Goal: Information Seeking & Learning: Learn about a topic

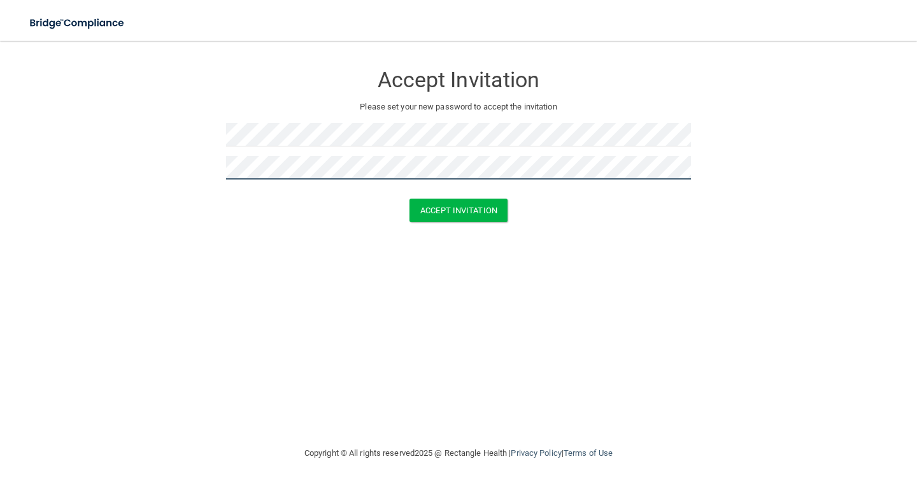
click at [409, 199] on button "Accept Invitation" at bounding box center [458, 211] width 98 height 24
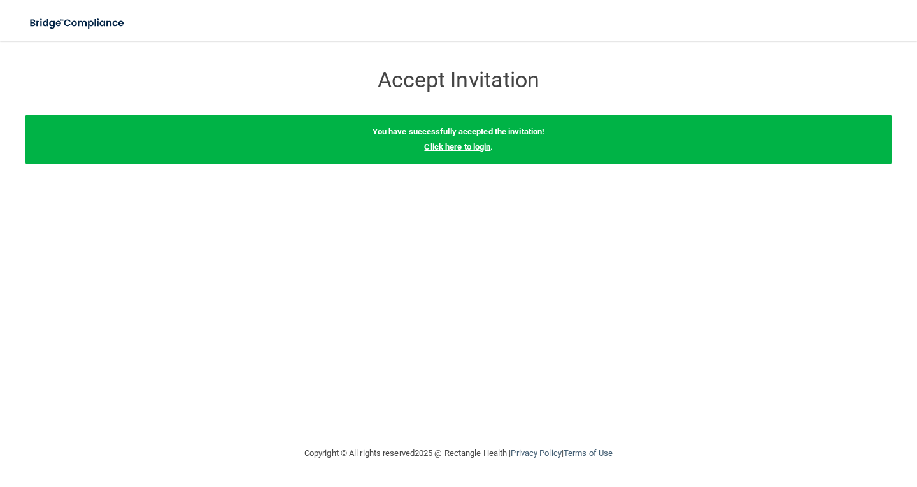
click at [470, 148] on link "Click here to login" at bounding box center [457, 147] width 66 height 10
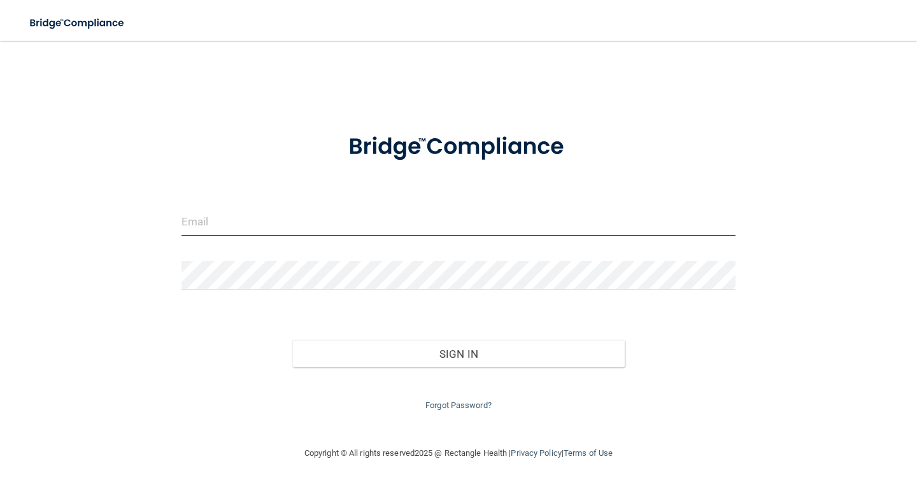
click at [409, 221] on input "email" at bounding box center [458, 222] width 554 height 29
type input "[EMAIL_ADDRESS][DOMAIN_NAME]"
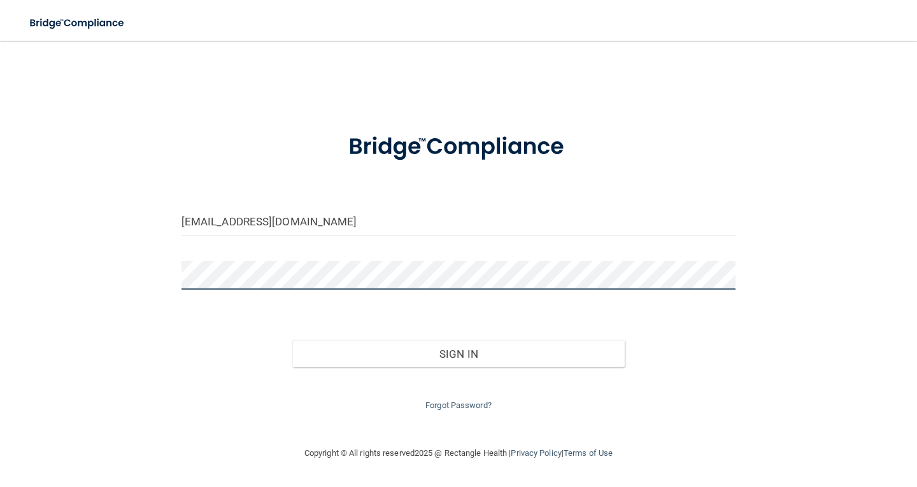
click at [292, 340] on button "Sign In" at bounding box center [458, 354] width 332 height 28
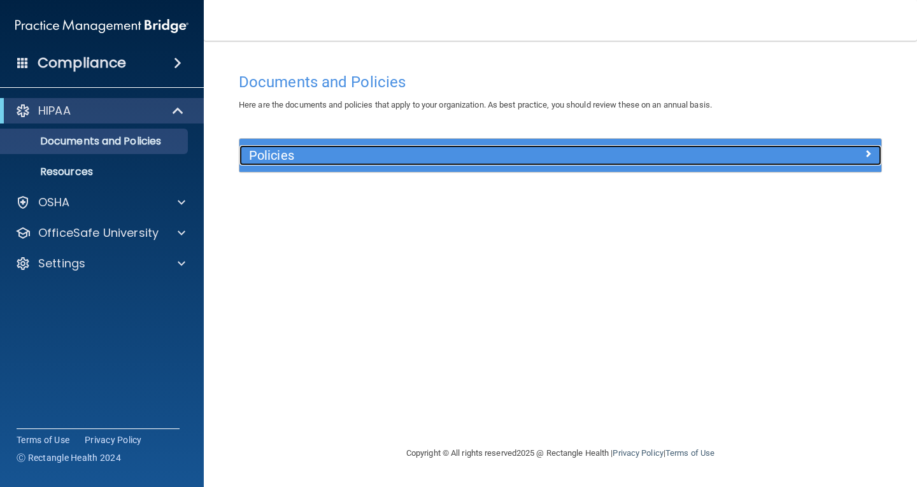
click at [726, 159] on div at bounding box center [801, 152] width 160 height 15
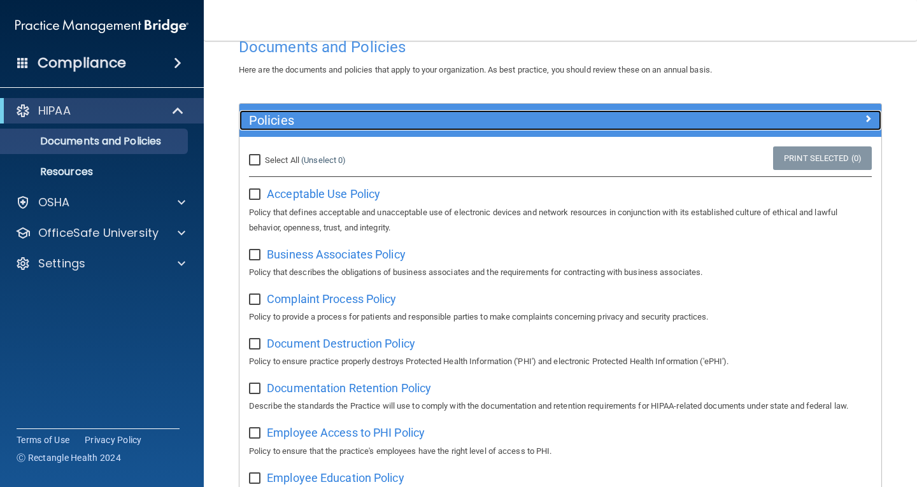
scroll to position [64, 0]
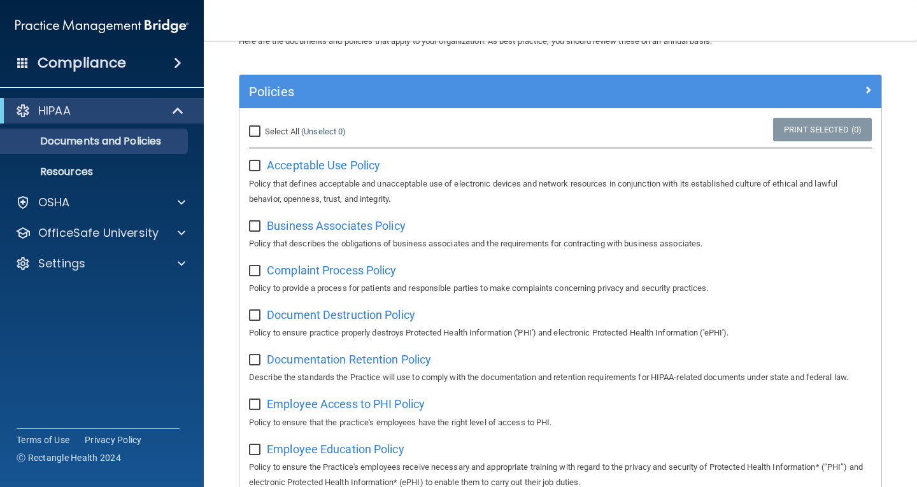
click at [252, 131] on input "Select All (Unselect 0) Unselect All" at bounding box center [256, 132] width 15 height 10
checkbox input "true"
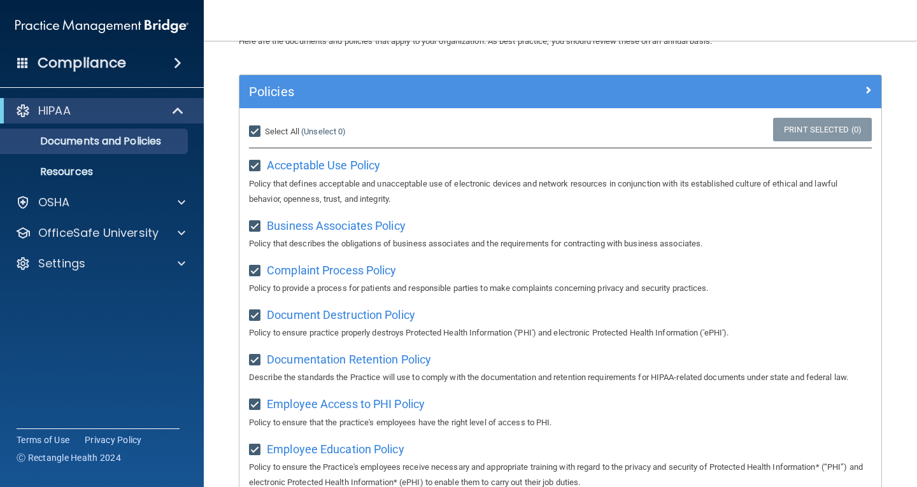
checkbox input "true"
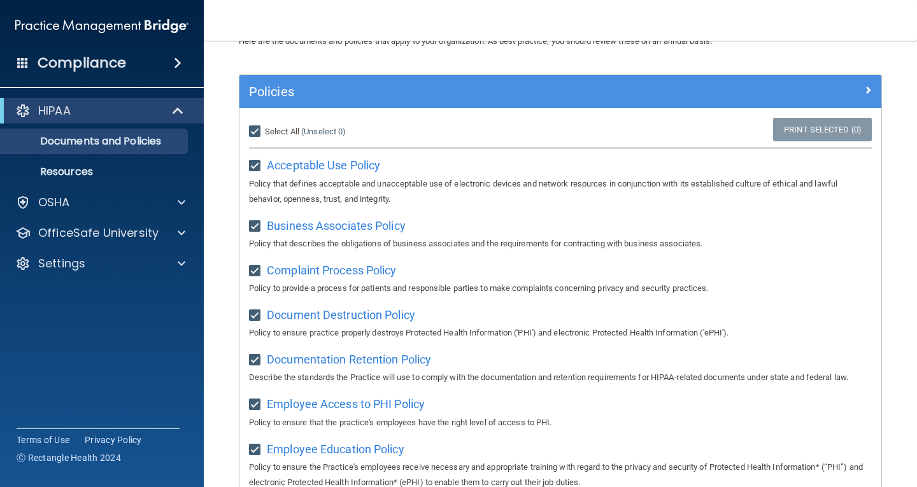
checkbox input "true"
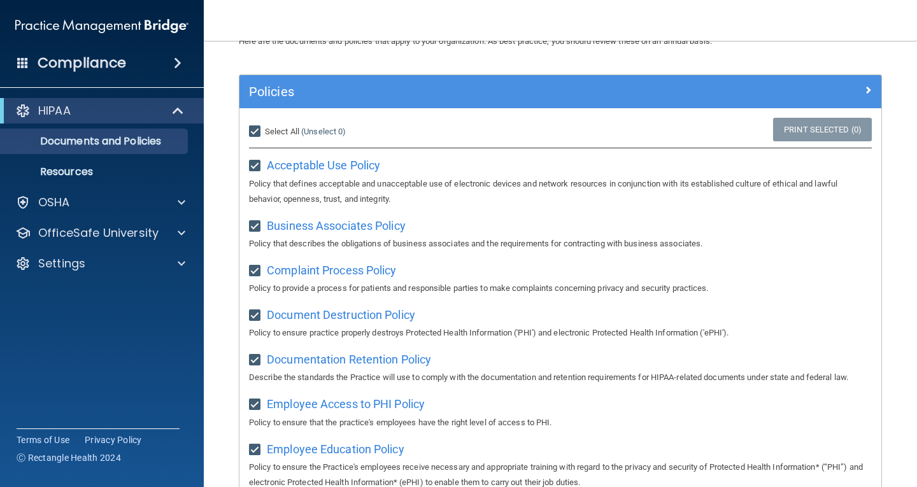
checkbox input "true"
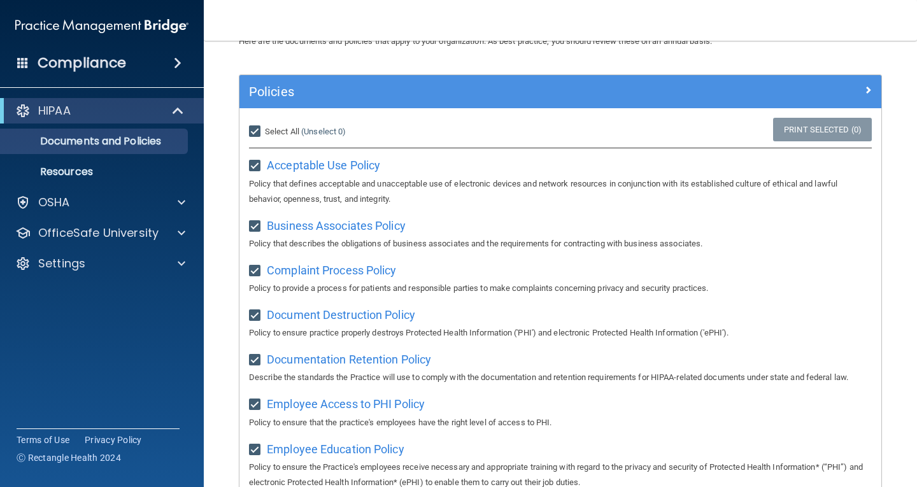
checkbox input "true"
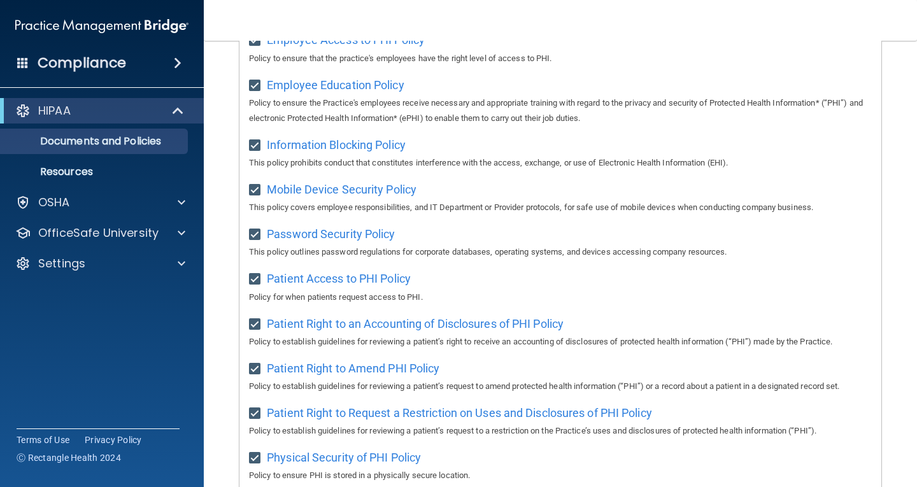
scroll to position [248, 0]
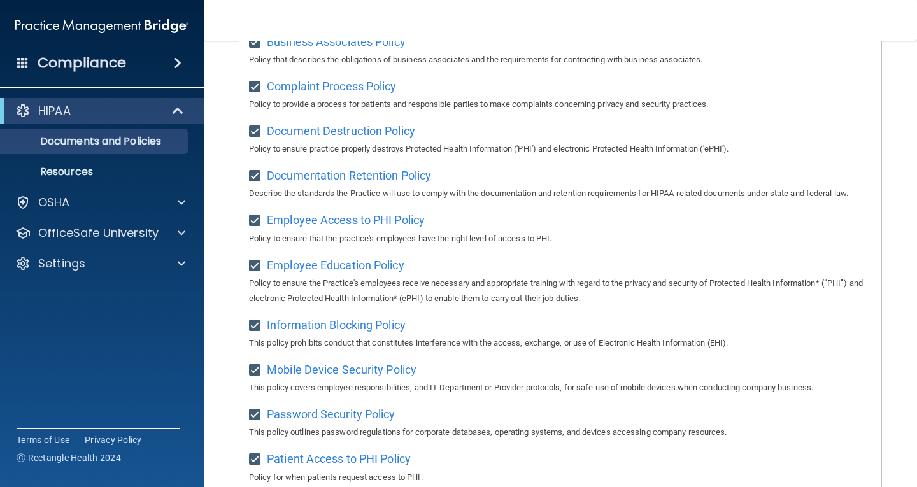
click at [171, 51] on div "Compliance" at bounding box center [102, 63] width 204 height 28
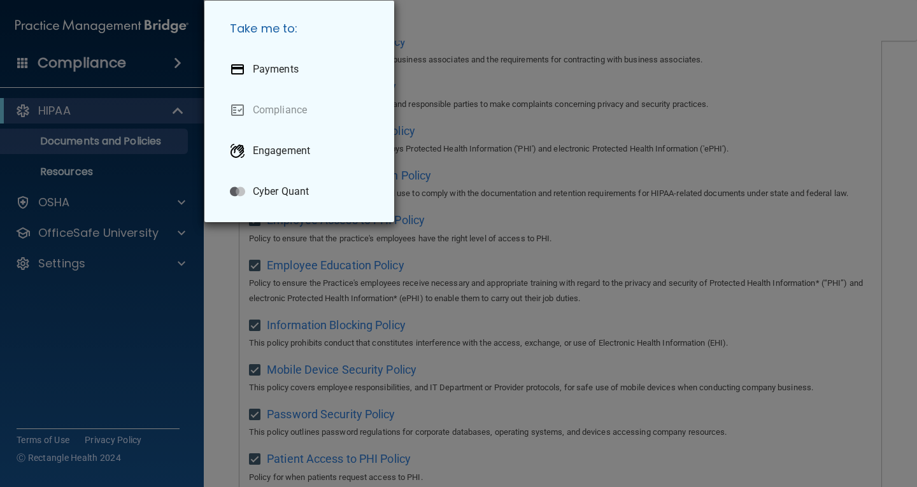
click at [129, 120] on div "Take me to: Payments Compliance Engagement Cyber Quant" at bounding box center [458, 243] width 917 height 487
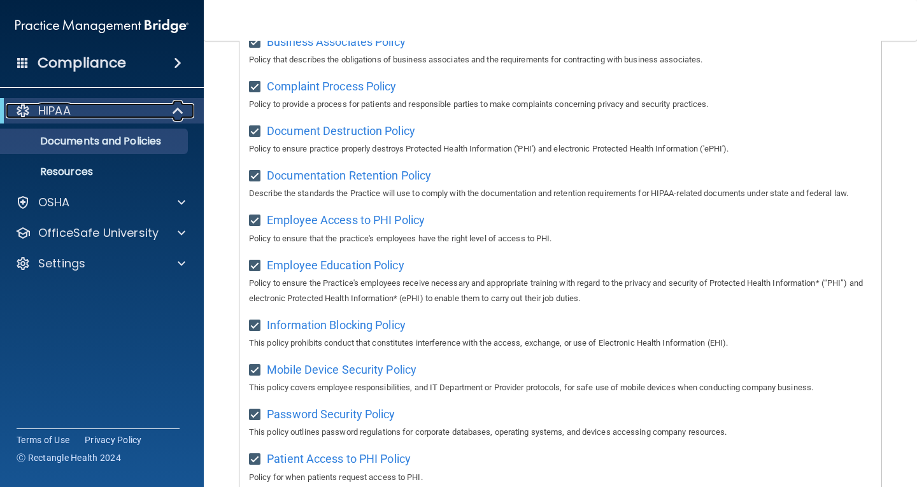
click at [183, 115] on span at bounding box center [179, 110] width 11 height 15
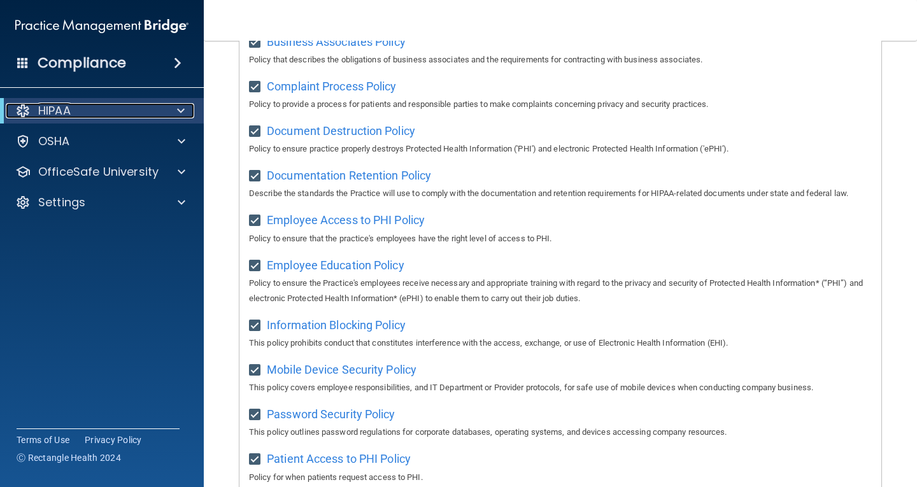
click at [183, 115] on span at bounding box center [181, 110] width 8 height 15
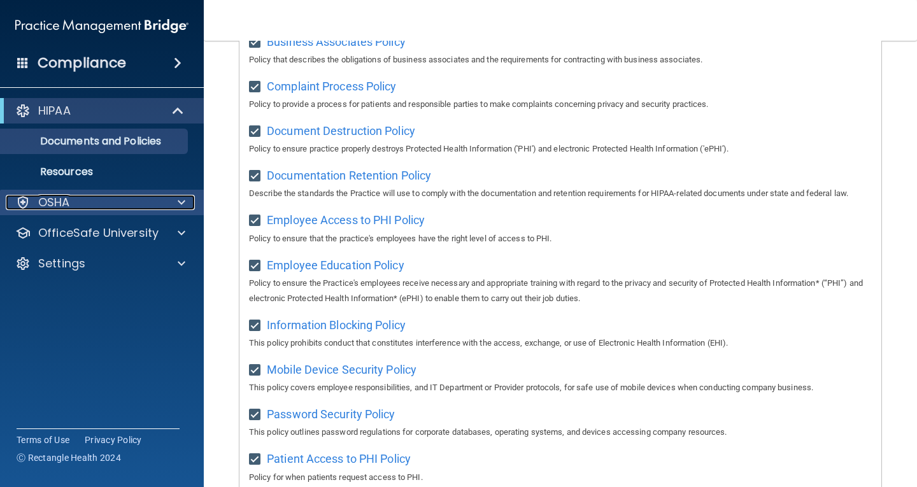
click at [181, 199] on span at bounding box center [182, 202] width 8 height 15
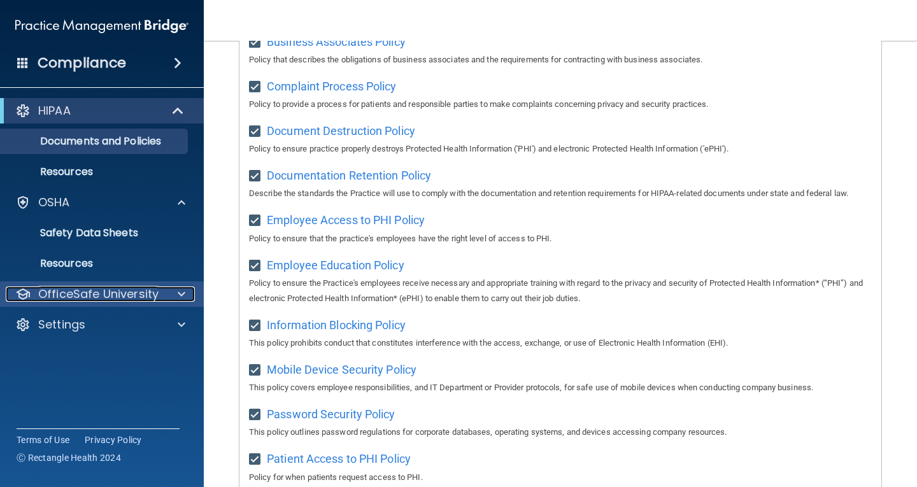
click at [119, 300] on p "OfficeSafe University" at bounding box center [98, 293] width 120 height 15
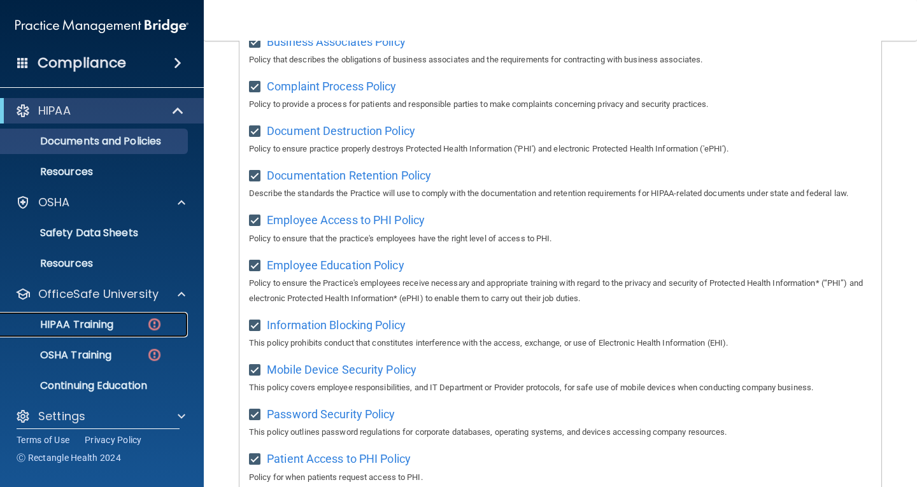
click at [143, 324] on div "HIPAA Training" at bounding box center [95, 324] width 174 height 13
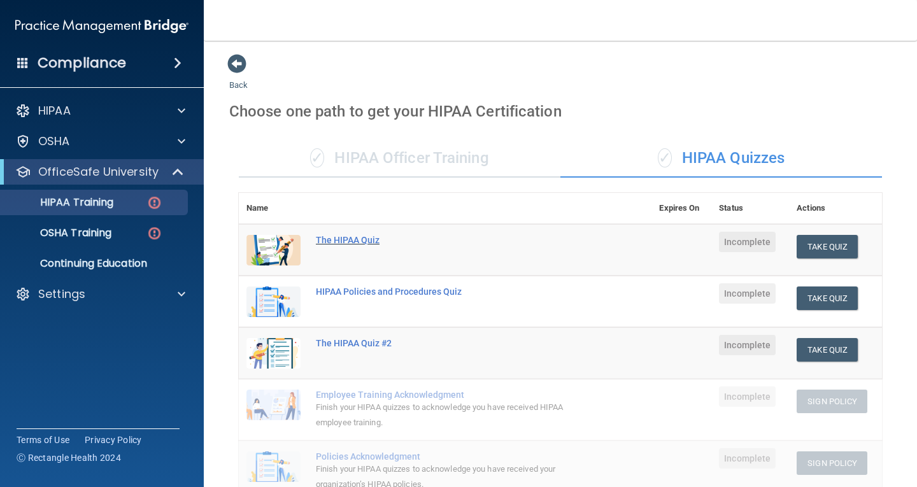
click at [367, 239] on div "The HIPAA Quiz" at bounding box center [452, 240] width 272 height 10
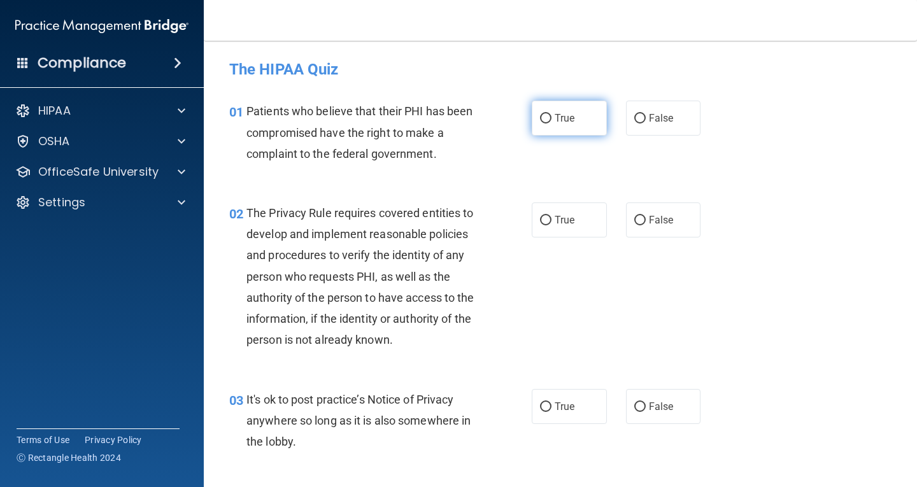
click at [572, 122] on label "True" at bounding box center [569, 118] width 75 height 35
click at [551, 122] on input "True" at bounding box center [545, 119] width 11 height 10
radio input "true"
click at [556, 216] on span "True" at bounding box center [564, 220] width 20 height 12
click at [551, 216] on input "True" at bounding box center [545, 221] width 11 height 10
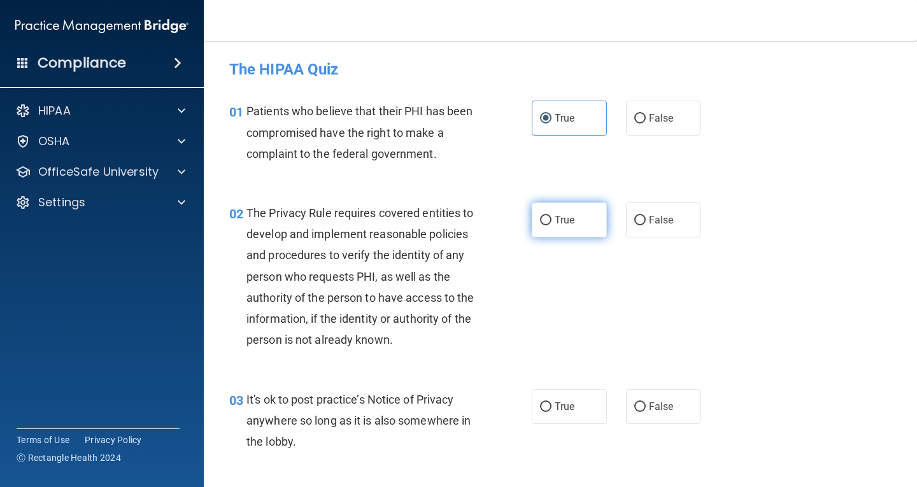
radio input "true"
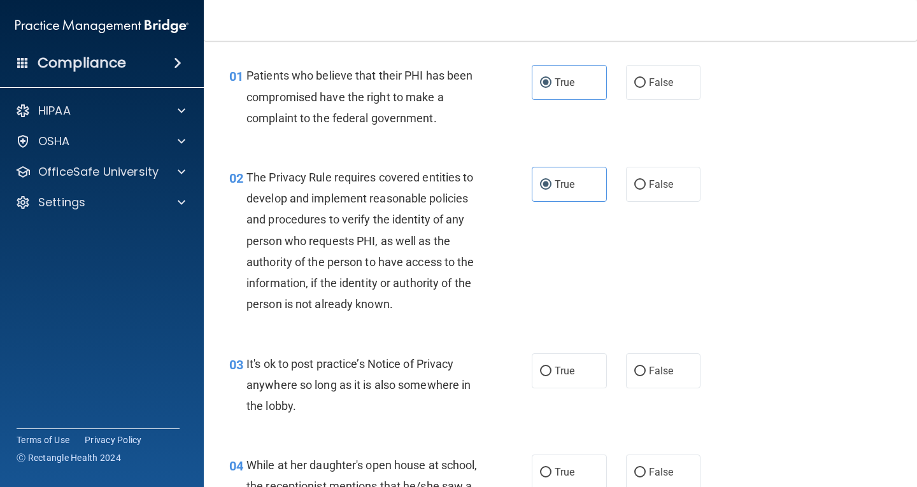
scroll to position [64, 0]
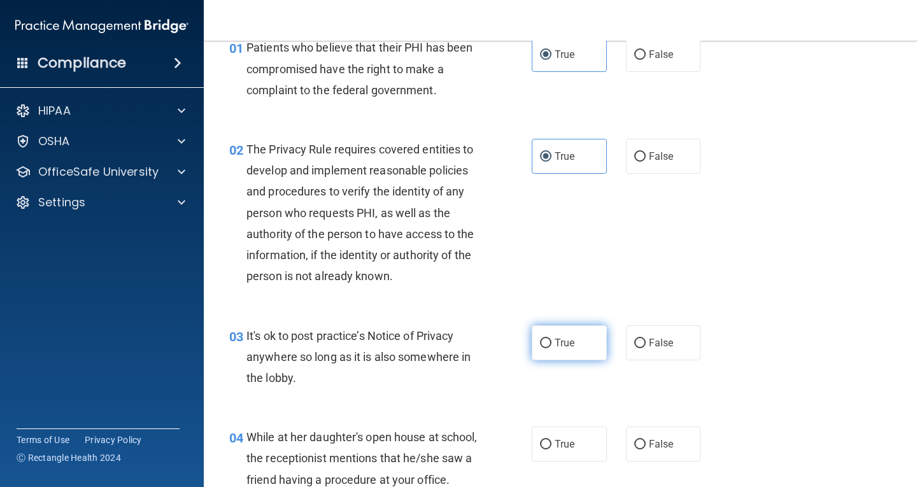
click at [555, 344] on span "True" at bounding box center [564, 343] width 20 height 12
click at [551, 344] on input "True" at bounding box center [545, 344] width 11 height 10
radio input "true"
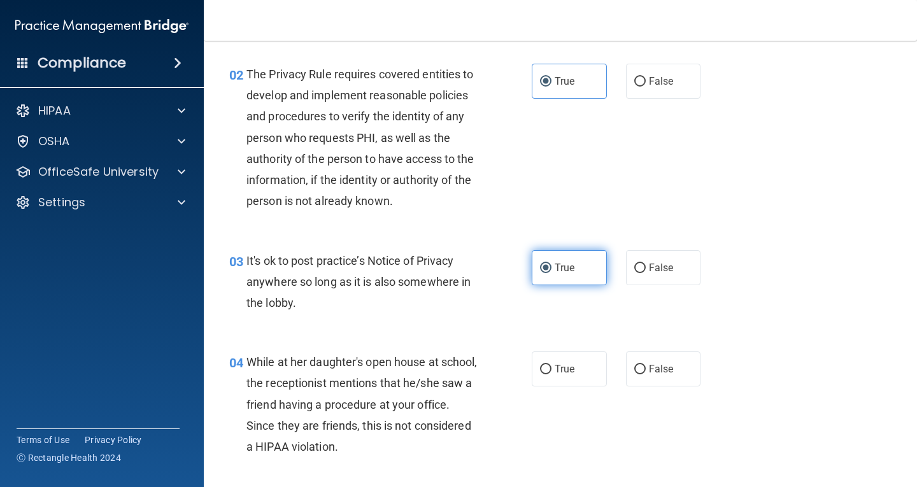
scroll to position [191, 0]
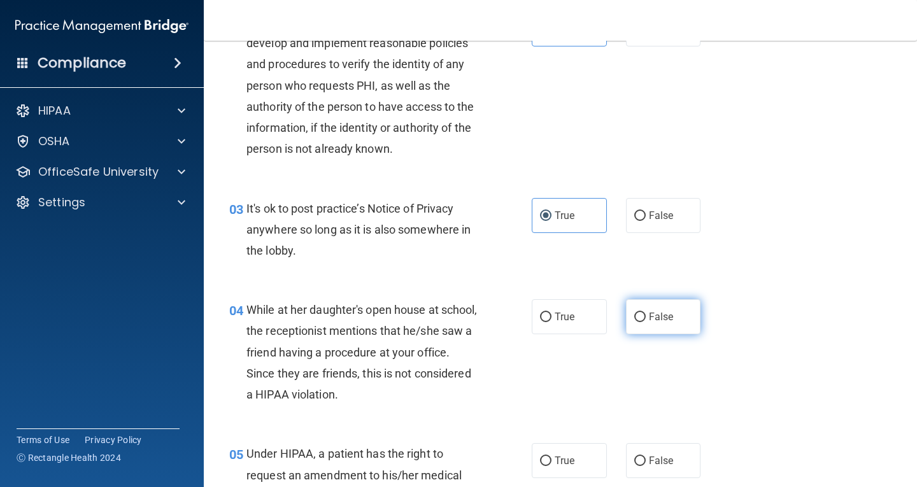
click at [647, 323] on label "False" at bounding box center [663, 316] width 75 height 35
click at [646, 322] on input "False" at bounding box center [639, 318] width 11 height 10
radio input "true"
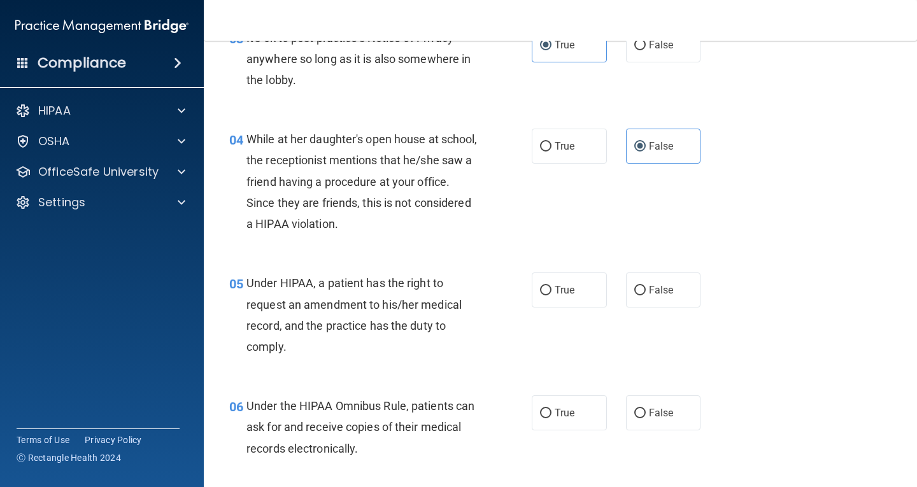
scroll to position [382, 0]
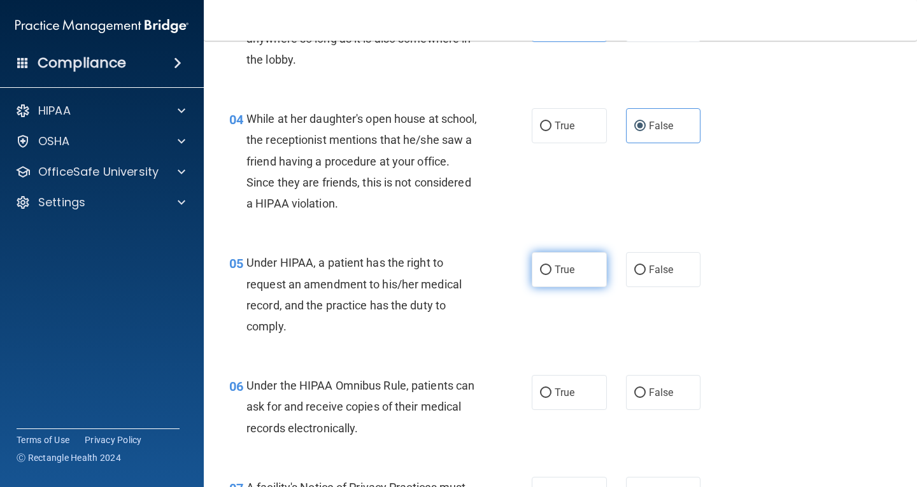
click at [540, 273] on input "True" at bounding box center [545, 270] width 11 height 10
radio input "true"
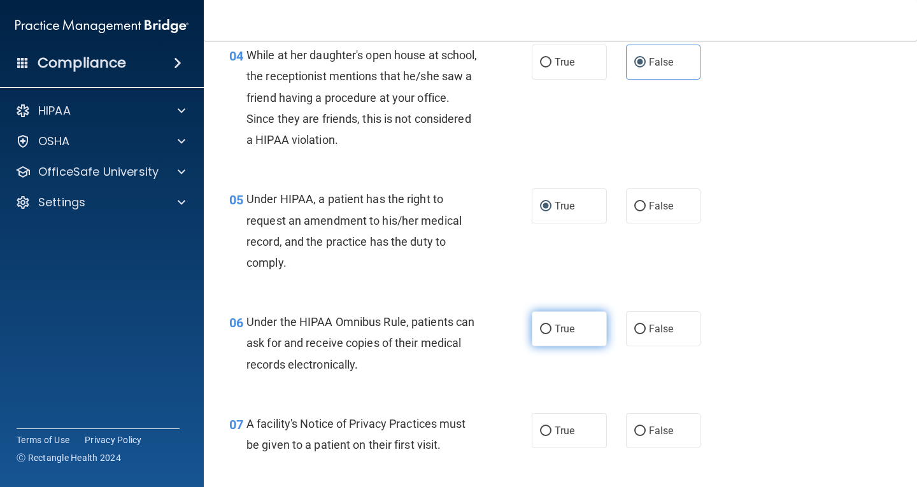
click at [556, 332] on span "True" at bounding box center [564, 329] width 20 height 12
click at [551, 332] on input "True" at bounding box center [545, 330] width 11 height 10
radio input "true"
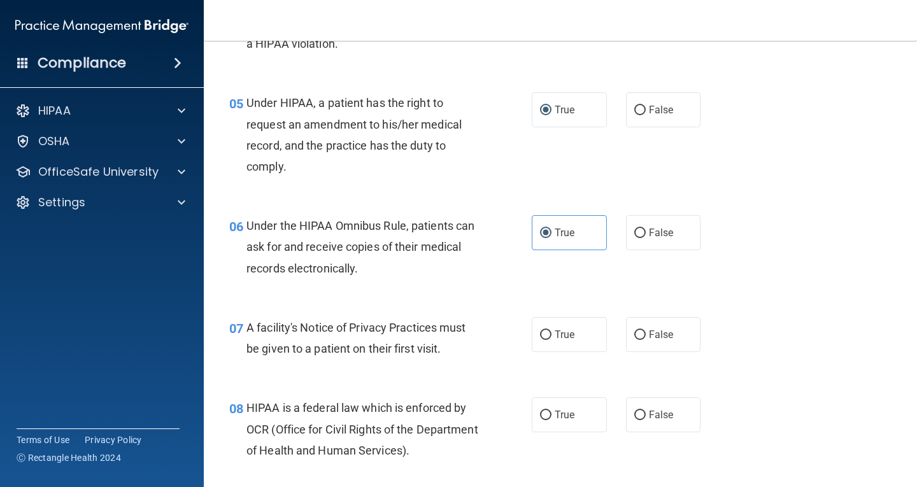
scroll to position [573, 0]
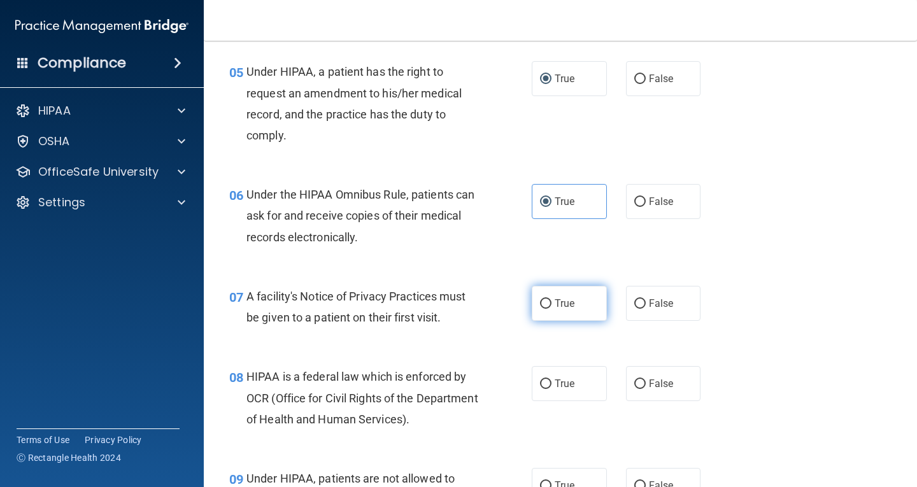
click at [551, 317] on label "True" at bounding box center [569, 303] width 75 height 35
click at [551, 309] on input "True" at bounding box center [545, 304] width 11 height 10
radio input "true"
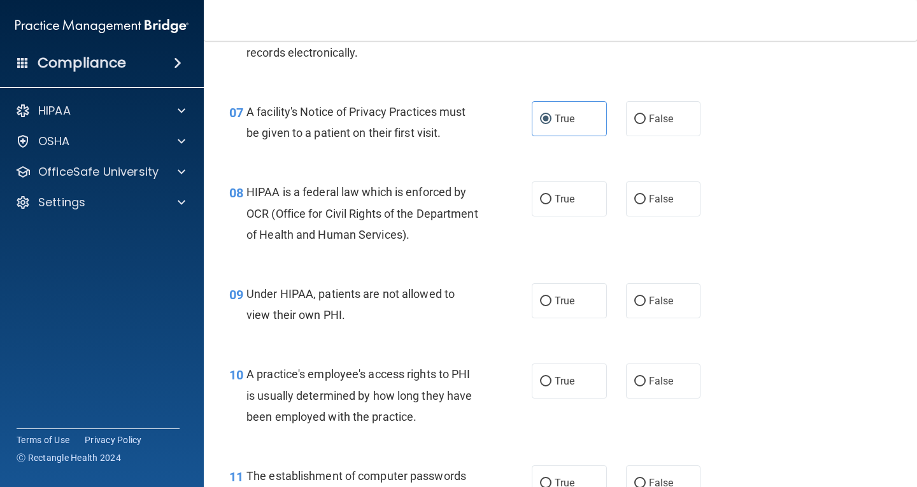
scroll to position [764, 0]
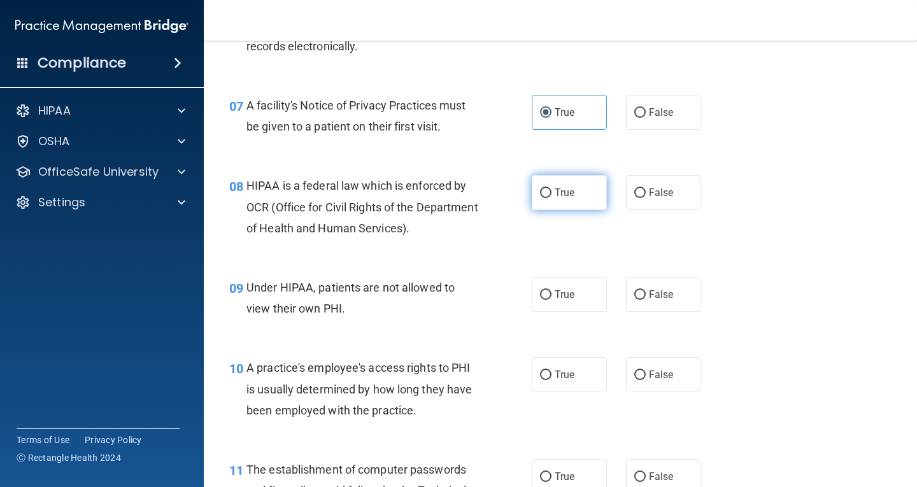
click at [554, 195] on span "True" at bounding box center [564, 193] width 20 height 12
click at [551, 195] on input "True" at bounding box center [545, 193] width 11 height 10
radio input "true"
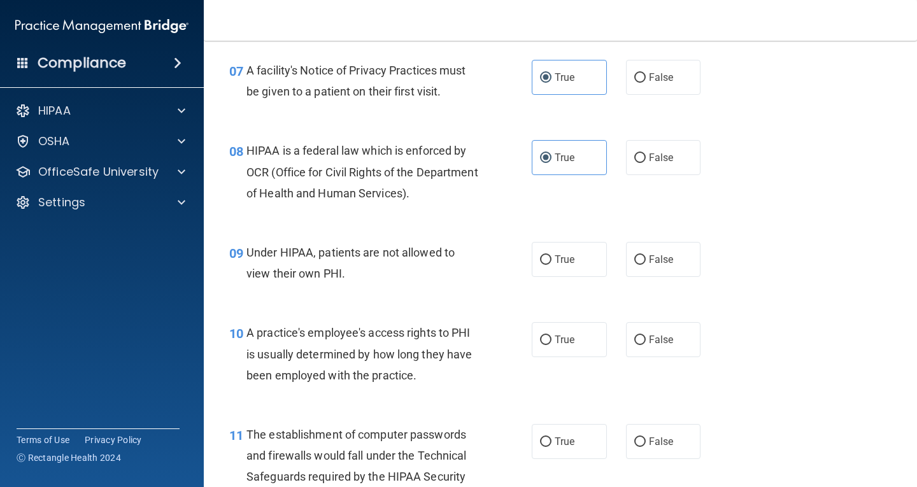
scroll to position [828, 0]
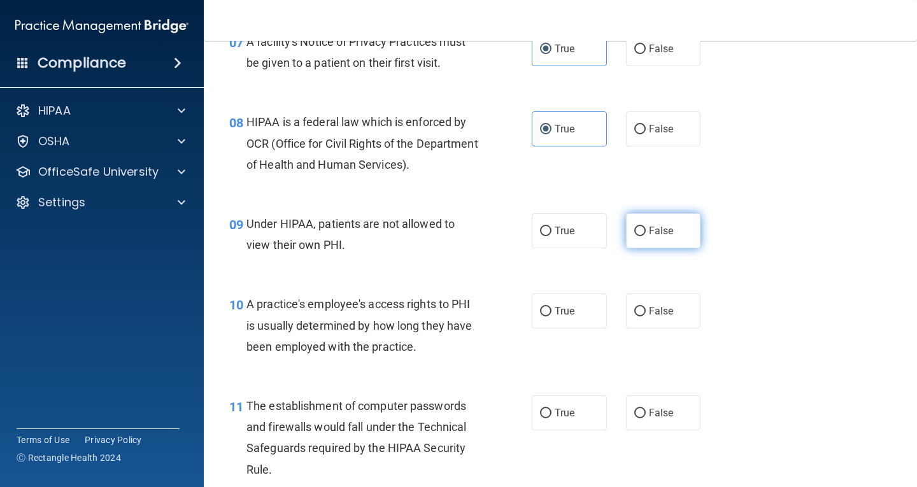
click at [677, 235] on label "False" at bounding box center [663, 230] width 75 height 35
click at [646, 235] on input "False" at bounding box center [639, 232] width 11 height 10
radio input "true"
click at [667, 314] on span "False" at bounding box center [661, 311] width 25 height 12
click at [646, 314] on input "False" at bounding box center [639, 312] width 11 height 10
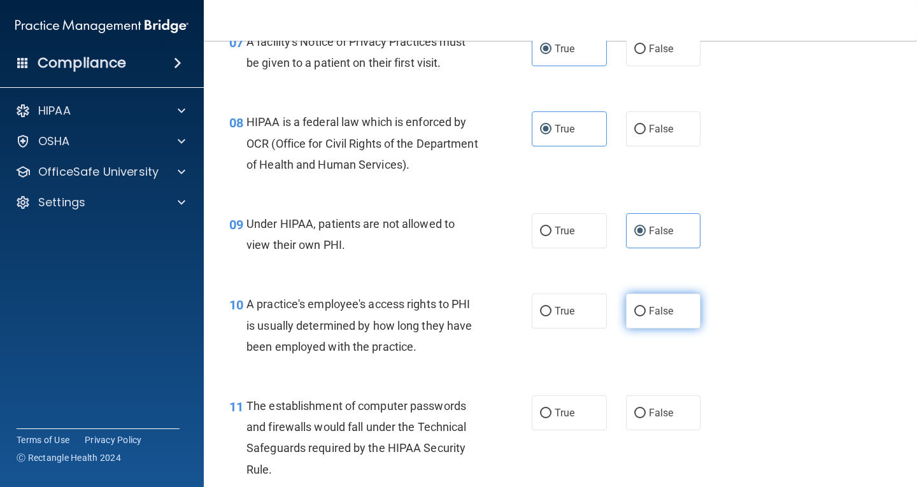
radio input "true"
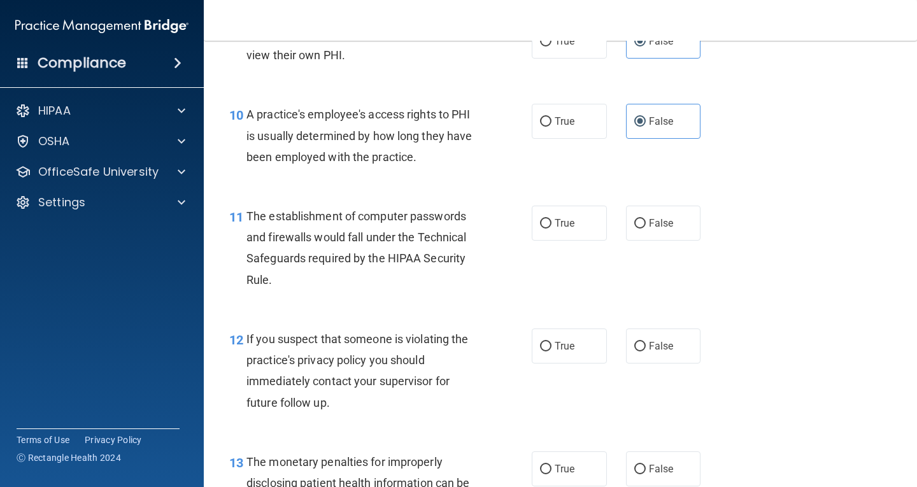
scroll to position [1019, 0]
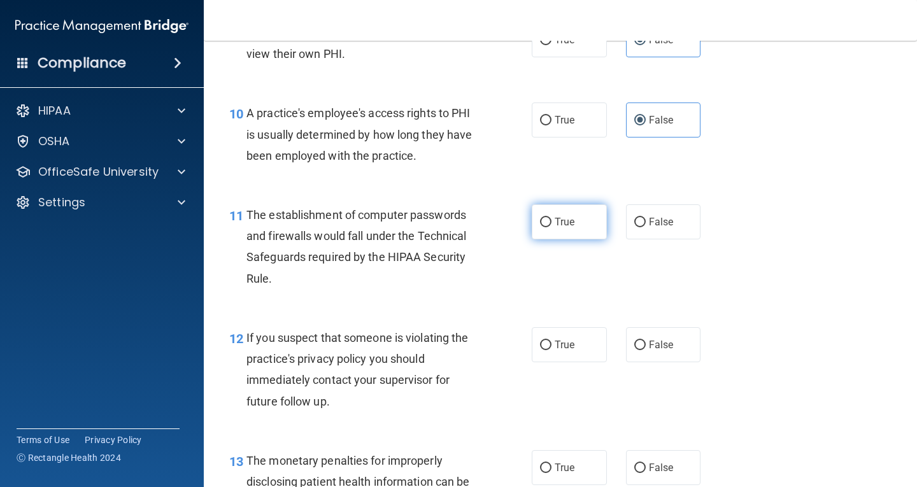
click at [547, 227] on label "True" at bounding box center [569, 221] width 75 height 35
click at [547, 227] on input "True" at bounding box center [545, 223] width 11 height 10
radio input "true"
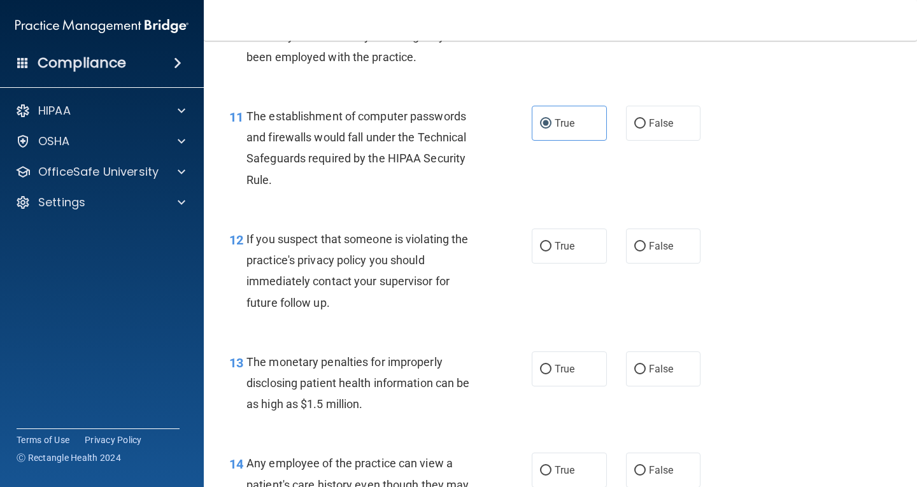
scroll to position [1146, 0]
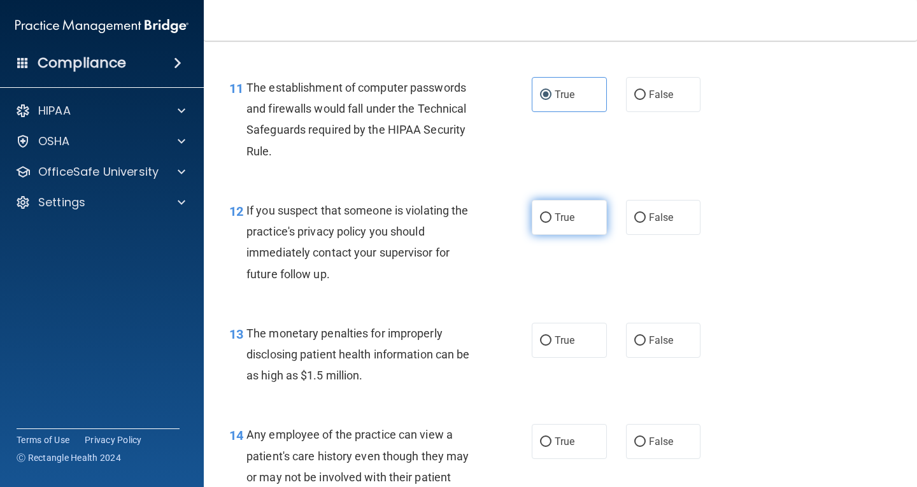
click at [577, 221] on label "True" at bounding box center [569, 217] width 75 height 35
click at [551, 221] on input "True" at bounding box center [545, 218] width 11 height 10
radio input "true"
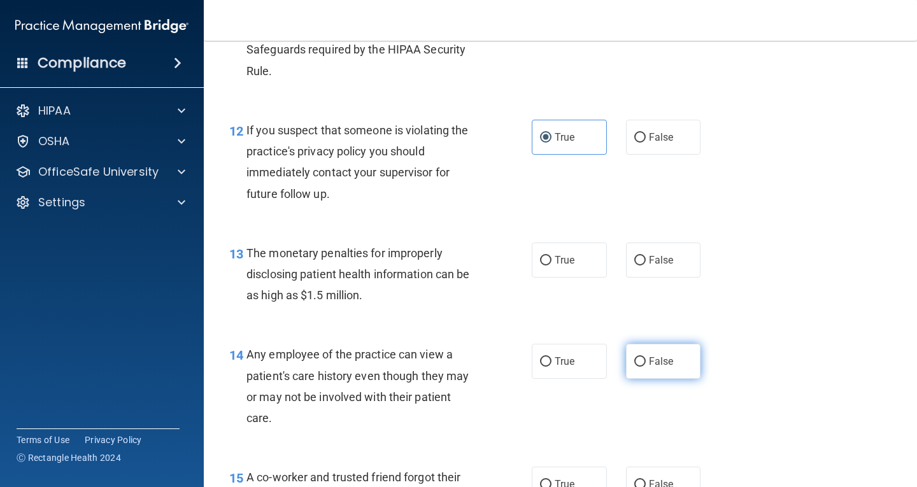
scroll to position [1273, 0]
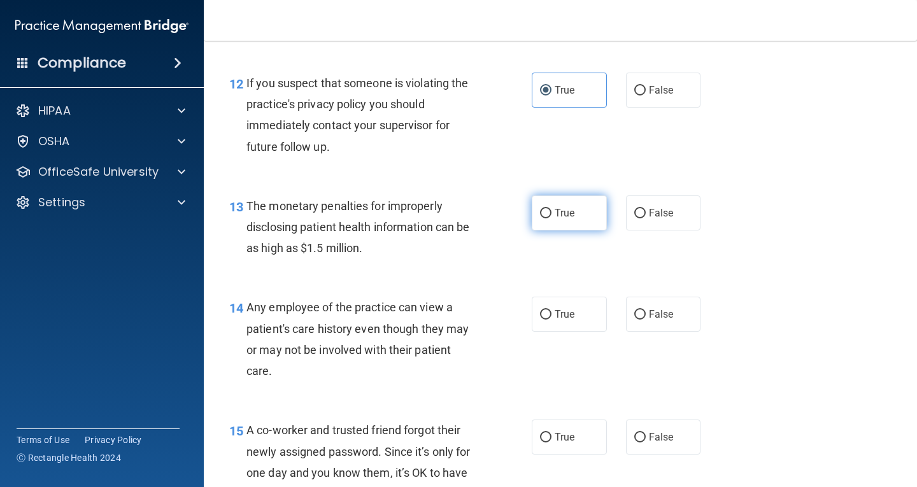
click at [556, 222] on label "True" at bounding box center [569, 212] width 75 height 35
click at [551, 218] on input "True" at bounding box center [545, 214] width 11 height 10
radio input "true"
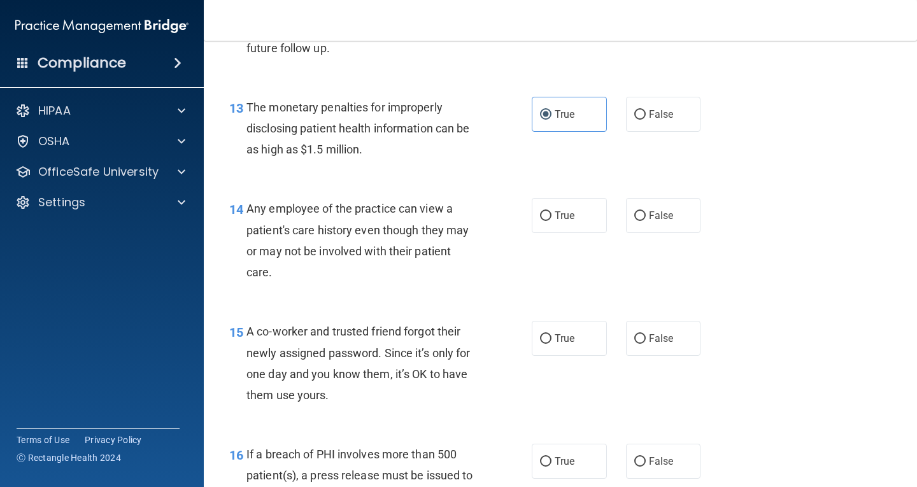
scroll to position [1401, 0]
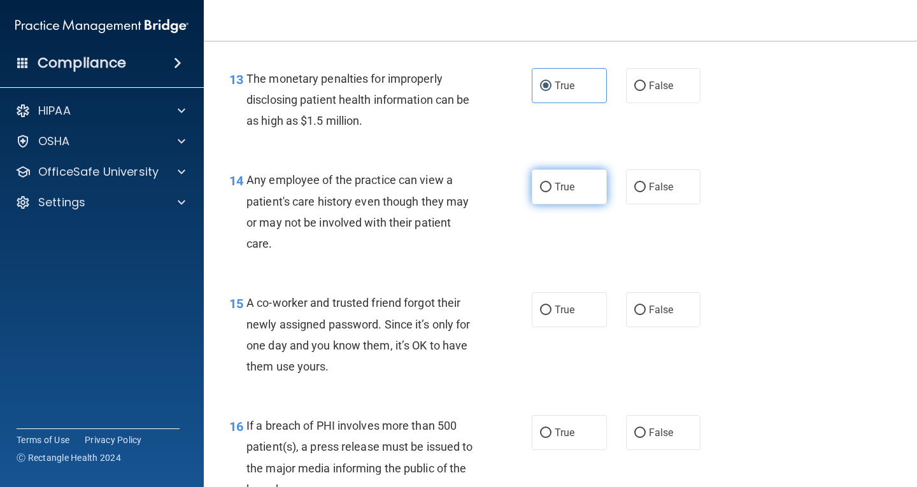
click at [540, 189] on input "True" at bounding box center [545, 188] width 11 height 10
radio input "true"
click at [688, 309] on label "False" at bounding box center [663, 309] width 75 height 35
click at [646, 309] on input "False" at bounding box center [639, 311] width 11 height 10
radio input "true"
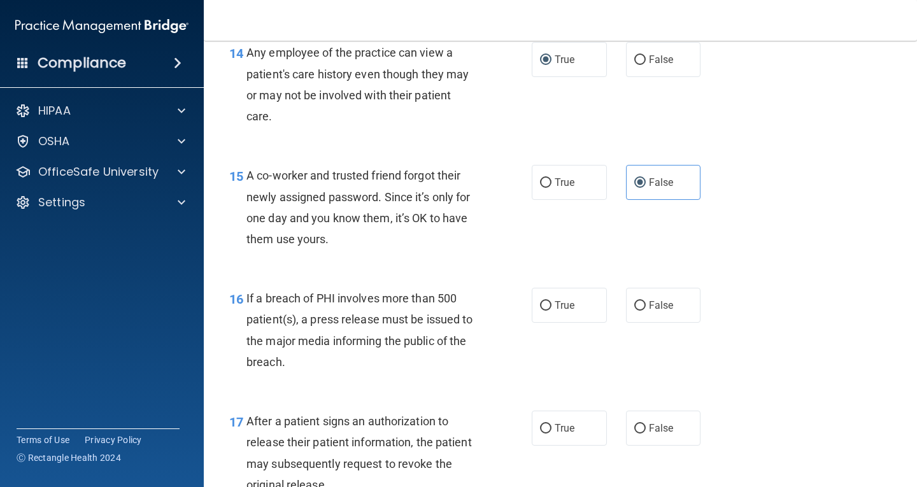
scroll to position [1592, 0]
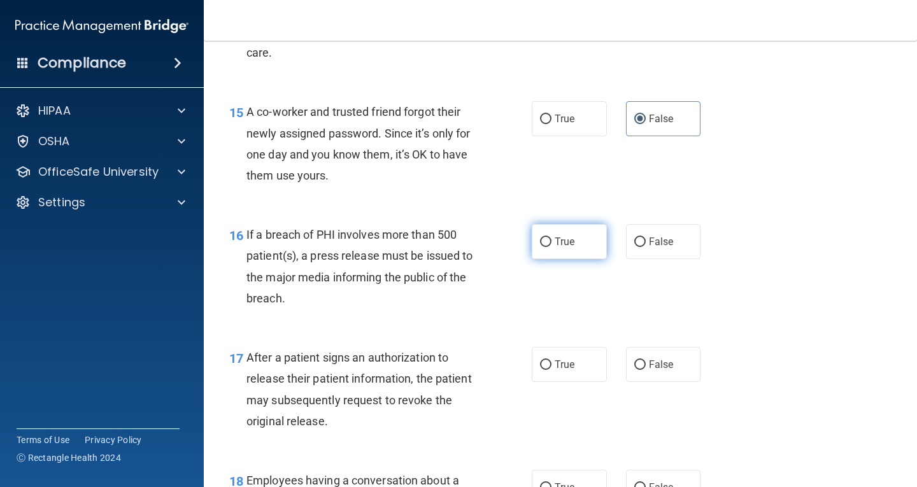
click at [554, 240] on span "True" at bounding box center [564, 242] width 20 height 12
click at [551, 240] on input "True" at bounding box center [545, 242] width 11 height 10
radio input "true"
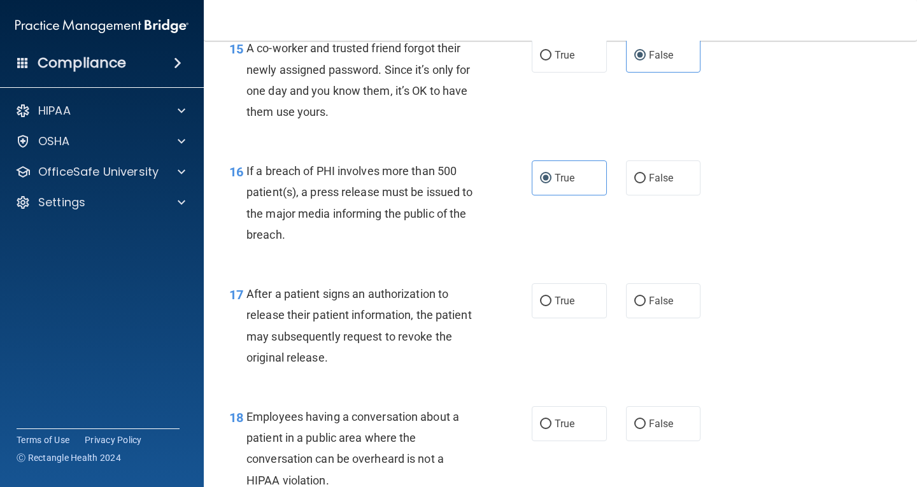
scroll to position [1719, 0]
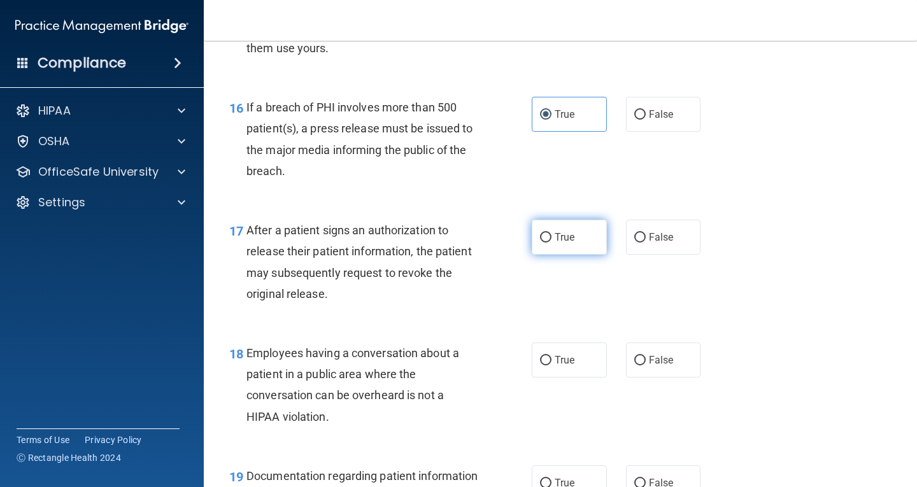
click at [554, 243] on label "True" at bounding box center [569, 237] width 75 height 35
click at [551, 243] on input "True" at bounding box center [545, 238] width 11 height 10
radio input "true"
click at [647, 368] on label "False" at bounding box center [663, 359] width 75 height 35
click at [646, 365] on input "False" at bounding box center [639, 361] width 11 height 10
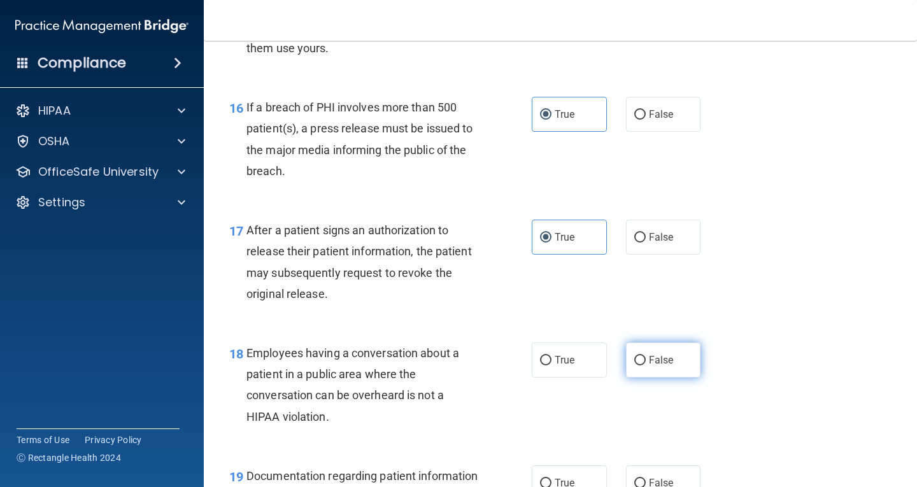
radio input "true"
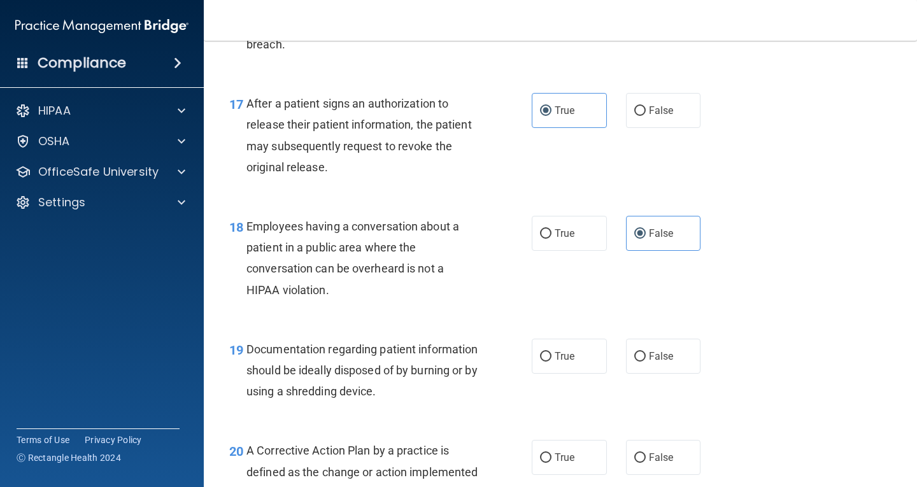
scroll to position [1846, 0]
click at [562, 359] on span "True" at bounding box center [564, 356] width 20 height 12
click at [551, 359] on input "True" at bounding box center [545, 356] width 11 height 10
radio input "true"
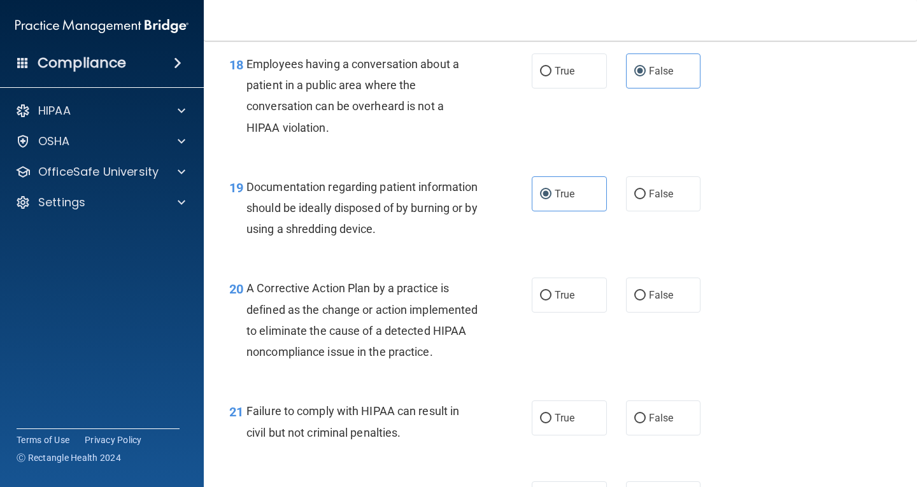
scroll to position [2037, 0]
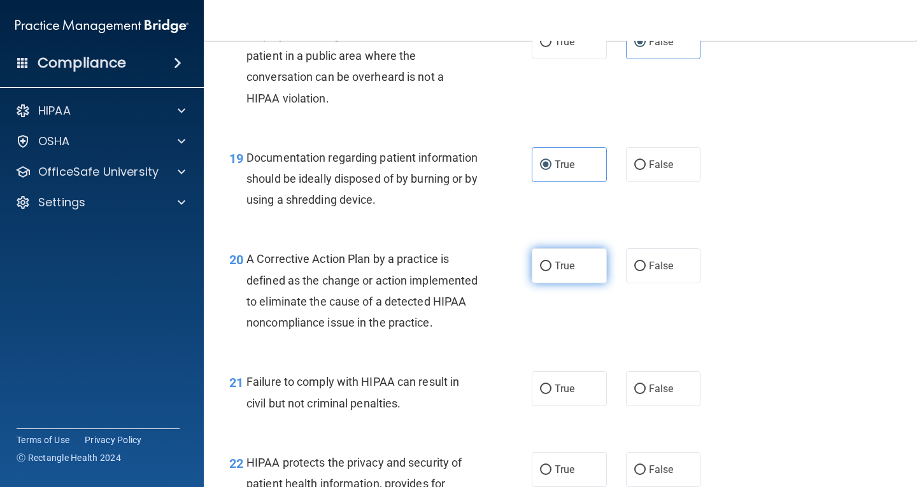
click at [555, 262] on span "True" at bounding box center [564, 266] width 20 height 12
click at [551, 262] on input "True" at bounding box center [545, 267] width 11 height 10
radio input "true"
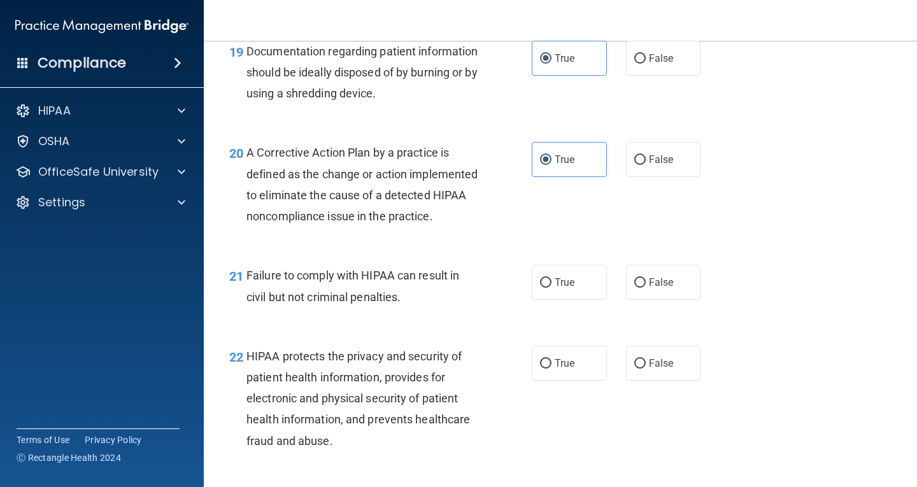
scroll to position [2164, 0]
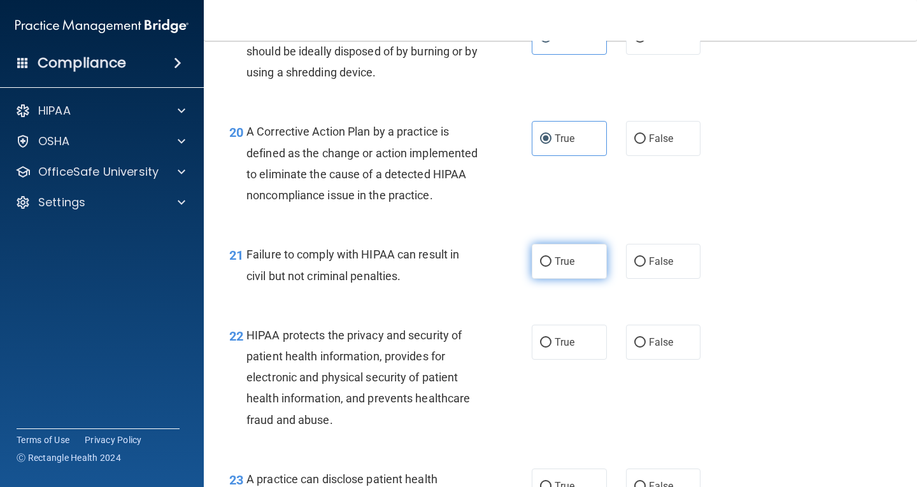
click at [533, 279] on label "True" at bounding box center [569, 261] width 75 height 35
click at [540, 267] on input "True" at bounding box center [545, 262] width 11 height 10
radio input "true"
click at [649, 267] on span "False" at bounding box center [661, 261] width 25 height 12
click at [644, 267] on input "False" at bounding box center [639, 262] width 11 height 10
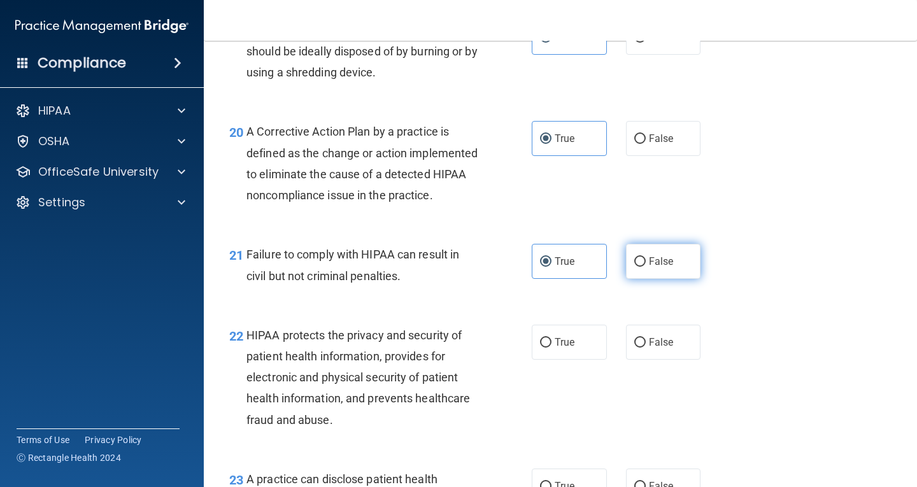
radio input "true"
radio input "false"
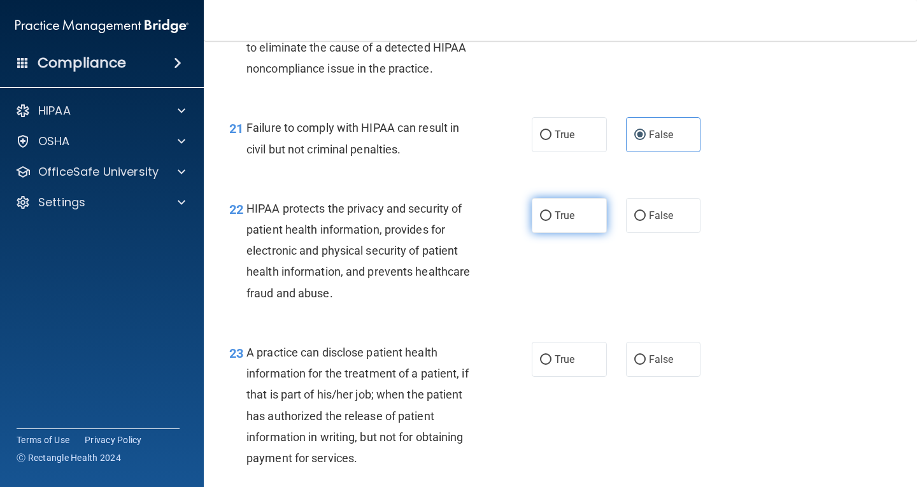
scroll to position [2292, 0]
click at [541, 232] on label "True" at bounding box center [569, 214] width 75 height 35
click at [541, 220] on input "True" at bounding box center [545, 216] width 11 height 10
radio input "true"
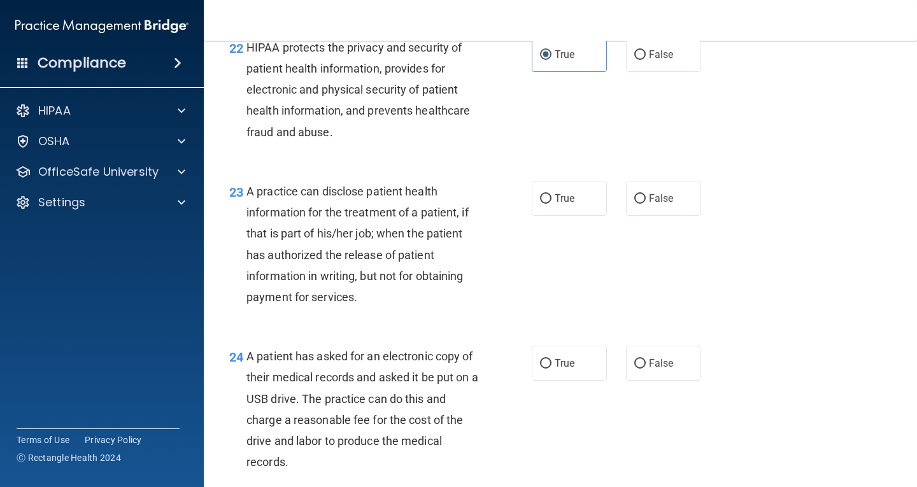
scroll to position [2483, 0]
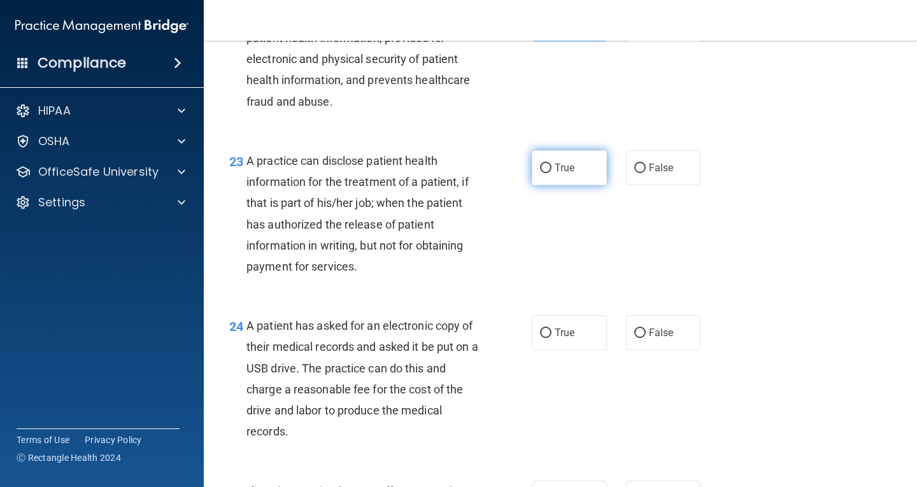
click at [554, 174] on span "True" at bounding box center [564, 168] width 20 height 12
click at [551, 173] on input "True" at bounding box center [545, 169] width 11 height 10
radio input "true"
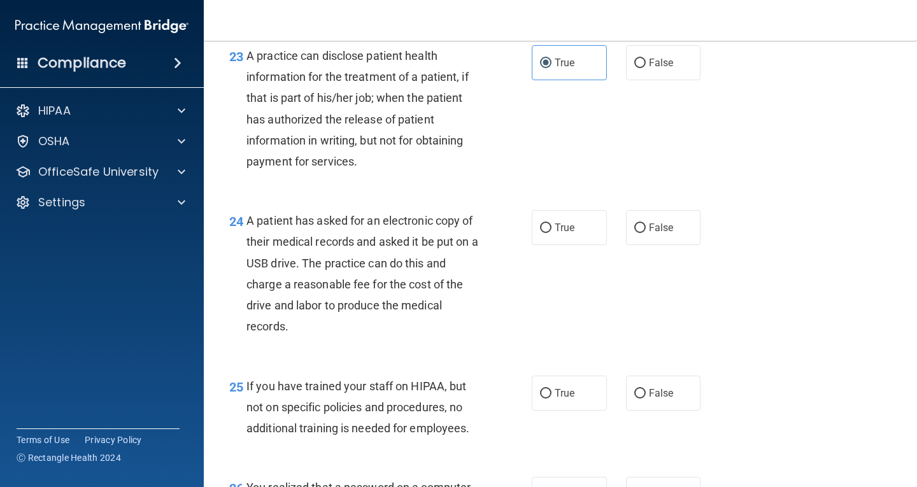
scroll to position [2610, 0]
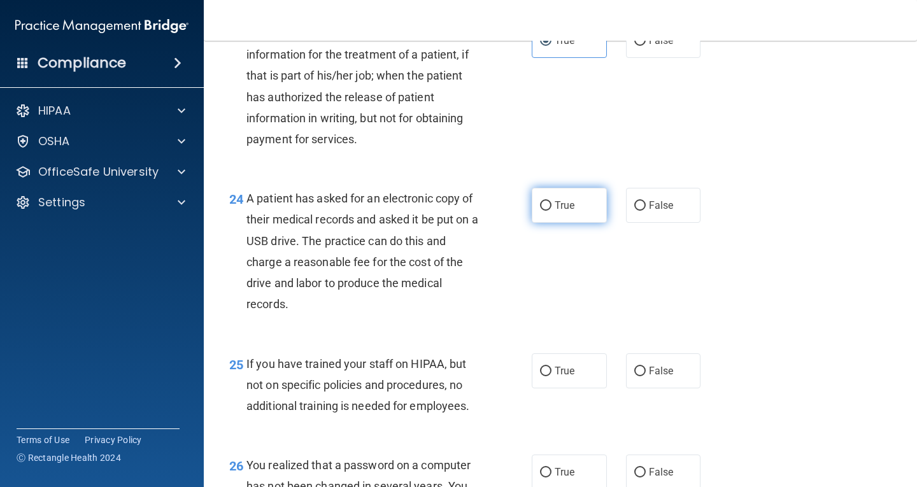
click at [540, 211] on input "True" at bounding box center [545, 206] width 11 height 10
radio input "true"
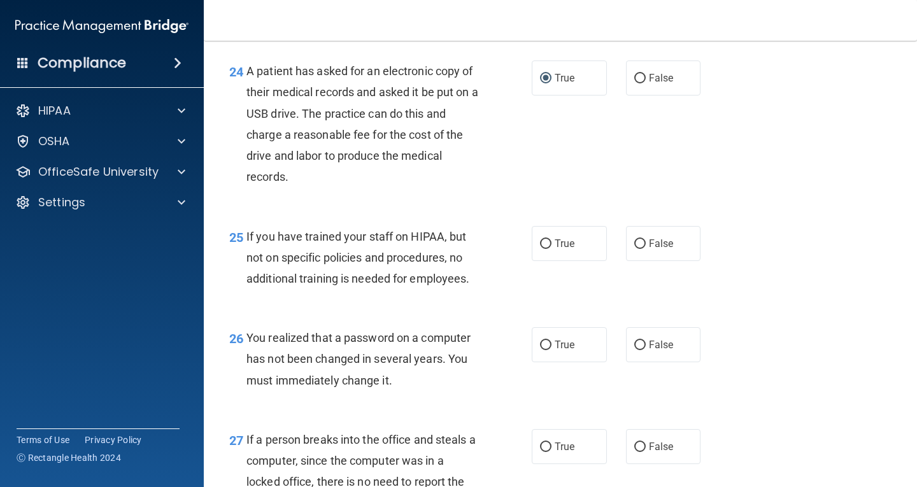
scroll to position [2801, 0]
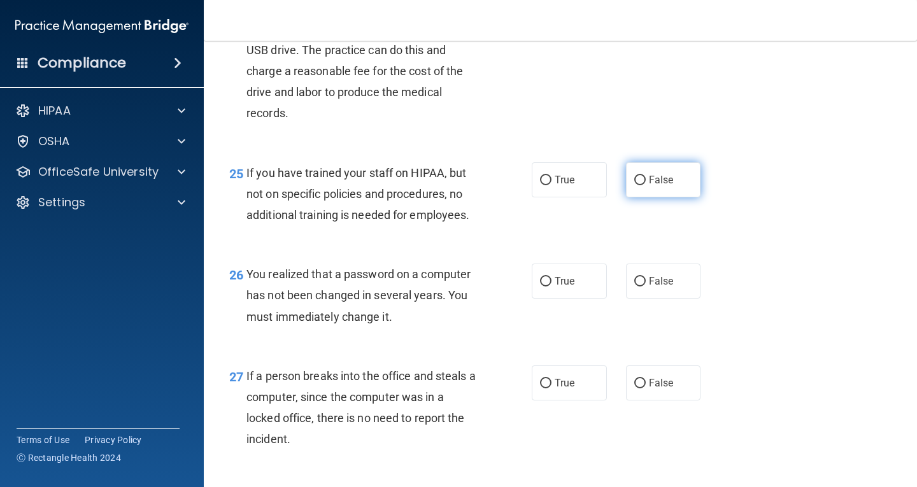
click at [632, 197] on label "False" at bounding box center [663, 179] width 75 height 35
click at [634, 185] on input "False" at bounding box center [639, 181] width 11 height 10
radio input "true"
click at [544, 286] on input "True" at bounding box center [545, 282] width 11 height 10
radio input "true"
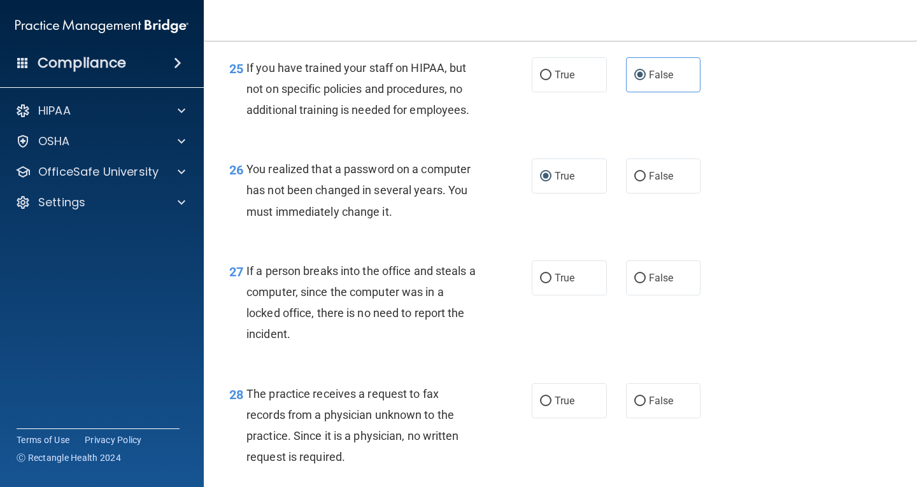
scroll to position [2928, 0]
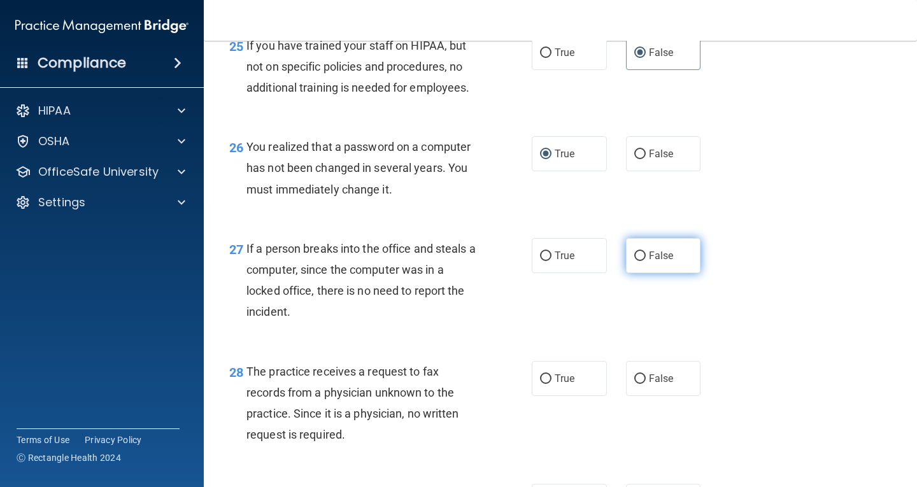
click at [653, 262] on span "False" at bounding box center [661, 256] width 25 height 12
click at [646, 261] on input "False" at bounding box center [639, 256] width 11 height 10
radio input "true"
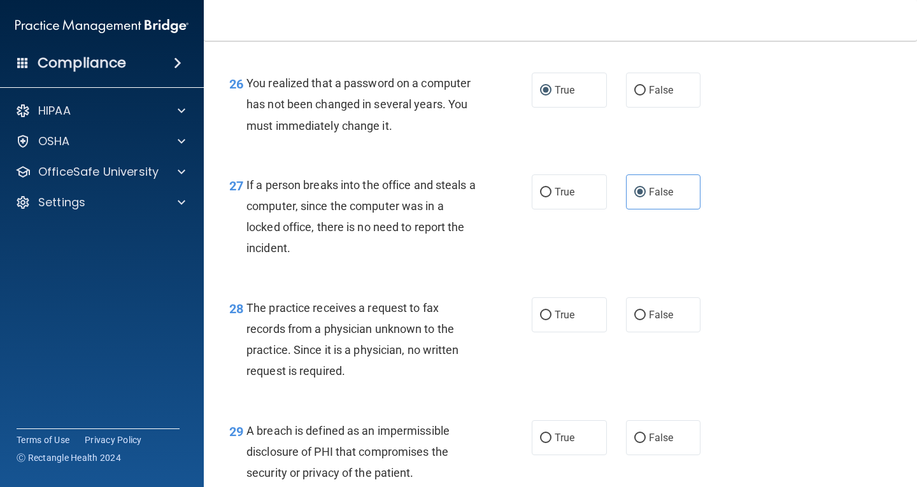
scroll to position [3056, 0]
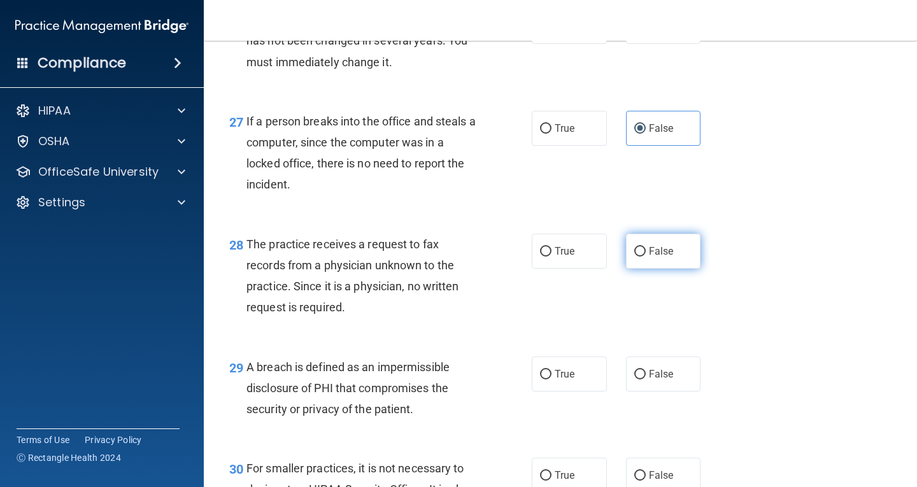
click at [634, 257] on input "False" at bounding box center [639, 252] width 11 height 10
radio input "true"
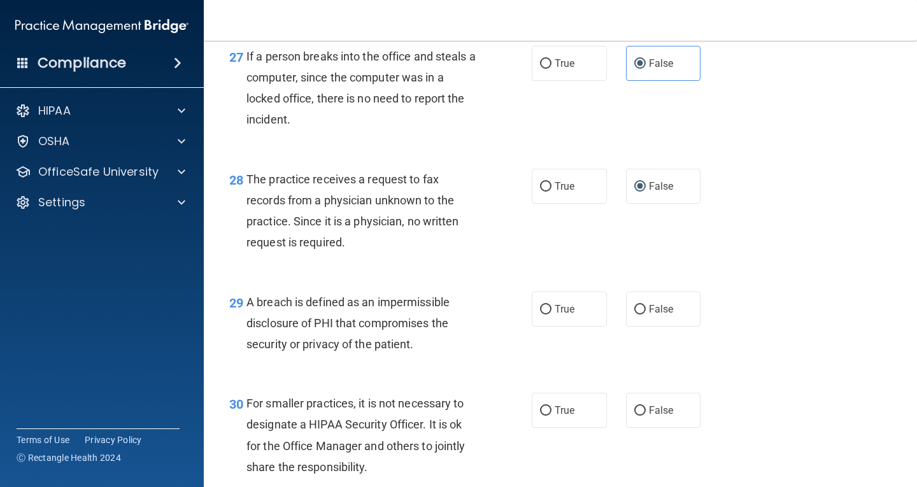
scroll to position [3183, 0]
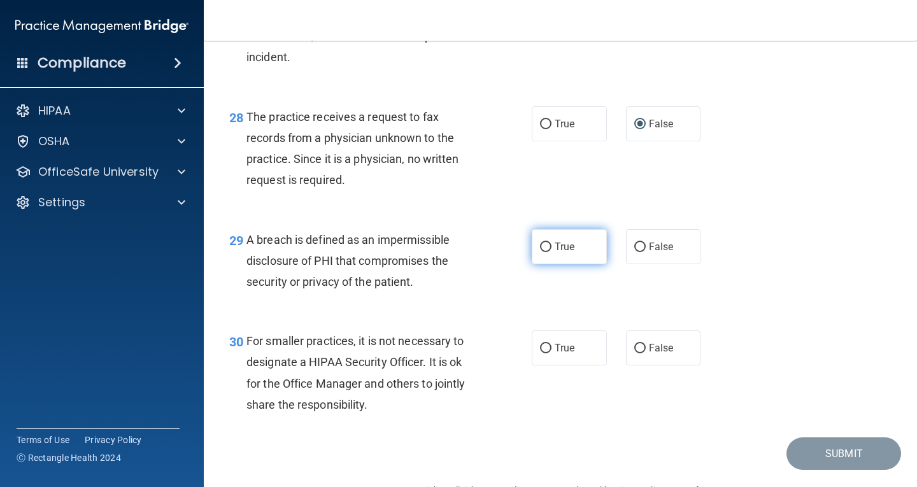
click at [568, 253] on span "True" at bounding box center [564, 247] width 20 height 12
click at [551, 252] on input "True" at bounding box center [545, 248] width 11 height 10
radio input "true"
click at [642, 365] on label "False" at bounding box center [663, 347] width 75 height 35
click at [642, 353] on input "False" at bounding box center [639, 349] width 11 height 10
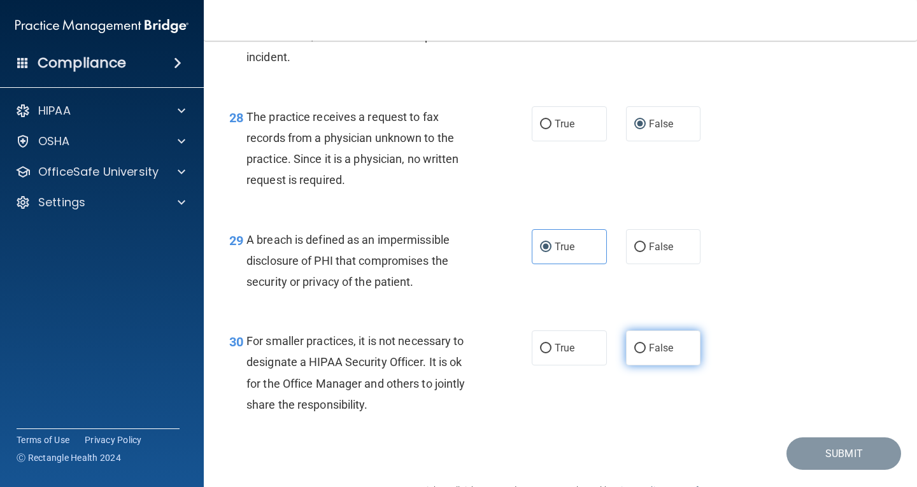
radio input "true"
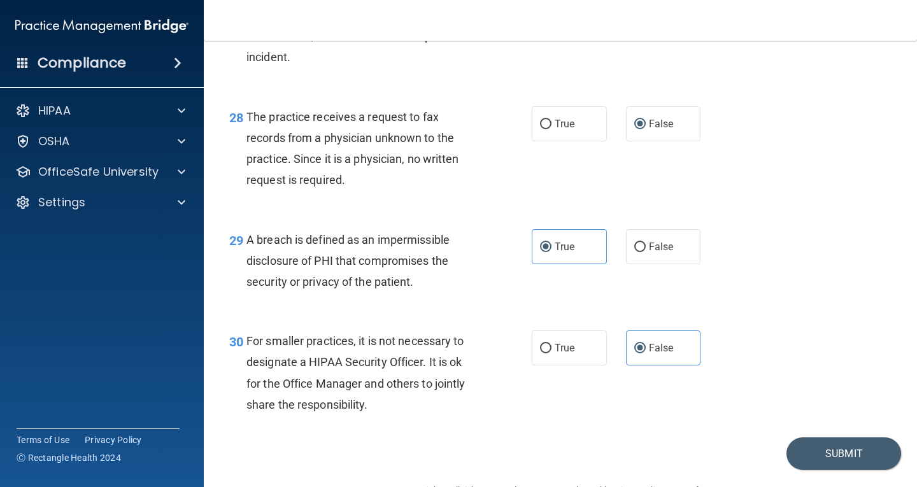
scroll to position [3238, 0]
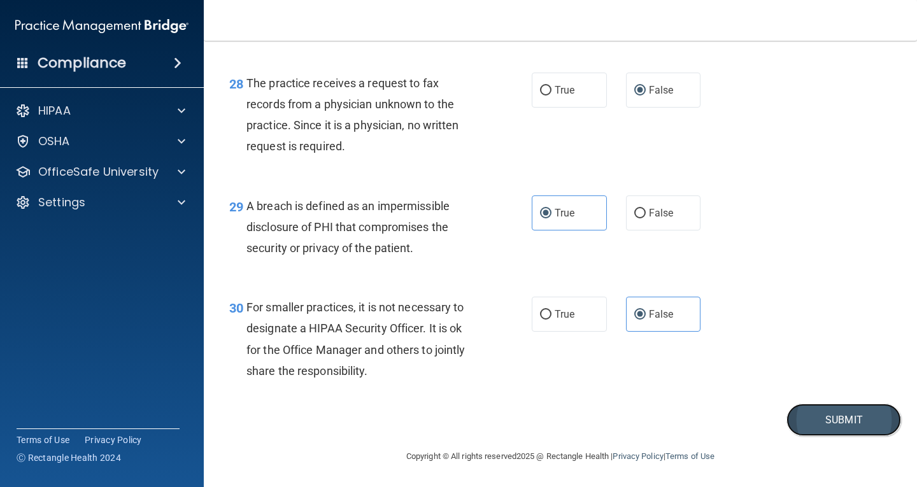
click at [842, 424] on button "Submit" at bounding box center [843, 420] width 115 height 32
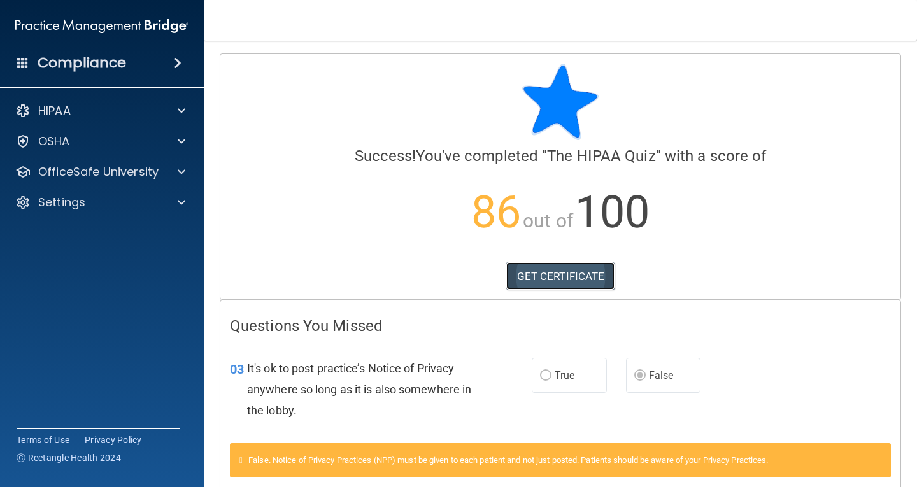
click at [582, 277] on link "GET CERTIFICATE" at bounding box center [560, 276] width 109 height 28
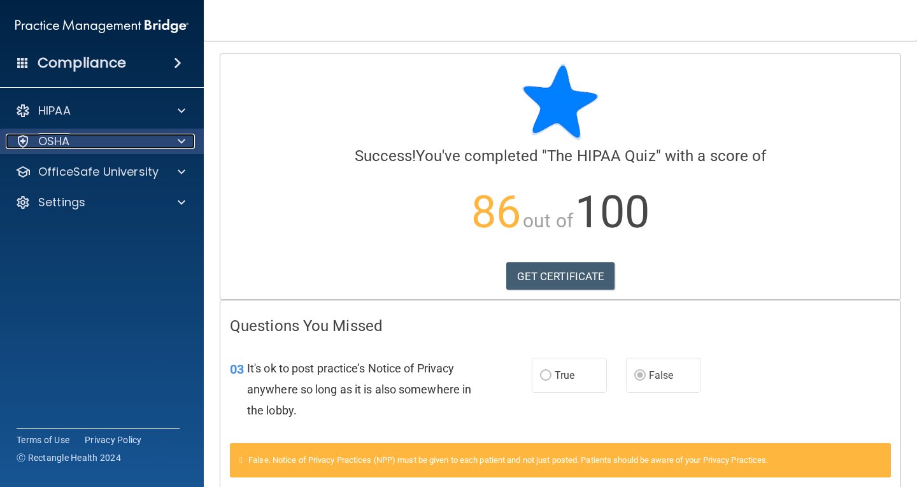
click at [184, 143] on span at bounding box center [182, 141] width 8 height 15
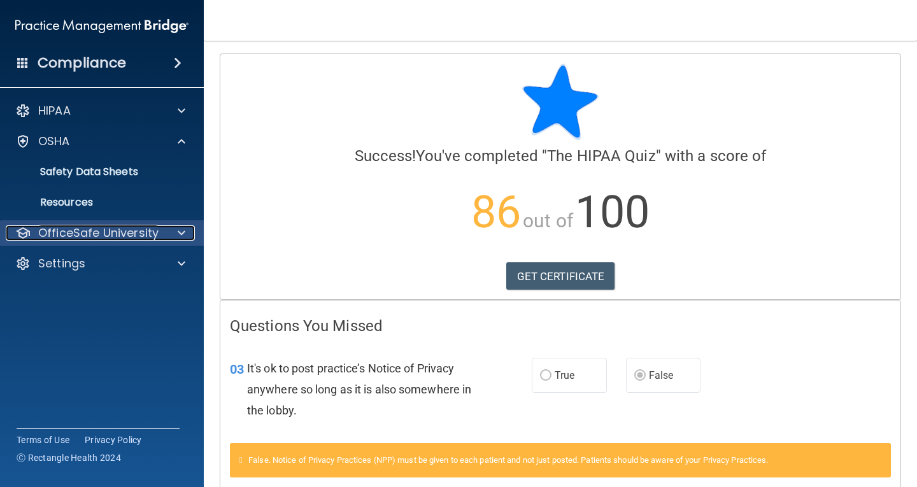
click at [180, 230] on span at bounding box center [182, 232] width 8 height 15
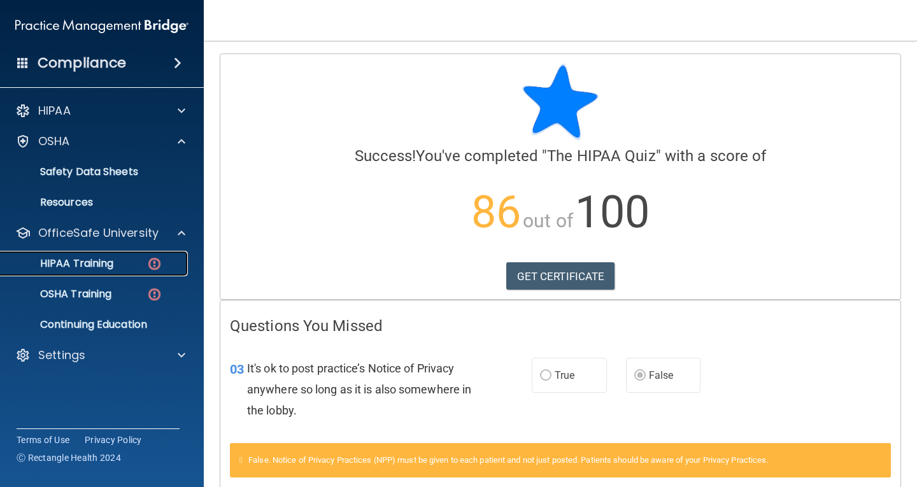
click at [155, 268] on img at bounding box center [154, 264] width 16 height 16
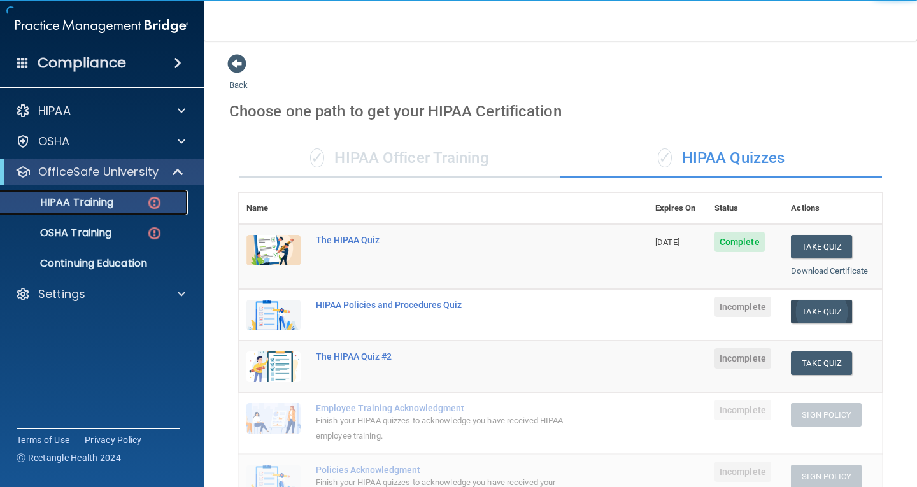
scroll to position [64, 0]
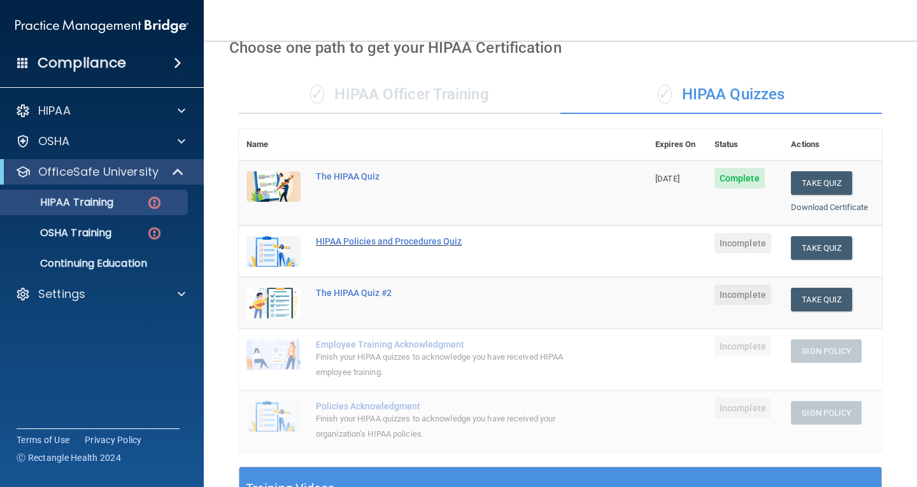
click at [377, 237] on div "HIPAA Policies and Procedures Quiz" at bounding box center [450, 241] width 268 height 10
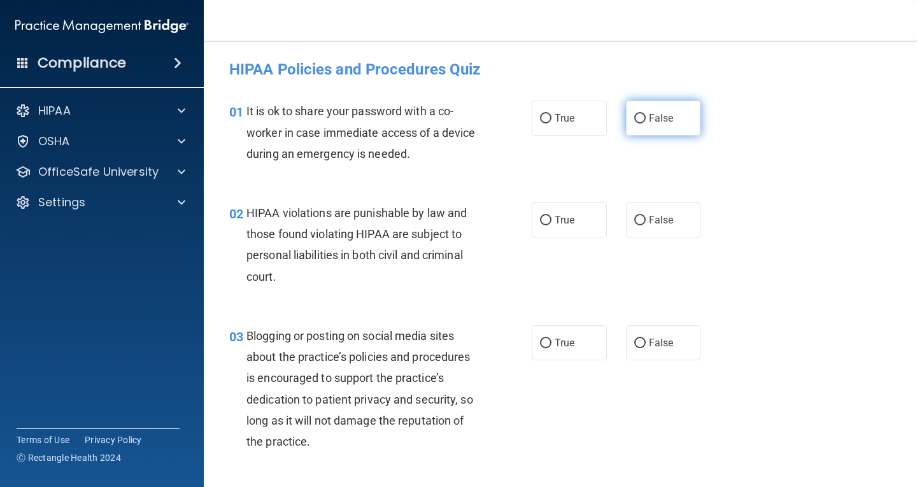
click at [640, 121] on label "False" at bounding box center [663, 118] width 75 height 35
click at [640, 121] on input "False" at bounding box center [639, 119] width 11 height 10
radio input "true"
click at [554, 220] on span "True" at bounding box center [564, 220] width 20 height 12
click at [550, 220] on input "True" at bounding box center [545, 221] width 11 height 10
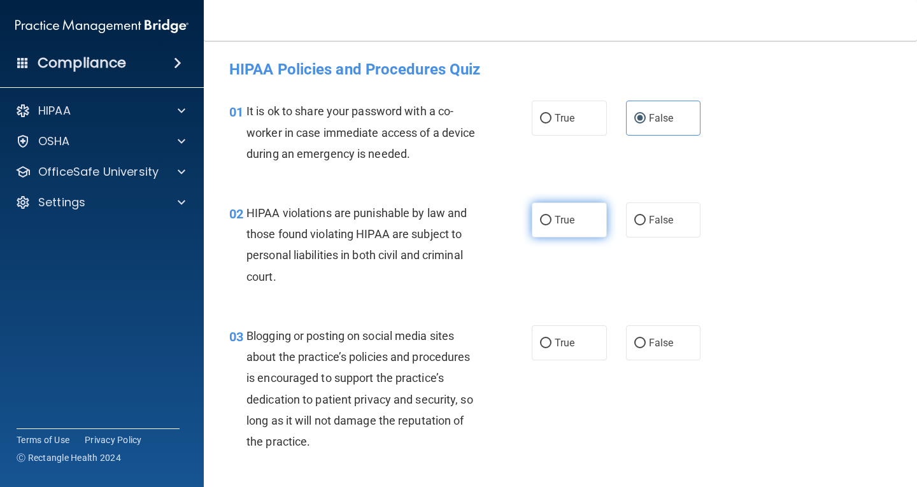
radio input "true"
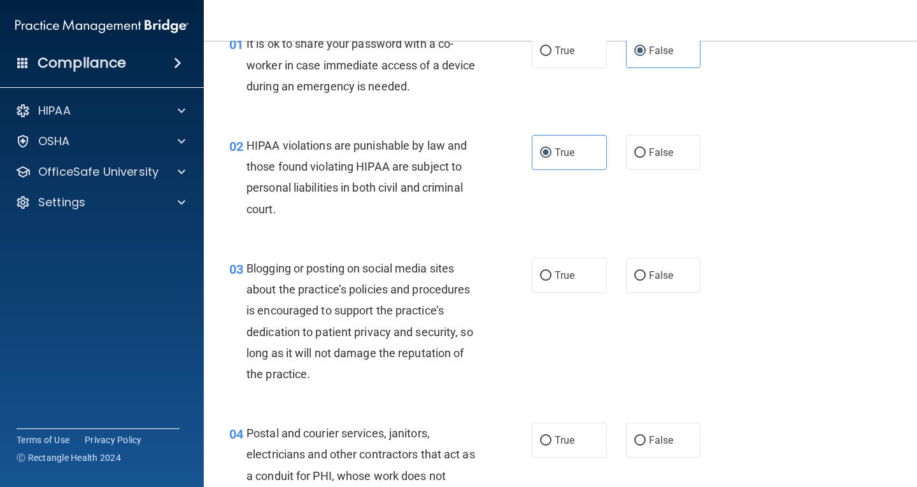
scroll to position [127, 0]
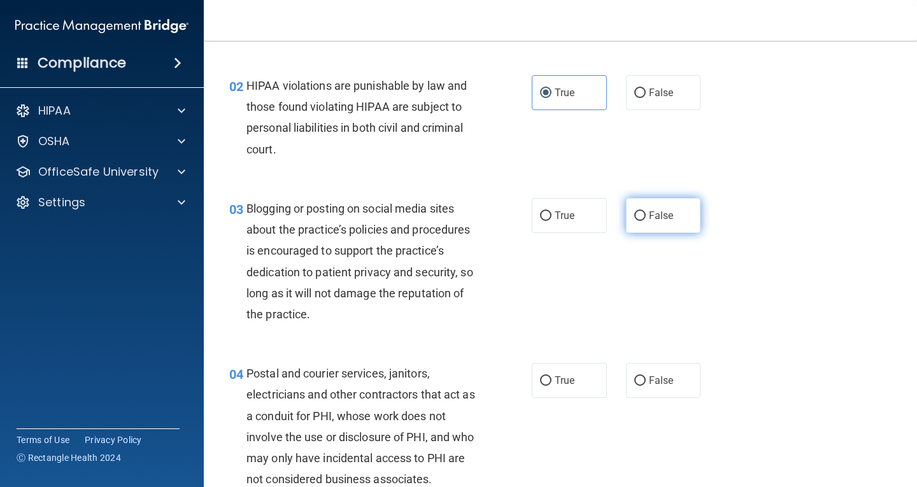
click at [647, 226] on label "False" at bounding box center [663, 215] width 75 height 35
click at [646, 221] on input "False" at bounding box center [639, 216] width 11 height 10
radio input "true"
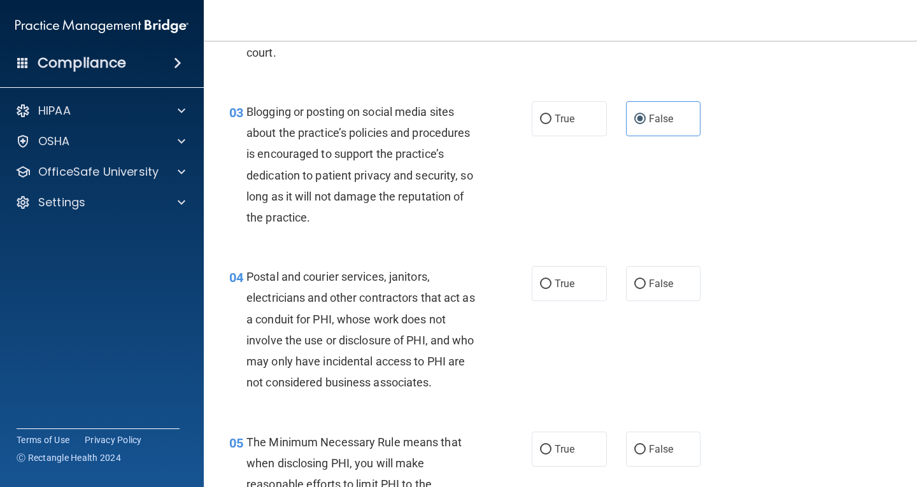
scroll to position [255, 0]
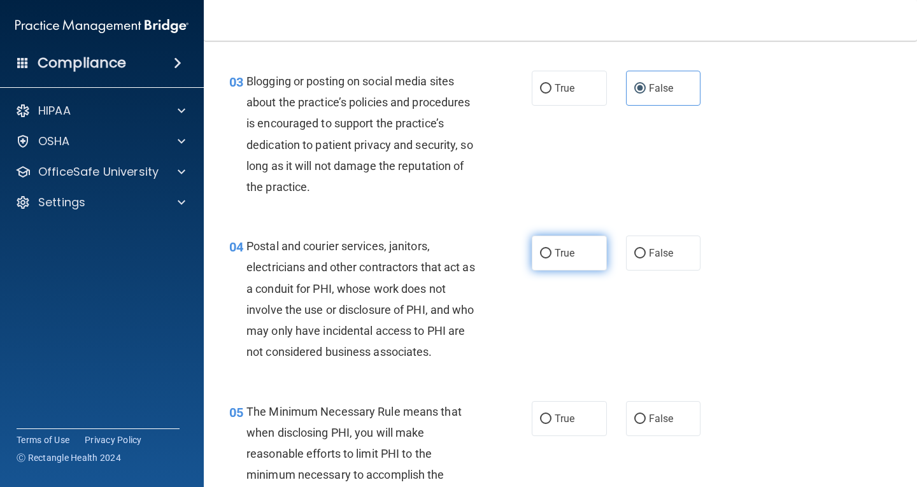
click at [577, 258] on label "True" at bounding box center [569, 253] width 75 height 35
click at [551, 258] on input "True" at bounding box center [545, 254] width 11 height 10
radio input "true"
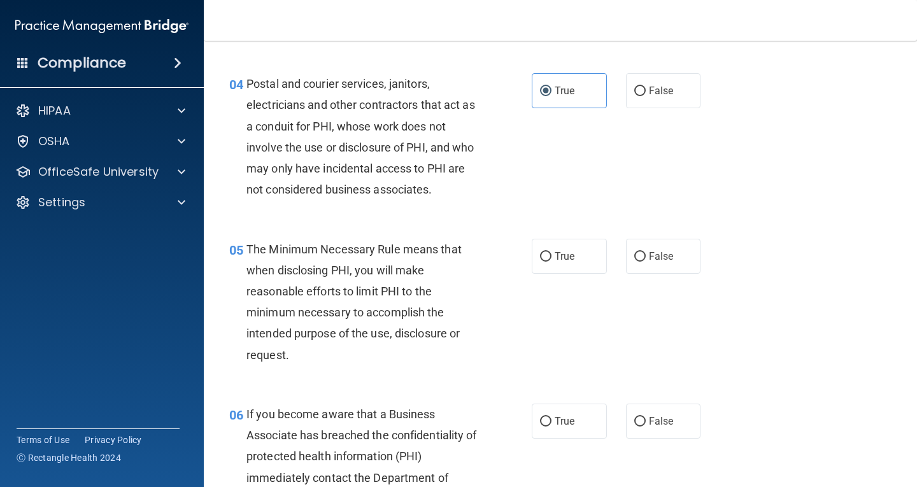
scroll to position [446, 0]
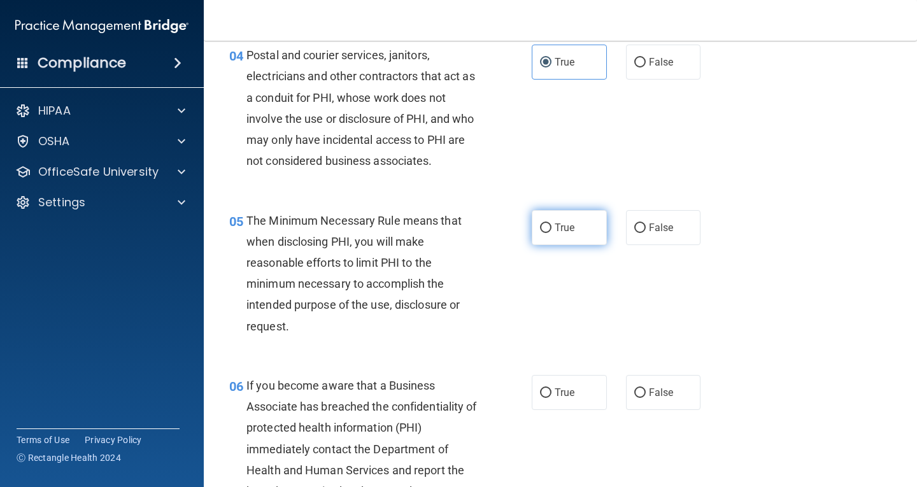
click at [564, 233] on span "True" at bounding box center [564, 228] width 20 height 12
click at [551, 233] on input "True" at bounding box center [545, 228] width 11 height 10
radio input "true"
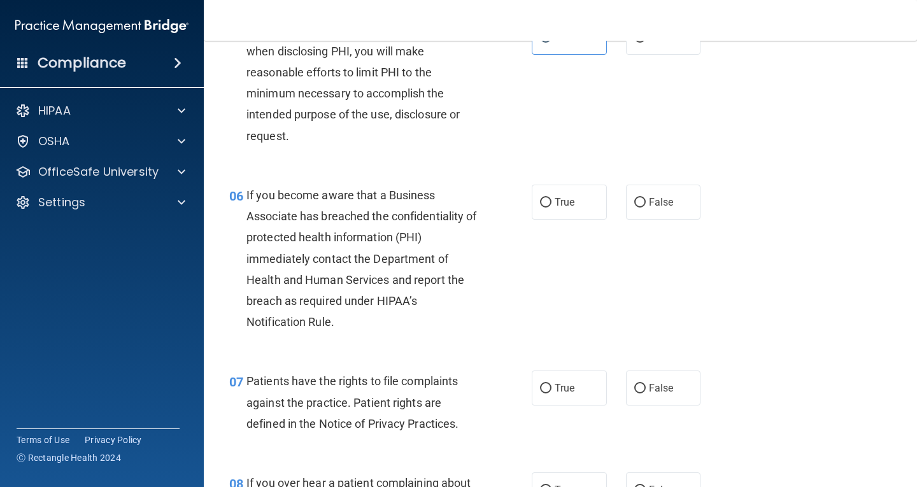
scroll to position [637, 0]
drag, startPoint x: 535, startPoint y: 201, endPoint x: 537, endPoint y: 213, distance: 11.7
click at [540, 202] on input "True" at bounding box center [545, 202] width 11 height 10
radio input "true"
click at [556, 394] on label "True" at bounding box center [569, 387] width 75 height 35
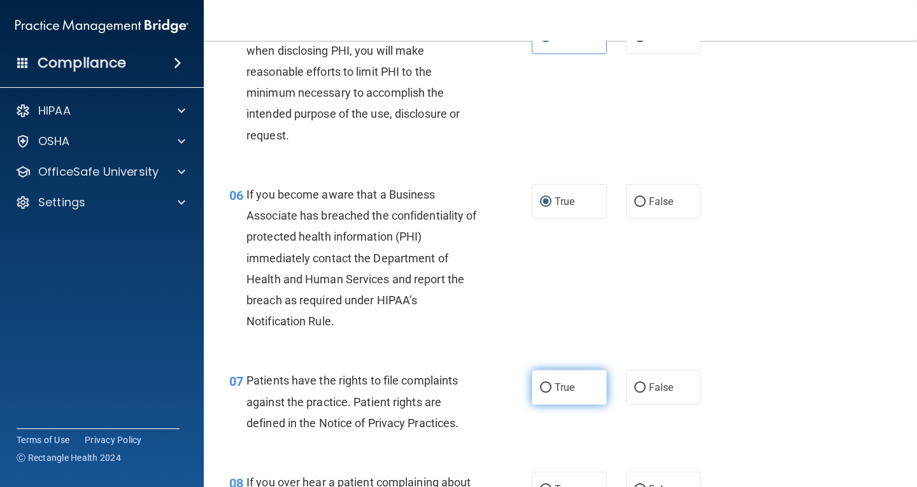
click at [551, 393] on input "True" at bounding box center [545, 388] width 11 height 10
radio input "true"
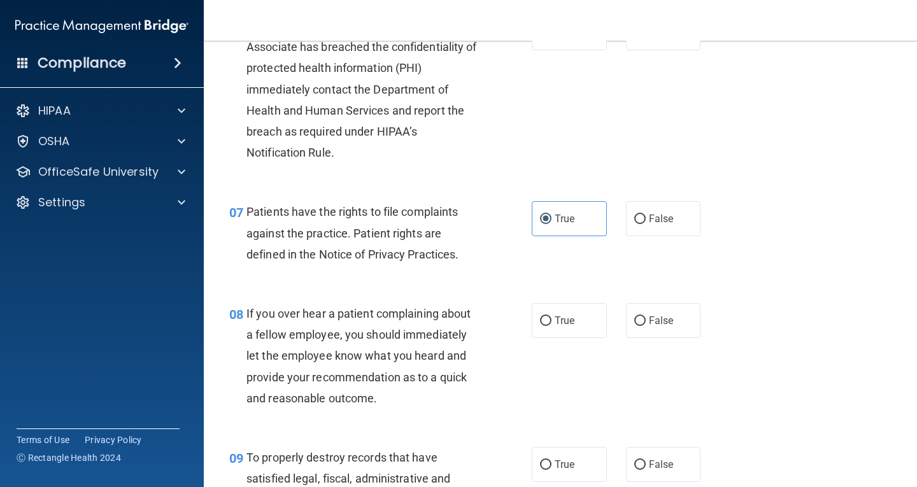
scroll to position [828, 0]
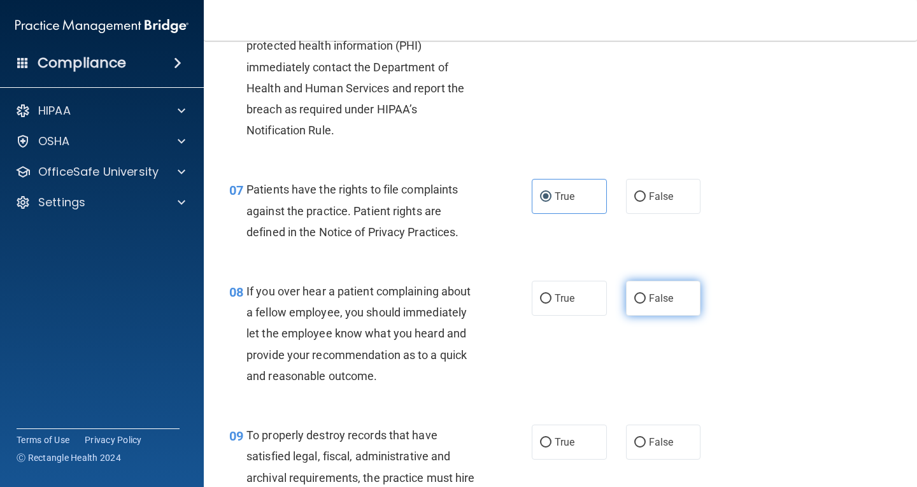
click at [649, 300] on span "False" at bounding box center [661, 298] width 25 height 12
click at [646, 300] on input "False" at bounding box center [639, 299] width 11 height 10
radio input "true"
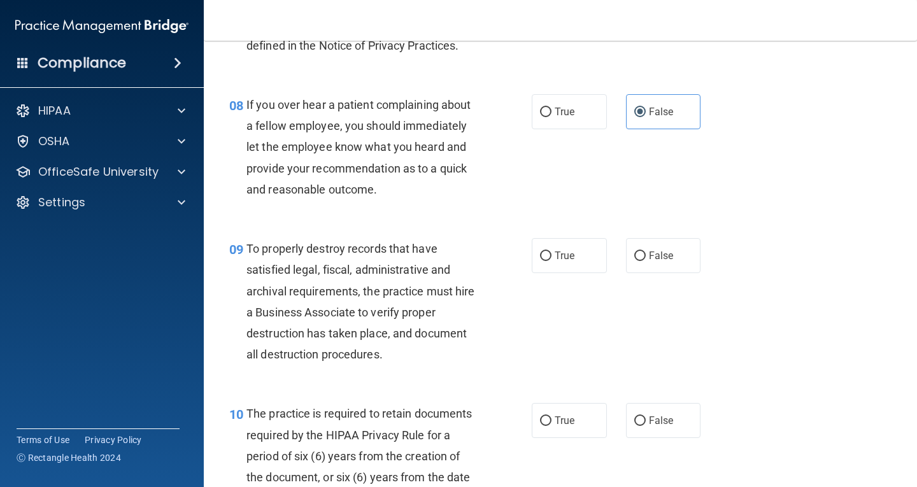
scroll to position [1019, 0]
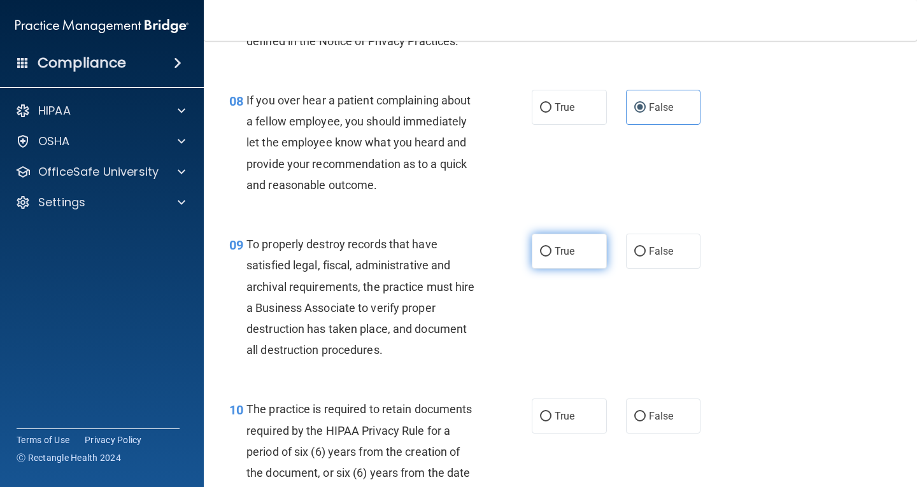
click at [563, 264] on label "True" at bounding box center [569, 251] width 75 height 35
click at [551, 257] on input "True" at bounding box center [545, 252] width 11 height 10
radio input "true"
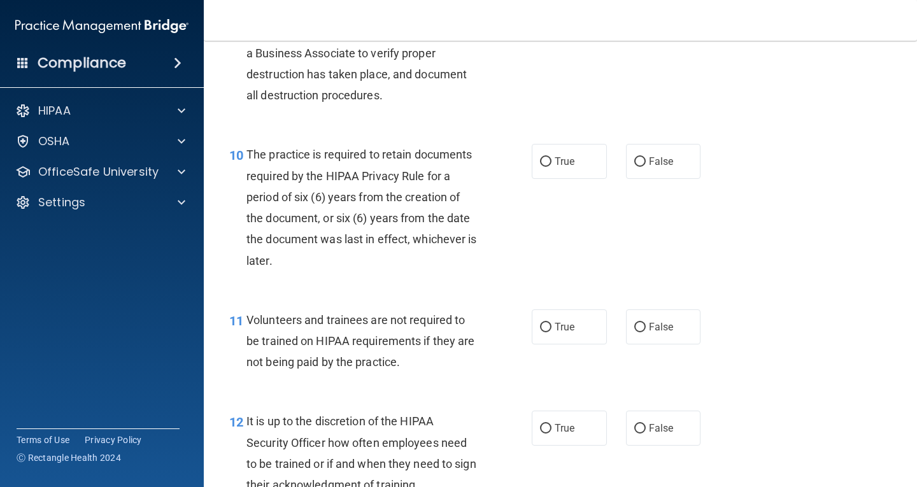
scroll to position [1337, 0]
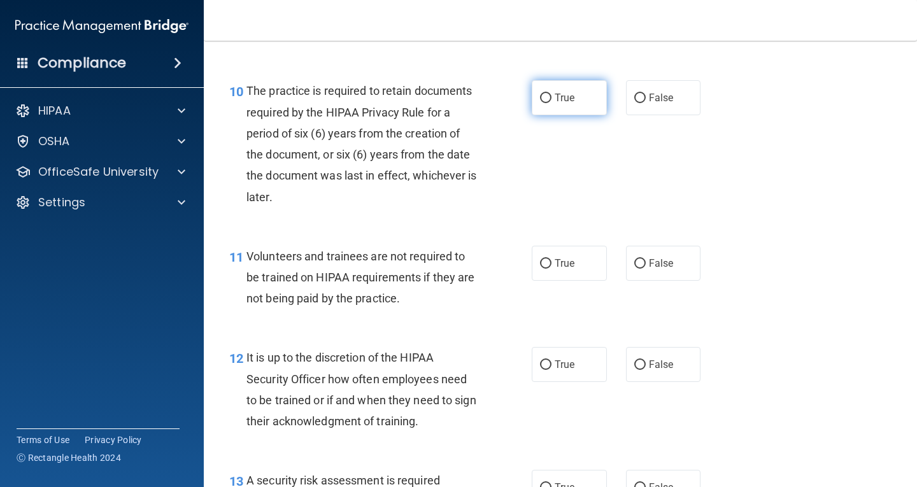
click at [567, 95] on span "True" at bounding box center [564, 98] width 20 height 12
click at [551, 95] on input "True" at bounding box center [545, 99] width 11 height 10
radio input "true"
click at [635, 259] on input "False" at bounding box center [639, 264] width 11 height 10
radio input "true"
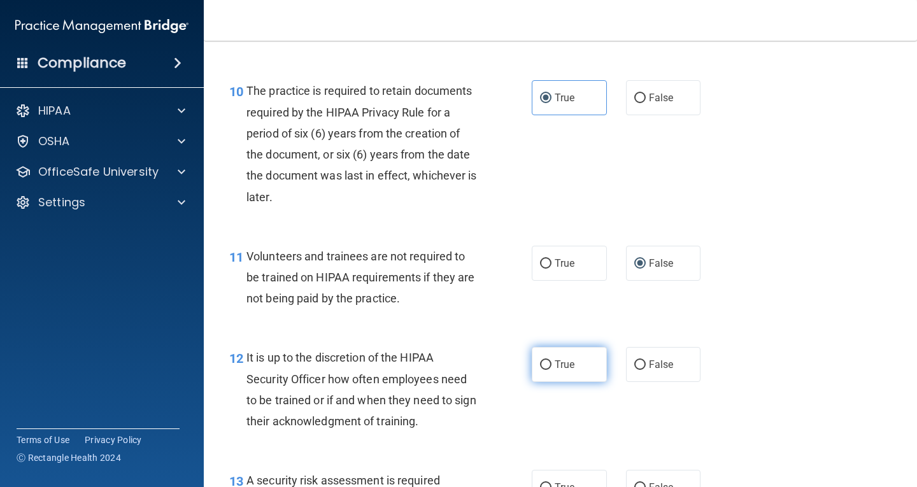
click at [542, 368] on input "True" at bounding box center [545, 365] width 11 height 10
radio input "true"
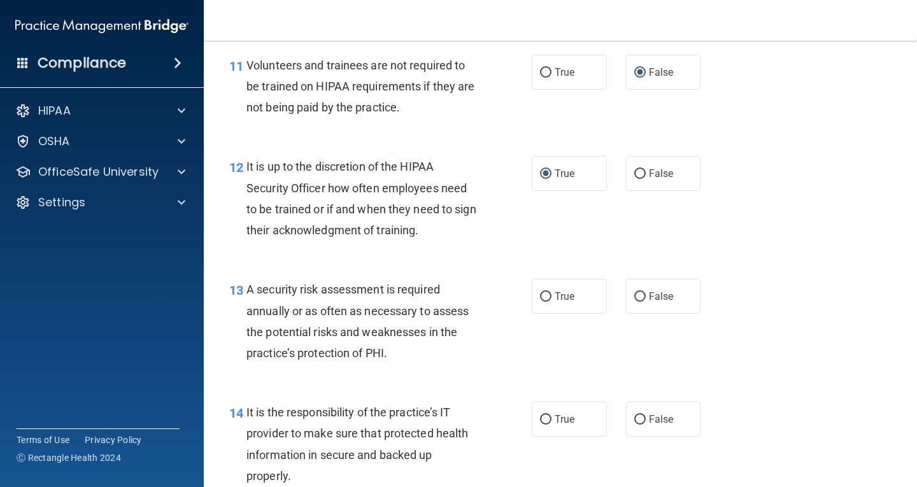
scroll to position [1592, 0]
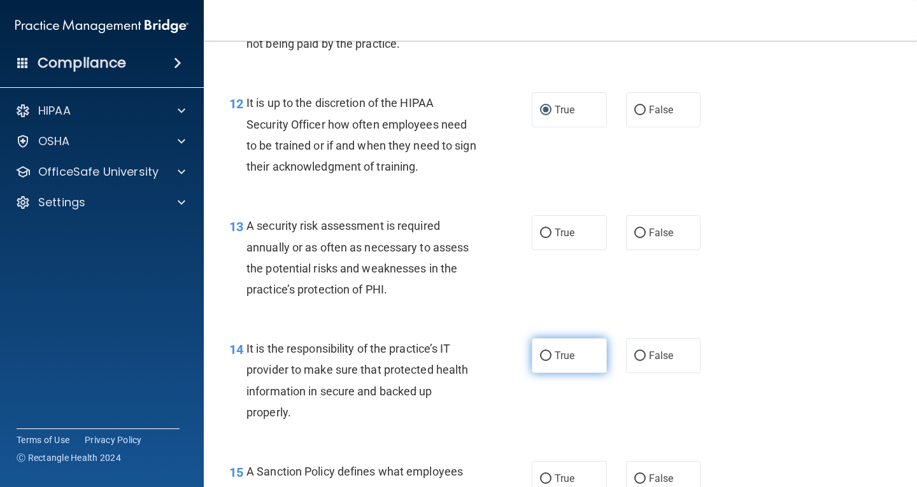
click at [540, 358] on input "True" at bounding box center [545, 356] width 11 height 10
radio input "true"
click at [558, 237] on span "True" at bounding box center [564, 233] width 20 height 12
click at [551, 237] on input "True" at bounding box center [545, 234] width 11 height 10
radio input "true"
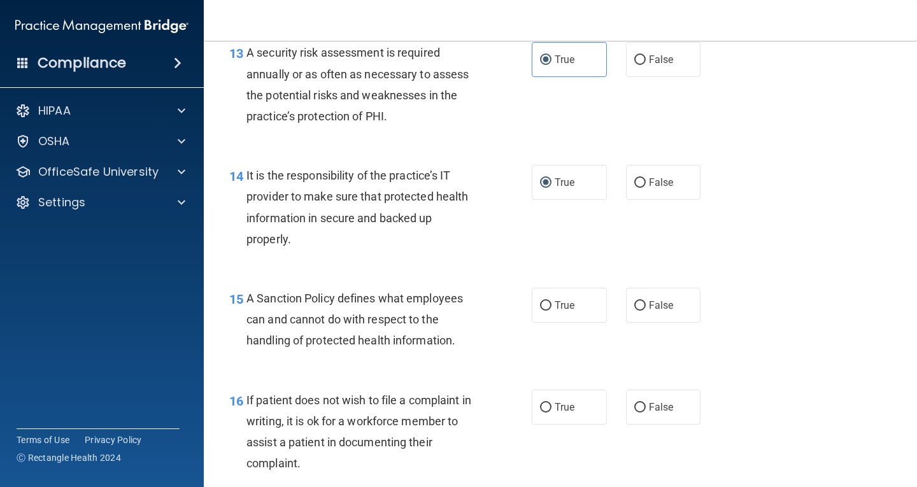
scroll to position [1783, 0]
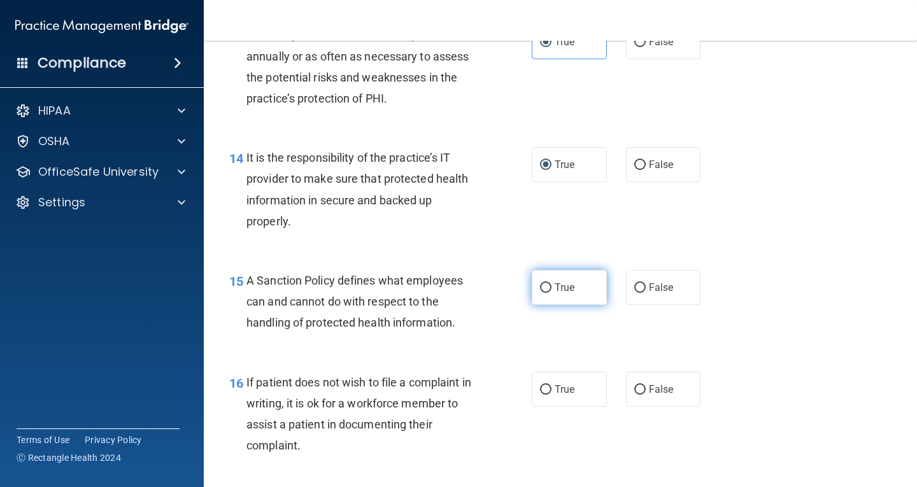
click at [556, 285] on span "True" at bounding box center [564, 287] width 20 height 12
click at [551, 285] on input "True" at bounding box center [545, 288] width 11 height 10
radio input "true"
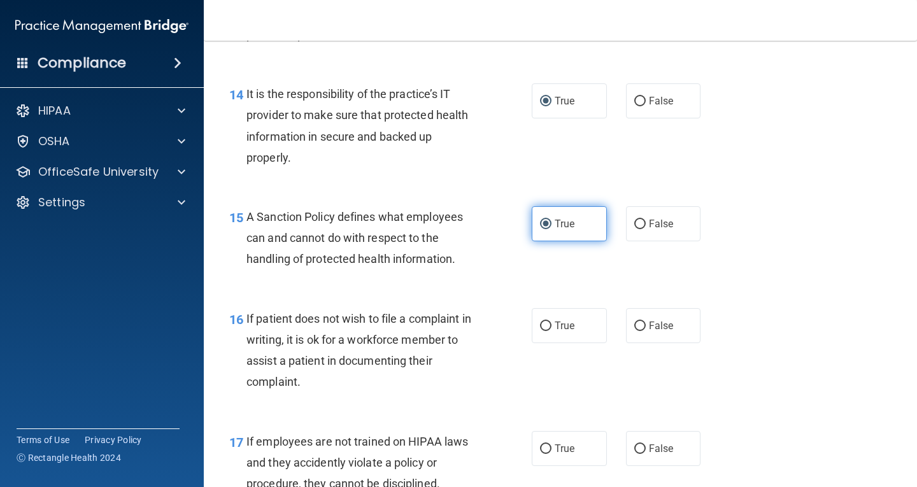
scroll to position [1910, 0]
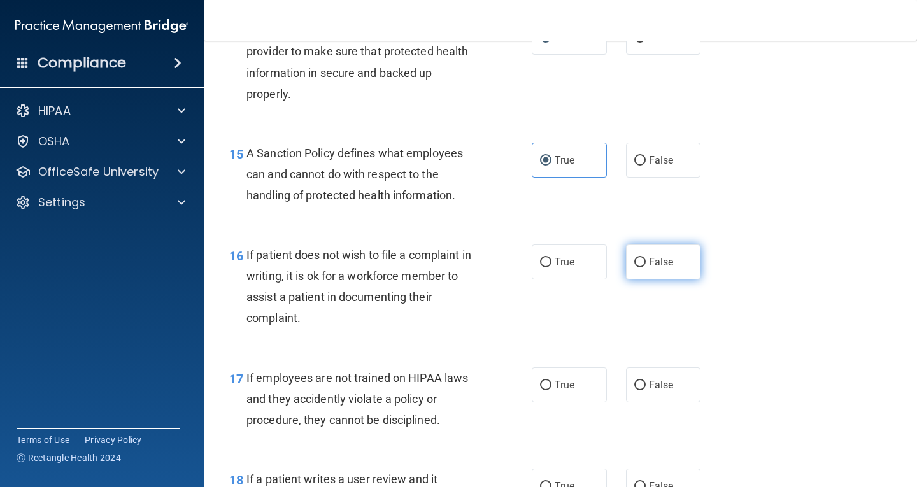
click at [664, 269] on label "False" at bounding box center [663, 261] width 75 height 35
click at [646, 267] on input "False" at bounding box center [639, 263] width 11 height 10
radio input "true"
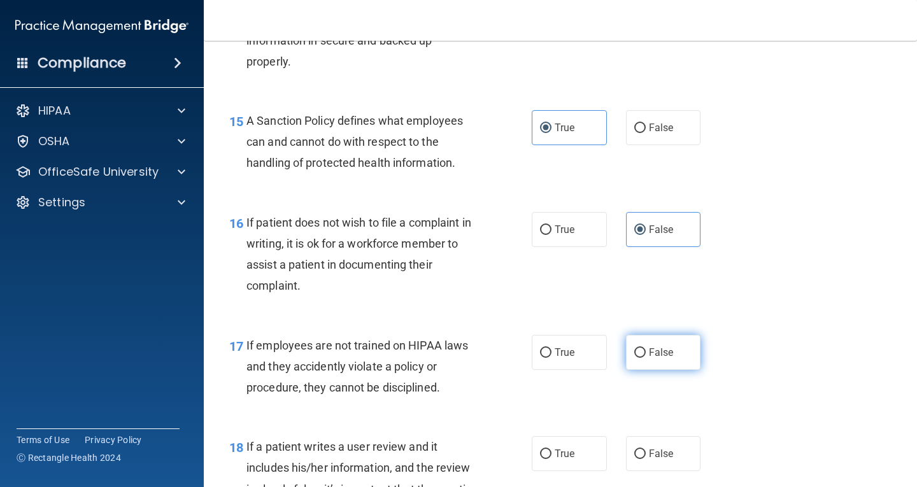
scroll to position [1974, 0]
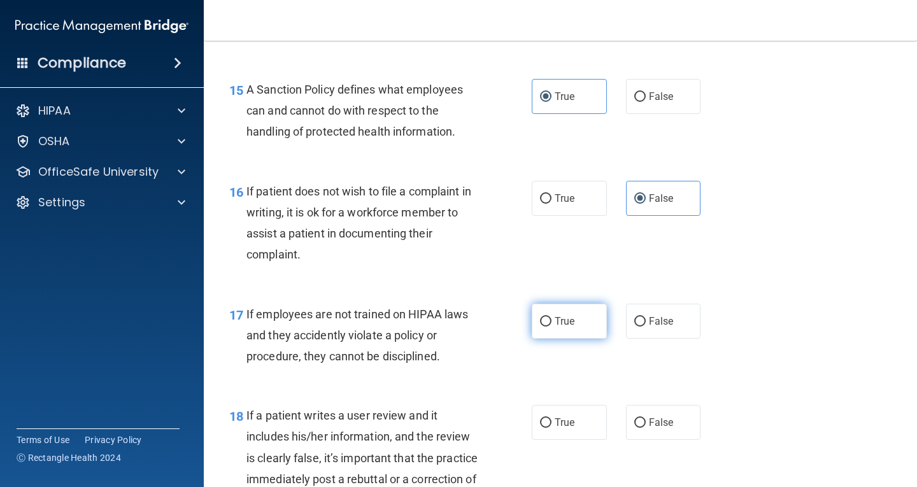
click at [559, 323] on span "True" at bounding box center [564, 321] width 20 height 12
click at [551, 323] on input "True" at bounding box center [545, 322] width 11 height 10
radio input "true"
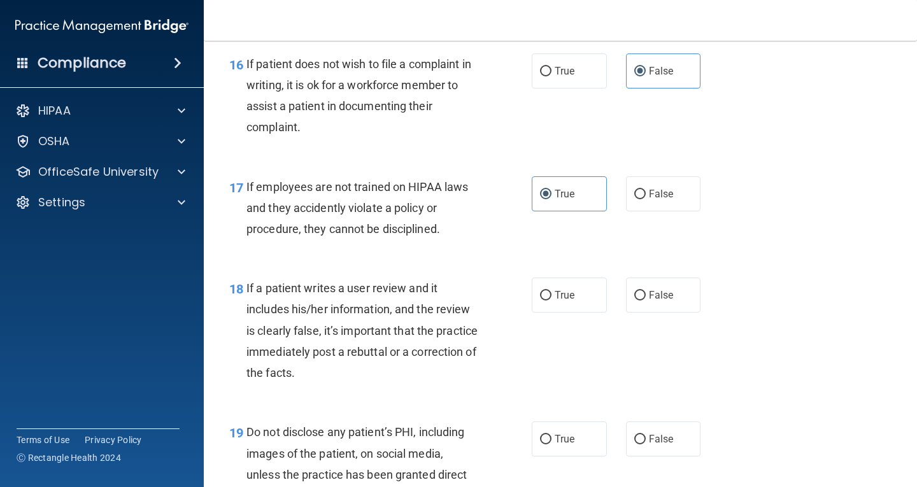
scroll to position [2164, 0]
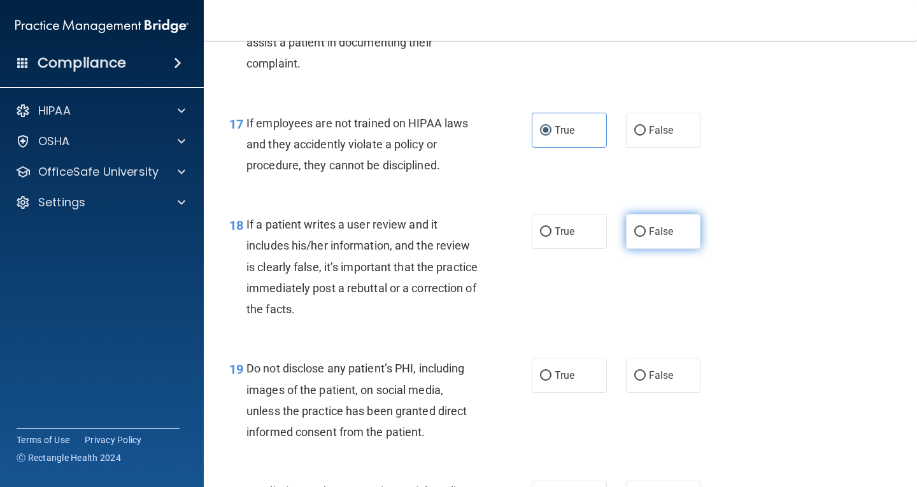
click at [656, 240] on label "False" at bounding box center [663, 231] width 75 height 35
click at [646, 237] on input "False" at bounding box center [639, 232] width 11 height 10
radio input "true"
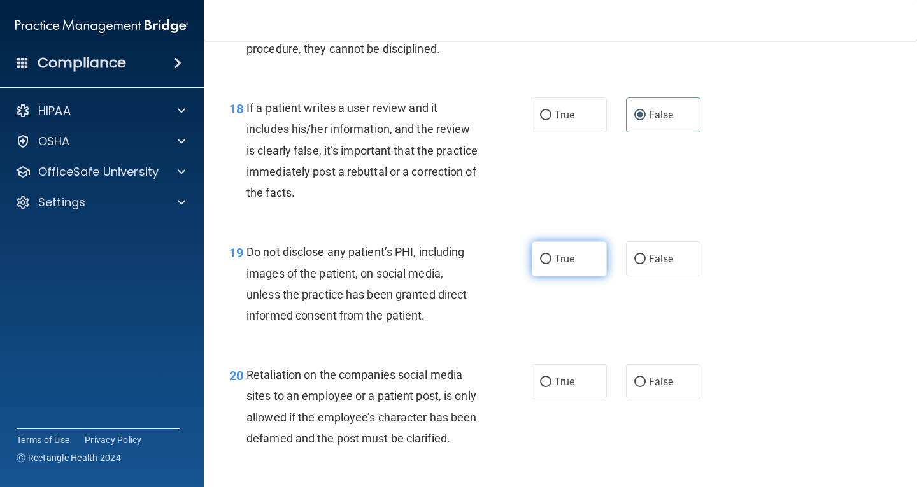
scroll to position [2292, 0]
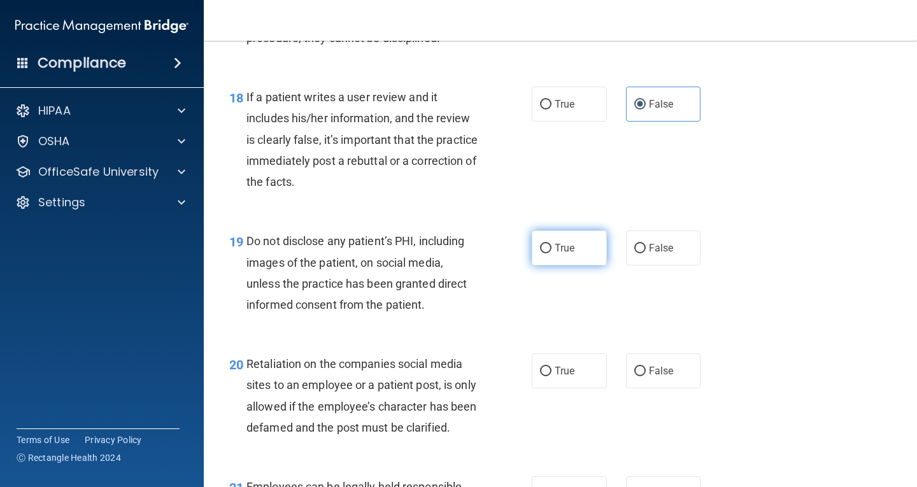
click at [563, 251] on span "True" at bounding box center [564, 248] width 20 height 12
click at [551, 251] on input "True" at bounding box center [545, 249] width 11 height 10
radio input "true"
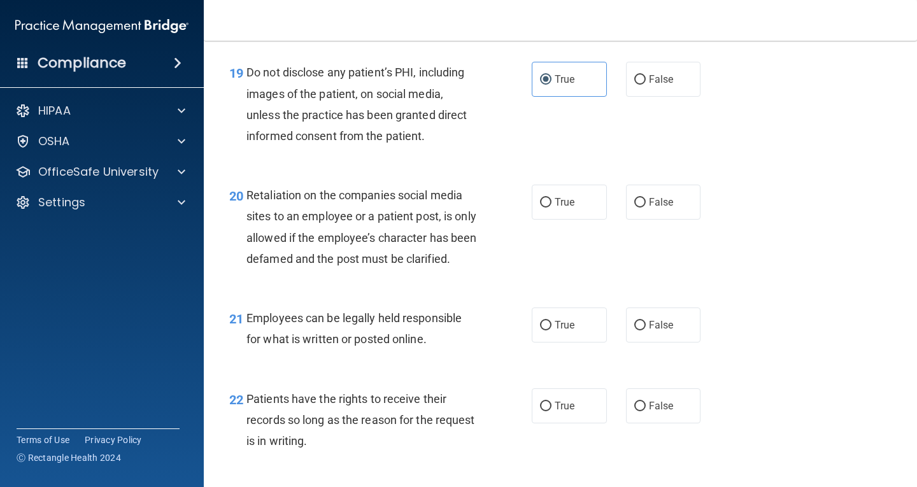
scroll to position [2483, 0]
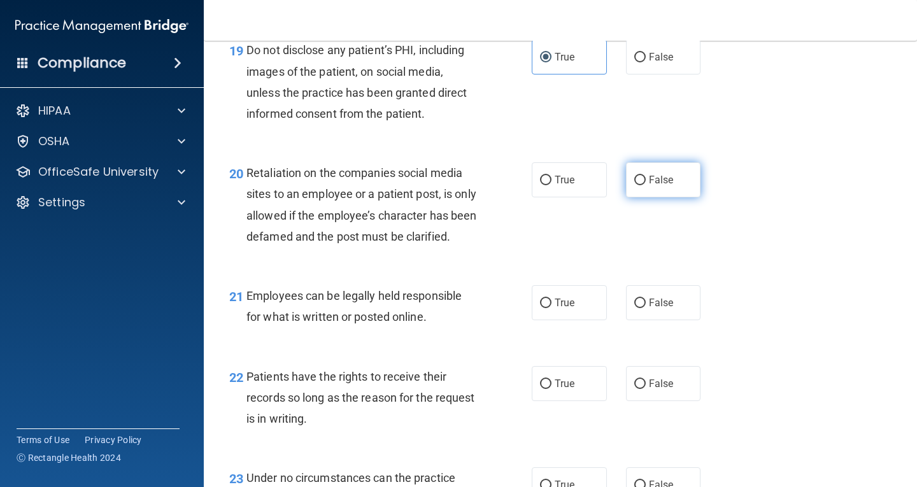
click at [640, 188] on label "False" at bounding box center [663, 179] width 75 height 35
click at [640, 185] on input "False" at bounding box center [639, 181] width 11 height 10
radio input "true"
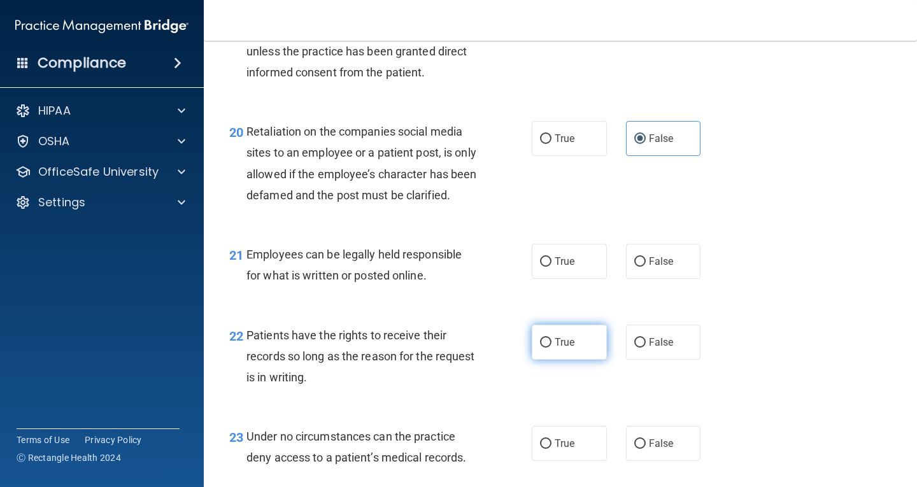
scroll to position [2546, 0]
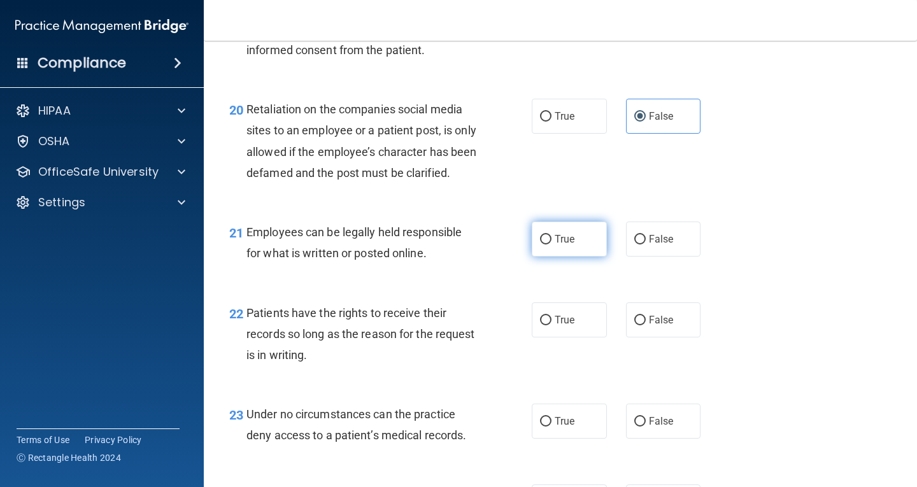
click at [556, 245] on span "True" at bounding box center [564, 239] width 20 height 12
click at [551, 244] on input "True" at bounding box center [545, 240] width 11 height 10
radio input "true"
click at [564, 337] on label "True" at bounding box center [569, 319] width 75 height 35
click at [551, 325] on input "True" at bounding box center [545, 321] width 11 height 10
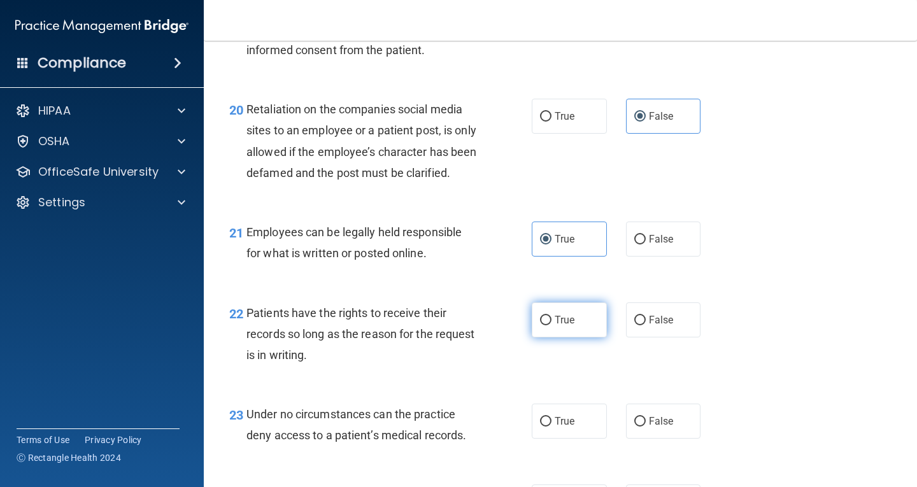
radio input "true"
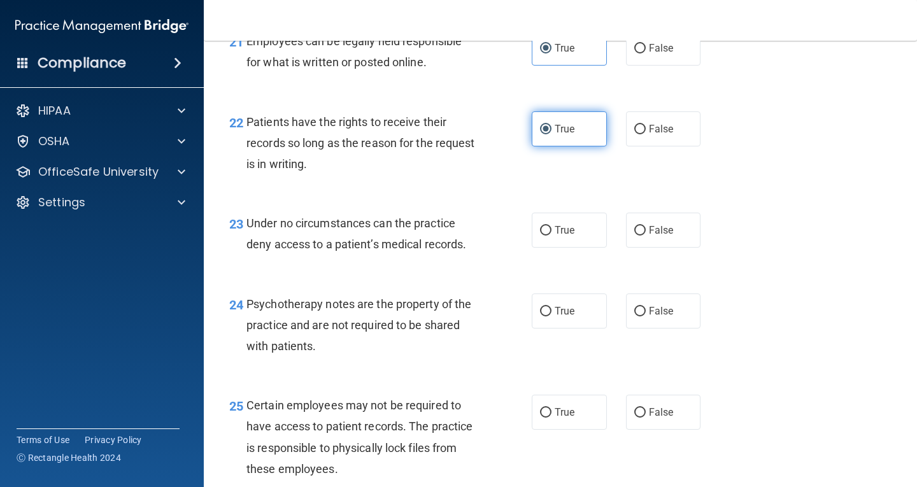
scroll to position [2801, 0]
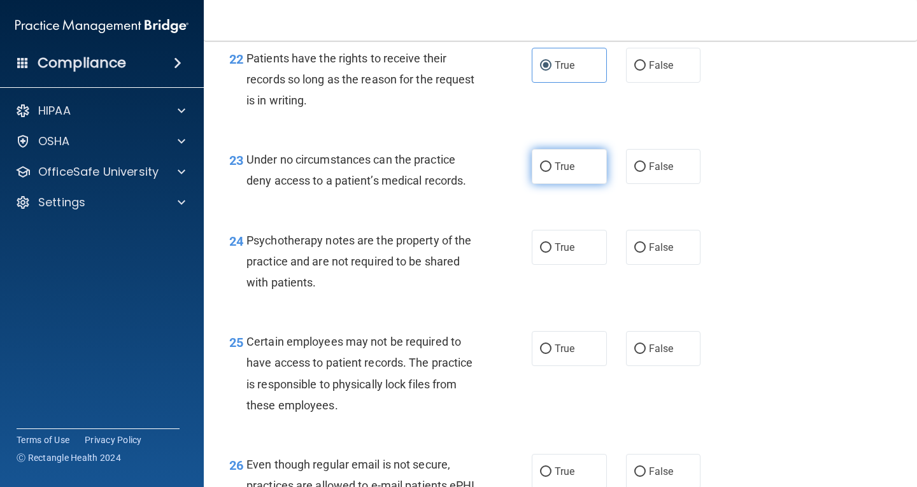
click at [582, 184] on label "True" at bounding box center [569, 166] width 75 height 35
click at [551, 172] on input "True" at bounding box center [545, 167] width 11 height 10
radio input "true"
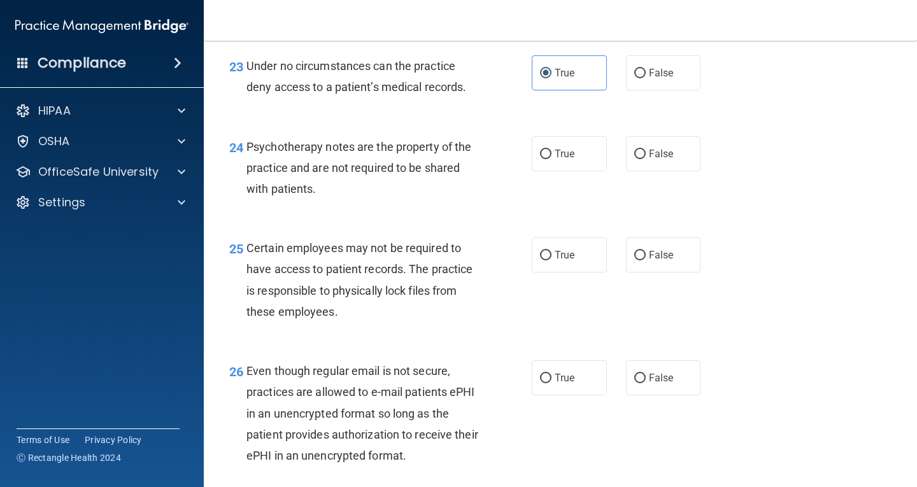
scroll to position [2865, 0]
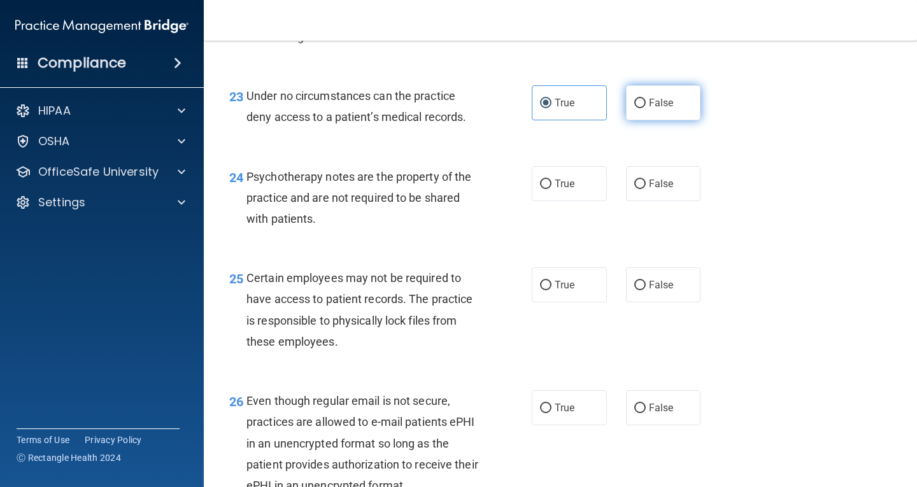
click at [633, 120] on label "False" at bounding box center [663, 102] width 75 height 35
click at [634, 108] on input "False" at bounding box center [639, 104] width 11 height 10
radio input "true"
radio input "false"
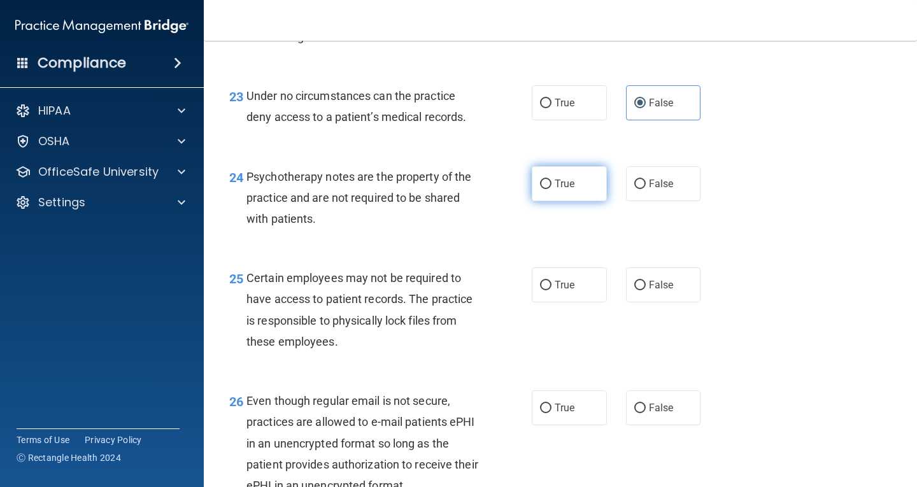
click at [532, 201] on label "True" at bounding box center [569, 183] width 75 height 35
click at [540, 189] on input "True" at bounding box center [545, 185] width 11 height 10
radio input "true"
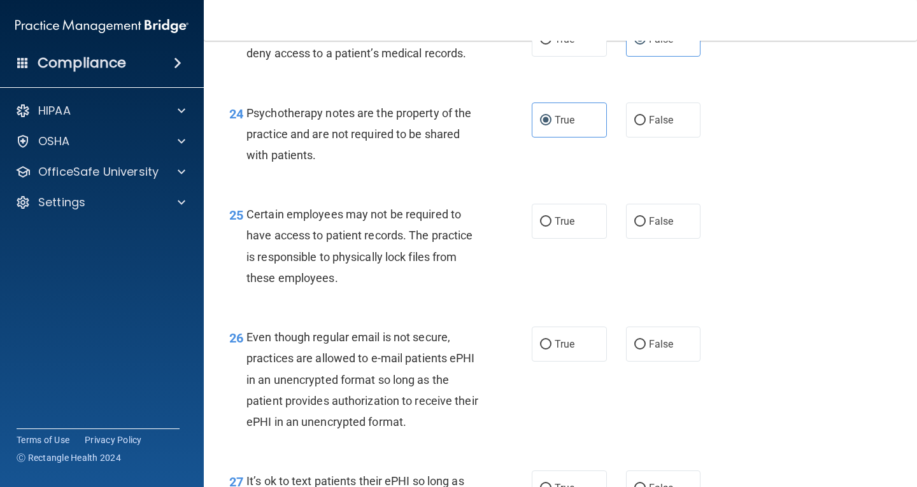
scroll to position [2992, 0]
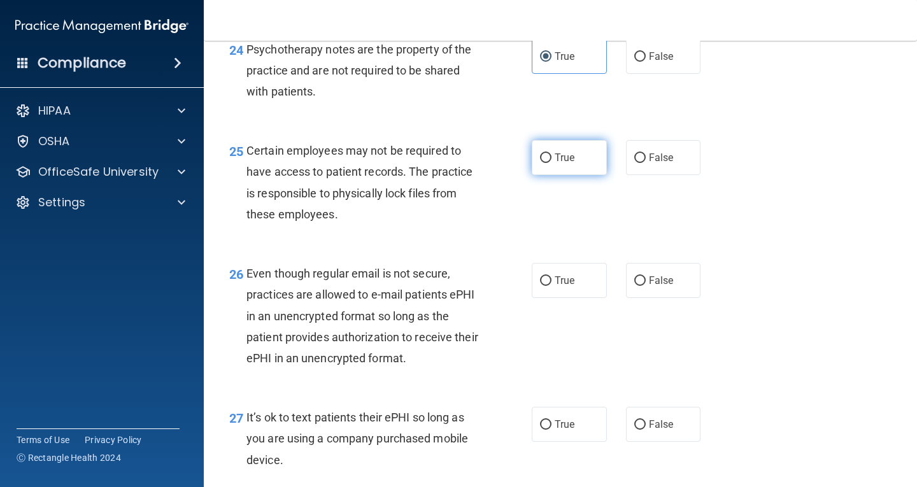
click at [558, 175] on label "True" at bounding box center [569, 157] width 75 height 35
click at [551, 163] on input "True" at bounding box center [545, 158] width 11 height 10
radio input "true"
click at [626, 298] on label "False" at bounding box center [663, 280] width 75 height 35
click at [634, 286] on input "False" at bounding box center [639, 281] width 11 height 10
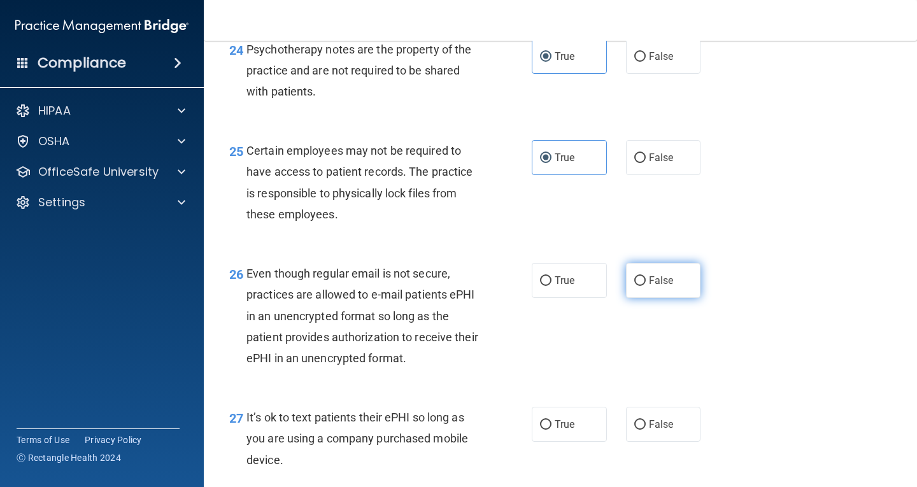
radio input "true"
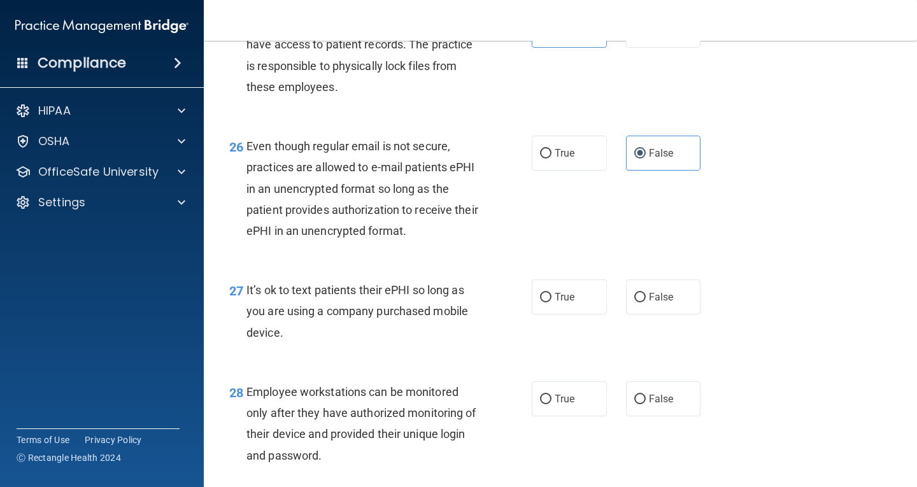
scroll to position [3183, 0]
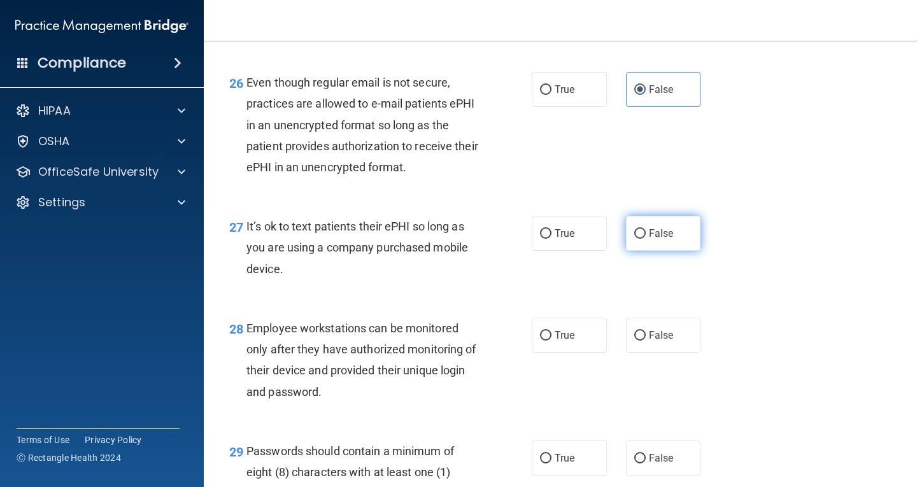
click at [643, 251] on label "False" at bounding box center [663, 233] width 75 height 35
click at [643, 239] on input "False" at bounding box center [639, 234] width 11 height 10
radio input "true"
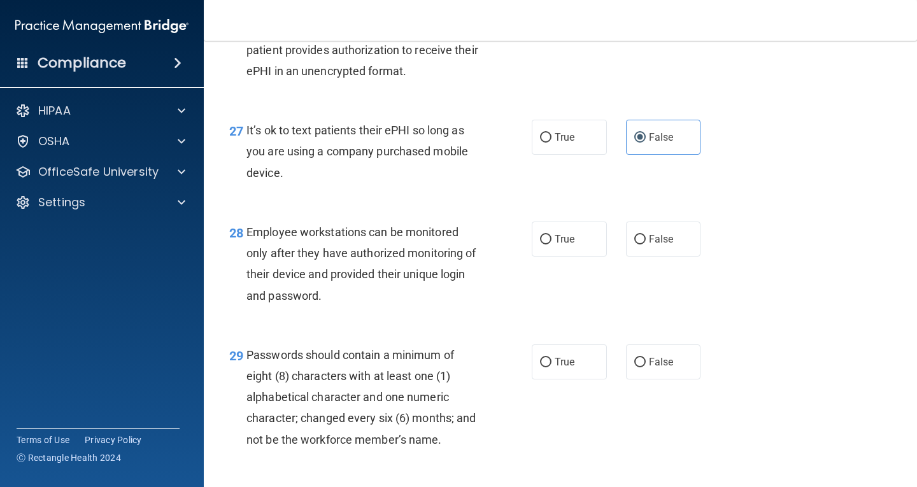
scroll to position [3310, 0]
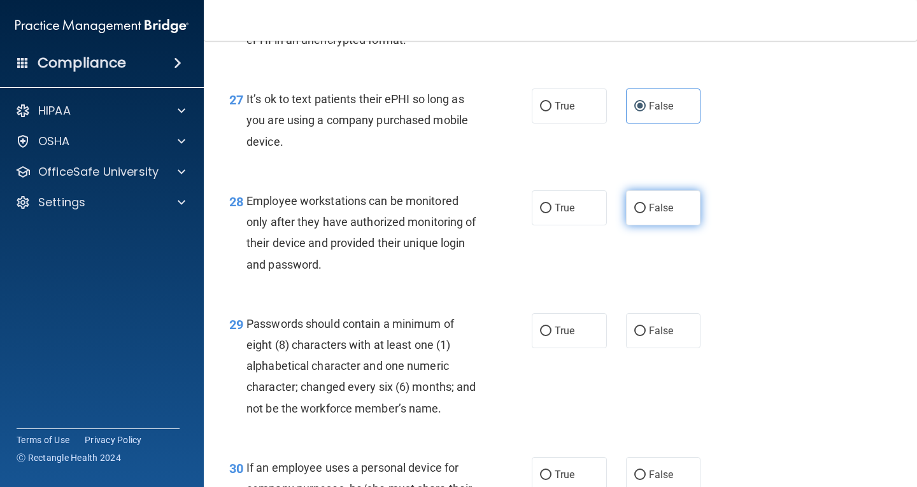
click at [649, 225] on label "False" at bounding box center [663, 207] width 75 height 35
click at [646, 213] on input "False" at bounding box center [639, 209] width 11 height 10
radio input "true"
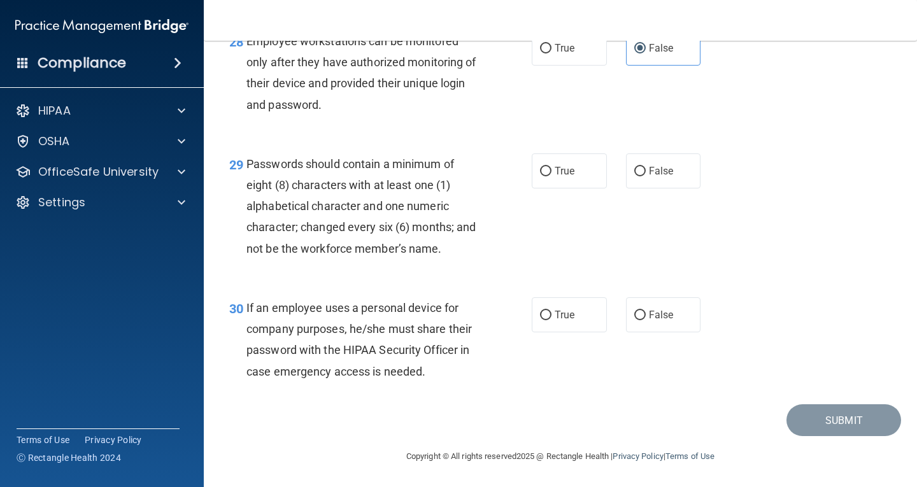
scroll to position [3491, 0]
click at [566, 170] on span "True" at bounding box center [564, 171] width 20 height 12
click at [551, 170] on input "True" at bounding box center [545, 172] width 11 height 10
radio input "true"
click at [652, 320] on span "False" at bounding box center [661, 315] width 25 height 12
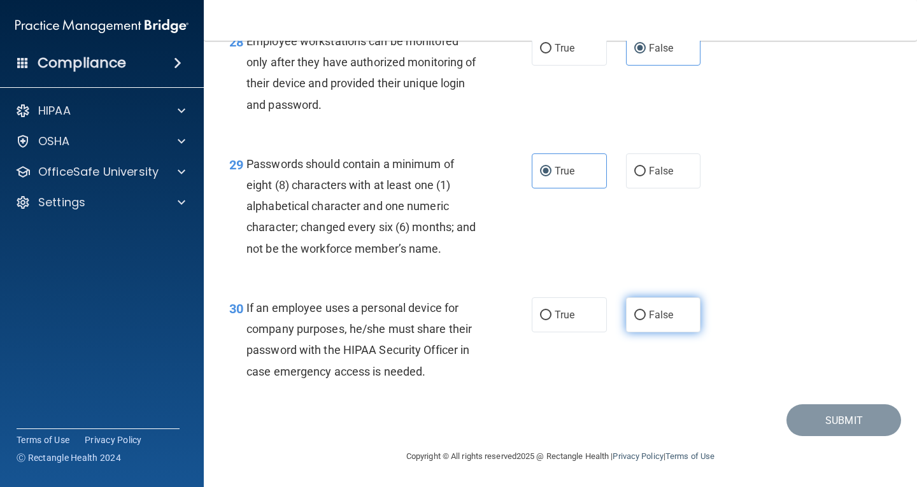
click at [646, 320] on input "False" at bounding box center [639, 316] width 11 height 10
radio input "true"
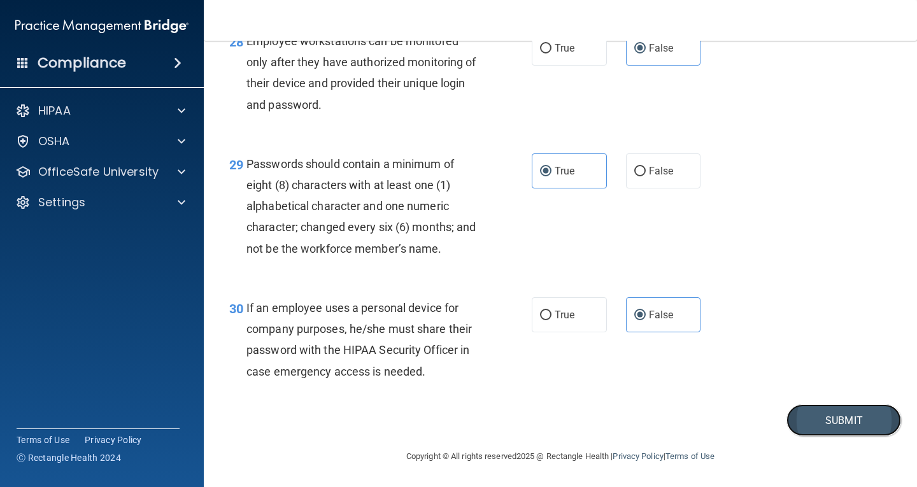
click at [828, 427] on button "Submit" at bounding box center [843, 420] width 115 height 32
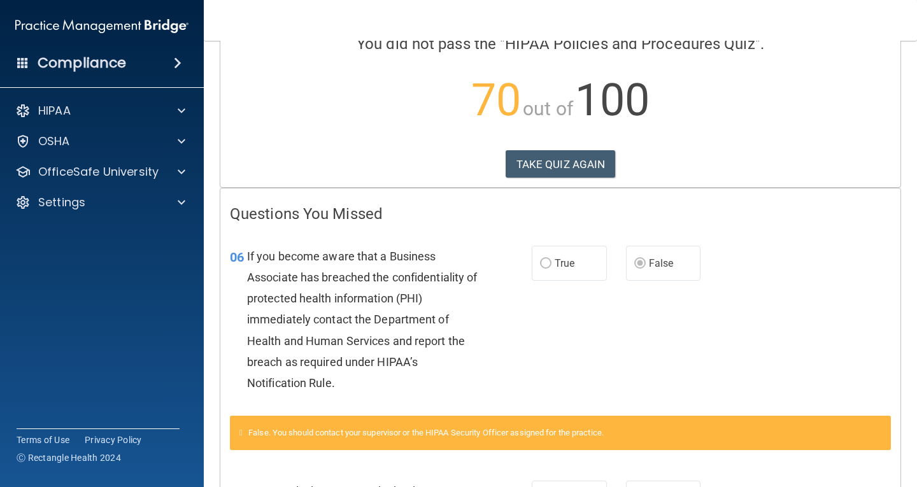
scroll to position [127, 0]
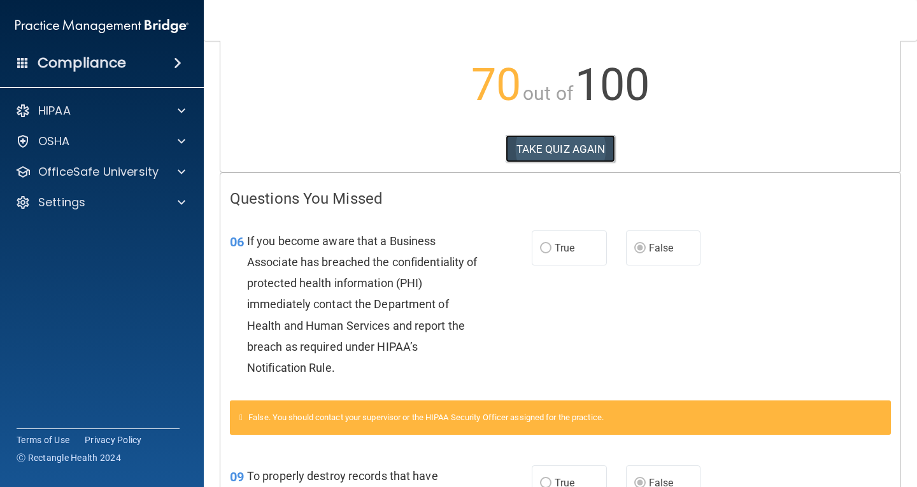
click at [544, 150] on button "TAKE QUIZ AGAIN" at bounding box center [560, 149] width 110 height 28
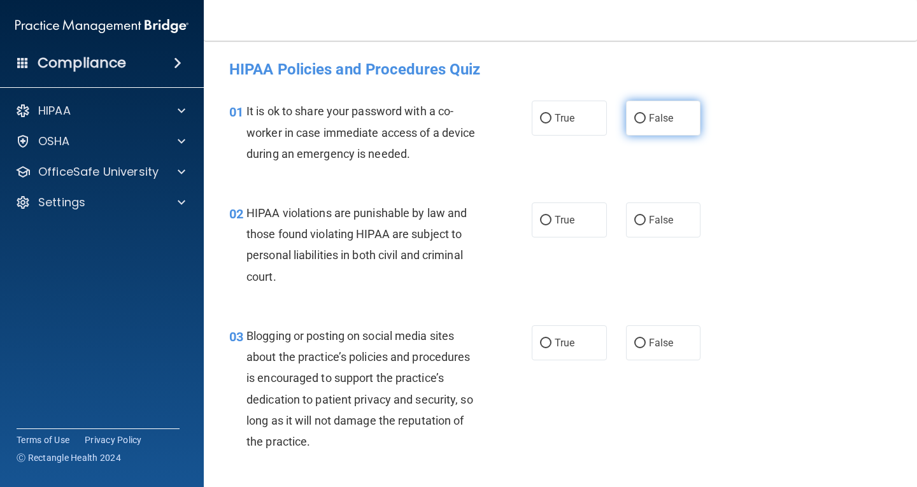
click at [663, 130] on label "False" at bounding box center [663, 118] width 75 height 35
click at [646, 124] on input "False" at bounding box center [639, 119] width 11 height 10
radio input "true"
click at [554, 223] on span "True" at bounding box center [564, 220] width 20 height 12
click at [550, 223] on input "True" at bounding box center [545, 221] width 11 height 10
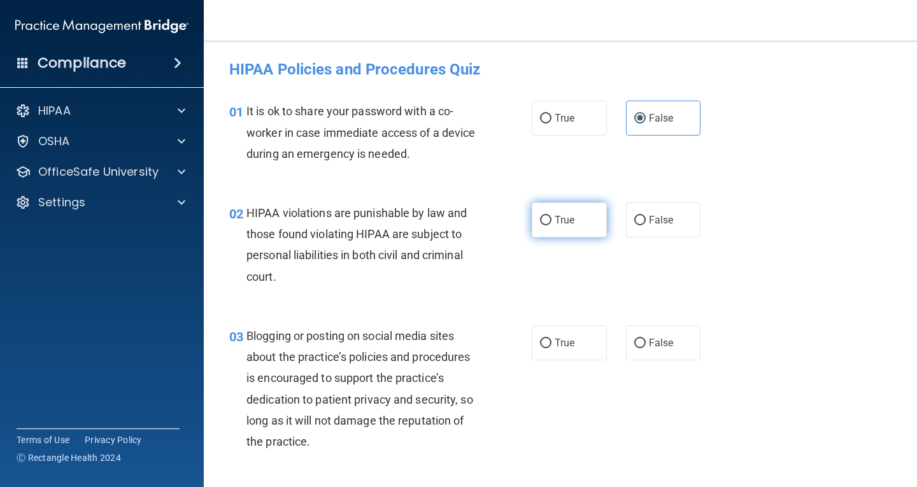
radio input "true"
click at [637, 335] on label "False" at bounding box center [663, 342] width 75 height 35
click at [637, 339] on input "False" at bounding box center [639, 344] width 11 height 10
radio input "true"
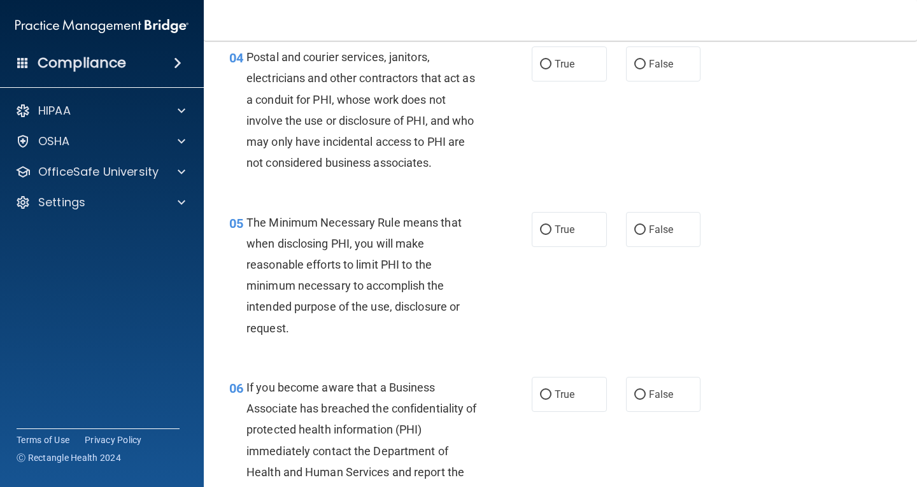
scroll to position [446, 0]
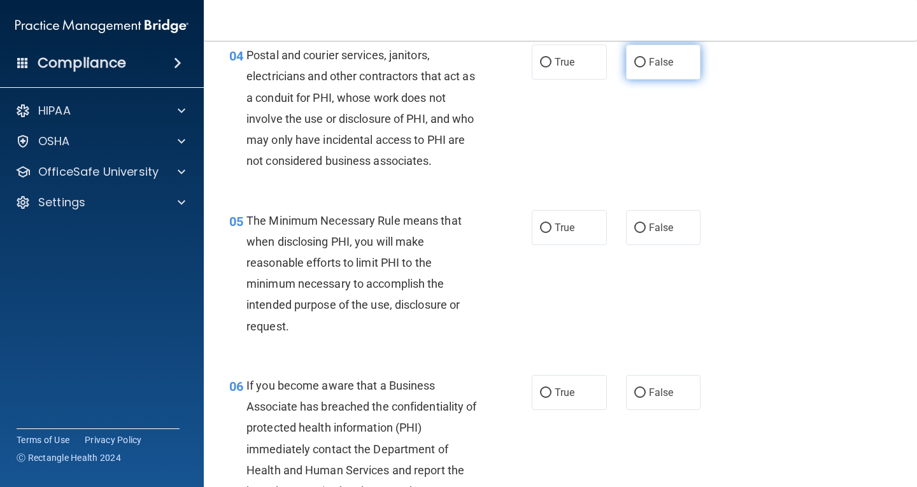
click at [663, 68] on label "False" at bounding box center [663, 62] width 75 height 35
click at [646, 67] on input "False" at bounding box center [639, 63] width 11 height 10
radio input "true"
click at [546, 222] on label "True" at bounding box center [569, 227] width 75 height 35
click at [546, 223] on input "True" at bounding box center [545, 228] width 11 height 10
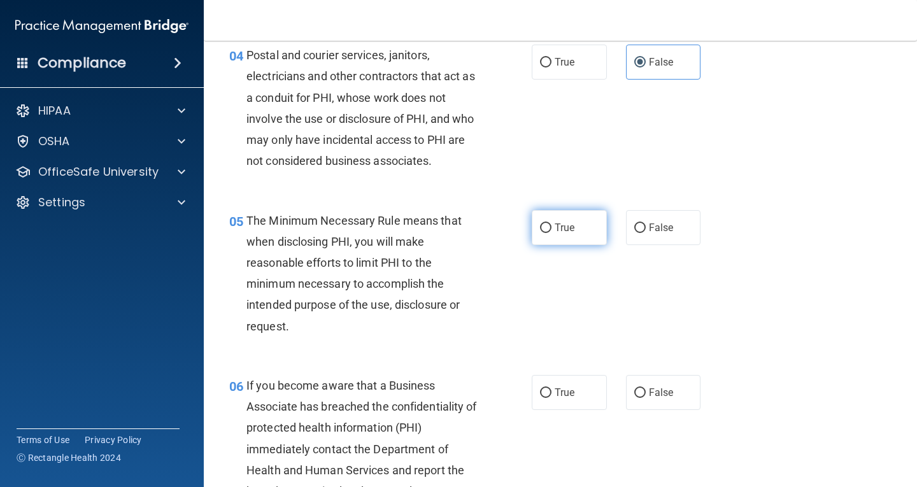
radio input "true"
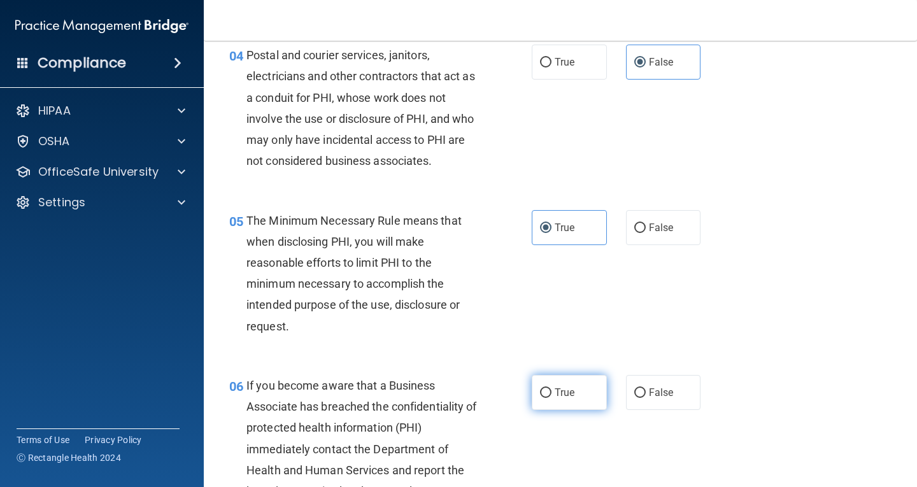
click at [554, 399] on label "True" at bounding box center [569, 392] width 75 height 35
click at [551, 398] on input "True" at bounding box center [545, 393] width 11 height 10
radio input "true"
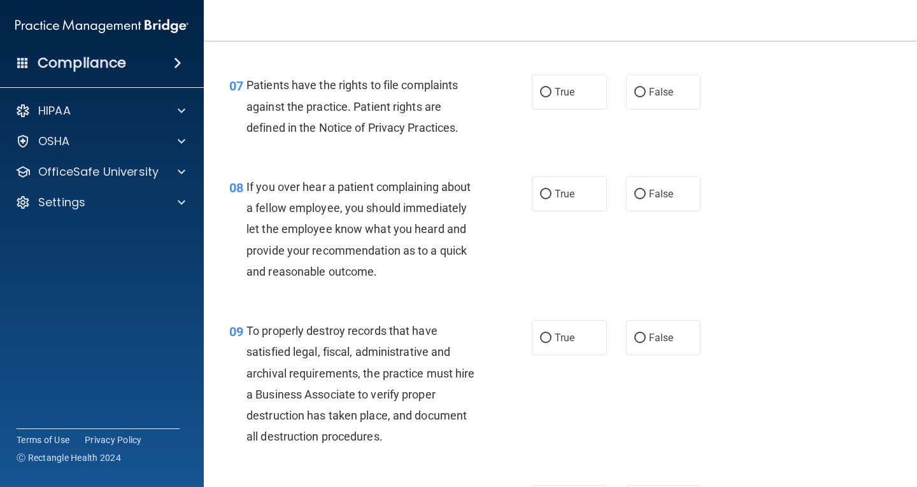
scroll to position [955, 0]
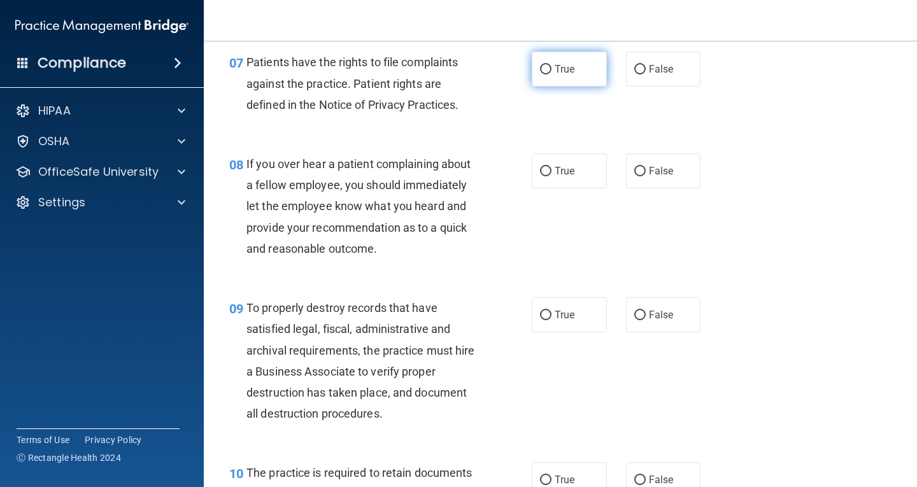
click at [547, 67] on label "True" at bounding box center [569, 69] width 75 height 35
click at [547, 67] on input "True" at bounding box center [545, 70] width 11 height 10
radio input "true"
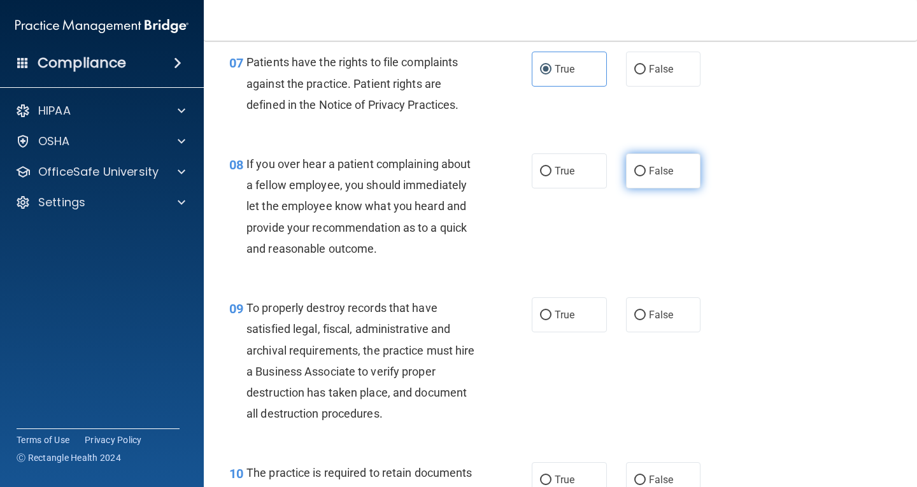
click at [637, 173] on input "False" at bounding box center [639, 172] width 11 height 10
radio input "true"
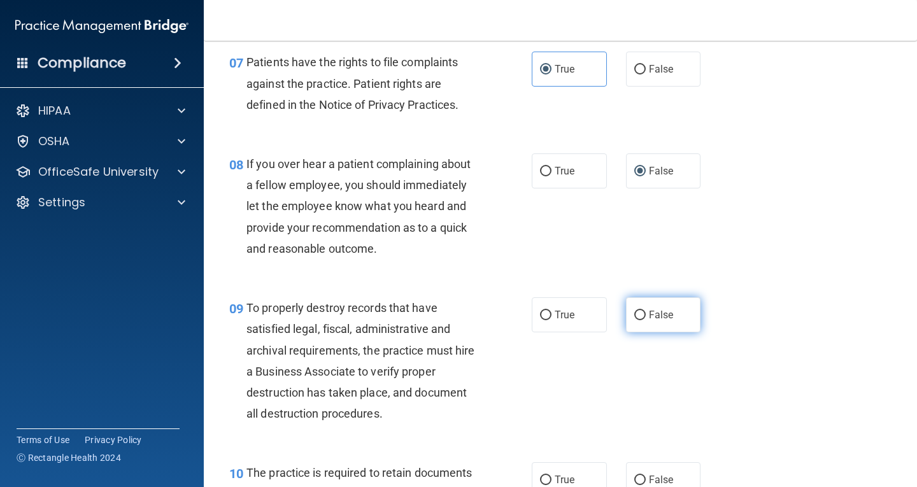
click at [636, 322] on label "False" at bounding box center [663, 314] width 75 height 35
click at [636, 320] on input "False" at bounding box center [639, 316] width 11 height 10
radio input "true"
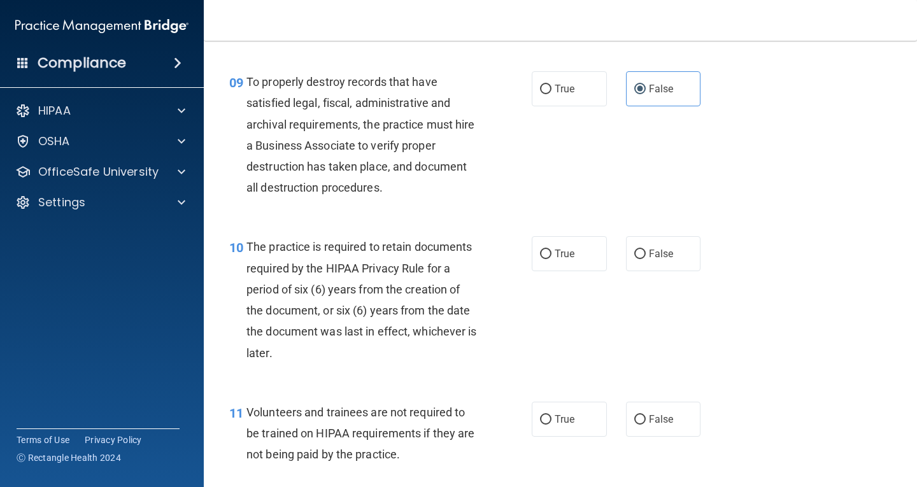
scroll to position [1210, 0]
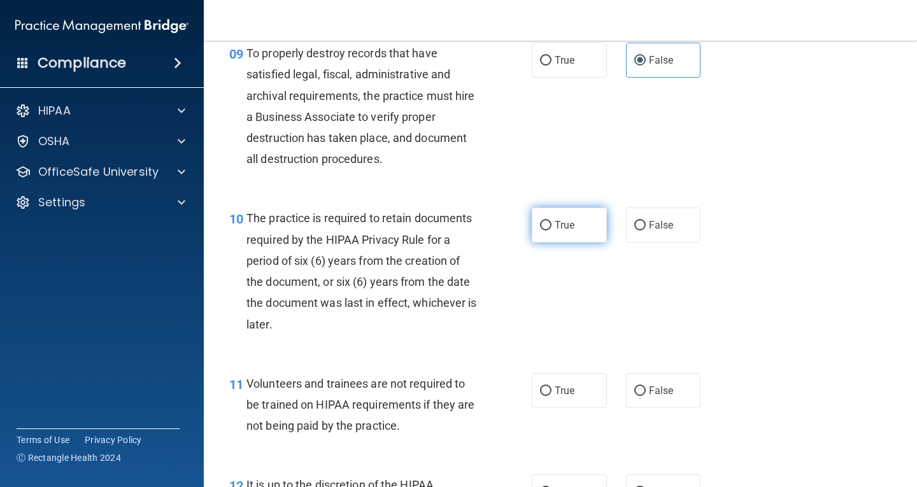
click at [565, 227] on span "True" at bounding box center [564, 225] width 20 height 12
click at [551, 227] on input "True" at bounding box center [545, 226] width 11 height 10
radio input "true"
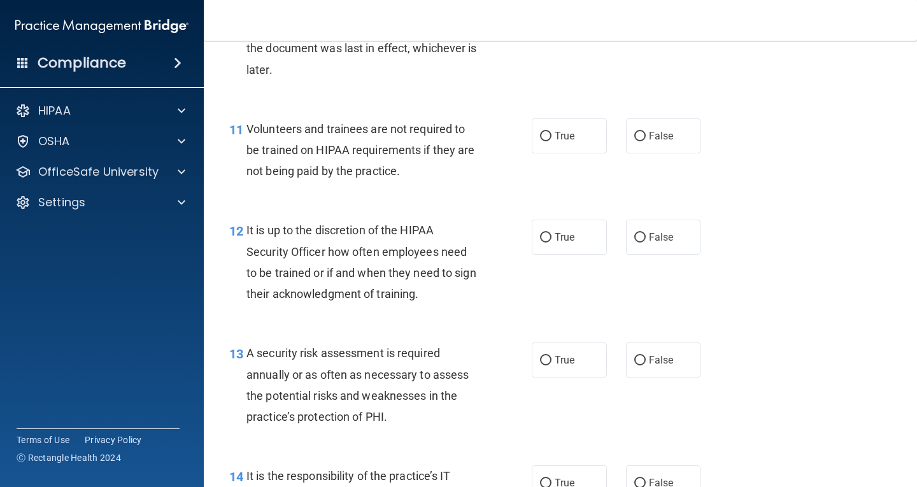
scroll to position [1528, 0]
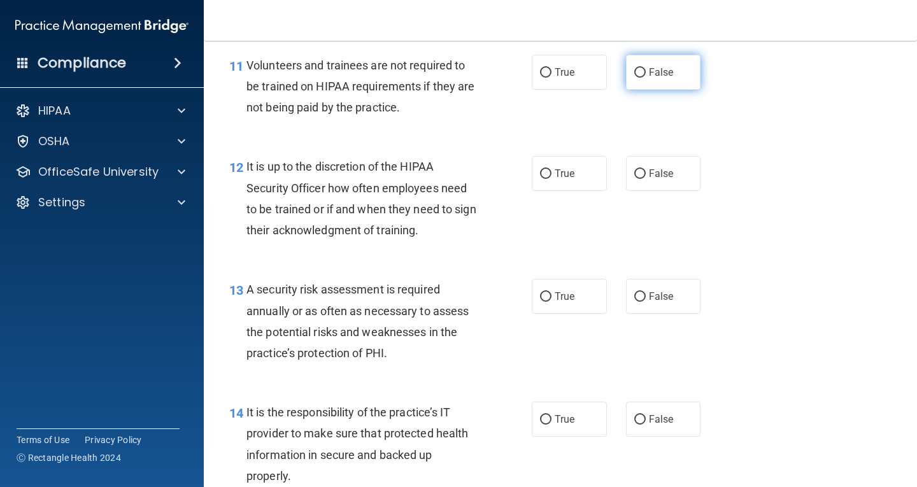
click at [653, 76] on span "False" at bounding box center [661, 72] width 25 height 12
click at [646, 76] on input "False" at bounding box center [639, 73] width 11 height 10
radio input "true"
click at [643, 185] on label "False" at bounding box center [663, 173] width 75 height 35
click at [643, 179] on input "False" at bounding box center [639, 174] width 11 height 10
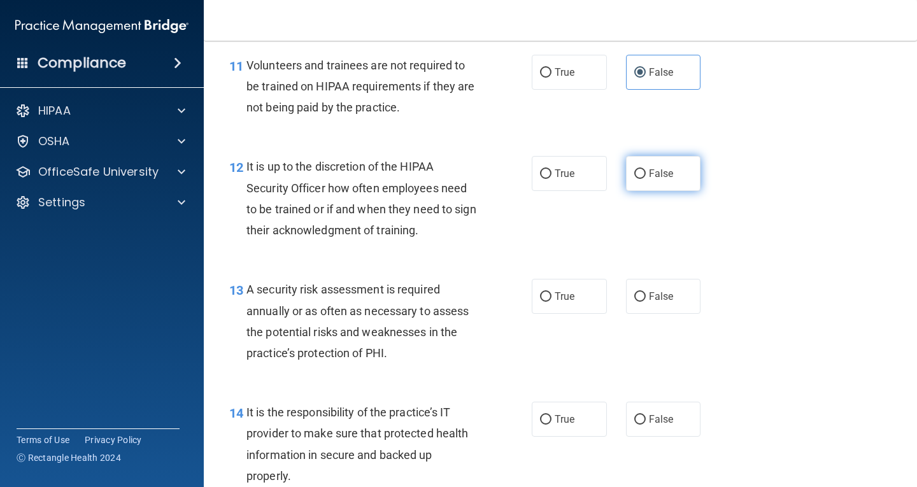
radio input "true"
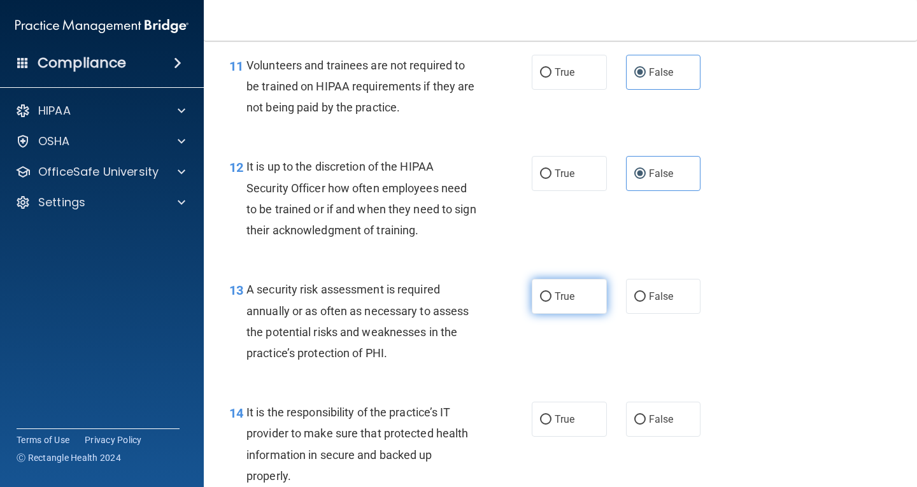
click at [574, 297] on label "True" at bounding box center [569, 296] width 75 height 35
click at [551, 297] on input "True" at bounding box center [545, 297] width 11 height 10
radio input "true"
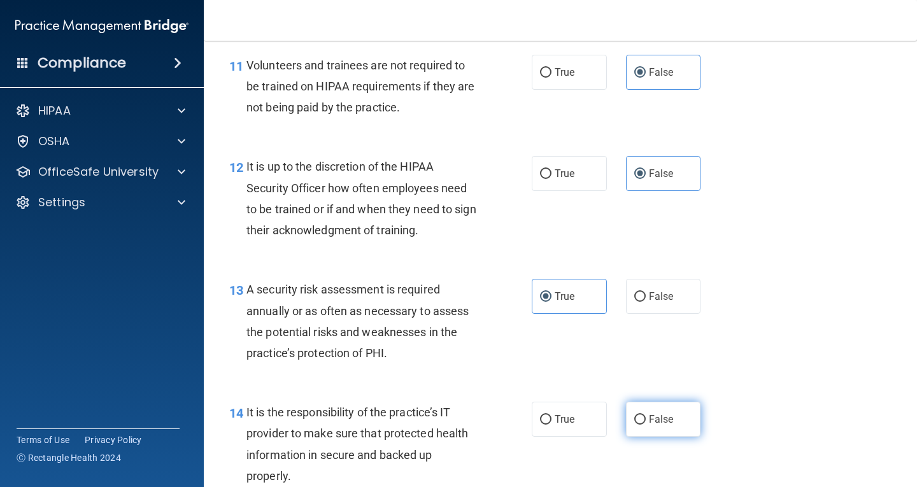
click at [655, 420] on span "False" at bounding box center [661, 419] width 25 height 12
click at [646, 420] on input "False" at bounding box center [639, 420] width 11 height 10
radio input "true"
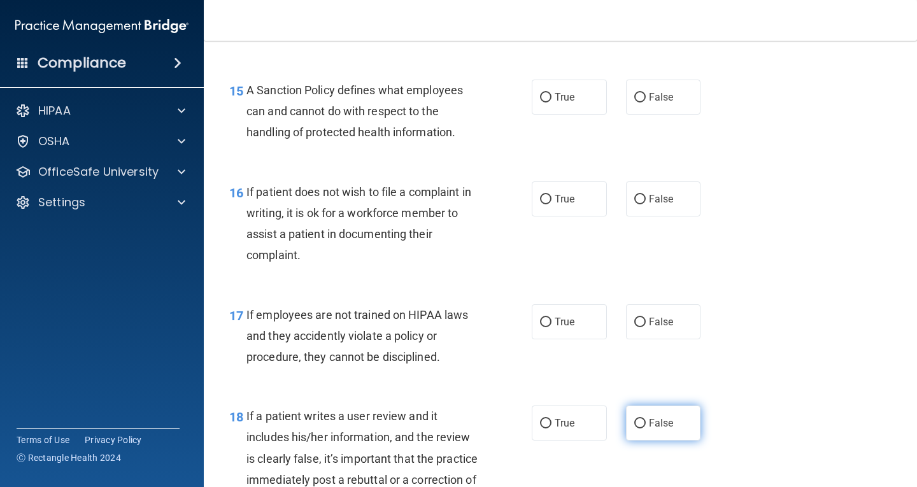
scroll to position [1974, 0]
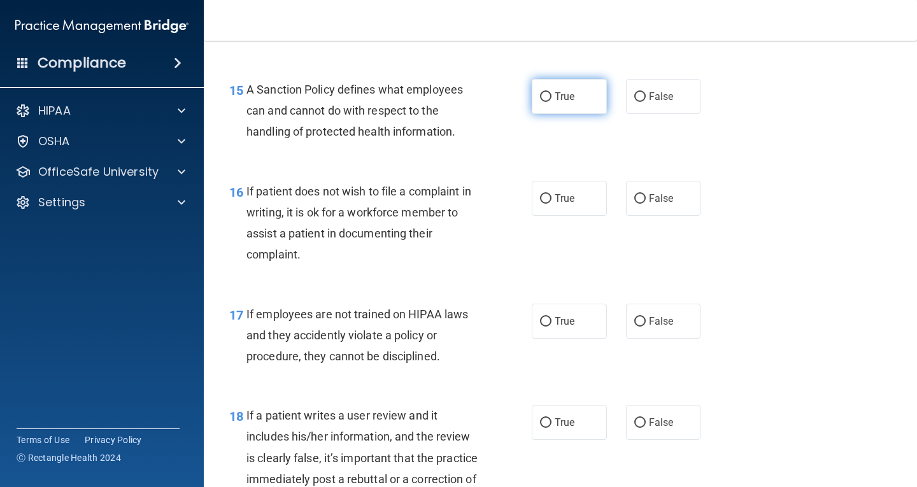
click at [554, 95] on span "True" at bounding box center [564, 96] width 20 height 12
click at [551, 95] on input "True" at bounding box center [545, 97] width 11 height 10
radio input "true"
click at [554, 196] on span "True" at bounding box center [564, 198] width 20 height 12
click at [551, 196] on input "True" at bounding box center [545, 199] width 11 height 10
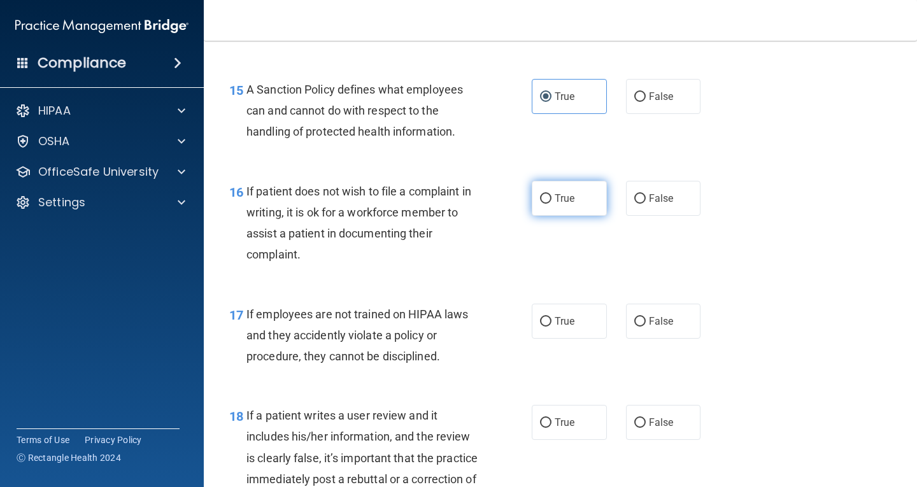
radio input "true"
click at [649, 317] on span "False" at bounding box center [661, 321] width 25 height 12
click at [646, 317] on input "False" at bounding box center [639, 322] width 11 height 10
radio input "true"
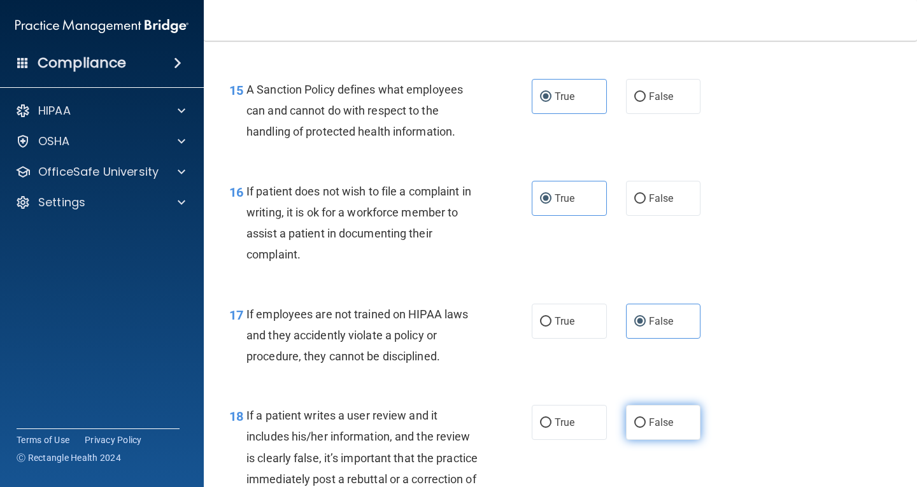
click at [650, 435] on label "False" at bounding box center [663, 422] width 75 height 35
click at [646, 428] on input "False" at bounding box center [639, 423] width 11 height 10
radio input "true"
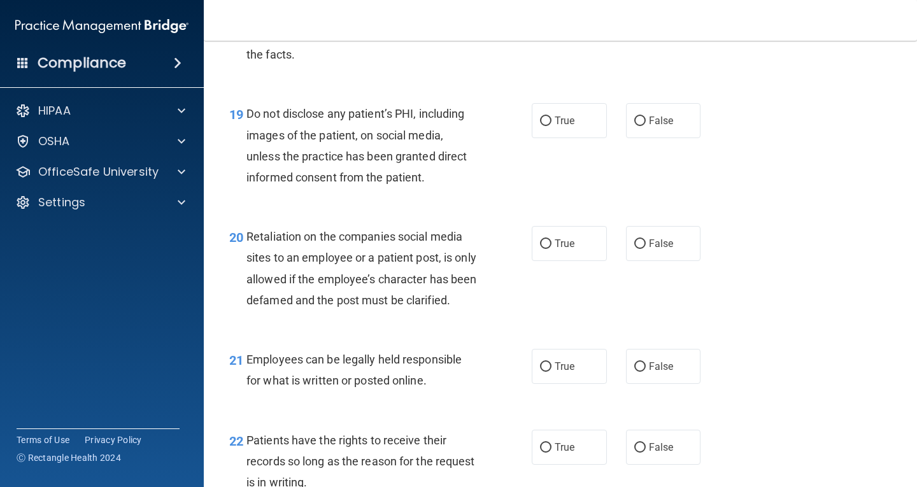
scroll to position [2483, 0]
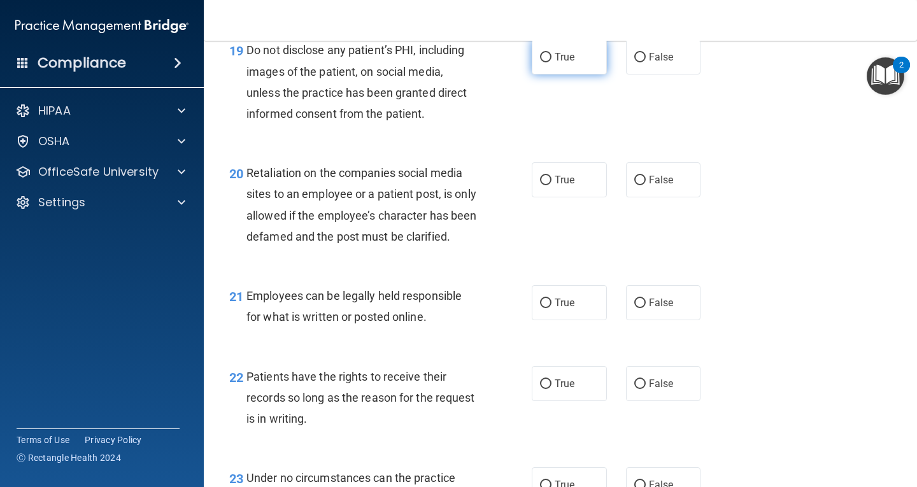
click at [581, 66] on label "True" at bounding box center [569, 56] width 75 height 35
click at [551, 62] on input "True" at bounding box center [545, 58] width 11 height 10
radio input "true"
click at [652, 186] on label "False" at bounding box center [663, 179] width 75 height 35
click at [646, 185] on input "False" at bounding box center [639, 181] width 11 height 10
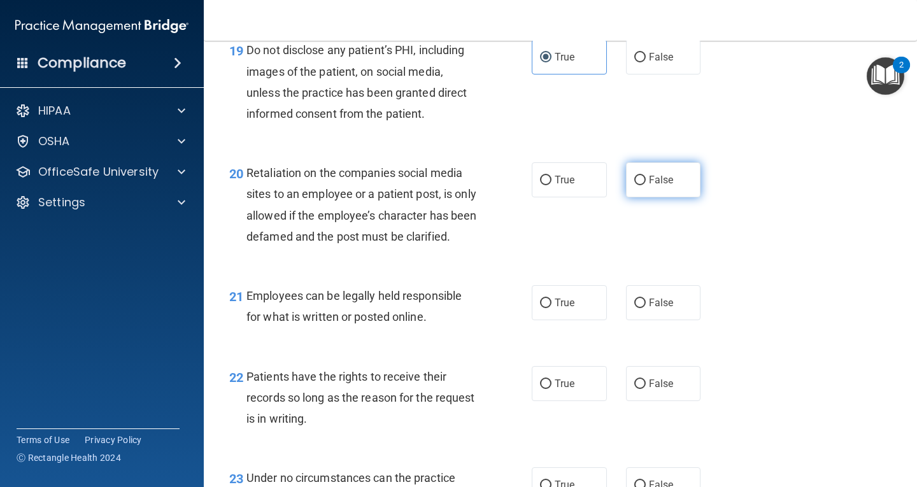
radio input "true"
click at [561, 320] on label "True" at bounding box center [569, 302] width 75 height 35
click at [551, 308] on input "True" at bounding box center [545, 304] width 11 height 10
radio input "true"
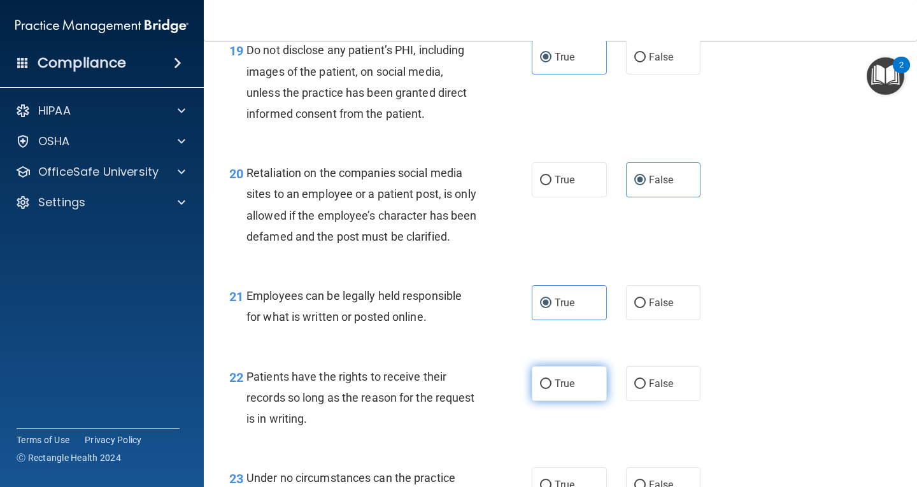
click at [568, 390] on span "True" at bounding box center [564, 384] width 20 height 12
click at [551, 389] on input "True" at bounding box center [545, 384] width 11 height 10
radio input "true"
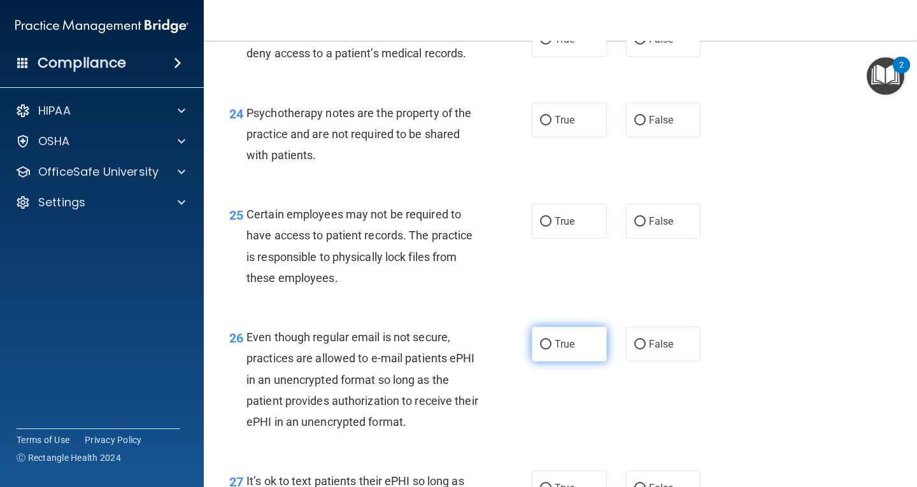
scroll to position [2865, 0]
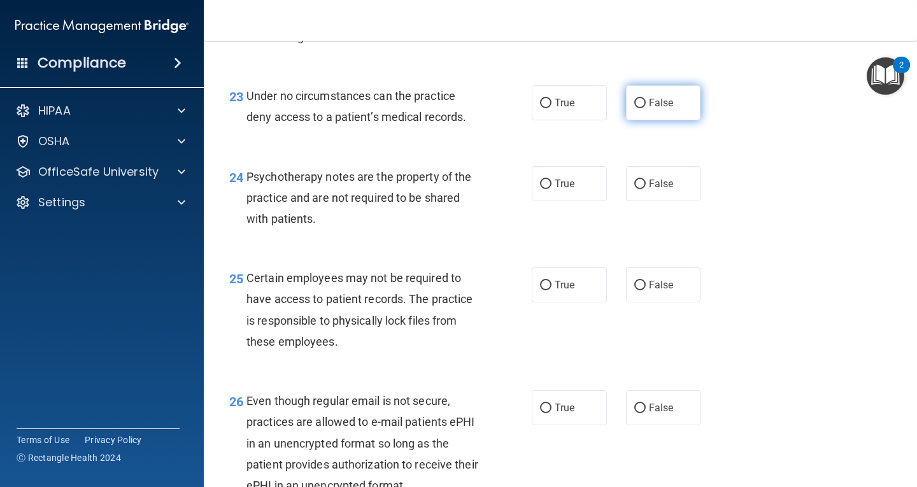
click at [653, 120] on label "False" at bounding box center [663, 102] width 75 height 35
click at [646, 108] on input "False" at bounding box center [639, 104] width 11 height 10
radio input "true"
click at [585, 201] on label "True" at bounding box center [569, 183] width 75 height 35
click at [551, 189] on input "True" at bounding box center [545, 185] width 11 height 10
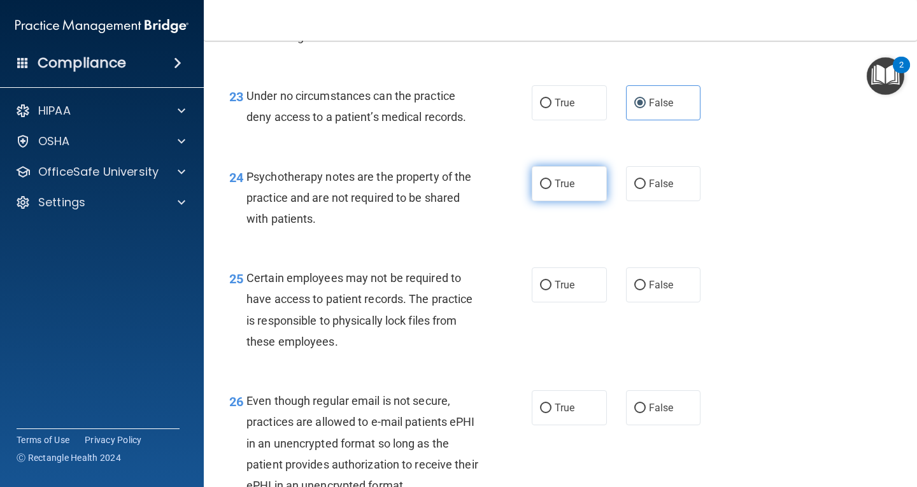
radio input "true"
click at [584, 301] on label "True" at bounding box center [569, 284] width 75 height 35
click at [551, 290] on input "True" at bounding box center [545, 286] width 11 height 10
radio input "true"
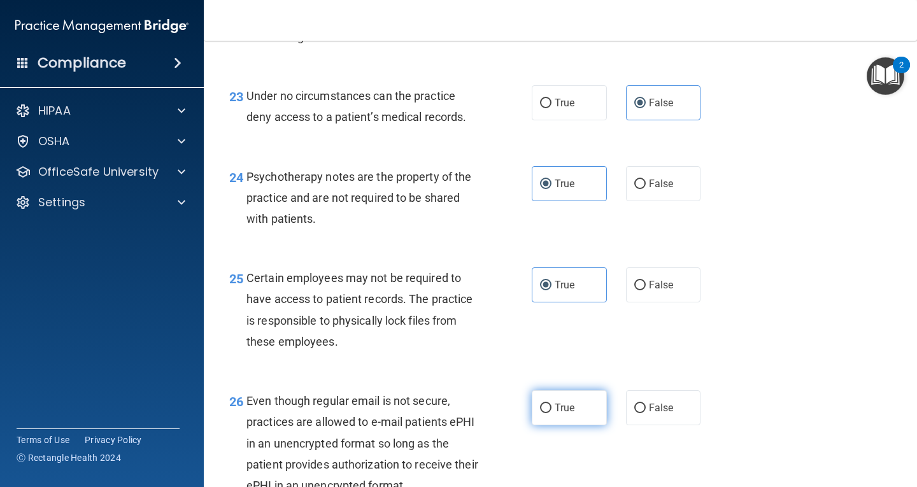
click at [555, 414] on span "True" at bounding box center [564, 408] width 20 height 12
click at [551, 413] on input "True" at bounding box center [545, 409] width 11 height 10
radio input "true"
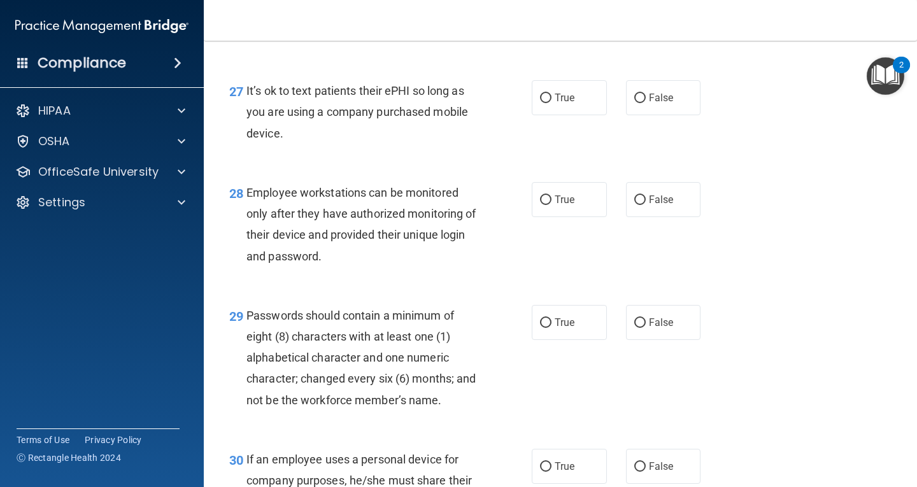
scroll to position [3374, 0]
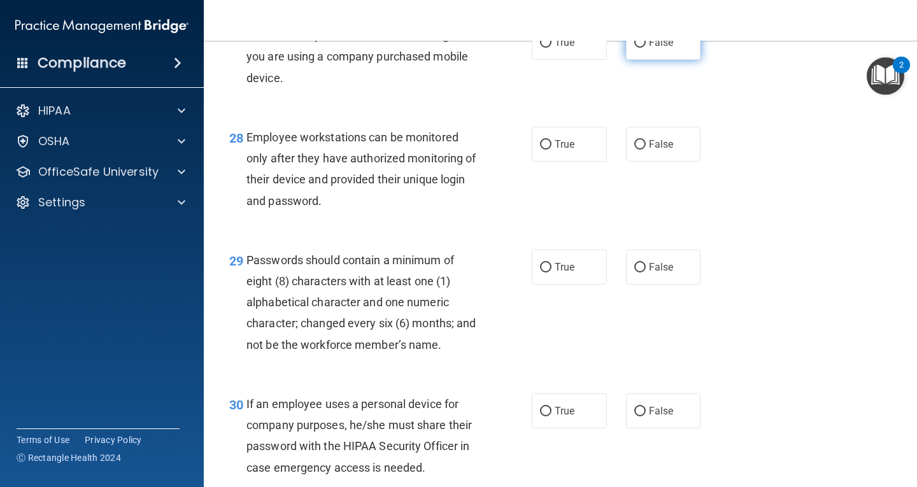
click at [679, 54] on label "False" at bounding box center [663, 42] width 75 height 35
click at [646, 48] on input "False" at bounding box center [639, 43] width 11 height 10
radio input "true"
click at [679, 158] on label "False" at bounding box center [663, 144] width 75 height 35
click at [646, 150] on input "False" at bounding box center [639, 145] width 11 height 10
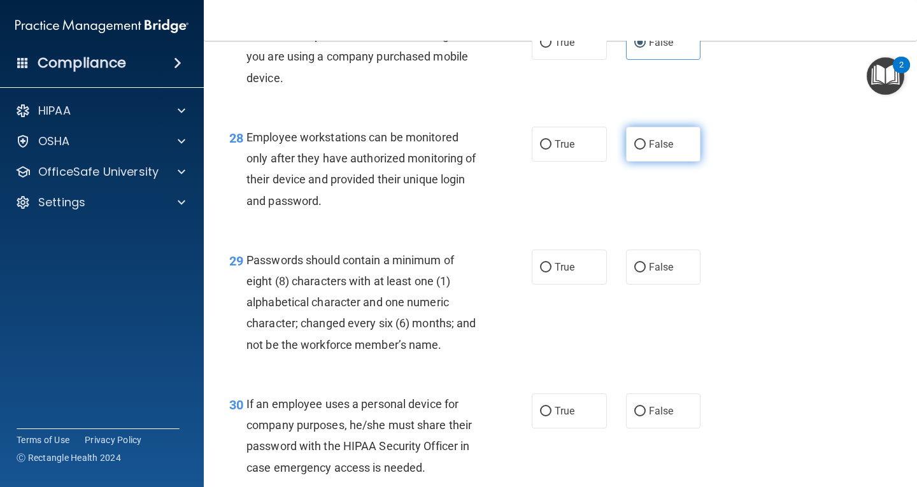
radio input "true"
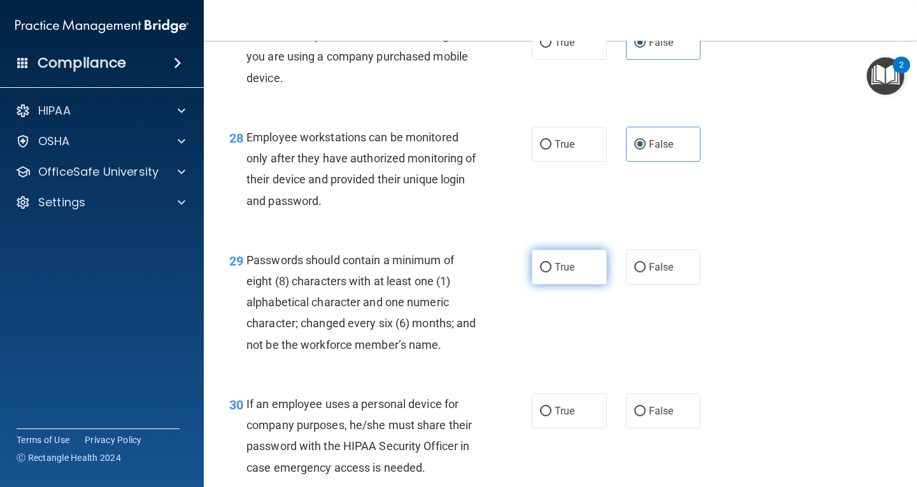
click at [541, 281] on label "True" at bounding box center [569, 267] width 75 height 35
click at [541, 272] on input "True" at bounding box center [545, 268] width 11 height 10
radio input "true"
click at [664, 273] on span "False" at bounding box center [661, 267] width 25 height 12
click at [646, 272] on input "False" at bounding box center [639, 268] width 11 height 10
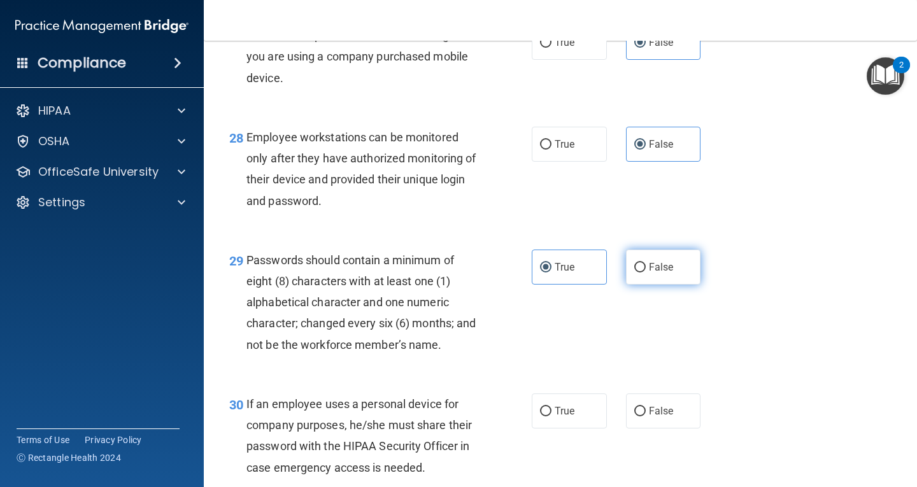
radio input "true"
click at [560, 281] on label "True" at bounding box center [569, 267] width 75 height 35
click at [551, 272] on input "True" at bounding box center [545, 268] width 11 height 10
radio input "true"
radio input "false"
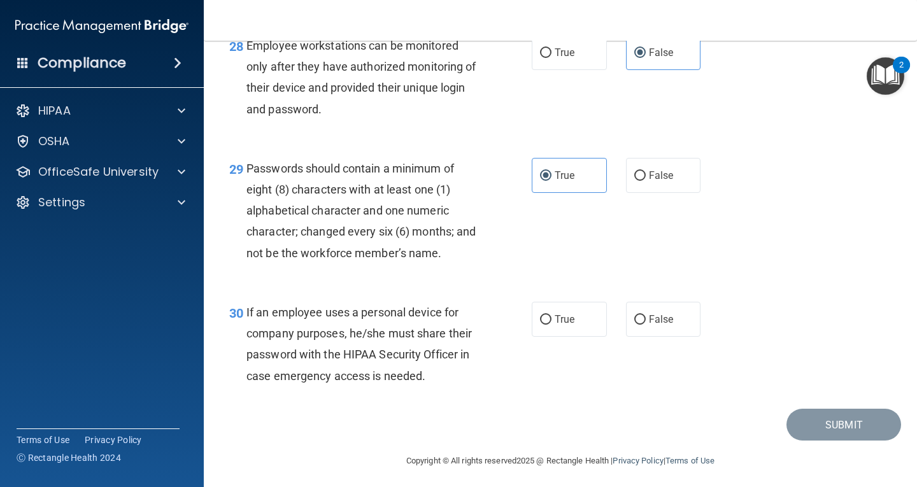
scroll to position [3491, 0]
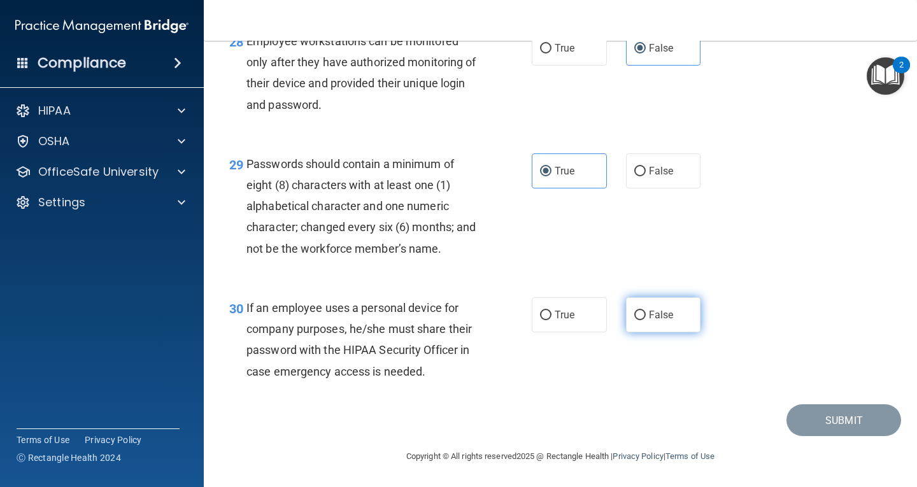
click at [649, 314] on span "False" at bounding box center [661, 315] width 25 height 12
click at [646, 314] on input "False" at bounding box center [639, 316] width 11 height 10
radio input "true"
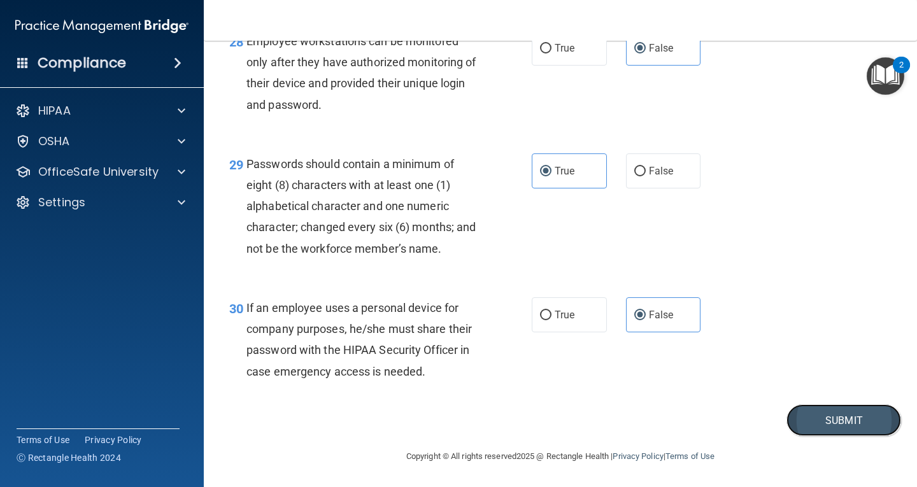
click at [808, 418] on button "Submit" at bounding box center [843, 420] width 115 height 32
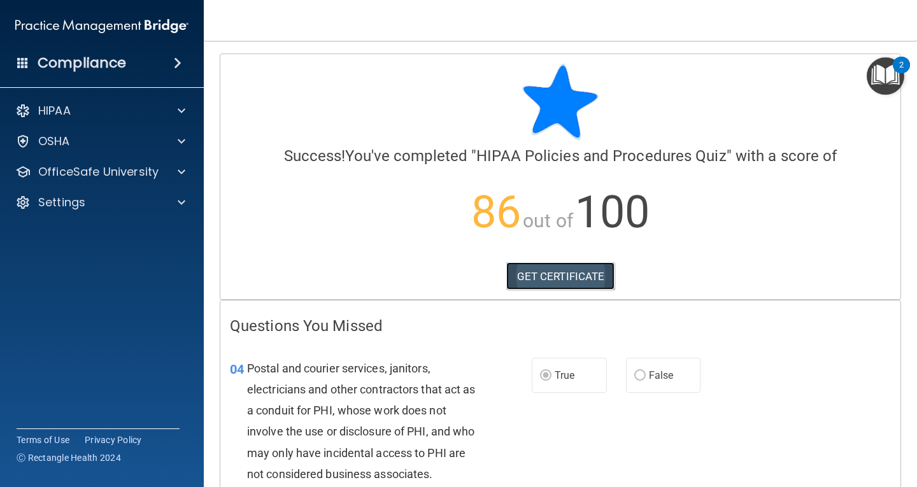
click at [580, 279] on link "GET CERTIFICATE" at bounding box center [560, 276] width 109 height 28
click at [104, 131] on div "OSHA" at bounding box center [102, 141] width 204 height 25
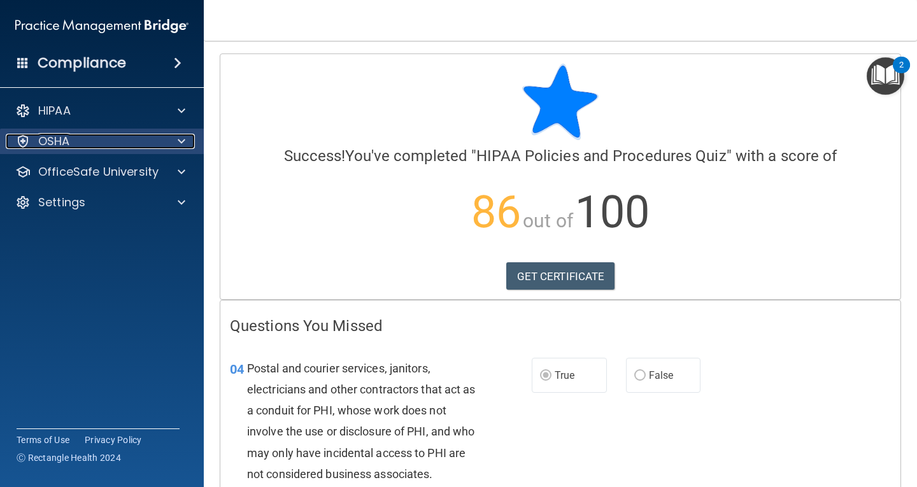
click at [185, 141] on span at bounding box center [182, 141] width 8 height 15
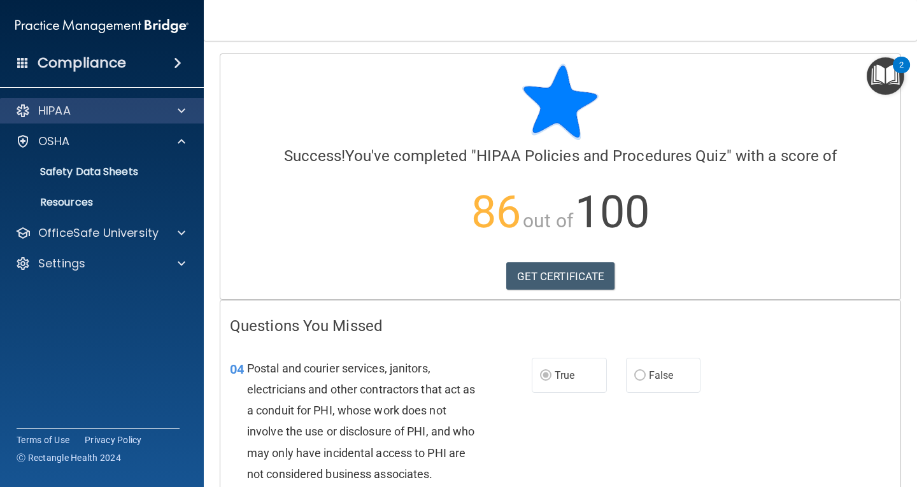
click at [186, 120] on div "HIPAA" at bounding box center [102, 110] width 204 height 25
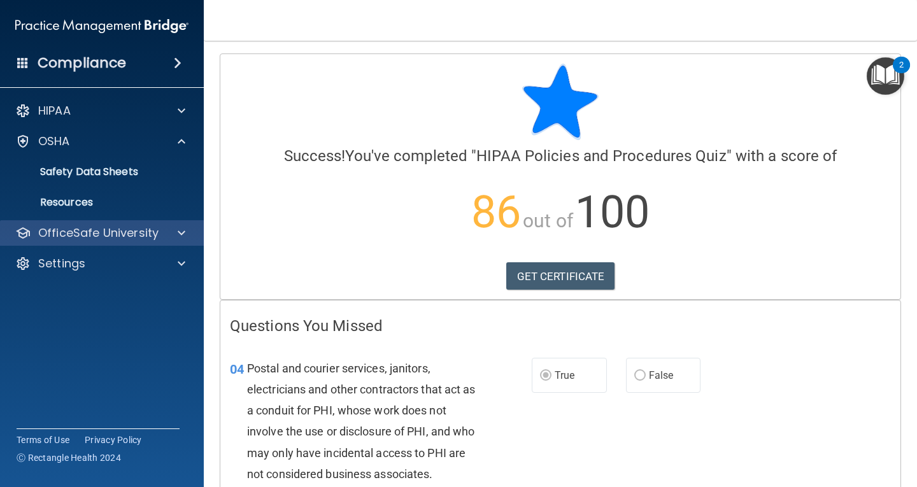
click at [176, 242] on div "OfficeSafe University" at bounding box center [102, 232] width 204 height 25
click at [173, 229] on div at bounding box center [180, 232] width 32 height 15
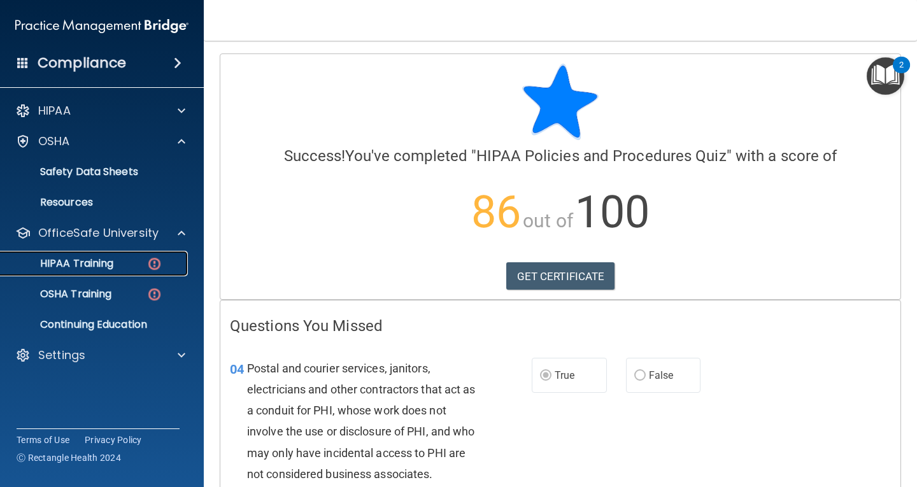
click at [154, 269] on img at bounding box center [154, 264] width 16 height 16
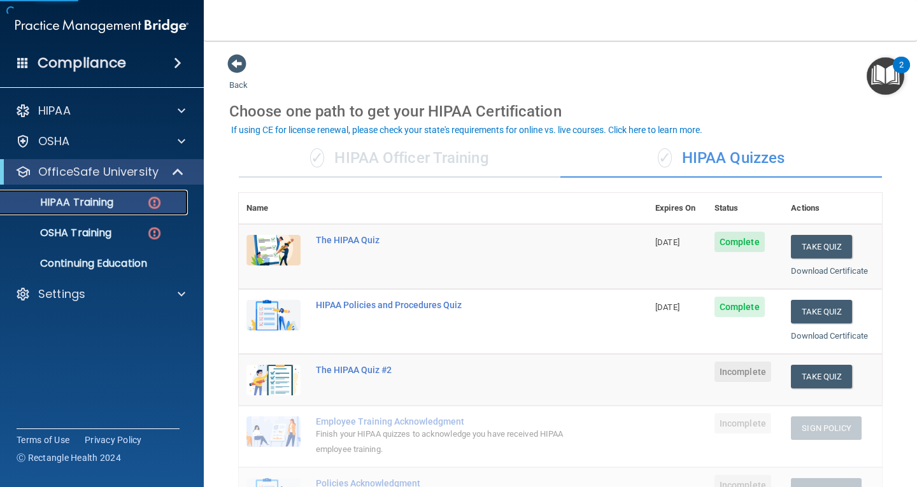
scroll to position [64, 0]
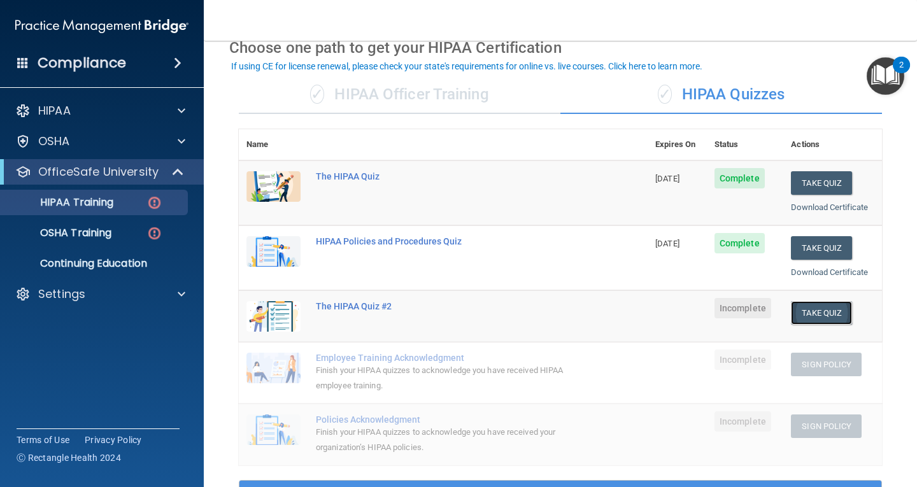
click at [830, 314] on button "Take Quiz" at bounding box center [821, 313] width 61 height 24
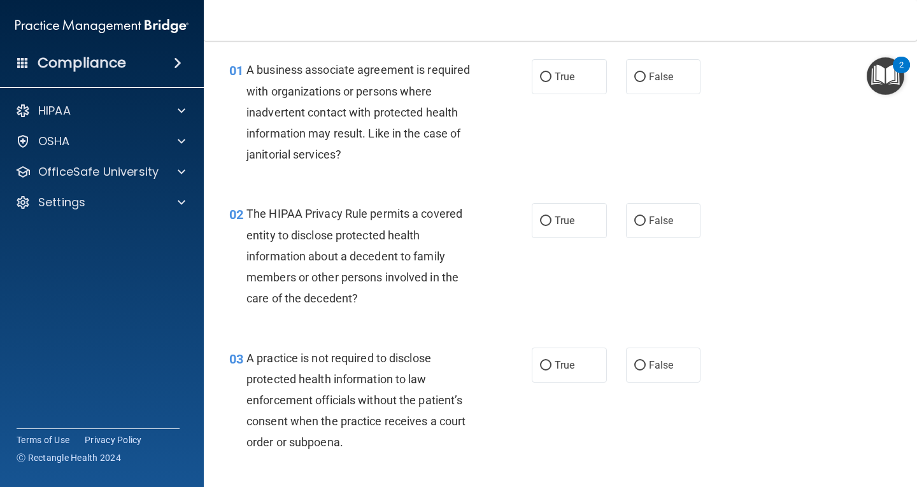
scroll to position [64, 0]
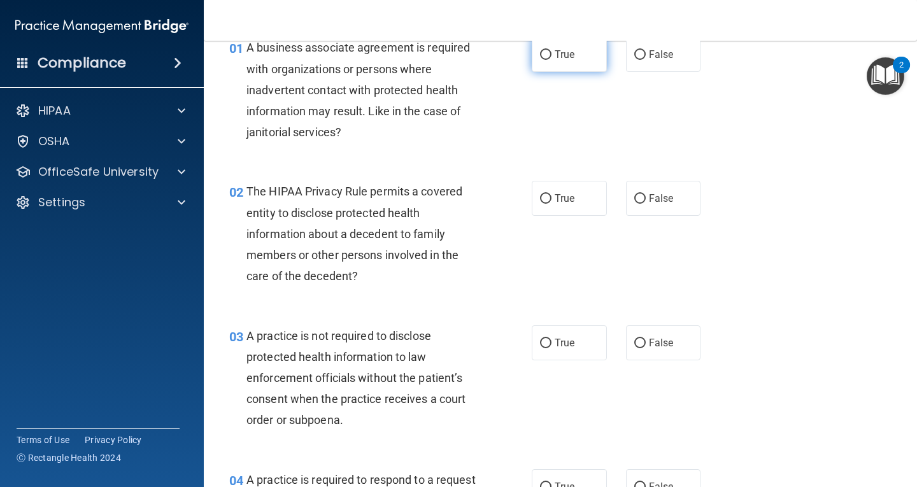
click at [543, 59] on input "True" at bounding box center [545, 55] width 11 height 10
radio input "true"
click at [554, 197] on span "True" at bounding box center [564, 198] width 20 height 12
click at [551, 197] on input "True" at bounding box center [545, 199] width 11 height 10
radio input "true"
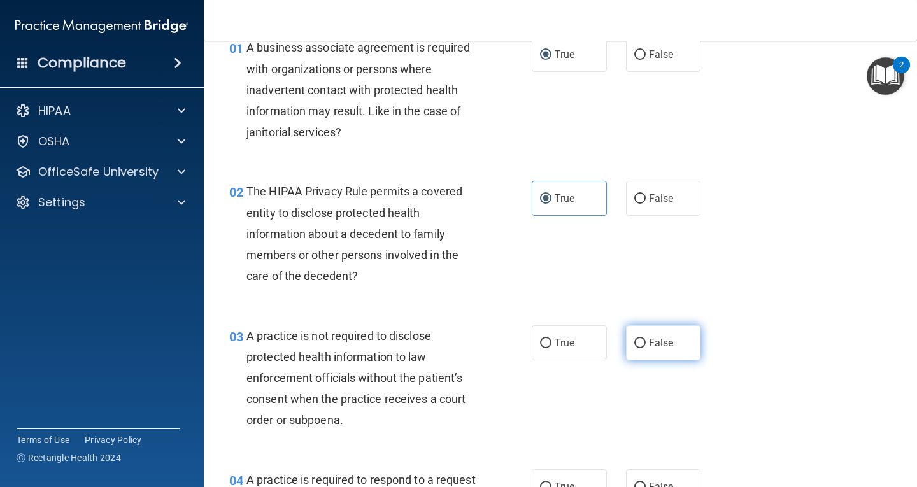
click at [675, 346] on label "False" at bounding box center [663, 342] width 75 height 35
click at [646, 346] on input "False" at bounding box center [639, 344] width 11 height 10
radio input "true"
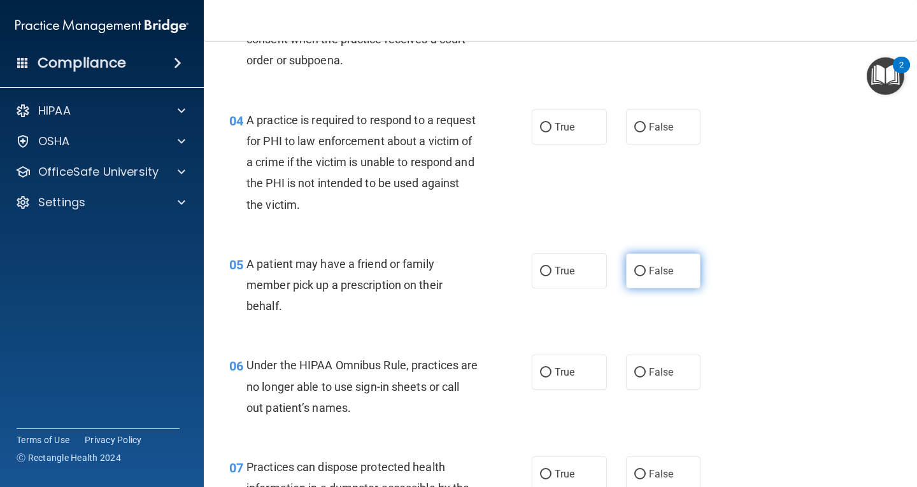
scroll to position [446, 0]
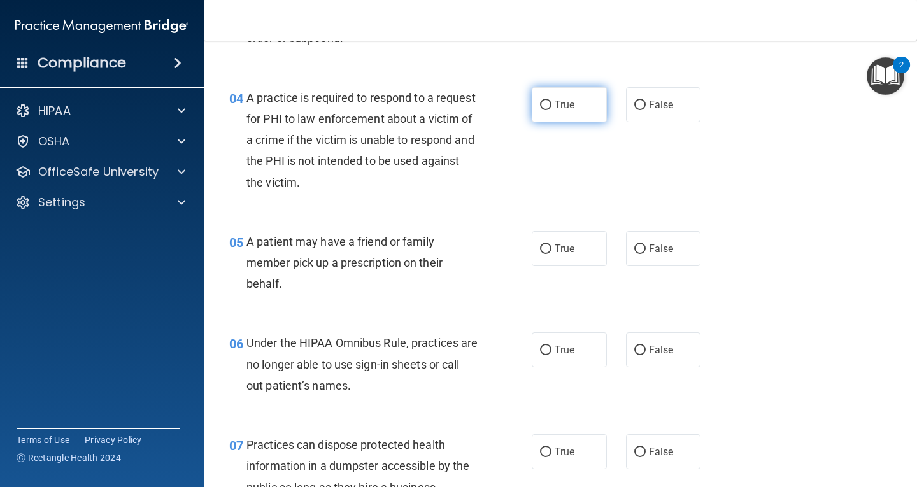
click at [565, 101] on span "True" at bounding box center [564, 105] width 20 height 12
click at [551, 101] on input "True" at bounding box center [545, 106] width 11 height 10
radio input "true"
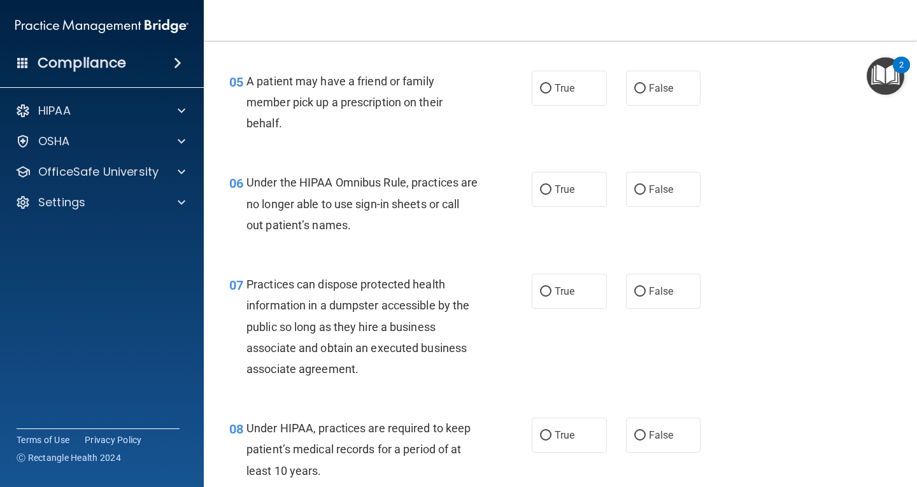
scroll to position [637, 0]
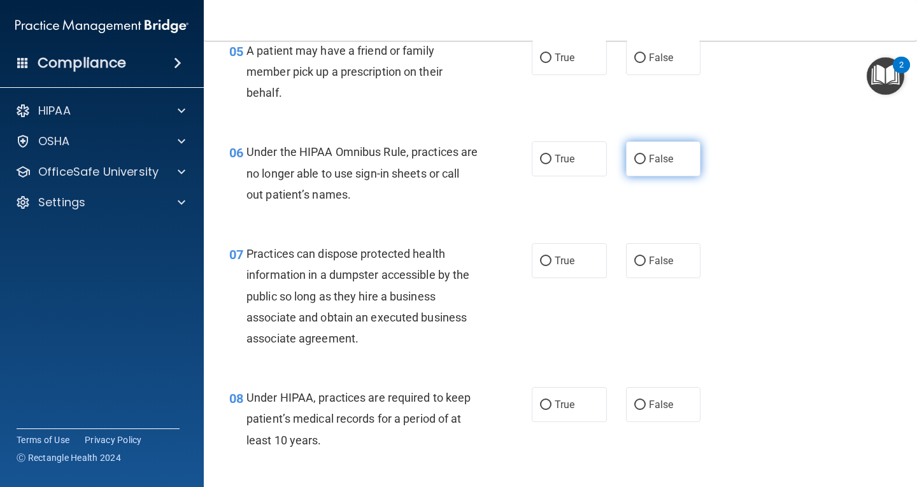
click at [650, 170] on label "False" at bounding box center [663, 158] width 75 height 35
click at [646, 164] on input "False" at bounding box center [639, 160] width 11 height 10
radio input "true"
click at [631, 253] on label "False" at bounding box center [663, 260] width 75 height 35
click at [634, 257] on input "False" at bounding box center [639, 262] width 11 height 10
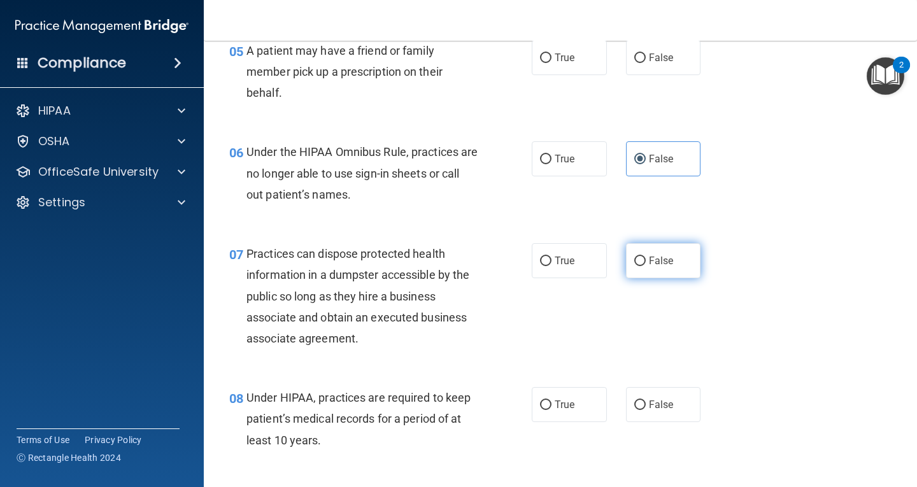
radio input "true"
click at [659, 413] on label "False" at bounding box center [663, 404] width 75 height 35
click at [646, 410] on input "False" at bounding box center [639, 405] width 11 height 10
radio input "true"
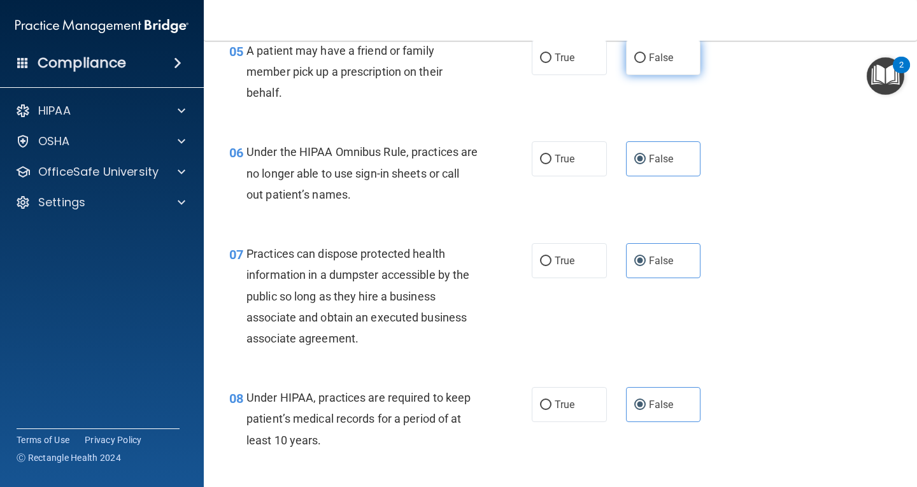
click at [646, 69] on label "False" at bounding box center [663, 57] width 75 height 35
click at [646, 63] on input "False" at bounding box center [639, 58] width 11 height 10
radio input "true"
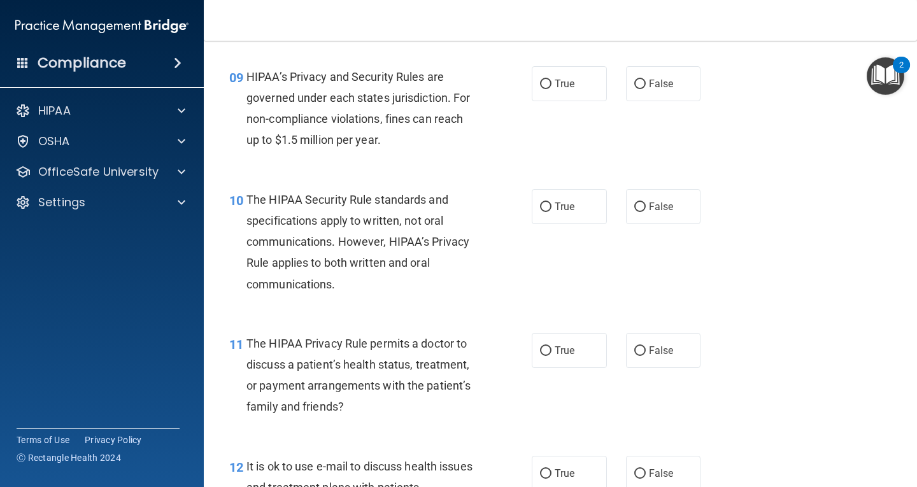
scroll to position [1082, 0]
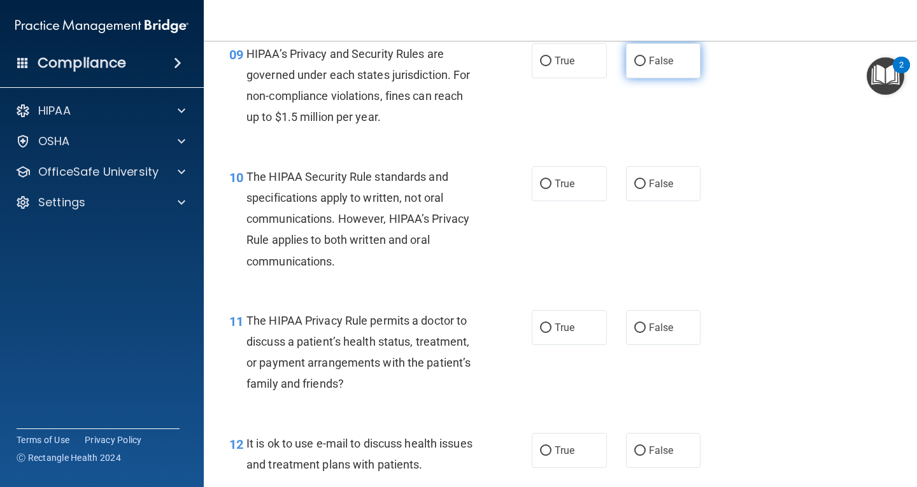
click at [662, 60] on span "False" at bounding box center [661, 61] width 25 height 12
click at [646, 60] on input "False" at bounding box center [639, 62] width 11 height 10
radio input "true"
click at [639, 184] on input "False" at bounding box center [639, 185] width 11 height 10
radio input "true"
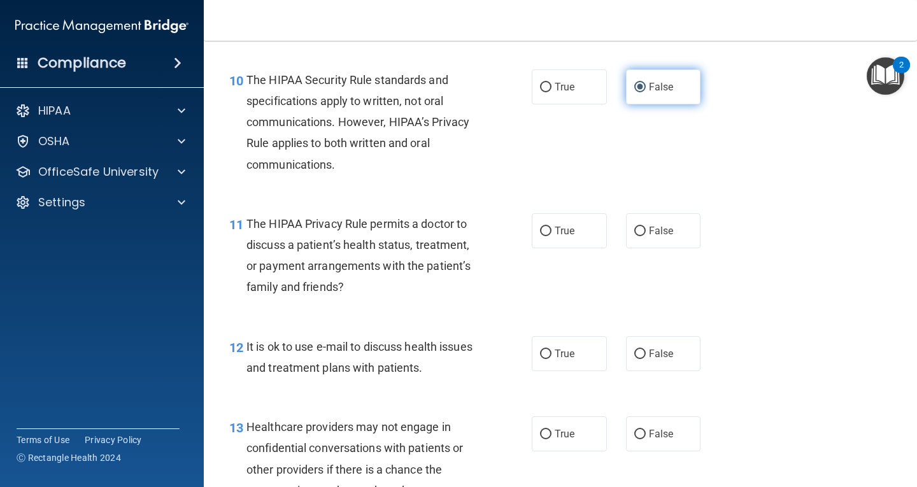
scroll to position [1210, 0]
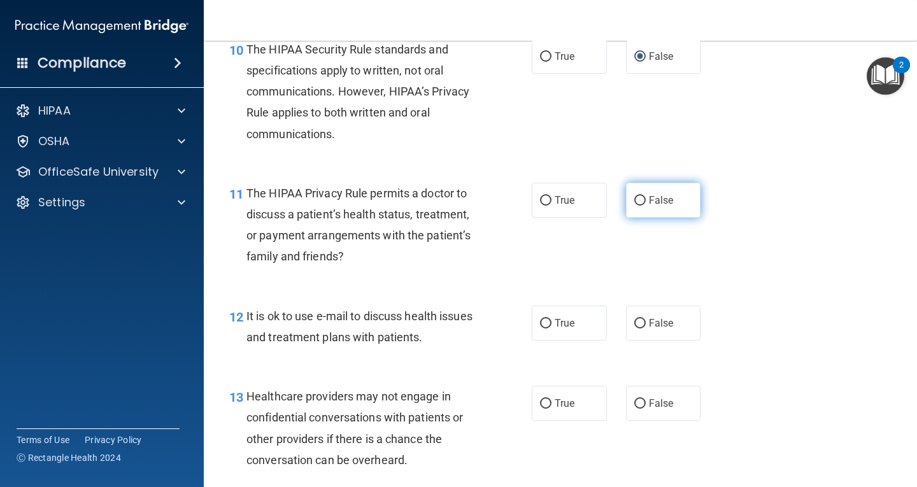
click at [659, 204] on span "False" at bounding box center [661, 200] width 25 height 12
click at [646, 204] on input "False" at bounding box center [639, 201] width 11 height 10
radio input "true"
click at [634, 311] on label "False" at bounding box center [663, 323] width 75 height 35
click at [634, 319] on input "False" at bounding box center [639, 324] width 11 height 10
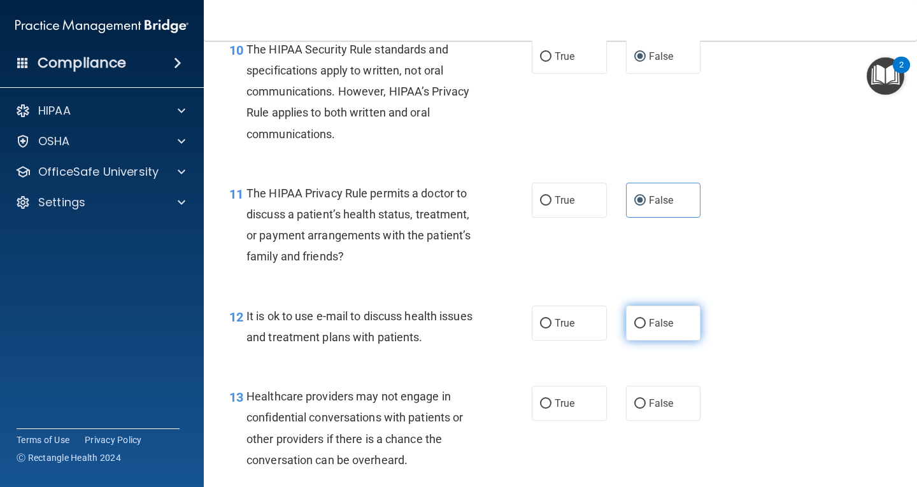
radio input "true"
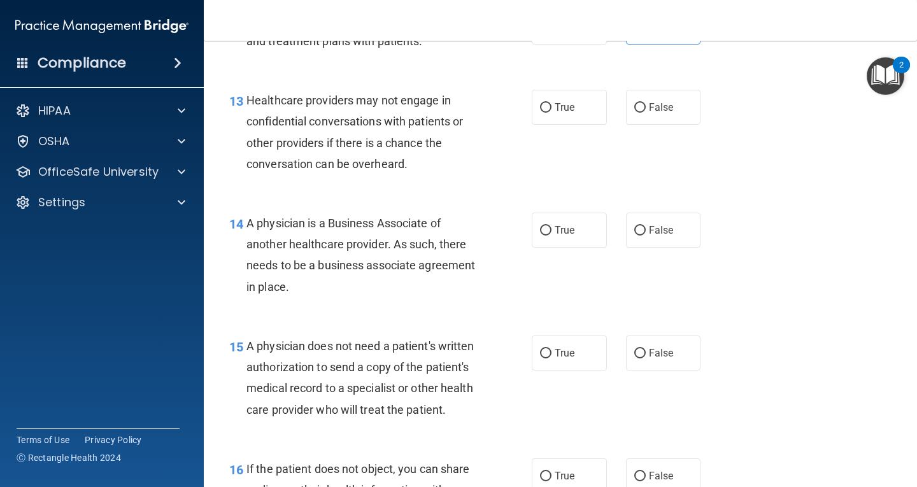
scroll to position [1528, 0]
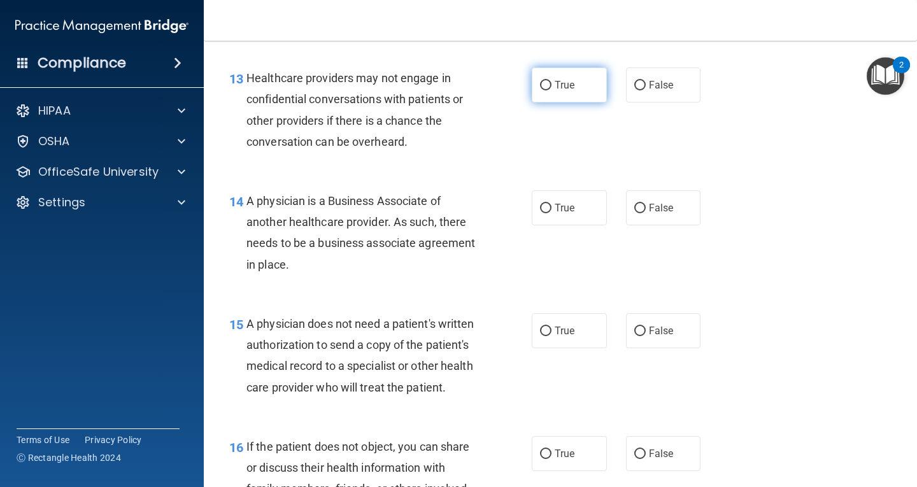
click at [576, 82] on label "True" at bounding box center [569, 84] width 75 height 35
click at [551, 82] on input "True" at bounding box center [545, 86] width 11 height 10
radio input "true"
click at [661, 203] on span "False" at bounding box center [661, 208] width 25 height 12
click at [646, 204] on input "False" at bounding box center [639, 209] width 11 height 10
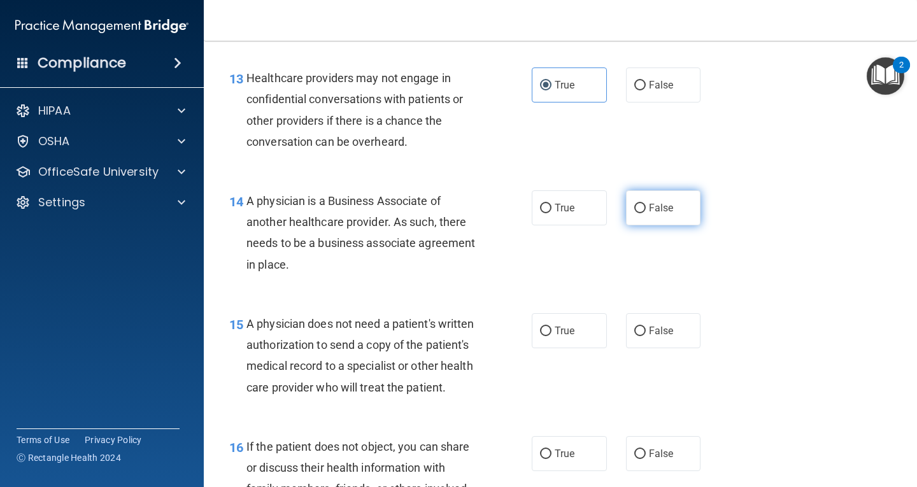
radio input "true"
click at [540, 336] on label "True" at bounding box center [569, 330] width 75 height 35
click at [540, 336] on input "True" at bounding box center [545, 332] width 11 height 10
radio input "true"
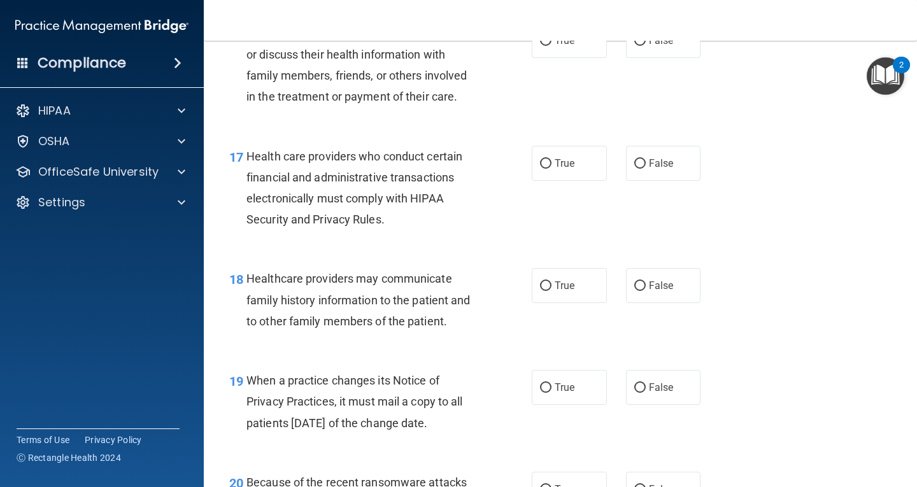
scroll to position [1910, 0]
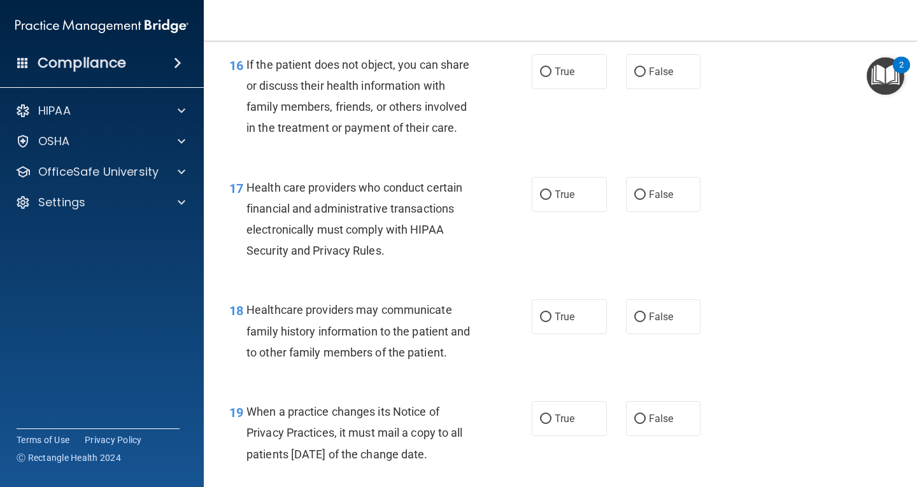
click at [581, 111] on div "16 If the patient does not object, you can share or discuss their health inform…" at bounding box center [560, 99] width 681 height 123
click at [561, 212] on label "True" at bounding box center [569, 194] width 75 height 35
click at [551, 200] on input "True" at bounding box center [545, 195] width 11 height 10
radio input "true"
click at [556, 323] on span "True" at bounding box center [564, 317] width 20 height 12
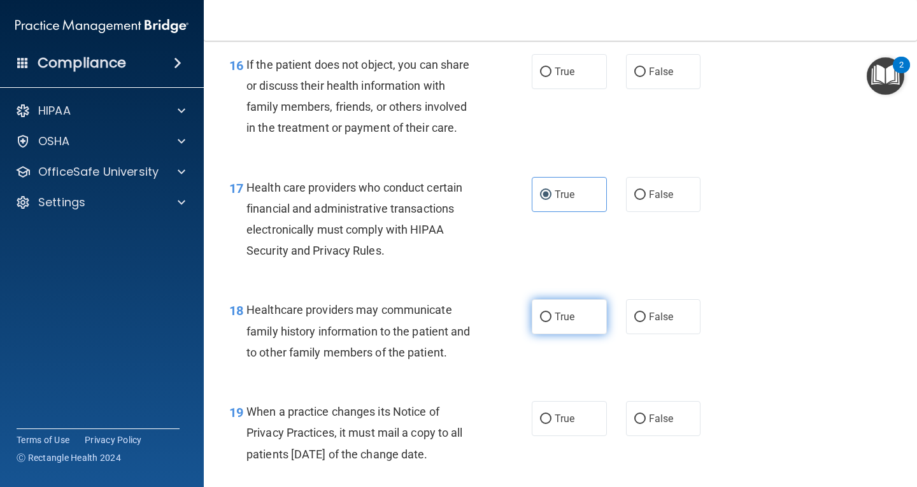
click at [551, 322] on input "True" at bounding box center [545, 318] width 11 height 10
radio input "true"
click at [661, 334] on label "False" at bounding box center [663, 316] width 75 height 35
click at [646, 322] on input "False" at bounding box center [639, 318] width 11 height 10
radio input "true"
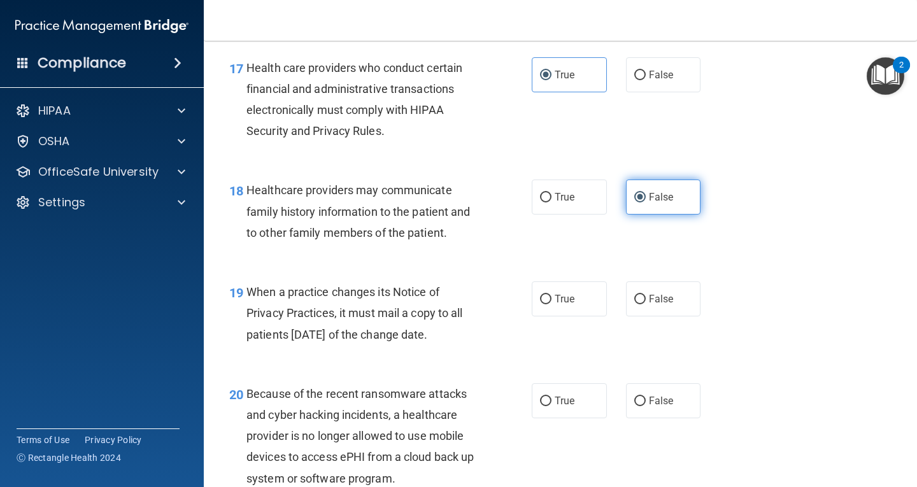
scroll to position [2037, 0]
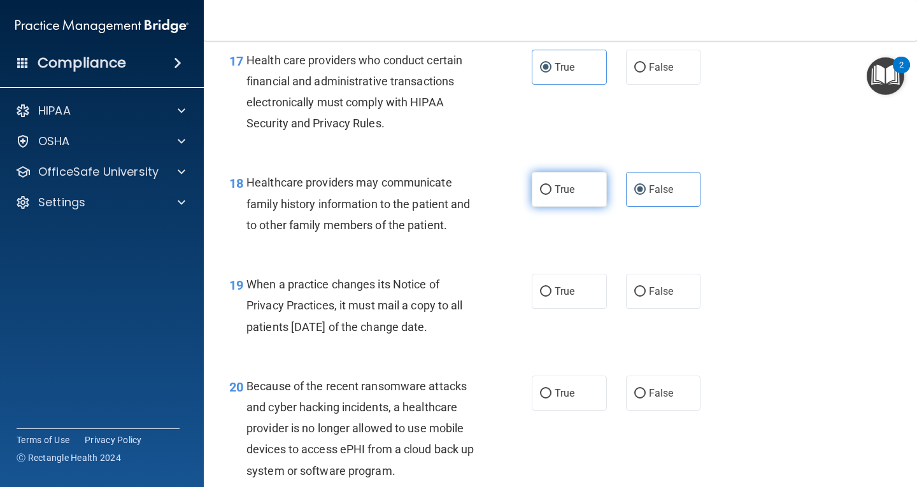
drag, startPoint x: 563, startPoint y: 214, endPoint x: 579, endPoint y: 218, distance: 17.0
click at [563, 195] on span "True" at bounding box center [564, 189] width 20 height 12
click at [551, 195] on input "True" at bounding box center [545, 190] width 11 height 10
radio input "true"
radio input "false"
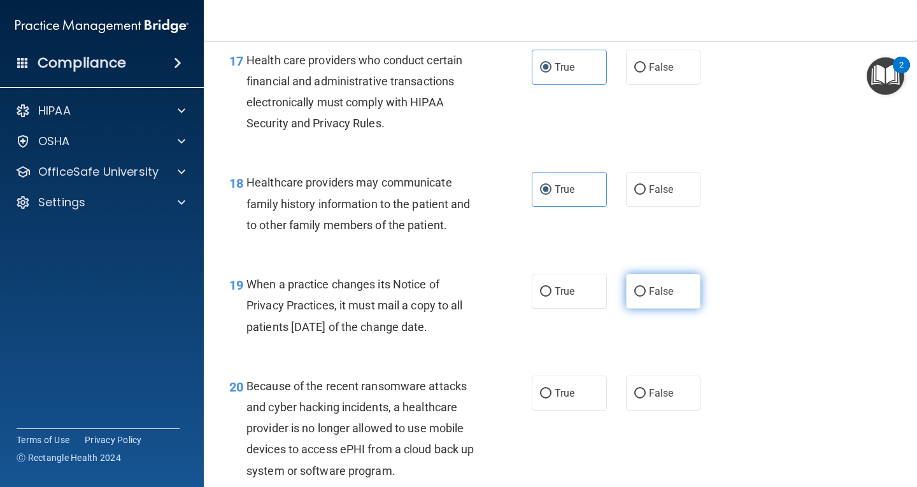
click at [640, 309] on label "False" at bounding box center [663, 291] width 75 height 35
click at [640, 297] on input "False" at bounding box center [639, 292] width 11 height 10
radio input "true"
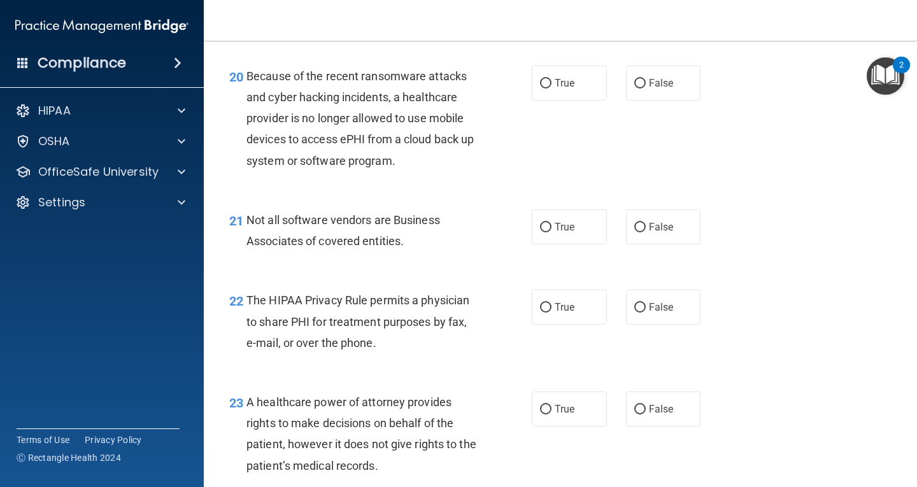
scroll to position [2355, 0]
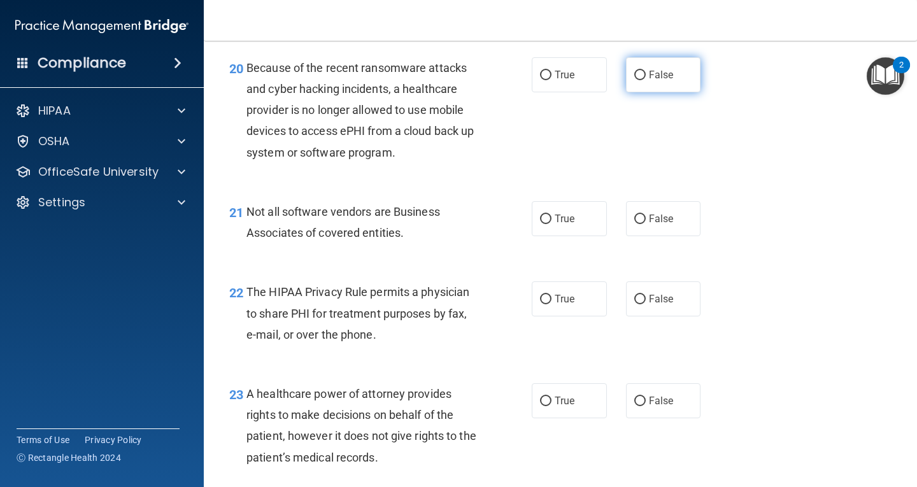
click at [653, 92] on label "False" at bounding box center [663, 74] width 75 height 35
click at [646, 80] on input "False" at bounding box center [639, 76] width 11 height 10
radio input "true"
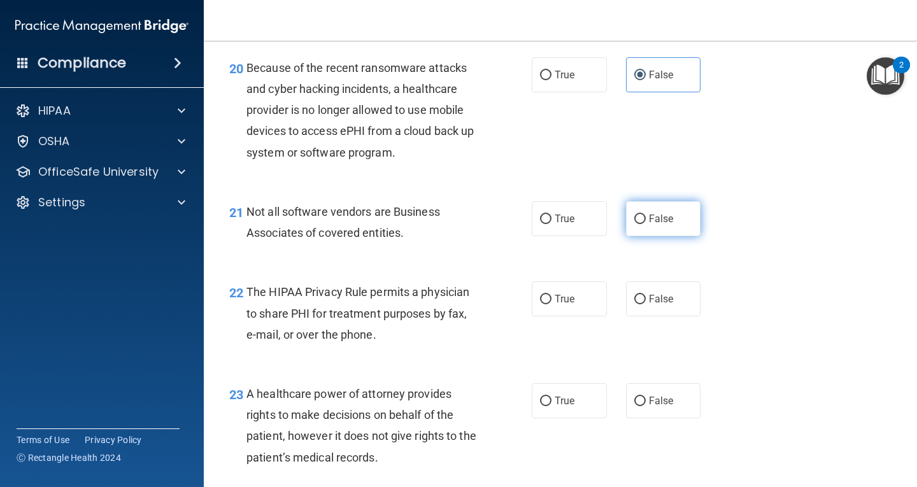
click at [639, 224] on input "False" at bounding box center [639, 220] width 11 height 10
radio input "true"
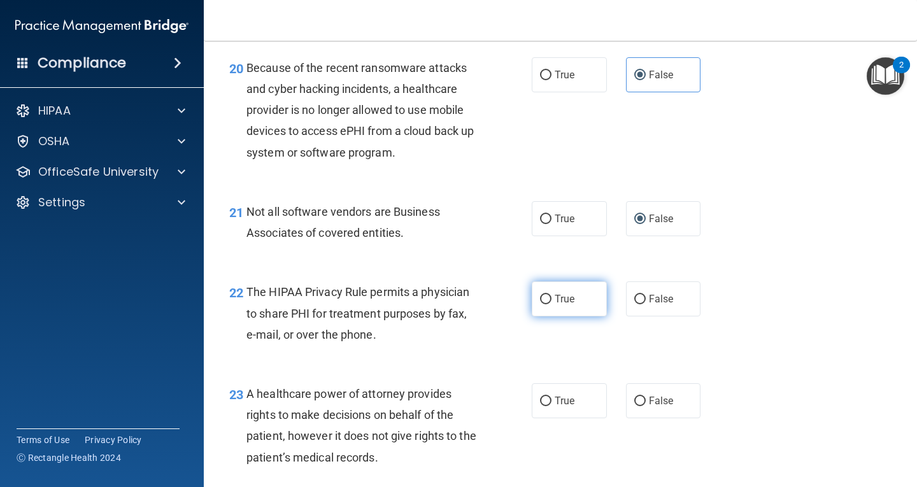
click at [574, 316] on label "True" at bounding box center [569, 298] width 75 height 35
click at [551, 304] on input "True" at bounding box center [545, 300] width 11 height 10
radio input "true"
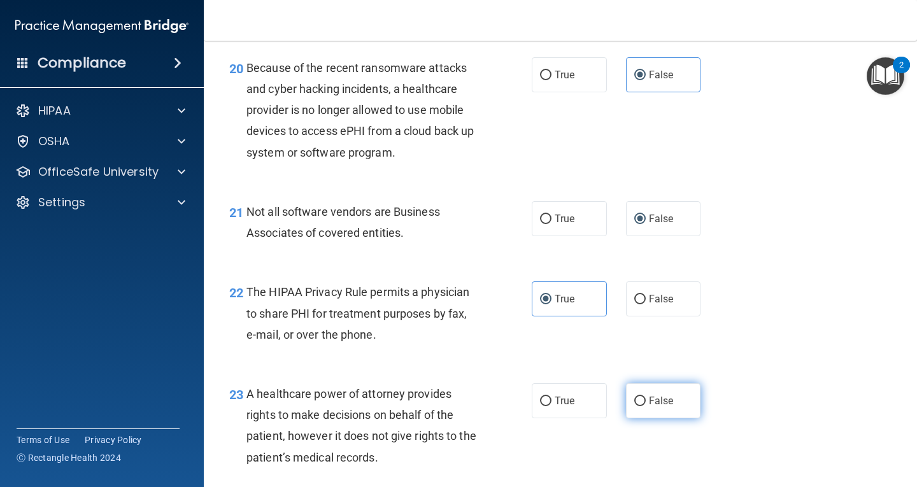
click at [637, 406] on input "False" at bounding box center [639, 402] width 11 height 10
radio input "true"
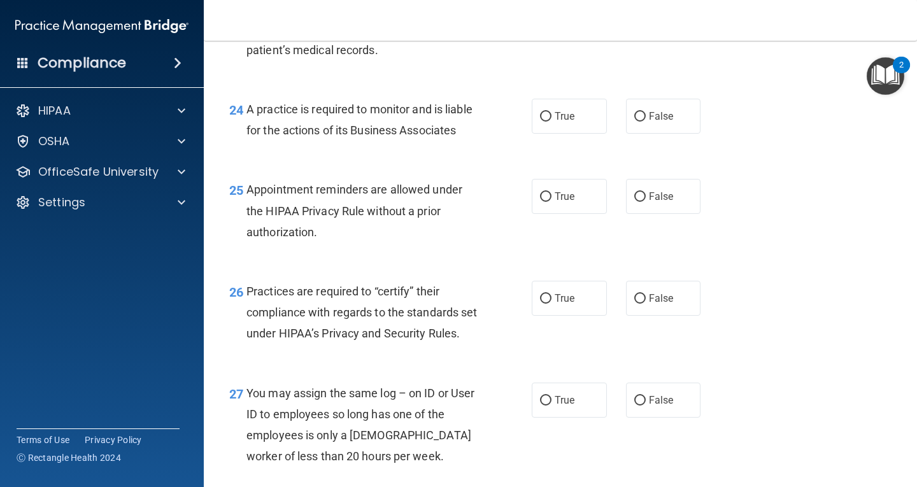
scroll to position [2801, 0]
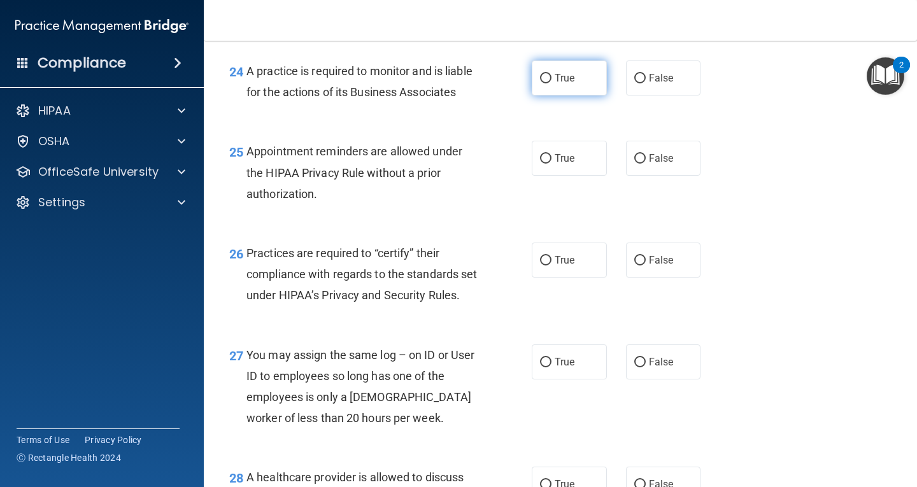
click at [557, 84] on span "True" at bounding box center [564, 78] width 20 height 12
click at [551, 83] on input "True" at bounding box center [545, 79] width 11 height 10
radio input "true"
click at [543, 176] on label "True" at bounding box center [569, 158] width 75 height 35
click at [543, 164] on input "True" at bounding box center [545, 159] width 11 height 10
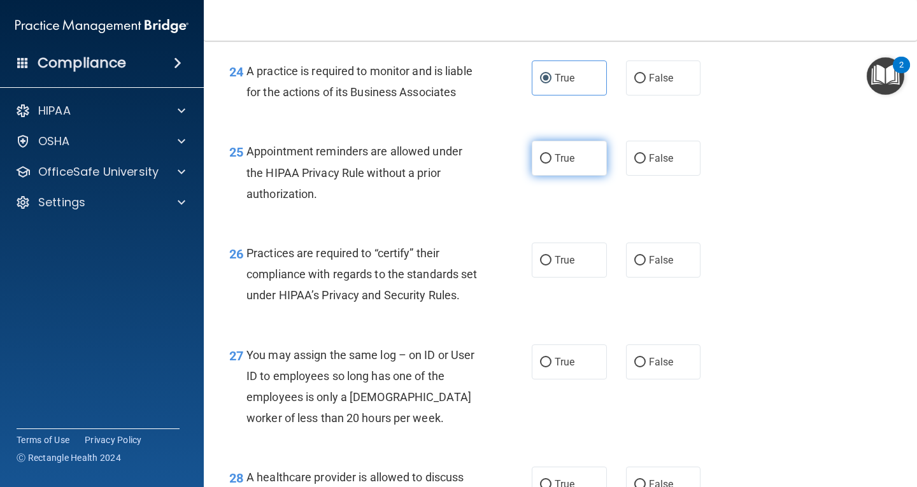
radio input "true"
click at [653, 278] on label "False" at bounding box center [663, 260] width 75 height 35
click at [646, 265] on input "False" at bounding box center [639, 261] width 11 height 10
radio input "true"
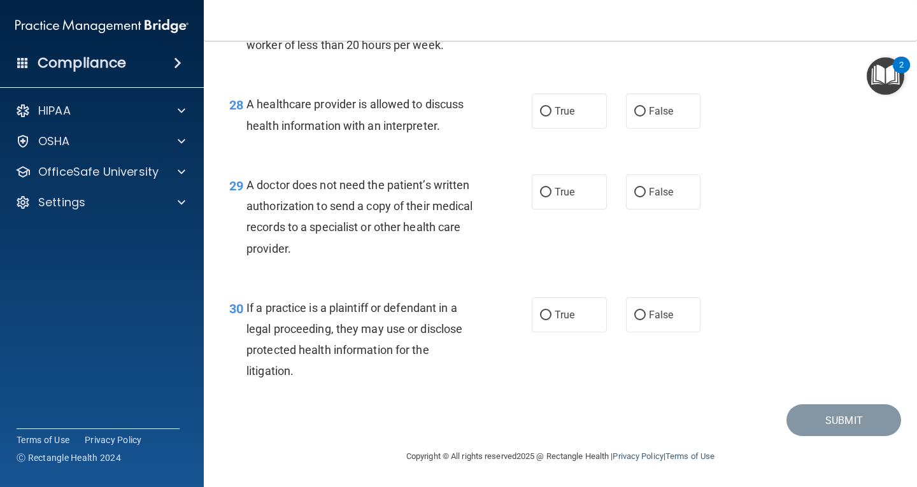
scroll to position [3119, 0]
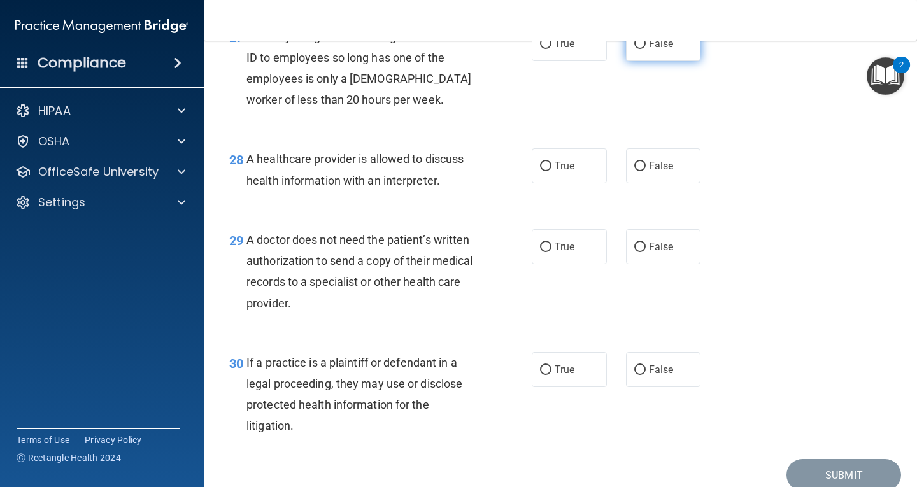
click at [634, 49] on input "False" at bounding box center [639, 44] width 11 height 10
radio input "true"
click at [551, 183] on label "True" at bounding box center [569, 165] width 75 height 35
click at [551, 171] on input "True" at bounding box center [545, 167] width 11 height 10
radio input "true"
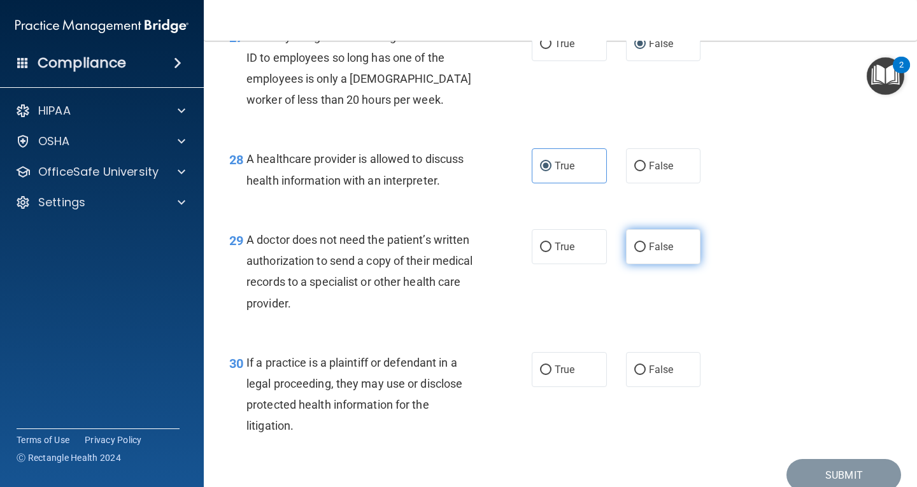
click at [649, 264] on label "False" at bounding box center [663, 246] width 75 height 35
click at [646, 252] on input "False" at bounding box center [639, 248] width 11 height 10
radio input "true"
click at [592, 387] on label "True" at bounding box center [569, 369] width 75 height 35
click at [551, 375] on input "True" at bounding box center [545, 370] width 11 height 10
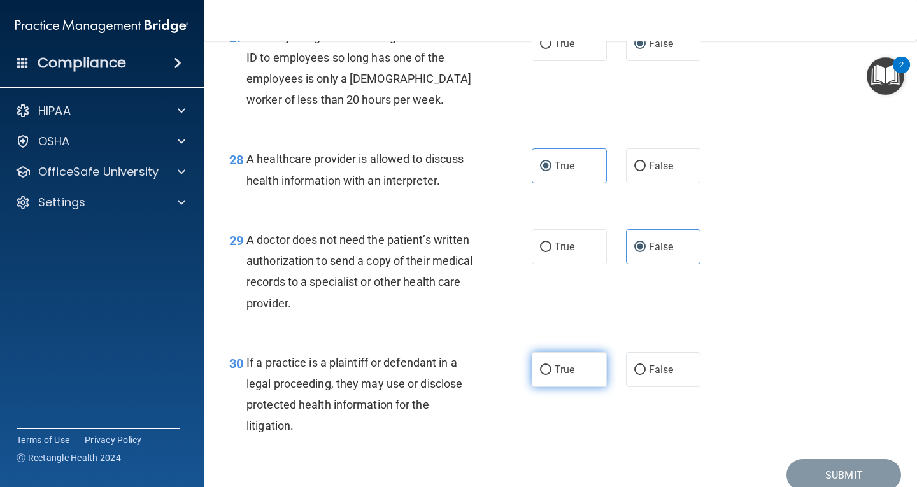
radio input "true"
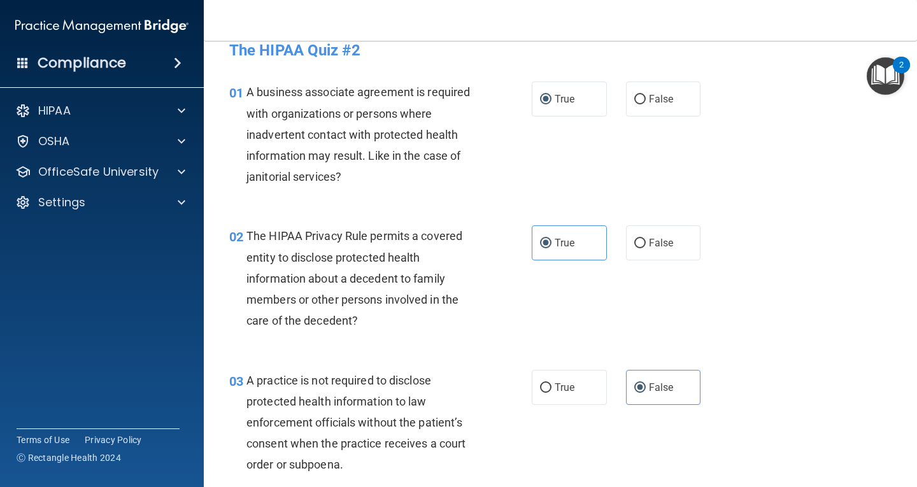
scroll to position [0, 0]
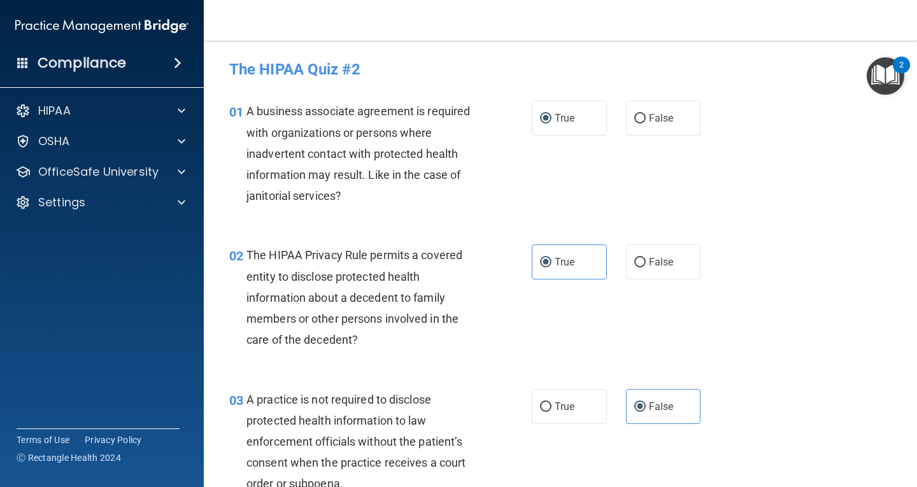
click at [894, 74] on img "Open Resource Center, 2 new notifications" at bounding box center [885, 76] width 38 height 38
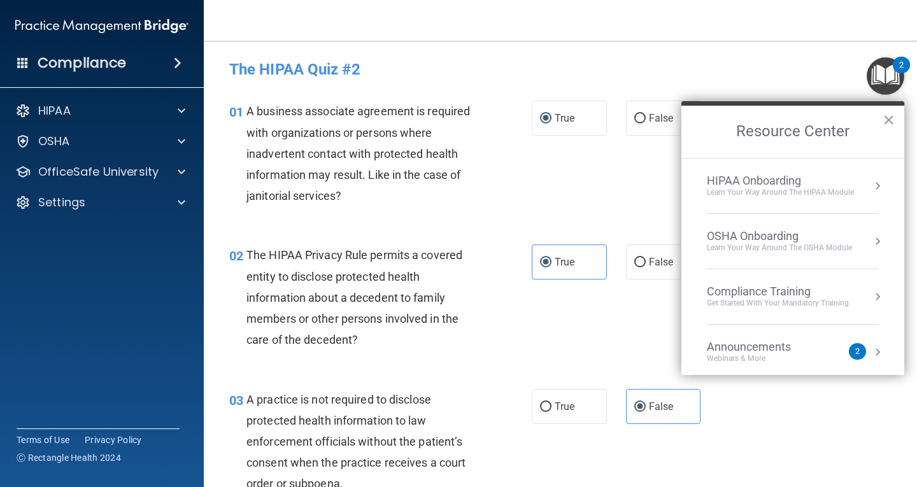
click at [887, 131] on h2 "Resource Center" at bounding box center [792, 132] width 223 height 52
click at [891, 124] on button "×" at bounding box center [888, 119] width 12 height 20
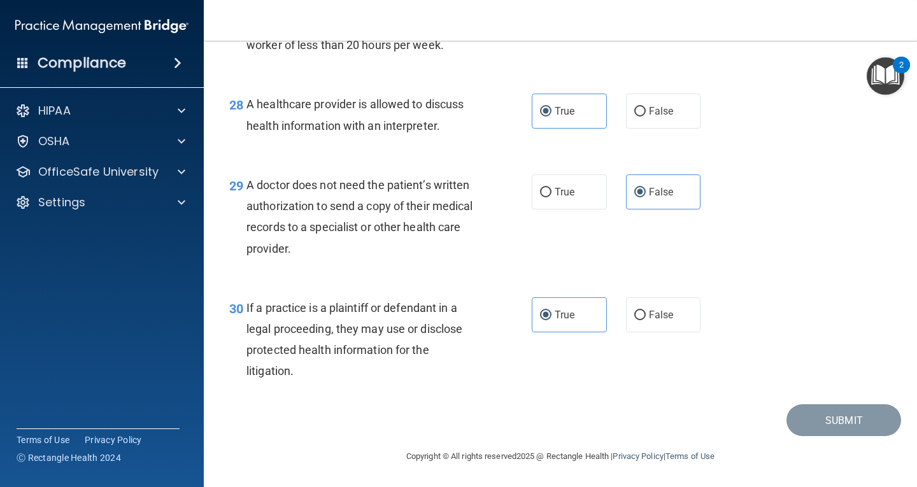
scroll to position [3238, 0]
click at [578, 318] on label "True" at bounding box center [569, 314] width 75 height 35
click at [551, 318] on input "True" at bounding box center [545, 316] width 11 height 10
click at [635, 319] on input "False" at bounding box center [639, 316] width 11 height 10
radio input "true"
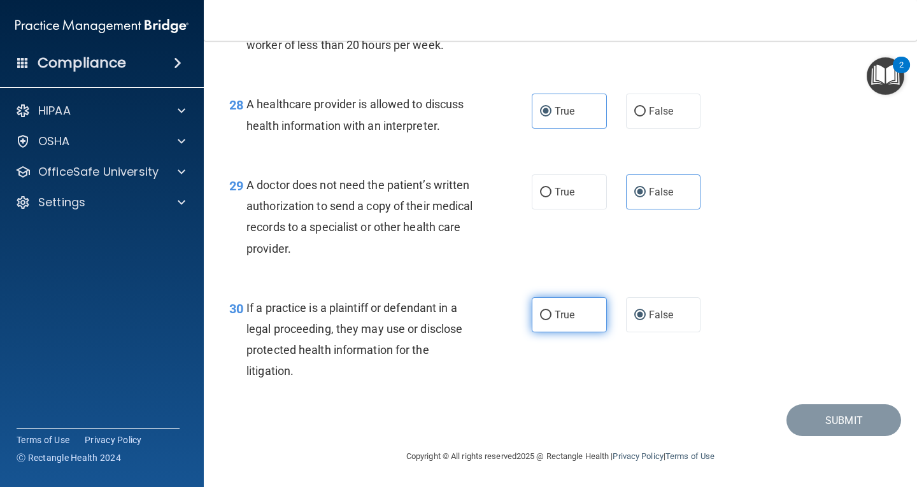
click at [590, 314] on label "True" at bounding box center [569, 314] width 75 height 35
click at [551, 314] on input "True" at bounding box center [545, 316] width 11 height 10
radio input "true"
radio input "false"
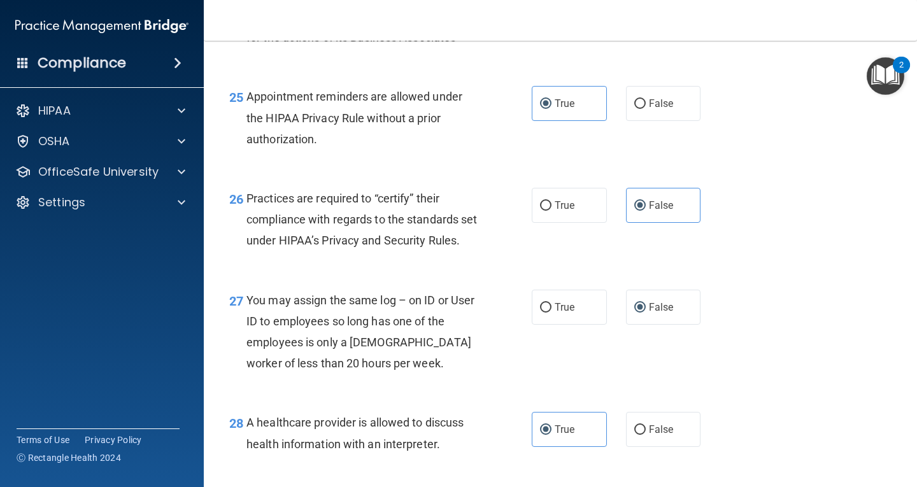
scroll to position [2474, 0]
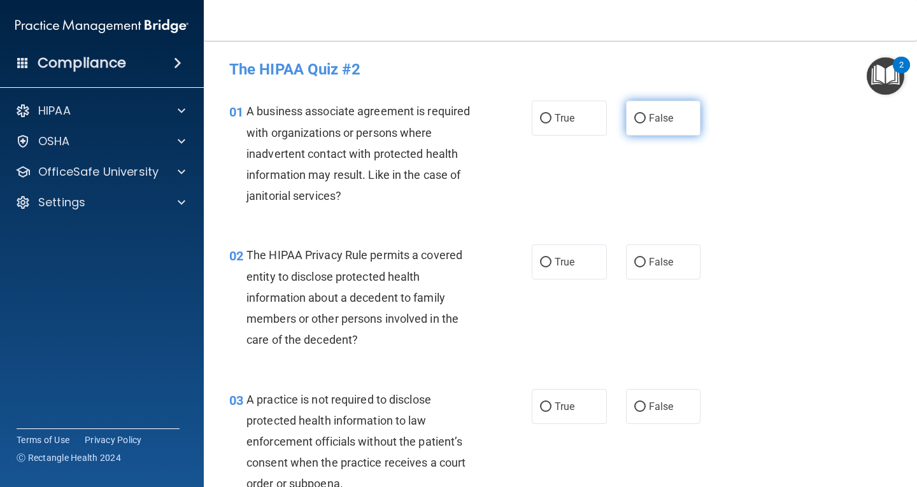
click at [649, 118] on span "False" at bounding box center [661, 118] width 25 height 12
click at [644, 118] on input "False" at bounding box center [639, 119] width 11 height 10
radio input "true"
click at [568, 253] on label "True" at bounding box center [569, 261] width 75 height 35
click at [551, 258] on input "True" at bounding box center [545, 263] width 11 height 10
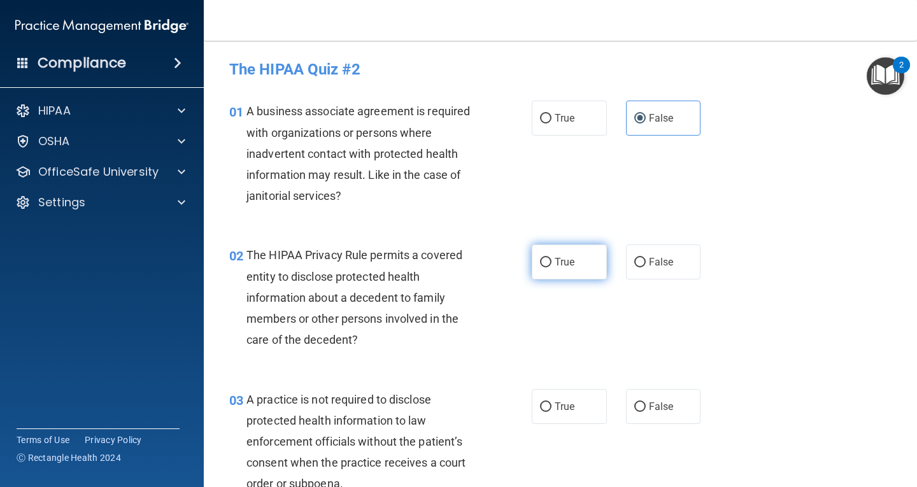
radio input "true"
click at [660, 415] on label "False" at bounding box center [663, 406] width 75 height 35
click at [646, 412] on input "False" at bounding box center [639, 407] width 11 height 10
radio input "true"
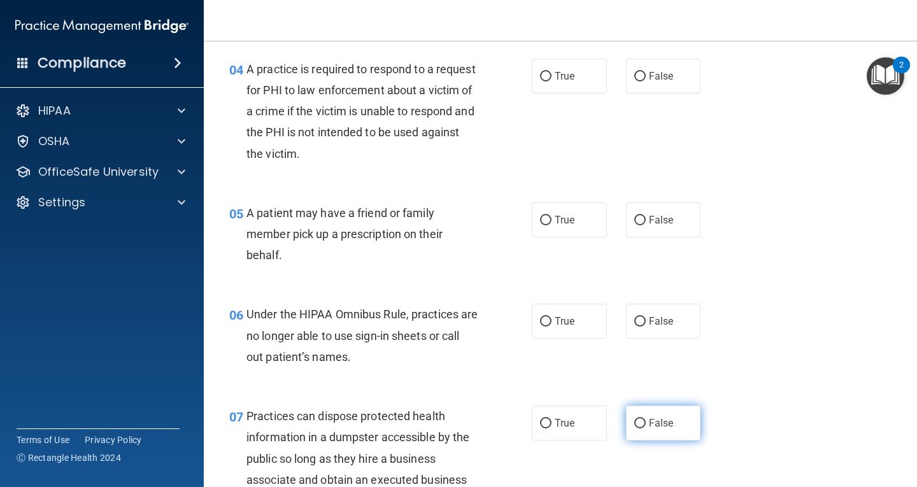
scroll to position [446, 0]
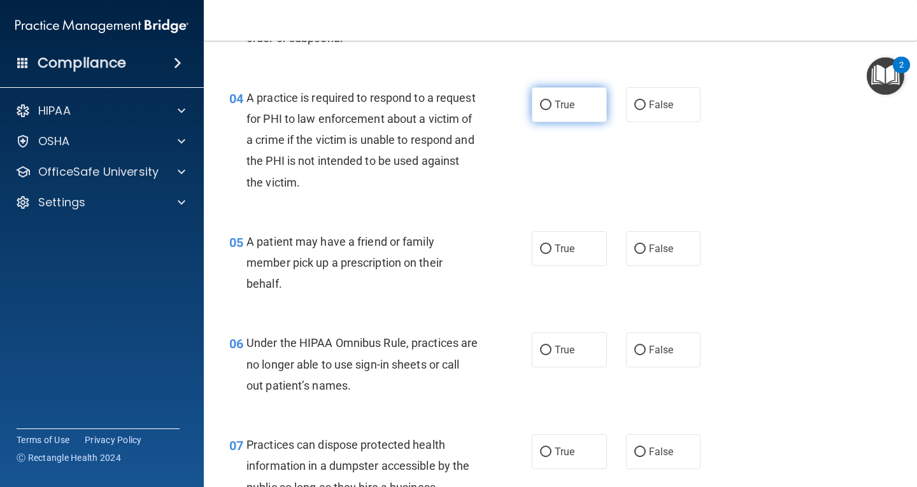
click at [563, 107] on span "True" at bounding box center [564, 105] width 20 height 12
click at [551, 107] on input "True" at bounding box center [545, 106] width 11 height 10
radio input "true"
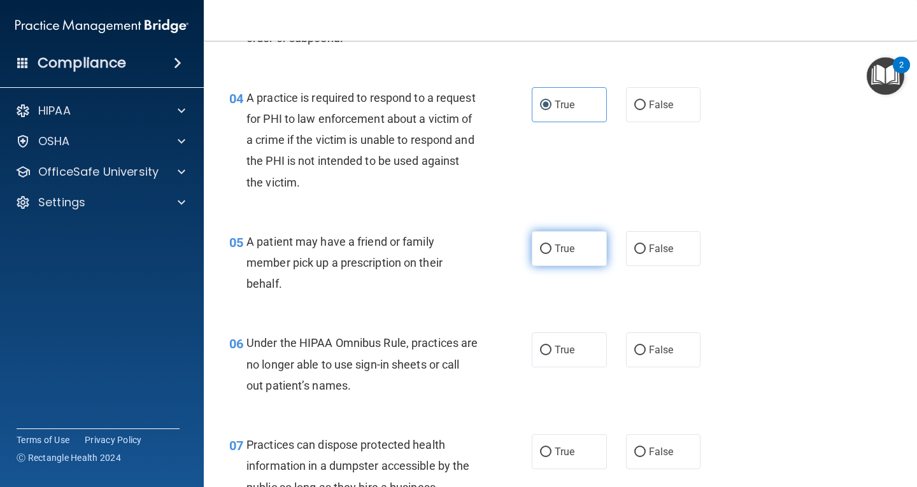
click at [542, 255] on label "True" at bounding box center [569, 248] width 75 height 35
click at [542, 254] on input "True" at bounding box center [545, 249] width 11 height 10
radio input "true"
click at [689, 358] on label "False" at bounding box center [663, 349] width 75 height 35
click at [646, 355] on input "False" at bounding box center [639, 351] width 11 height 10
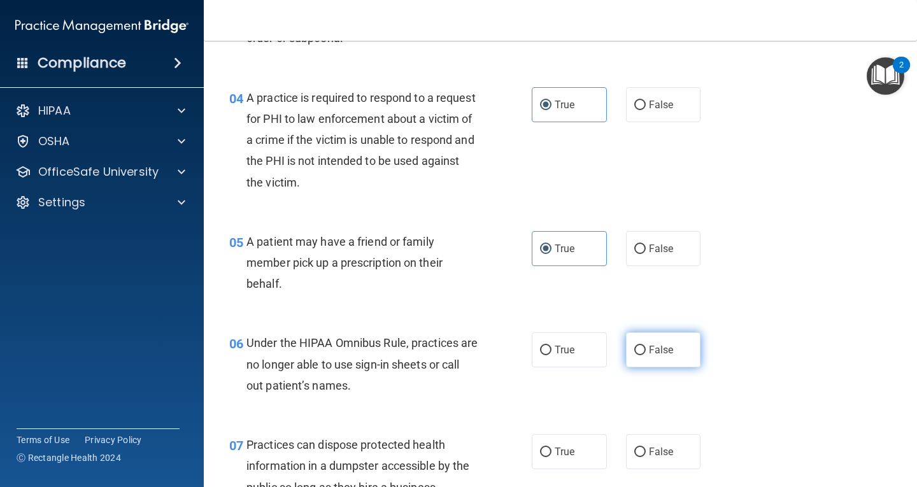
radio input "true"
click at [660, 449] on span "False" at bounding box center [661, 452] width 25 height 12
click at [646, 449] on input "False" at bounding box center [639, 453] width 11 height 10
radio input "true"
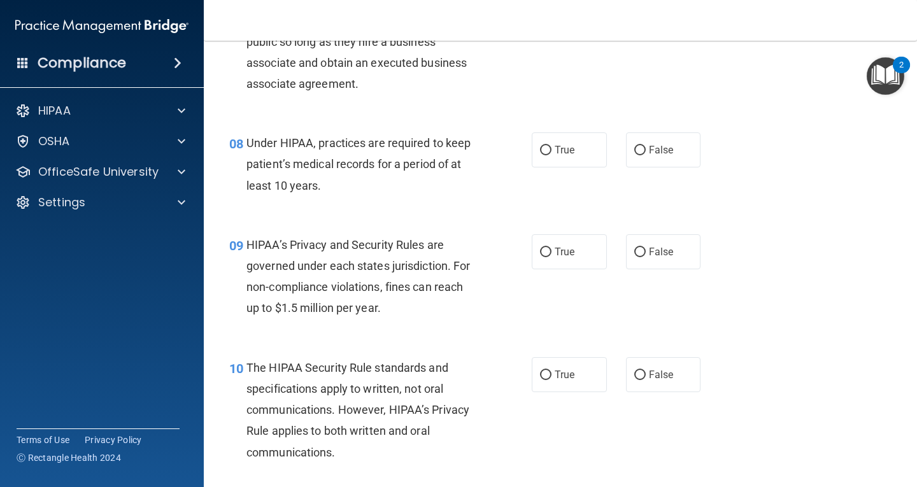
scroll to position [955, 0]
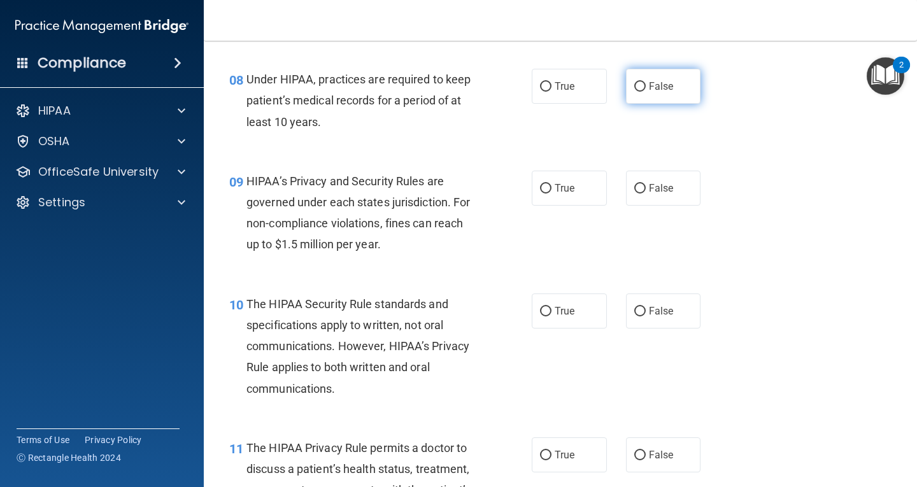
click at [653, 97] on label "False" at bounding box center [663, 86] width 75 height 35
click at [646, 92] on input "False" at bounding box center [639, 87] width 11 height 10
radio input "true"
click at [677, 192] on label "False" at bounding box center [663, 188] width 75 height 35
click at [646, 192] on input "False" at bounding box center [639, 189] width 11 height 10
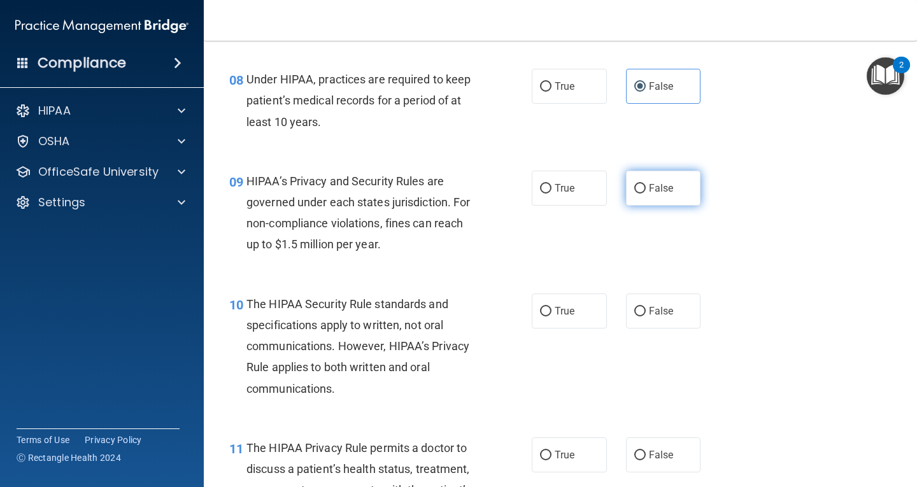
radio input "true"
click at [653, 297] on label "False" at bounding box center [663, 310] width 75 height 35
click at [646, 307] on input "False" at bounding box center [639, 312] width 11 height 10
radio input "true"
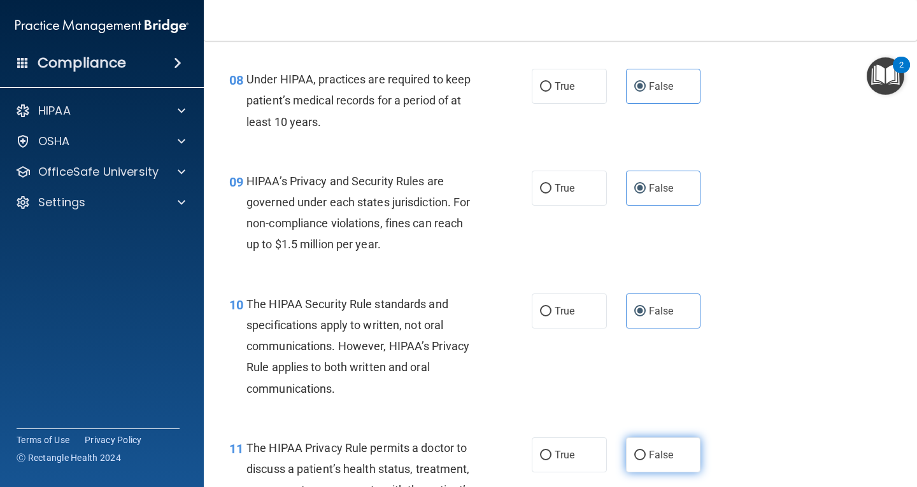
click at [662, 451] on span "False" at bounding box center [661, 455] width 25 height 12
click at [646, 451] on input "False" at bounding box center [639, 456] width 11 height 10
radio input "true"
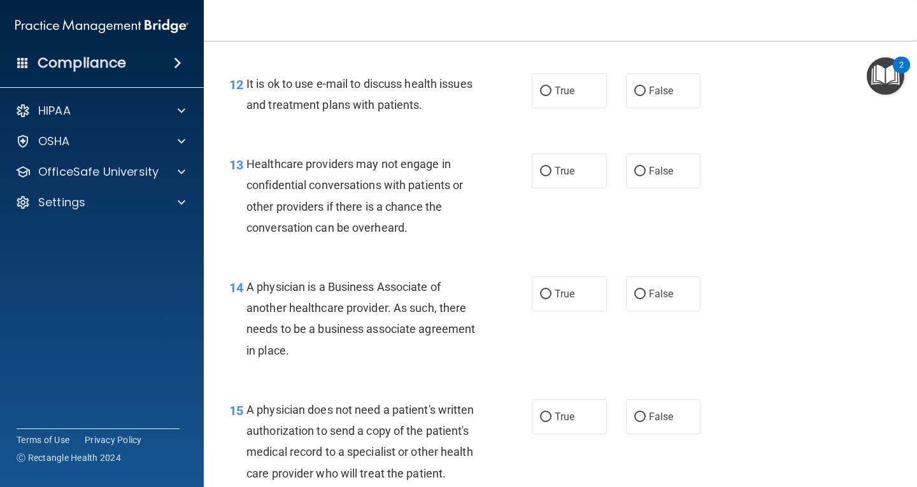
scroll to position [1464, 0]
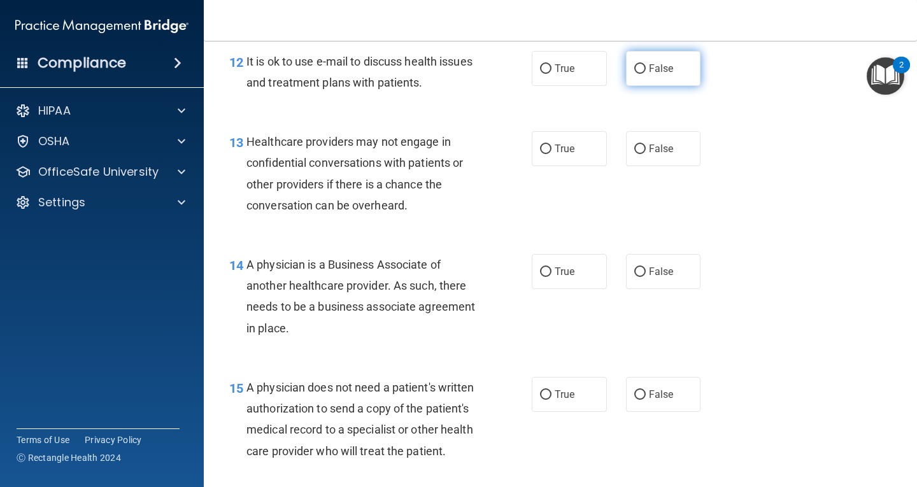
click at [680, 64] on label "False" at bounding box center [663, 68] width 75 height 35
click at [646, 64] on input "False" at bounding box center [639, 69] width 11 height 10
radio input "true"
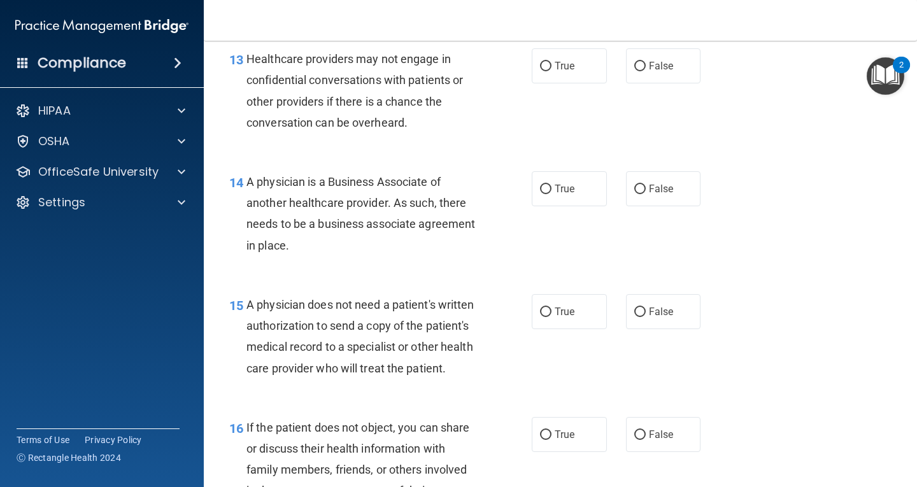
scroll to position [1528, 0]
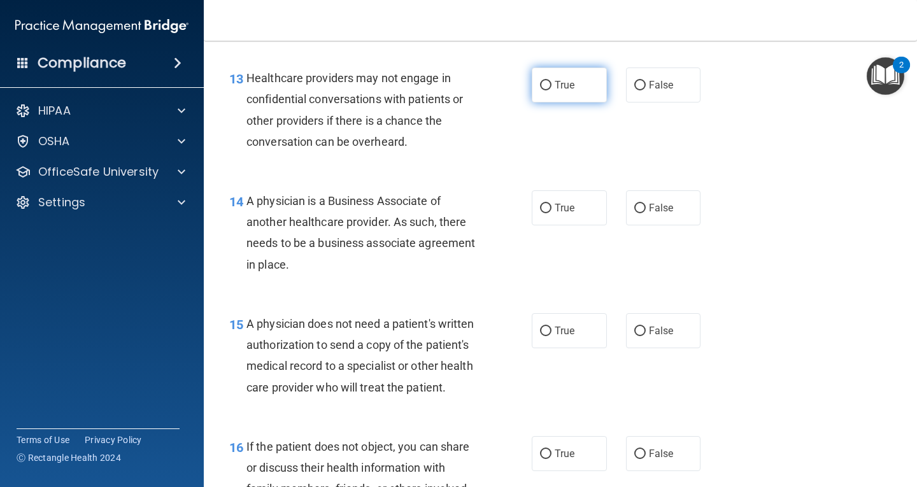
click at [575, 76] on label "True" at bounding box center [569, 84] width 75 height 35
click at [551, 81] on input "True" at bounding box center [545, 86] width 11 height 10
radio input "true"
click at [564, 218] on label "True" at bounding box center [569, 207] width 75 height 35
click at [551, 213] on input "True" at bounding box center [545, 209] width 11 height 10
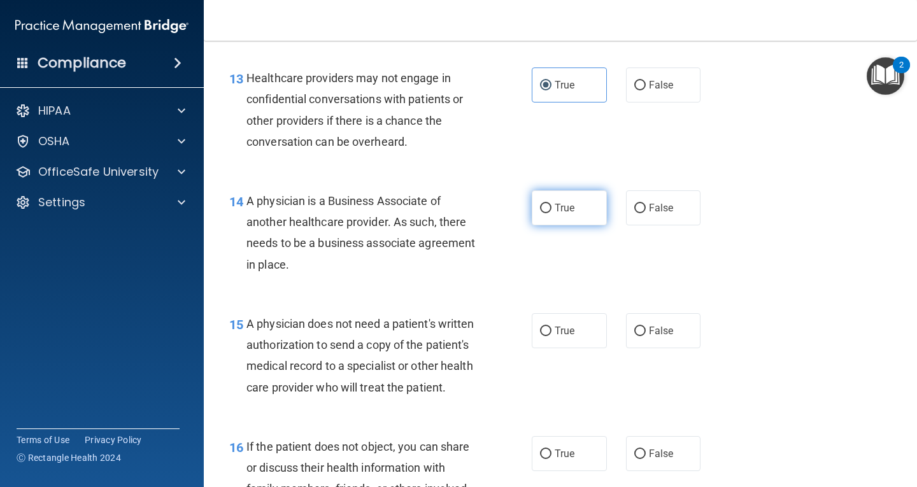
radio input "true"
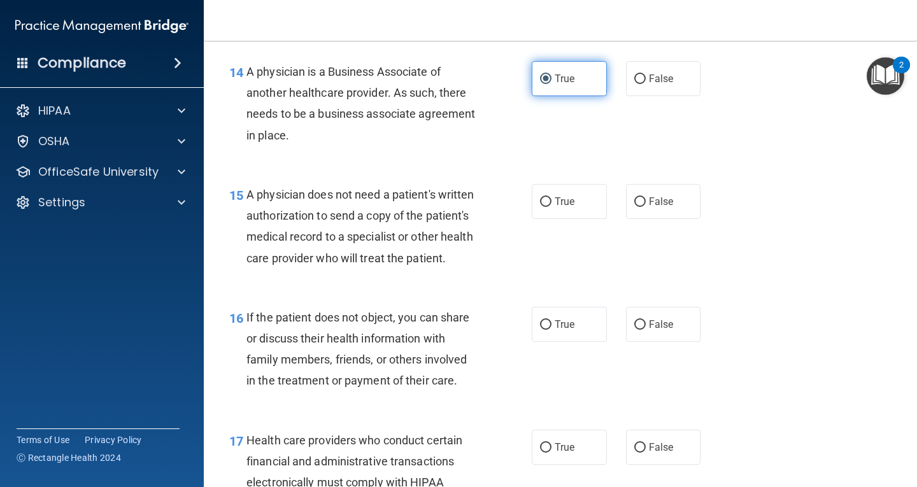
scroll to position [1719, 0]
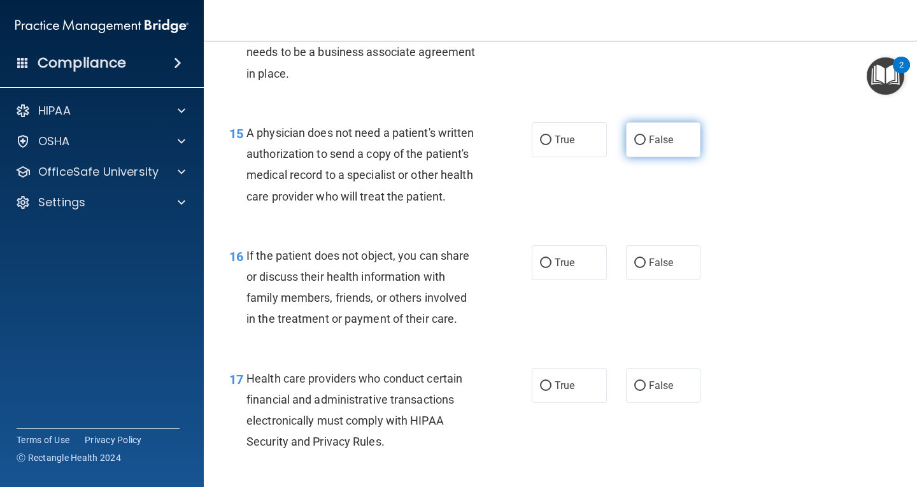
click at [642, 139] on label "False" at bounding box center [663, 139] width 75 height 35
click at [642, 139] on input "False" at bounding box center [639, 141] width 11 height 10
radio input "true"
click at [661, 272] on label "False" at bounding box center [663, 262] width 75 height 35
click at [646, 268] on input "False" at bounding box center [639, 263] width 11 height 10
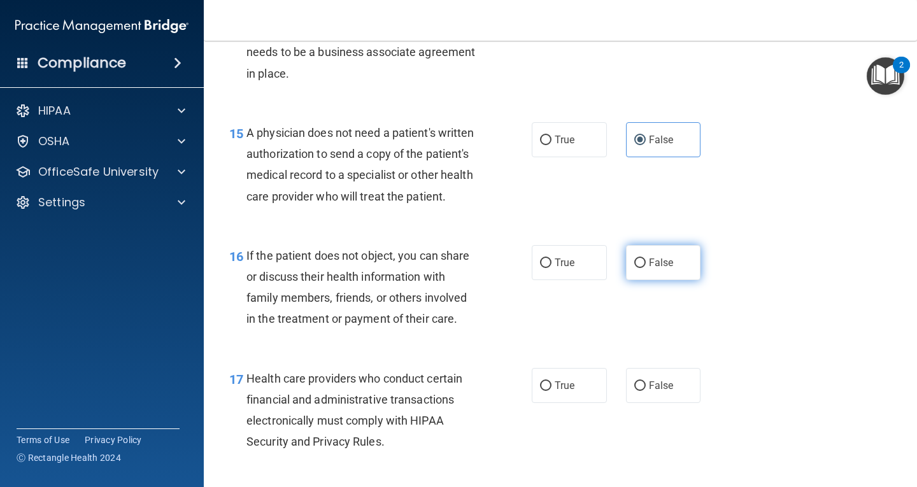
radio input "true"
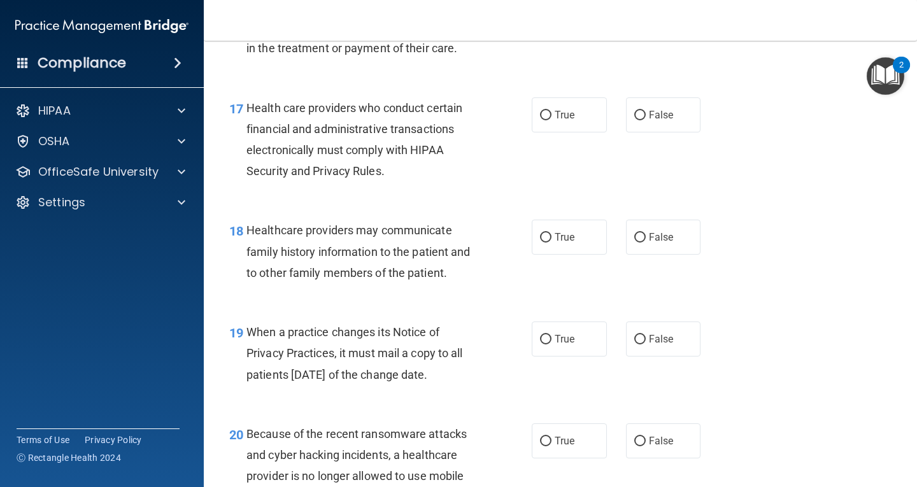
scroll to position [2037, 0]
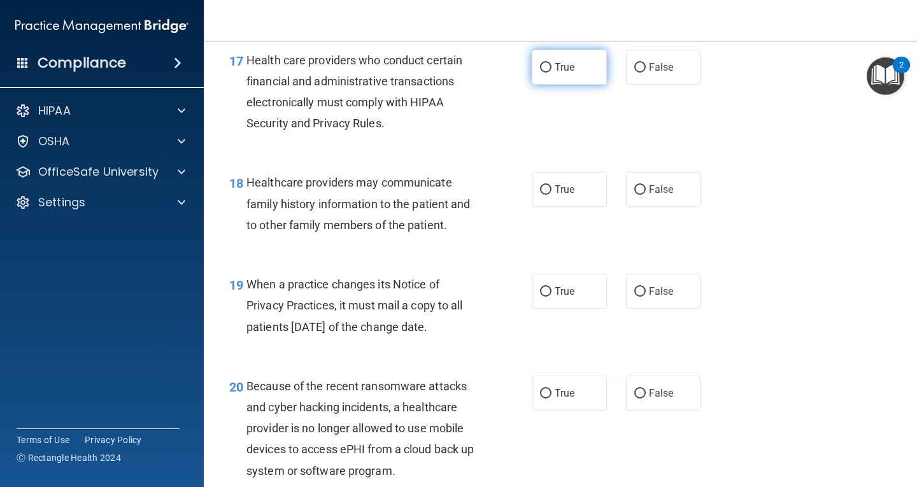
click at [547, 85] on label "True" at bounding box center [569, 67] width 75 height 35
click at [547, 73] on input "True" at bounding box center [545, 68] width 11 height 10
radio input "true"
click at [662, 195] on span "False" at bounding box center [661, 189] width 25 height 12
click at [646, 195] on input "False" at bounding box center [639, 190] width 11 height 10
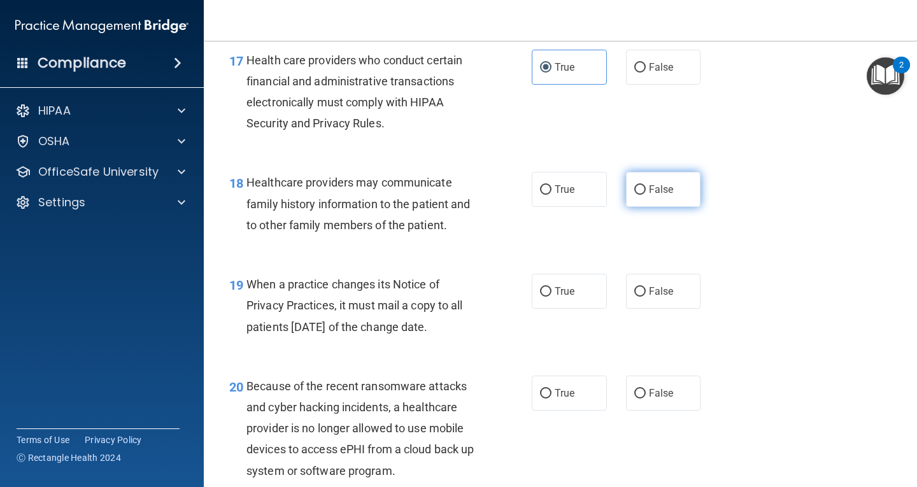
radio input "true"
click at [649, 304] on label "False" at bounding box center [663, 291] width 75 height 35
click at [646, 297] on input "False" at bounding box center [639, 292] width 11 height 10
radio input "true"
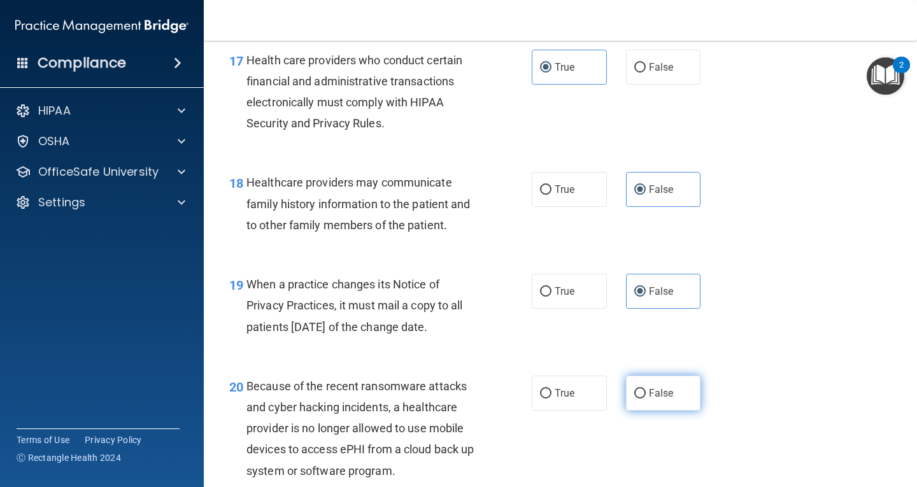
click at [649, 399] on span "False" at bounding box center [661, 393] width 25 height 12
click at [646, 399] on input "False" at bounding box center [639, 394] width 11 height 10
radio input "true"
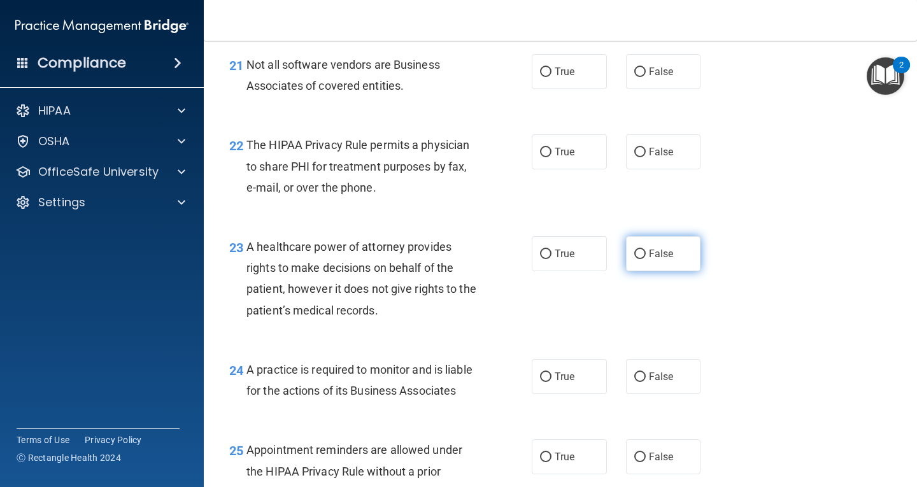
scroll to position [2483, 0]
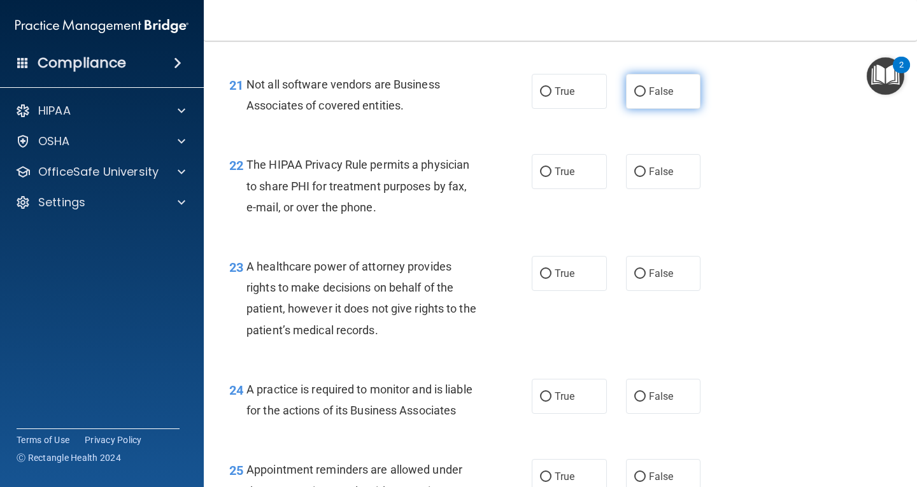
click at [646, 109] on label "False" at bounding box center [663, 91] width 75 height 35
click at [646, 97] on input "False" at bounding box center [639, 92] width 11 height 10
radio input "true"
click at [576, 189] on label "True" at bounding box center [569, 171] width 75 height 35
click at [551, 177] on input "True" at bounding box center [545, 172] width 11 height 10
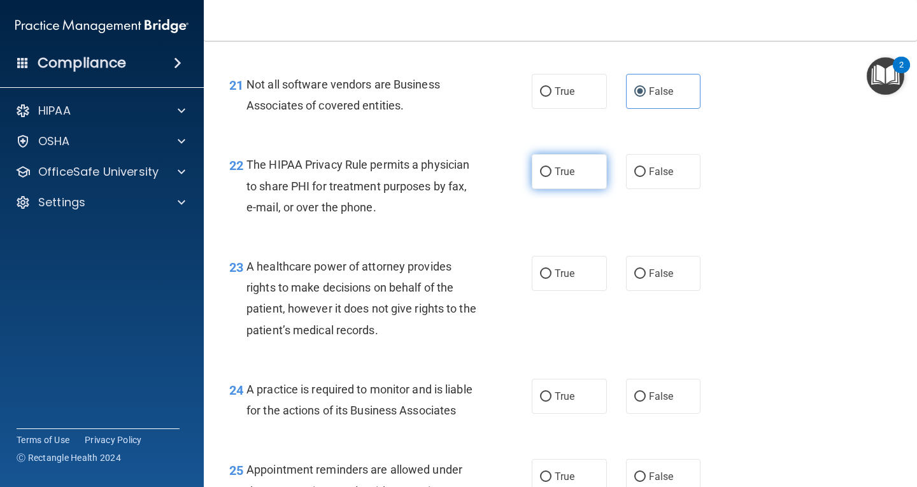
radio input "true"
click at [658, 291] on label "False" at bounding box center [663, 273] width 75 height 35
click at [646, 279] on input "False" at bounding box center [639, 274] width 11 height 10
radio input "true"
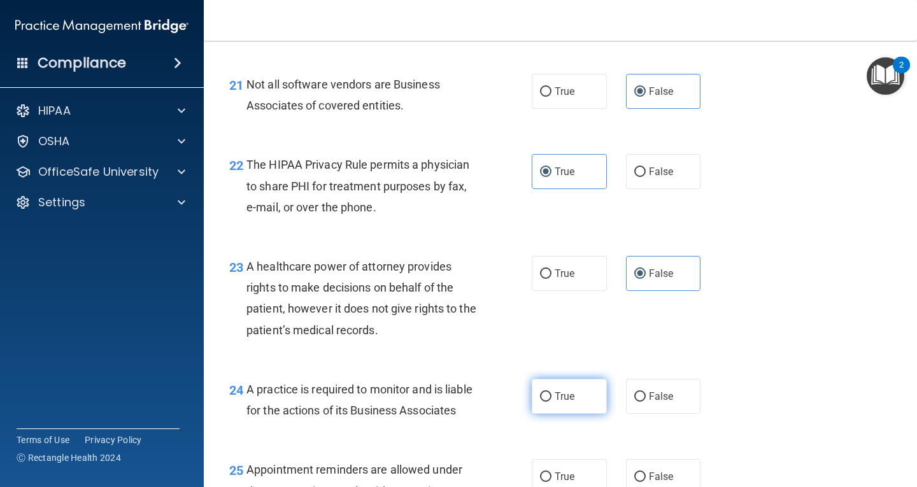
click at [568, 402] on span "True" at bounding box center [564, 396] width 20 height 12
click at [551, 402] on input "True" at bounding box center [545, 397] width 11 height 10
radio input "true"
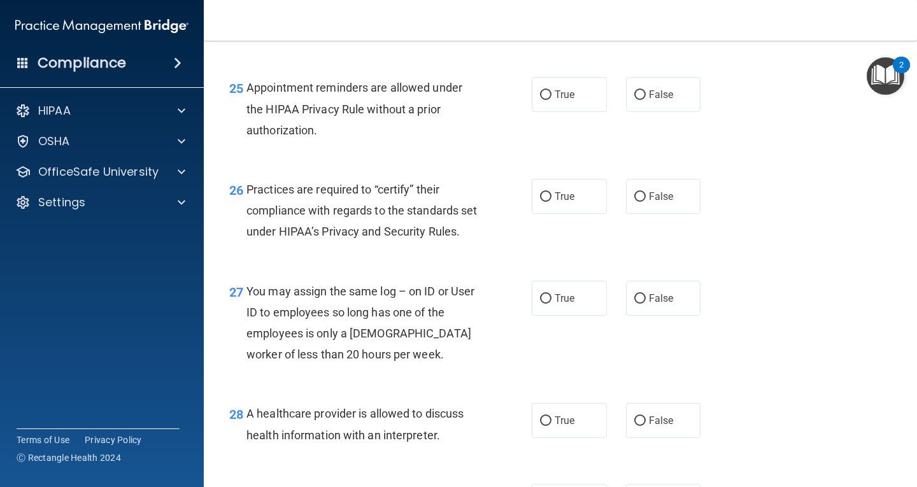
scroll to position [2928, 0]
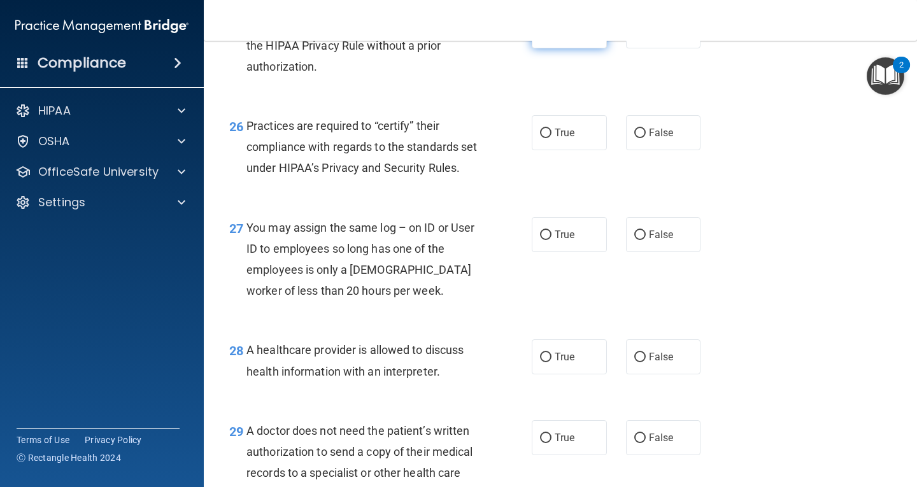
click at [540, 48] on label "True" at bounding box center [569, 30] width 75 height 35
click at [540, 36] on input "True" at bounding box center [545, 32] width 11 height 10
radio input "true"
click at [671, 150] on label "False" at bounding box center [663, 132] width 75 height 35
click at [646, 138] on input "False" at bounding box center [639, 134] width 11 height 10
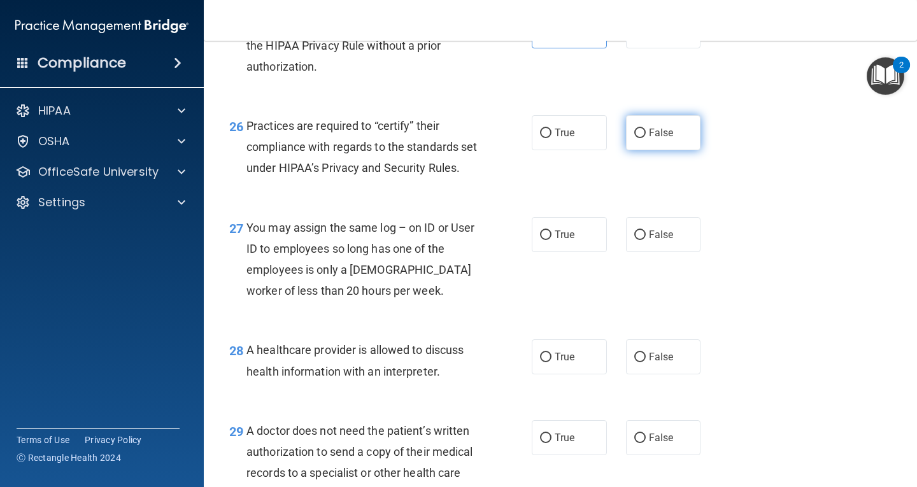
radio input "true"
click at [642, 252] on label "False" at bounding box center [663, 234] width 75 height 35
click at [642, 240] on input "False" at bounding box center [639, 235] width 11 height 10
radio input "true"
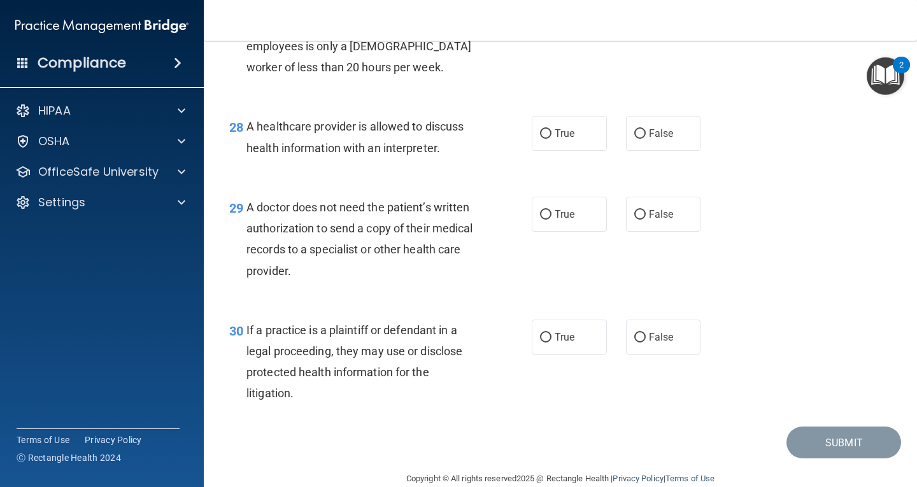
scroll to position [3183, 0]
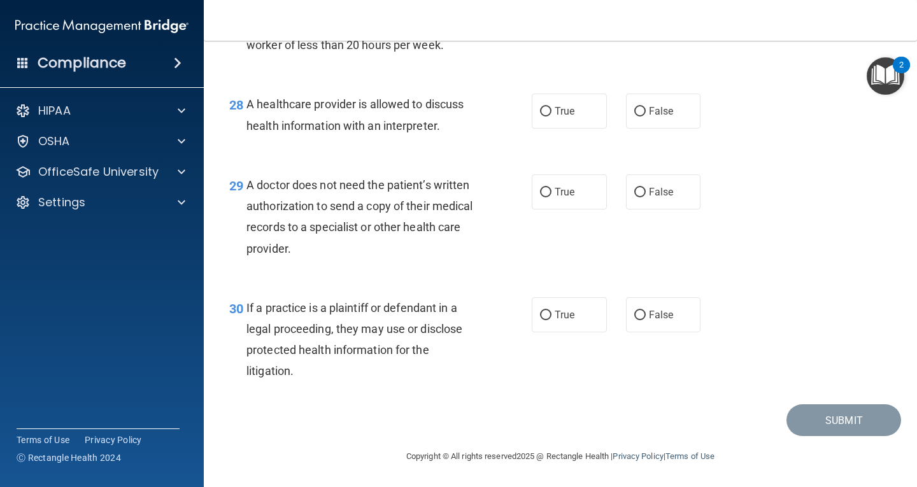
click at [575, 158] on div "28 A healthcare provider is allowed to discuss health information with an inter…" at bounding box center [560, 118] width 681 height 80
click at [576, 129] on label "True" at bounding box center [569, 111] width 75 height 35
click at [551, 117] on input "True" at bounding box center [545, 112] width 11 height 10
radio input "true"
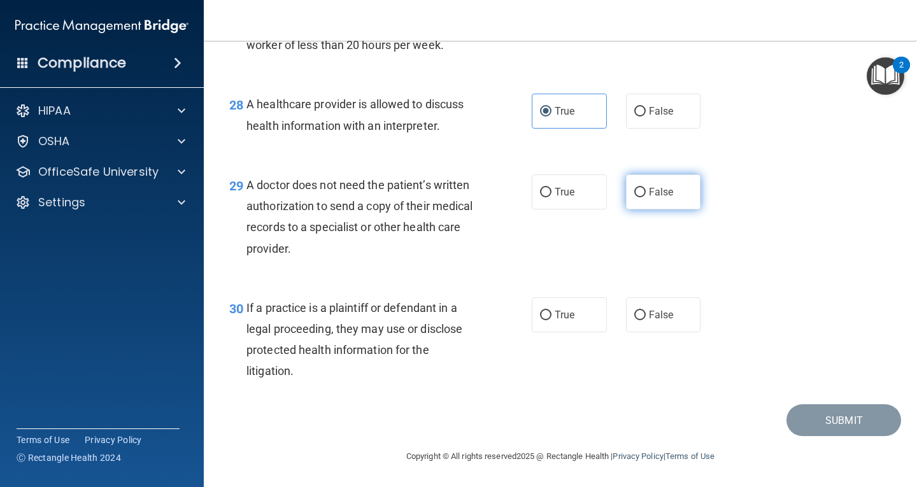
click at [660, 182] on label "False" at bounding box center [663, 191] width 75 height 35
click at [646, 188] on input "False" at bounding box center [639, 193] width 11 height 10
radio input "true"
click at [567, 312] on span "True" at bounding box center [564, 315] width 20 height 12
click at [551, 312] on input "True" at bounding box center [545, 316] width 11 height 10
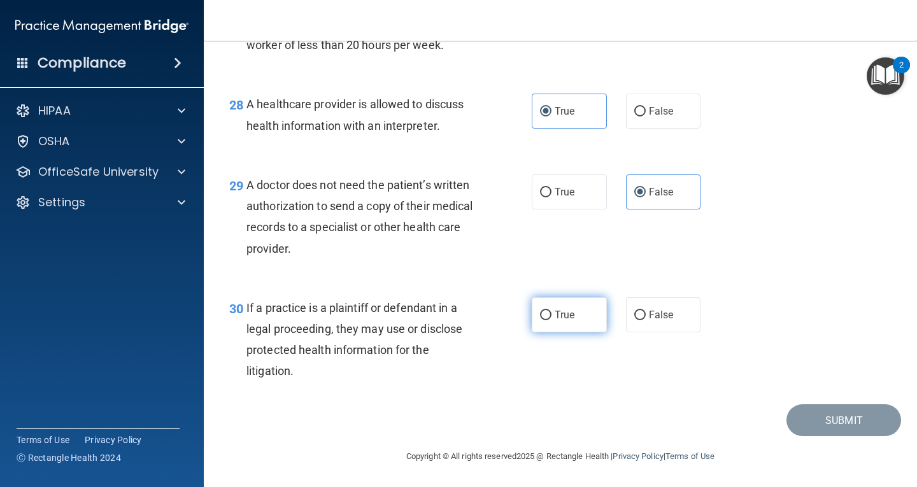
radio input "true"
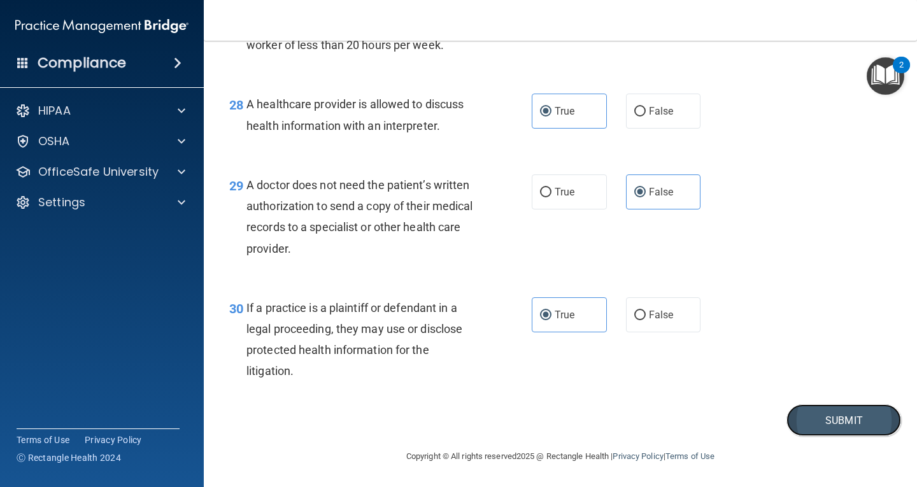
click at [823, 423] on button "Submit" at bounding box center [843, 420] width 115 height 32
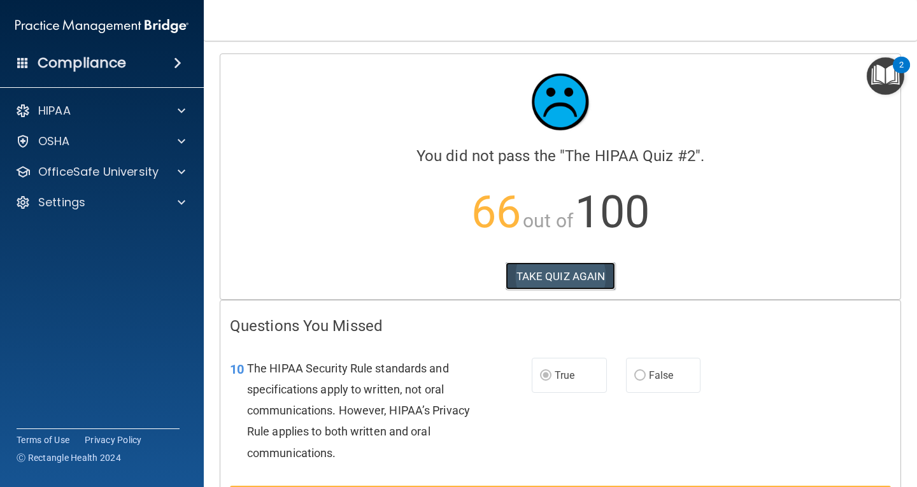
click at [516, 279] on button "TAKE QUIZ AGAIN" at bounding box center [560, 276] width 110 height 28
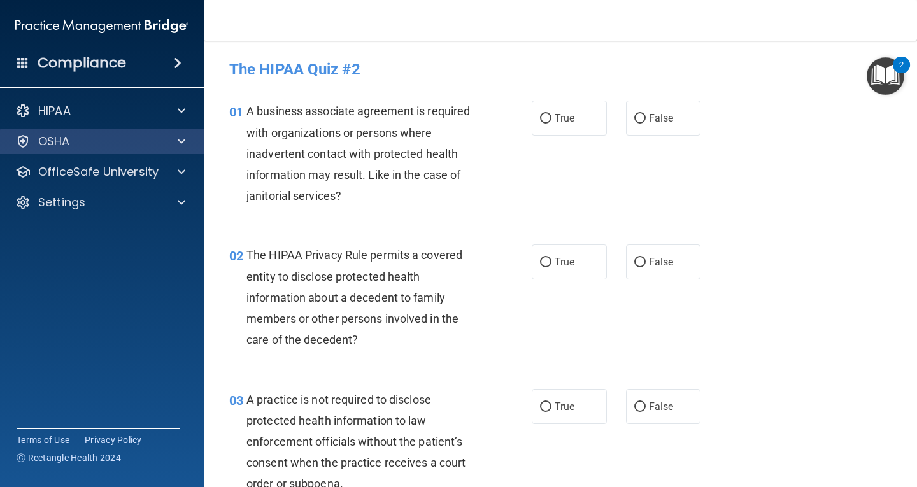
click at [176, 151] on div "OSHA" at bounding box center [102, 141] width 204 height 25
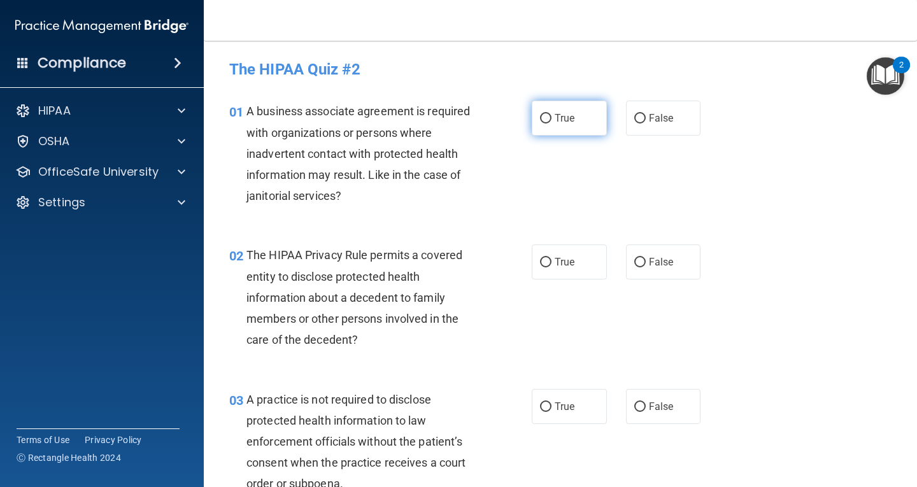
click at [554, 120] on span "True" at bounding box center [564, 118] width 20 height 12
click at [551, 120] on input "True" at bounding box center [545, 119] width 11 height 10
radio input "true"
click at [556, 255] on label "True" at bounding box center [569, 261] width 75 height 35
click at [551, 258] on input "True" at bounding box center [545, 263] width 11 height 10
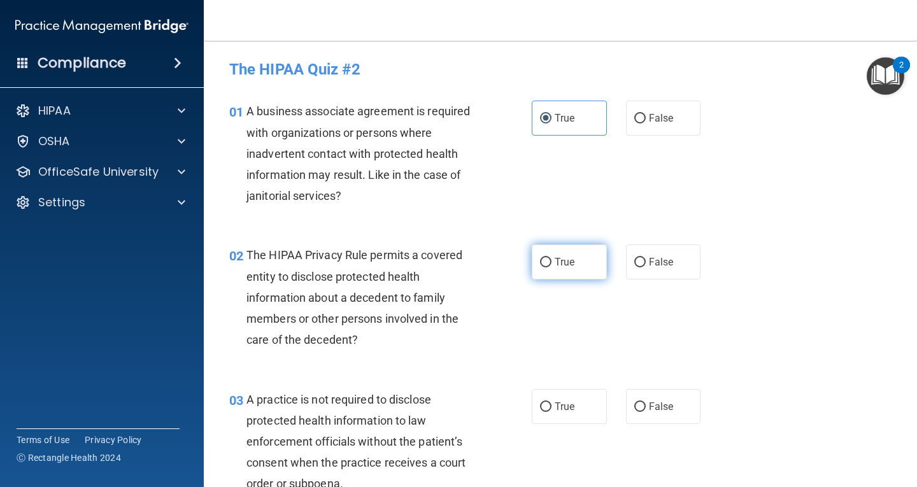
radio input "true"
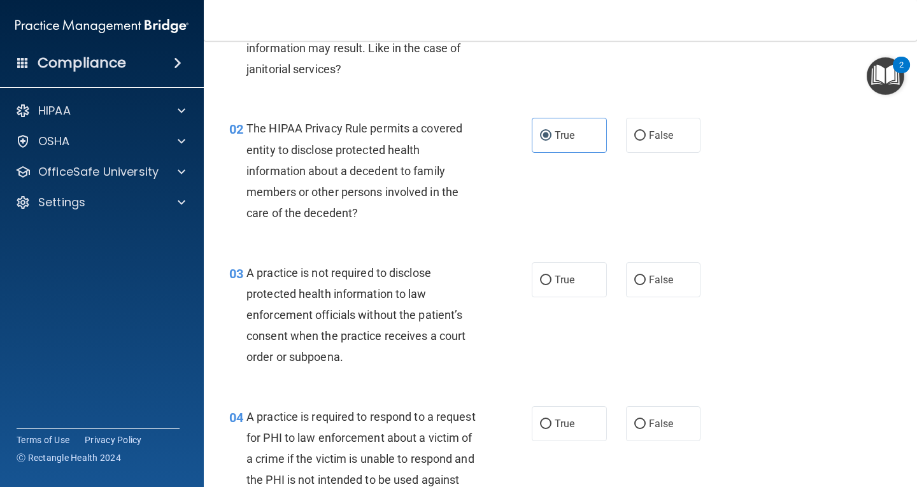
scroll to position [127, 0]
click at [665, 282] on span "False" at bounding box center [661, 279] width 25 height 12
click at [646, 282] on input "False" at bounding box center [639, 280] width 11 height 10
radio input "true"
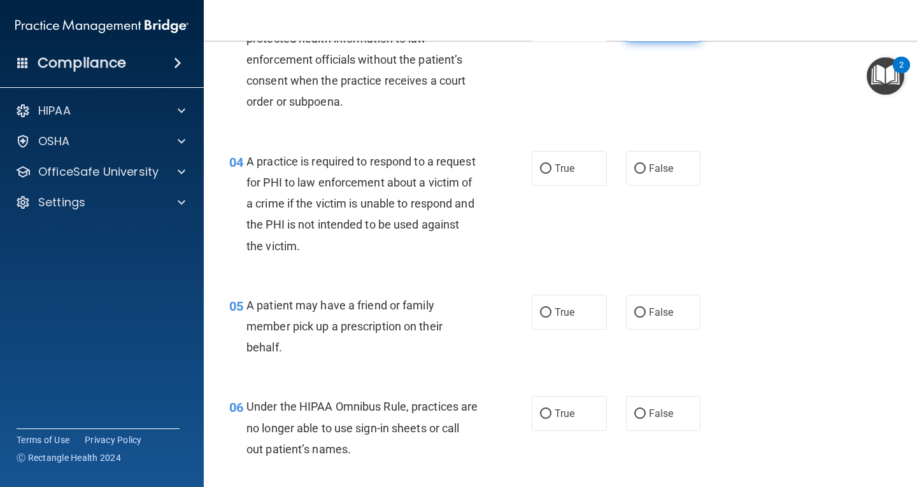
scroll to position [446, 0]
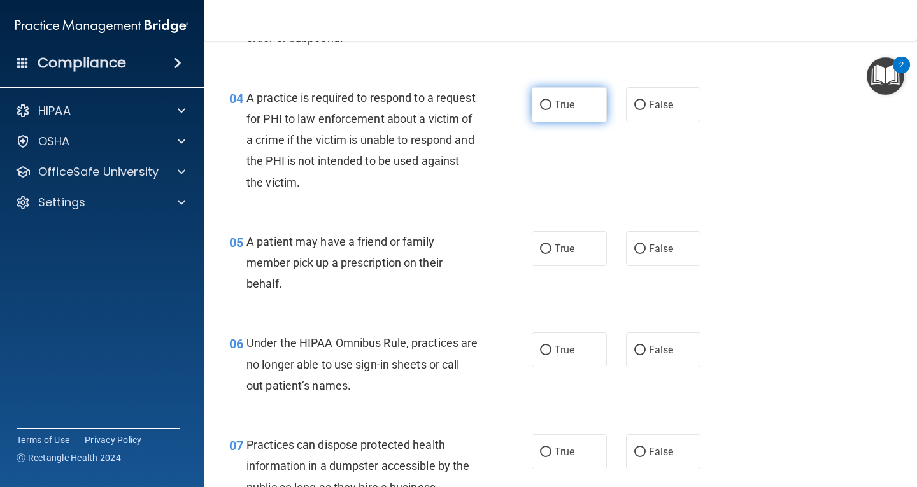
click at [577, 95] on label "True" at bounding box center [569, 104] width 75 height 35
click at [551, 101] on input "True" at bounding box center [545, 106] width 11 height 10
radio input "true"
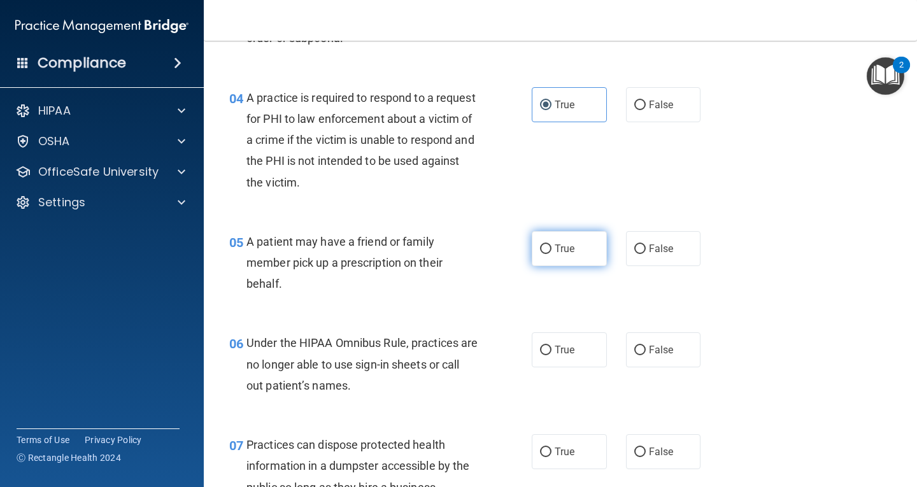
click at [568, 259] on label "True" at bounding box center [569, 248] width 75 height 35
click at [551, 254] on input "True" at bounding box center [545, 249] width 11 height 10
radio input "true"
click at [654, 357] on label "False" at bounding box center [663, 349] width 75 height 35
click at [646, 355] on input "False" at bounding box center [639, 351] width 11 height 10
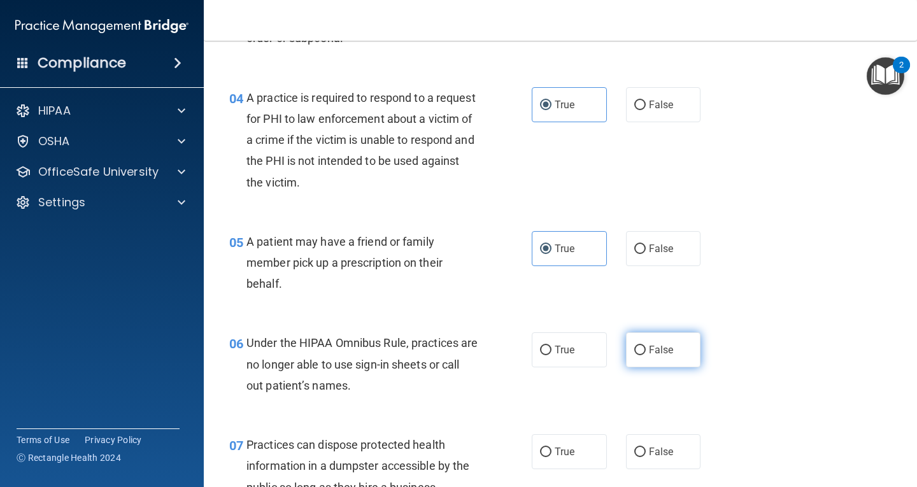
radio input "true"
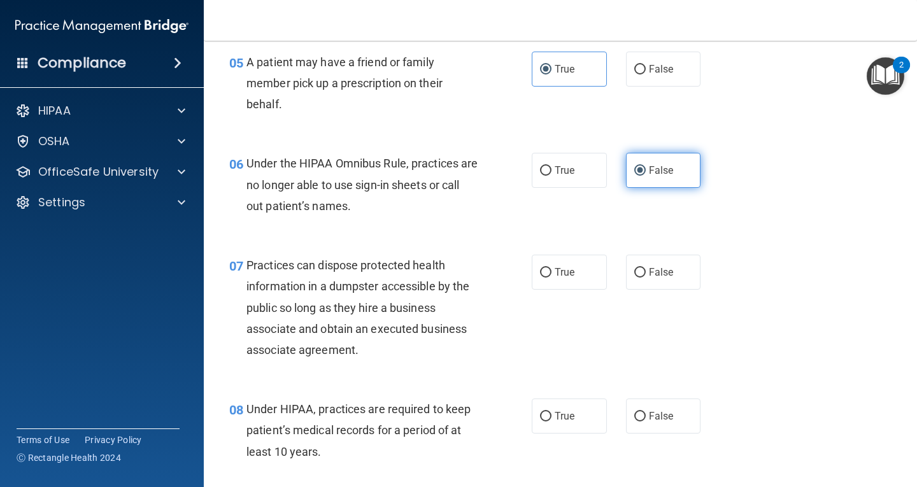
scroll to position [637, 0]
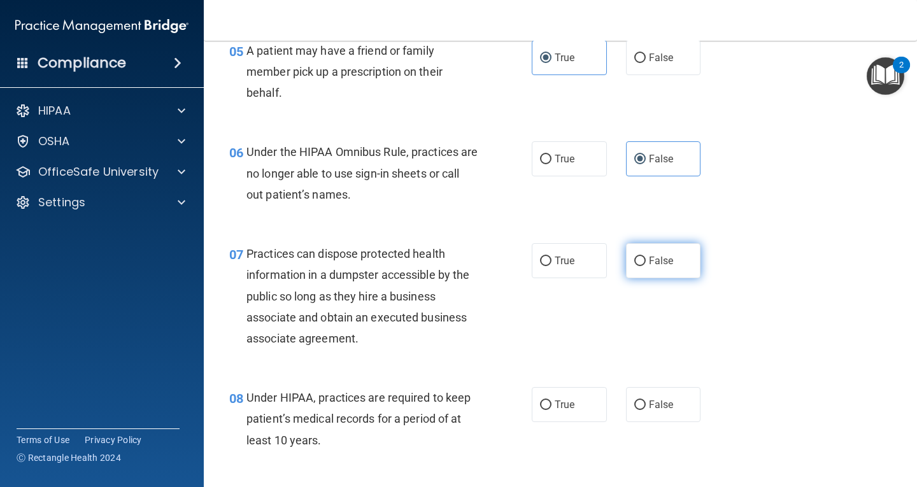
click at [670, 262] on label "False" at bounding box center [663, 260] width 75 height 35
click at [646, 262] on input "False" at bounding box center [639, 262] width 11 height 10
radio input "true"
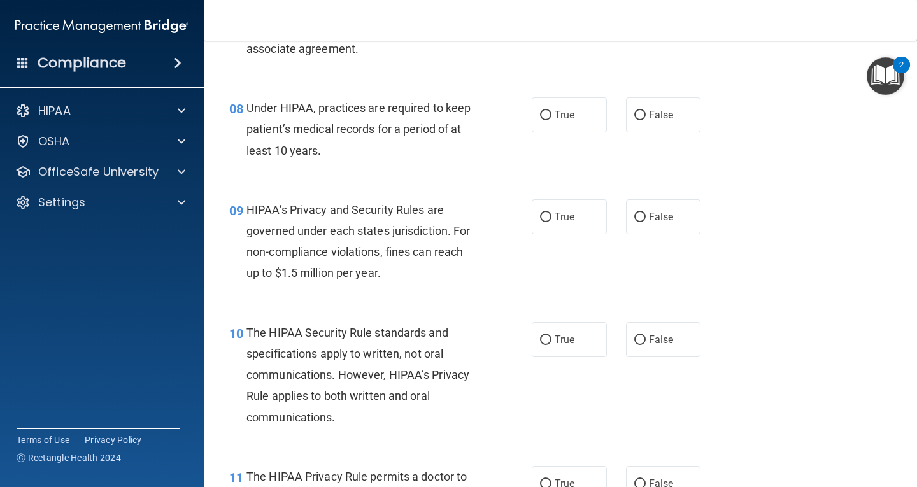
scroll to position [955, 0]
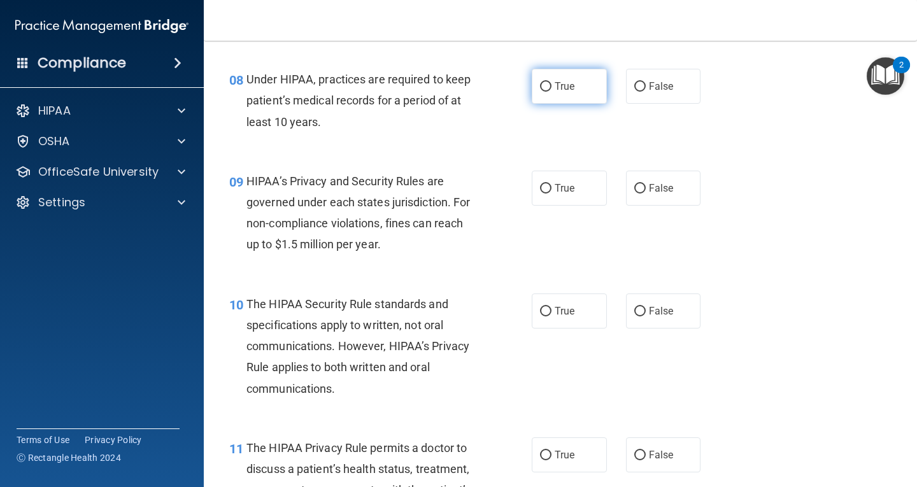
click at [561, 81] on span "True" at bounding box center [564, 86] width 20 height 12
click at [551, 82] on input "True" at bounding box center [545, 87] width 11 height 10
radio input "true"
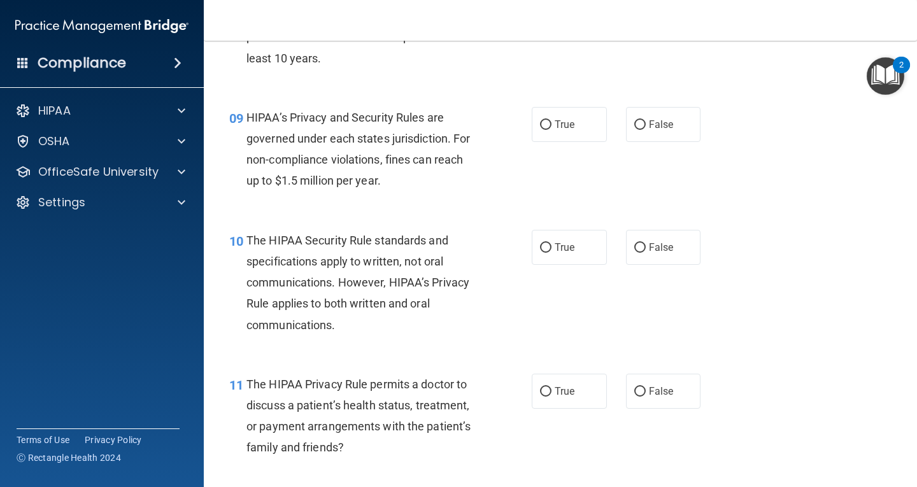
scroll to position [1082, 0]
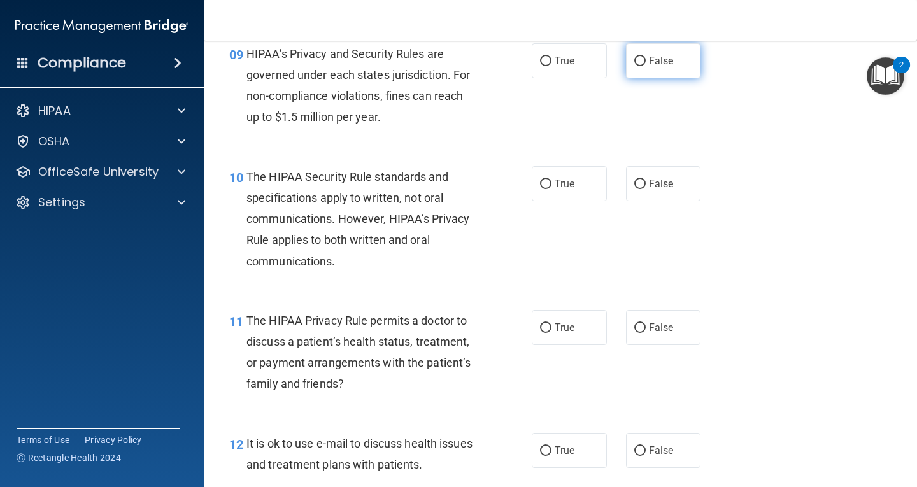
click at [642, 61] on label "False" at bounding box center [663, 60] width 75 height 35
click at [642, 61] on input "False" at bounding box center [639, 62] width 11 height 10
radio input "true"
click at [666, 177] on label "False" at bounding box center [663, 183] width 75 height 35
click at [646, 180] on input "False" at bounding box center [639, 185] width 11 height 10
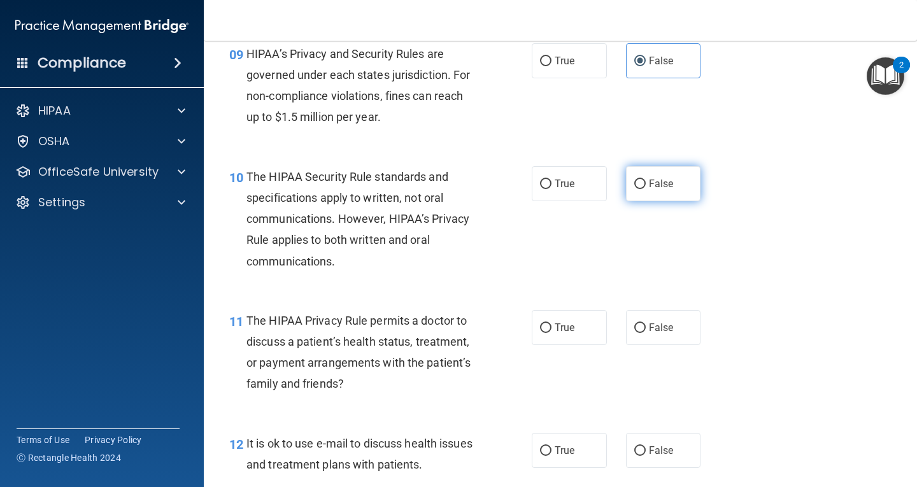
radio input "true"
click at [649, 325] on span "False" at bounding box center [661, 327] width 25 height 12
click at [646, 325] on input "False" at bounding box center [639, 328] width 11 height 10
radio input "true"
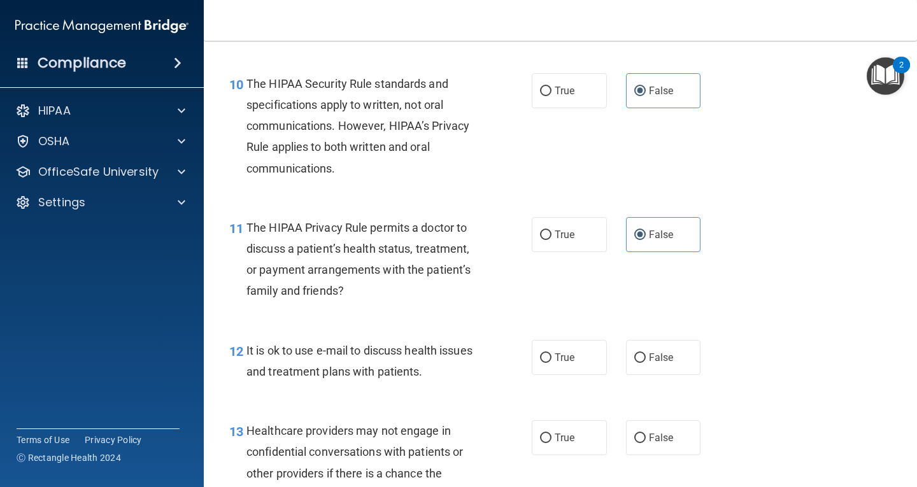
scroll to position [1210, 0]
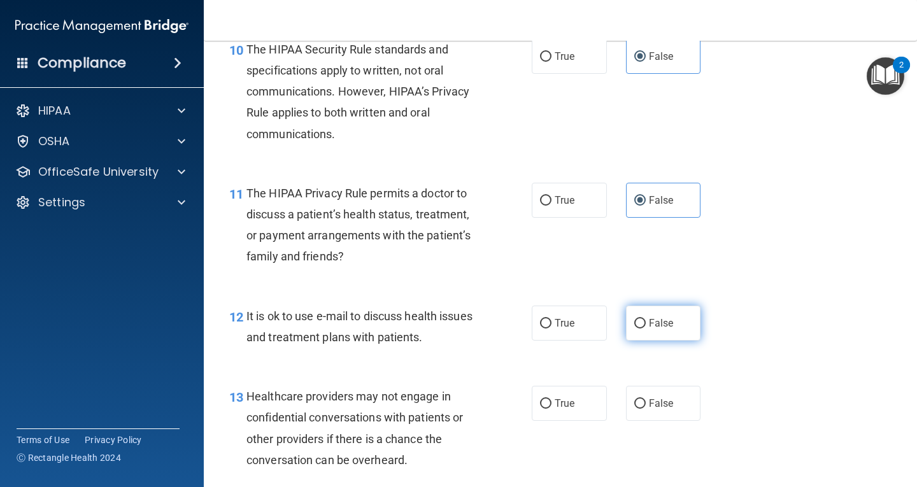
click at [654, 337] on label "False" at bounding box center [663, 323] width 75 height 35
click at [646, 328] on input "False" at bounding box center [639, 324] width 11 height 10
radio input "true"
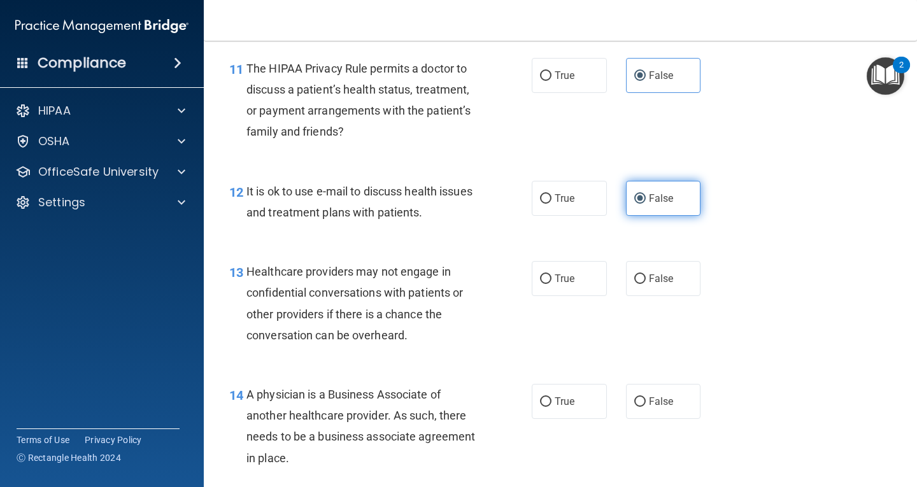
scroll to position [1337, 0]
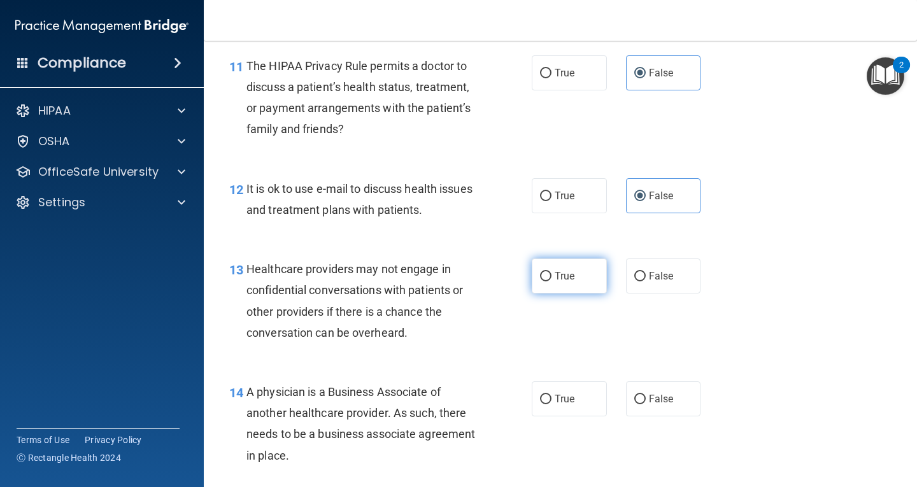
click at [565, 277] on span "True" at bounding box center [564, 276] width 20 height 12
click at [551, 277] on input "True" at bounding box center [545, 277] width 11 height 10
radio input "true"
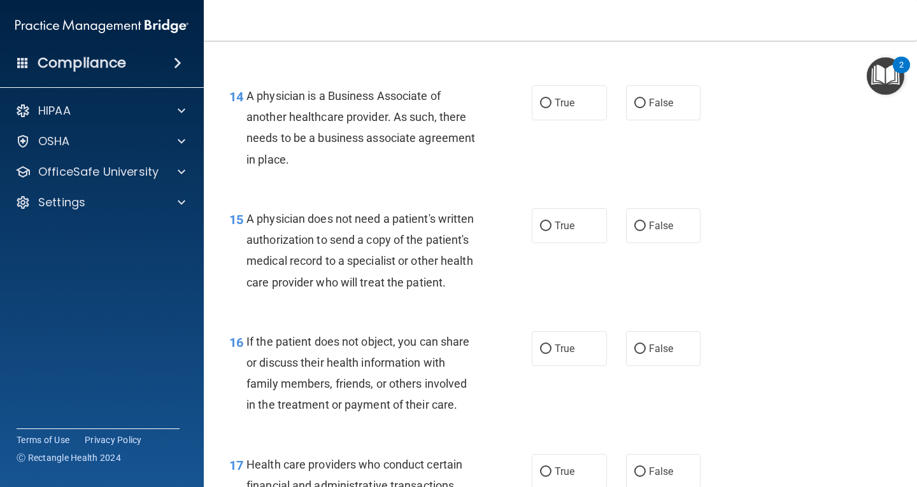
scroll to position [1655, 0]
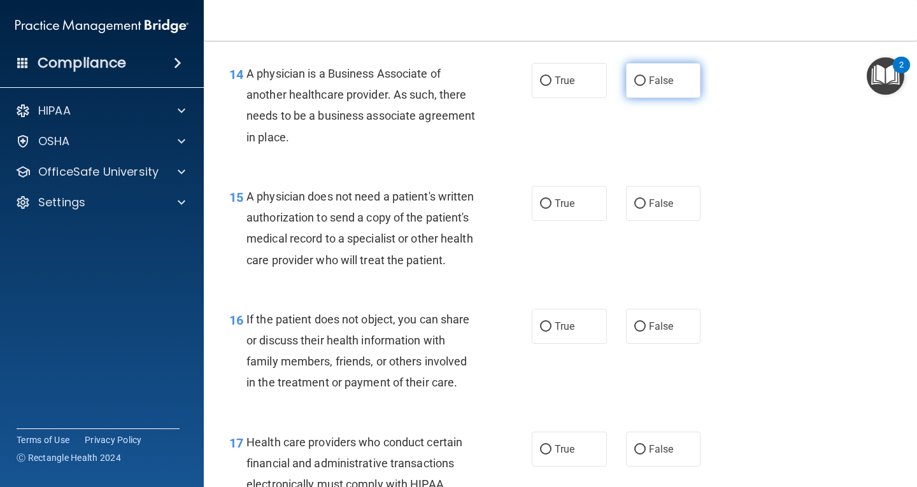
click at [638, 81] on input "False" at bounding box center [639, 81] width 11 height 10
radio input "true"
click at [649, 202] on span "False" at bounding box center [661, 203] width 25 height 12
click at [644, 202] on input "False" at bounding box center [639, 204] width 11 height 10
radio input "true"
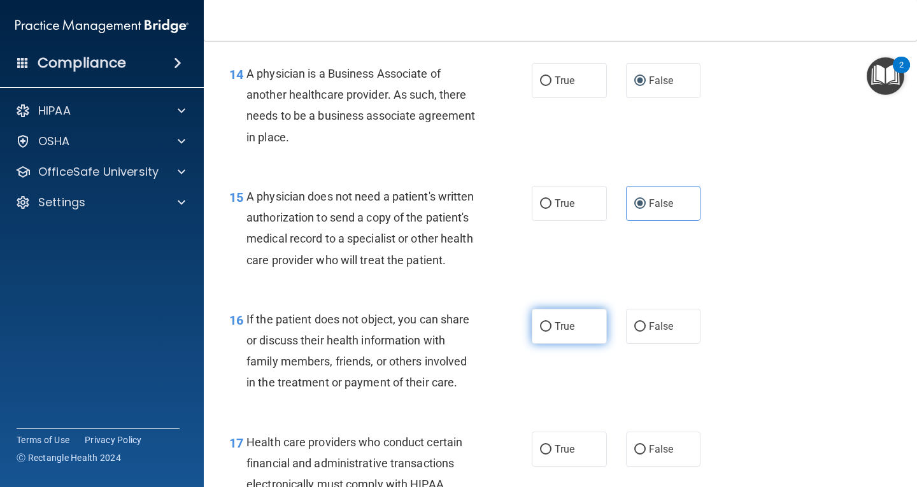
click at [540, 332] on input "True" at bounding box center [545, 327] width 11 height 10
radio input "true"
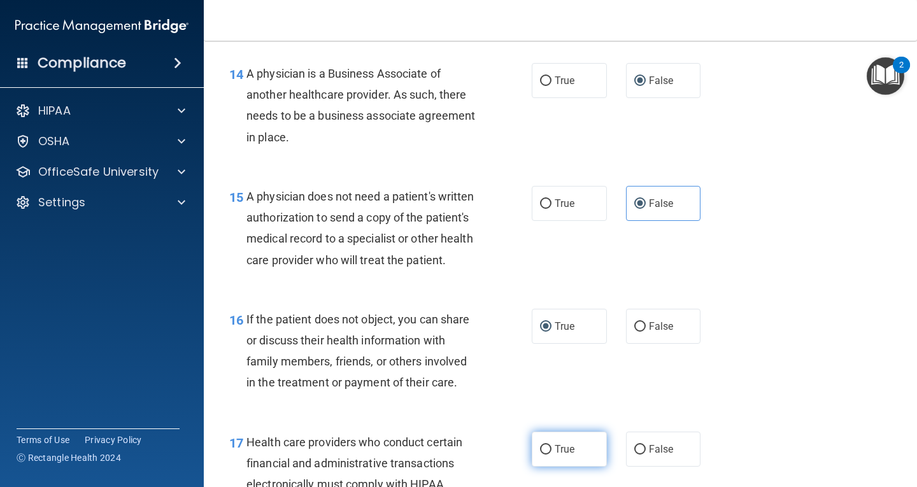
click at [545, 455] on input "True" at bounding box center [545, 450] width 11 height 10
radio input "true"
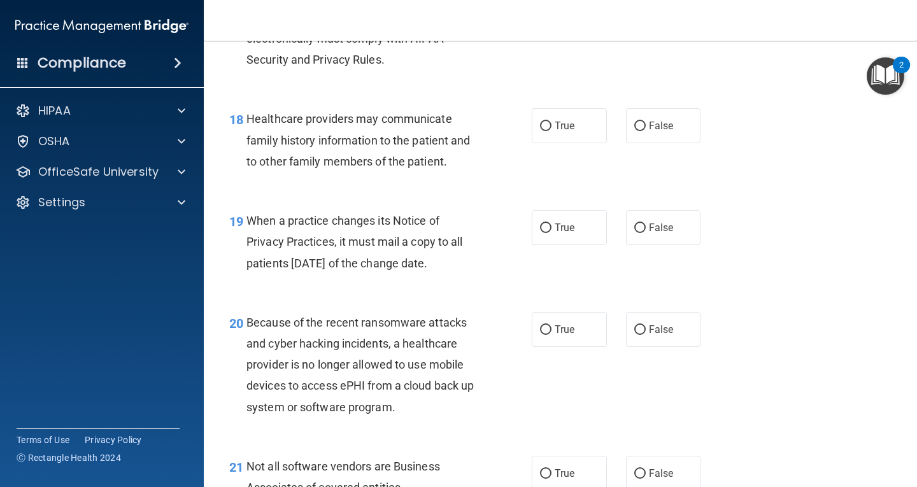
scroll to position [2164, 0]
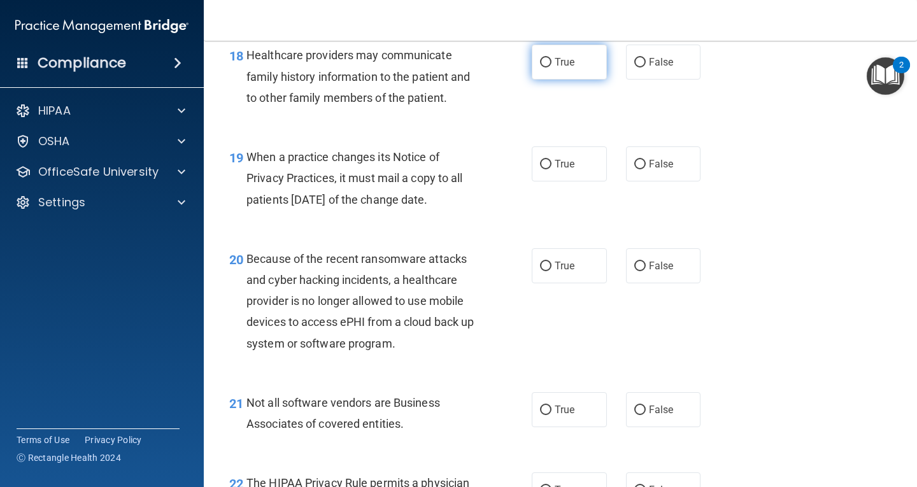
click at [560, 80] on label "True" at bounding box center [569, 62] width 75 height 35
click at [551, 67] on input "True" at bounding box center [545, 63] width 11 height 10
radio input "true"
click at [665, 170] on span "False" at bounding box center [661, 164] width 25 height 12
click at [646, 169] on input "False" at bounding box center [639, 165] width 11 height 10
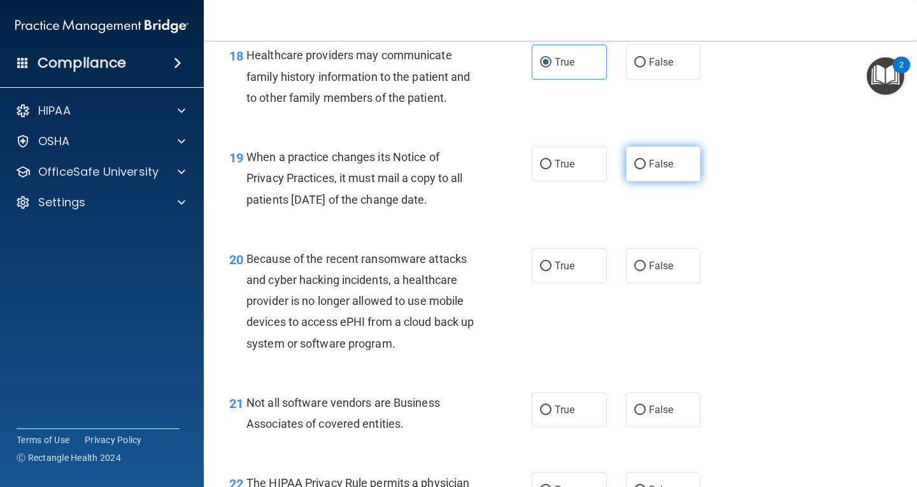
radio input "true"
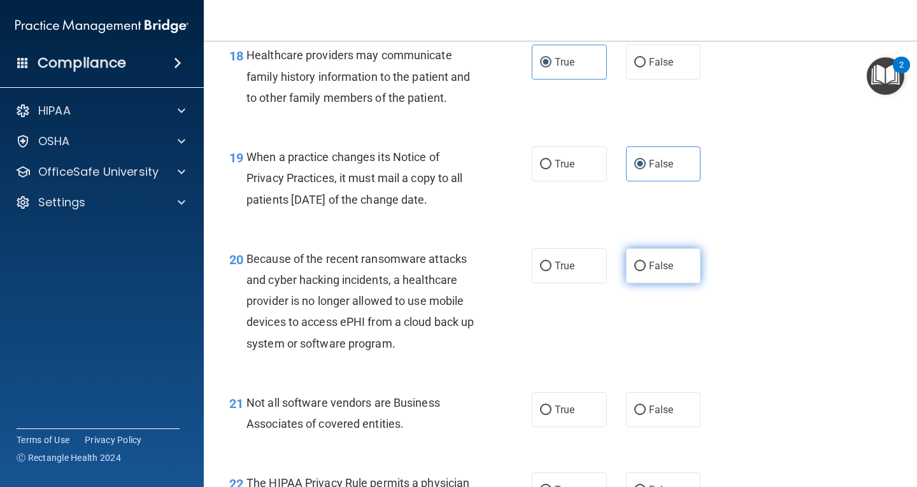
click at [661, 272] on span "False" at bounding box center [661, 266] width 25 height 12
click at [646, 271] on input "False" at bounding box center [639, 267] width 11 height 10
radio input "true"
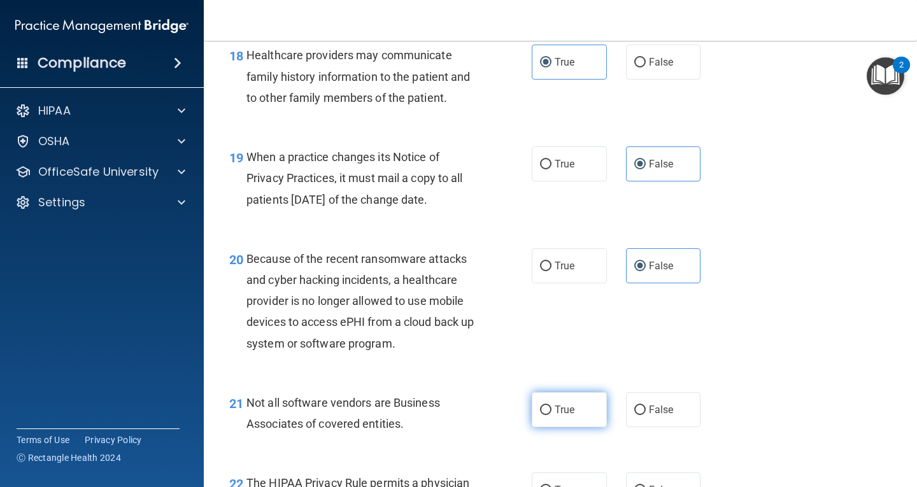
click at [573, 423] on label "True" at bounding box center [569, 409] width 75 height 35
click at [551, 415] on input "True" at bounding box center [545, 411] width 11 height 10
radio input "true"
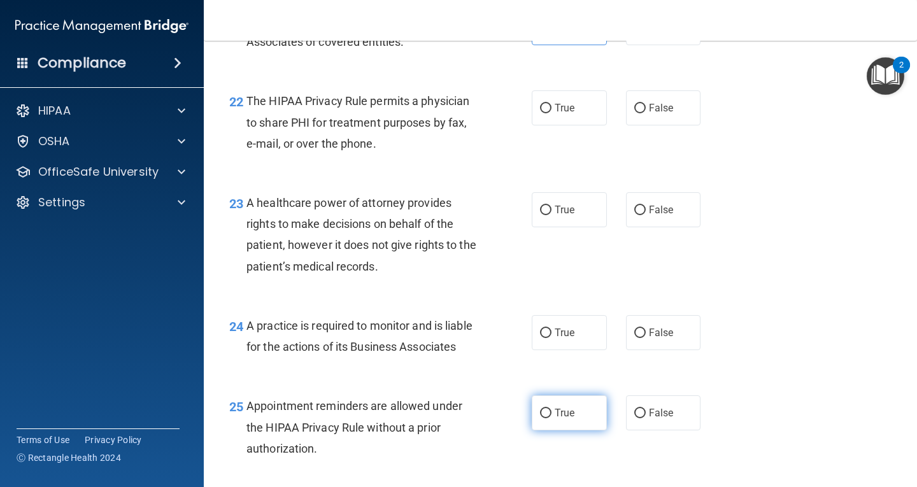
scroll to position [2610, 0]
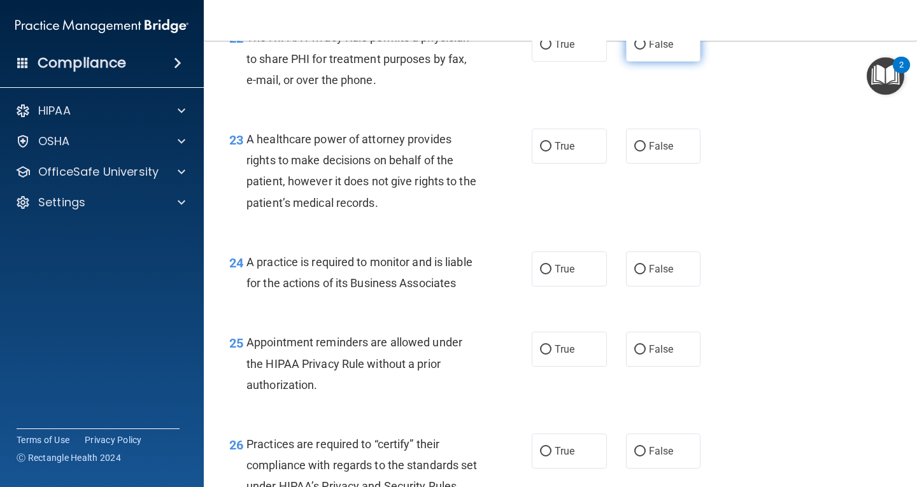
click at [636, 59] on label "False" at bounding box center [663, 44] width 75 height 35
click at [636, 50] on input "False" at bounding box center [639, 45] width 11 height 10
radio input "true"
click at [546, 152] on input "True" at bounding box center [545, 147] width 11 height 10
radio input "true"
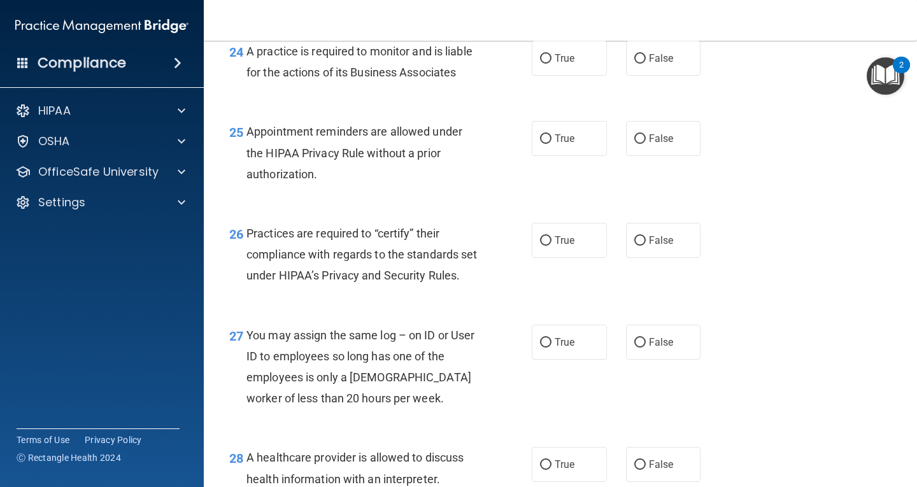
scroll to position [2801, 0]
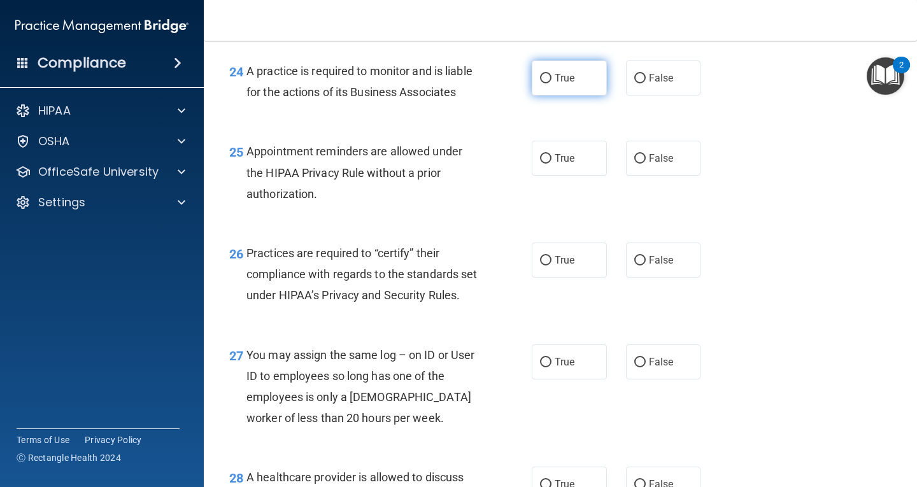
click at [573, 95] on label "True" at bounding box center [569, 77] width 75 height 35
click at [551, 83] on input "True" at bounding box center [545, 79] width 11 height 10
radio input "true"
click at [558, 164] on span "True" at bounding box center [564, 158] width 20 height 12
click at [551, 164] on input "True" at bounding box center [545, 159] width 11 height 10
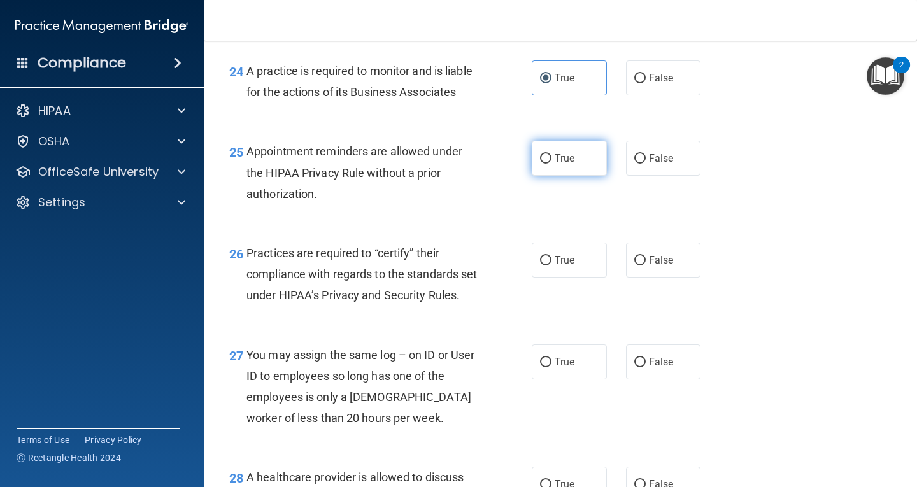
radio input "true"
click at [638, 265] on input "False" at bounding box center [639, 261] width 11 height 10
radio input "true"
click at [641, 379] on label "False" at bounding box center [663, 361] width 75 height 35
click at [641, 367] on input "False" at bounding box center [639, 363] width 11 height 10
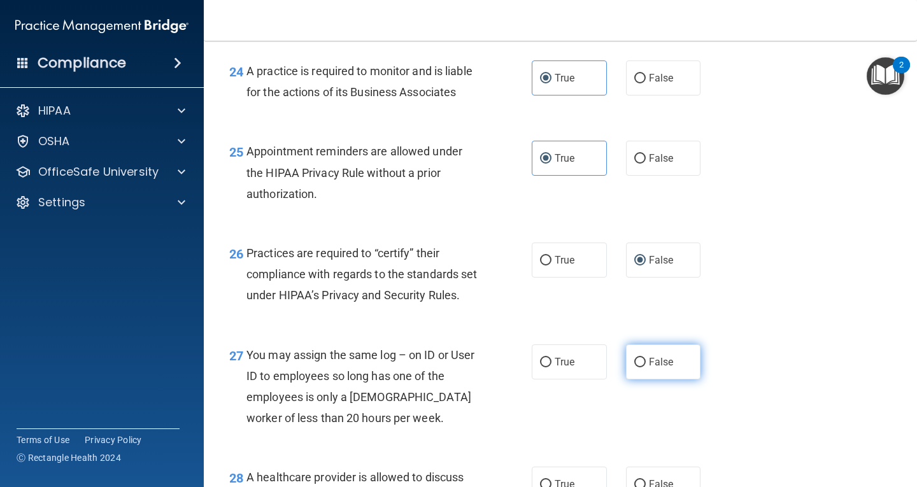
radio input "true"
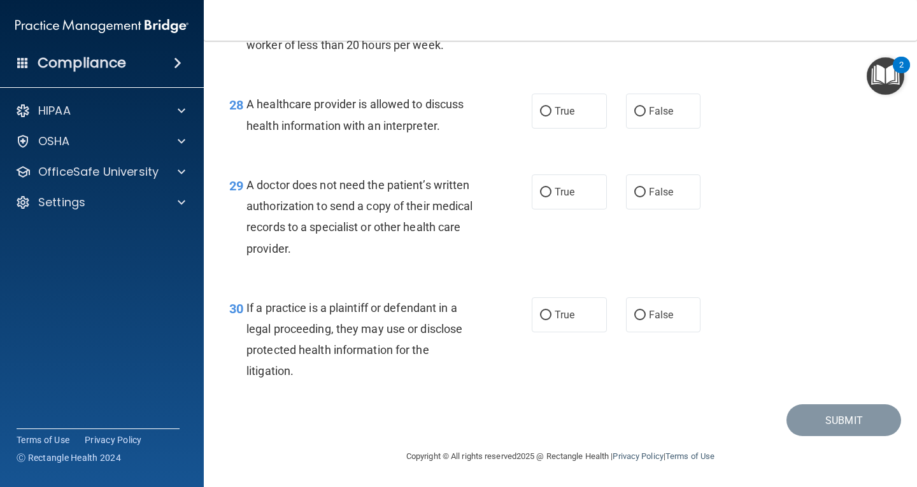
scroll to position [3238, 0]
click at [554, 112] on span "True" at bounding box center [564, 111] width 20 height 12
click at [551, 112] on input "True" at bounding box center [545, 112] width 11 height 10
radio input "true"
click at [658, 202] on label "False" at bounding box center [663, 191] width 75 height 35
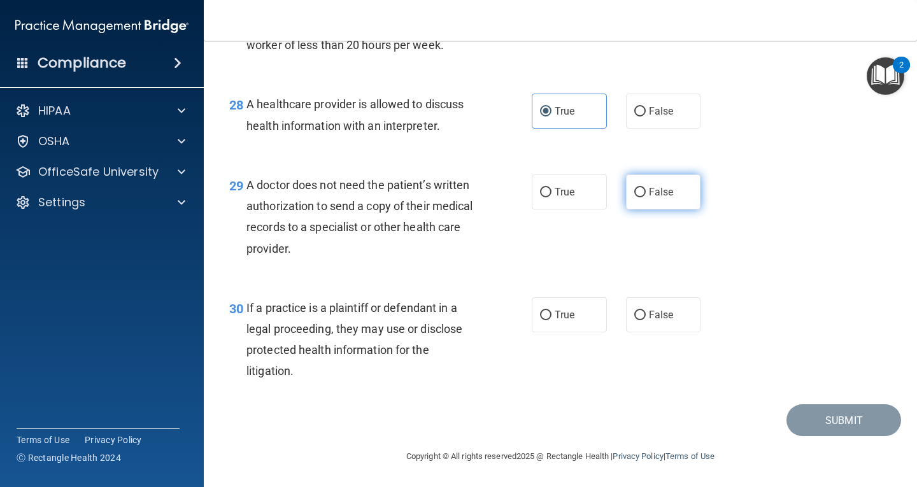
click at [646, 197] on input "False" at bounding box center [639, 193] width 11 height 10
radio input "true"
click at [575, 309] on label "True" at bounding box center [569, 314] width 75 height 35
click at [551, 311] on input "True" at bounding box center [545, 316] width 11 height 10
radio input "true"
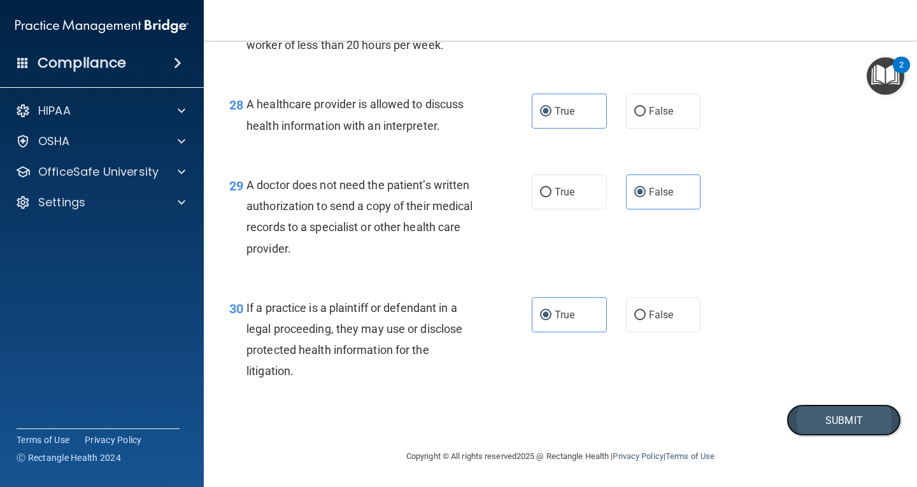
click at [863, 419] on button "Submit" at bounding box center [843, 420] width 115 height 32
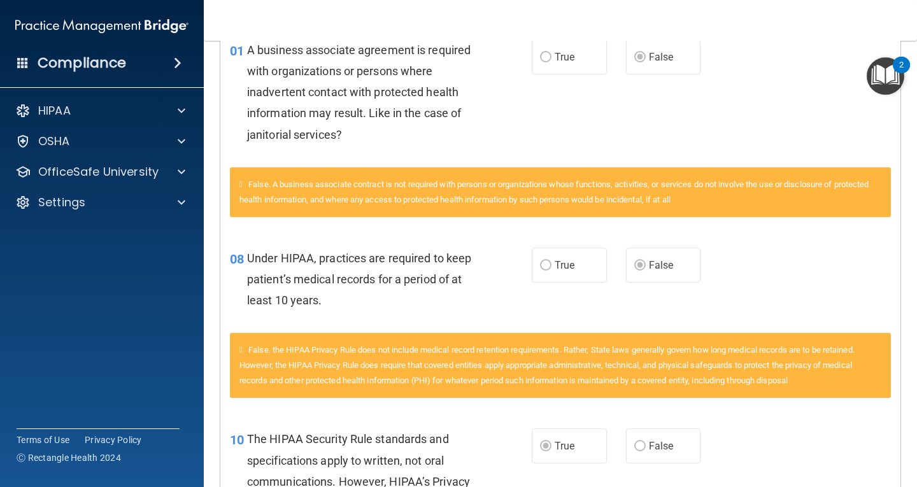
scroll to position [382, 0]
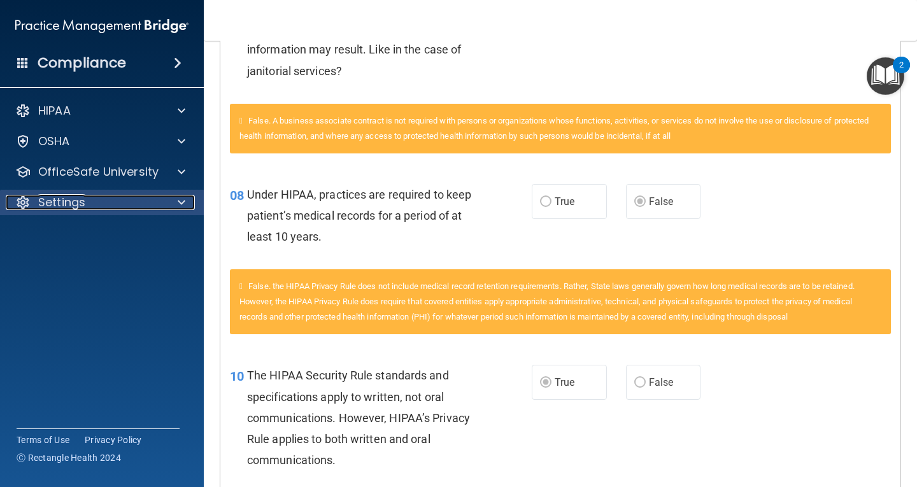
click at [117, 195] on div "Settings" at bounding box center [85, 202] width 158 height 15
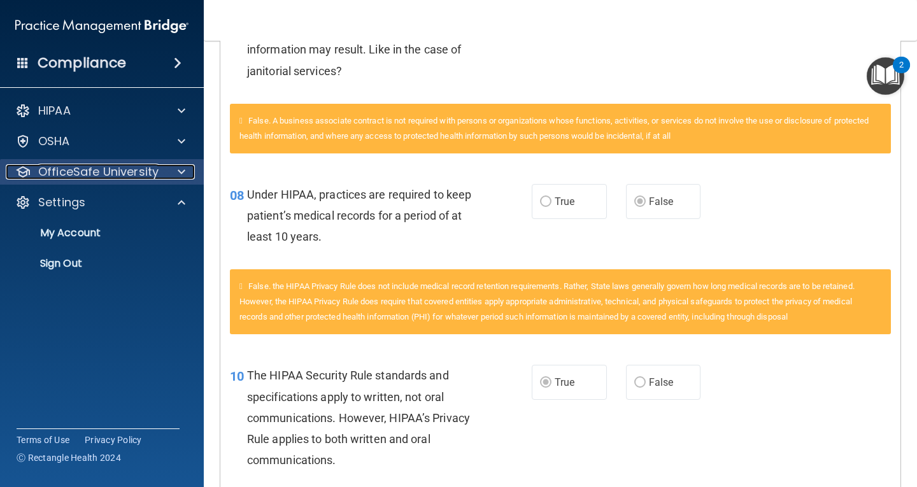
click at [137, 179] on p "OfficeSafe University" at bounding box center [98, 171] width 120 height 15
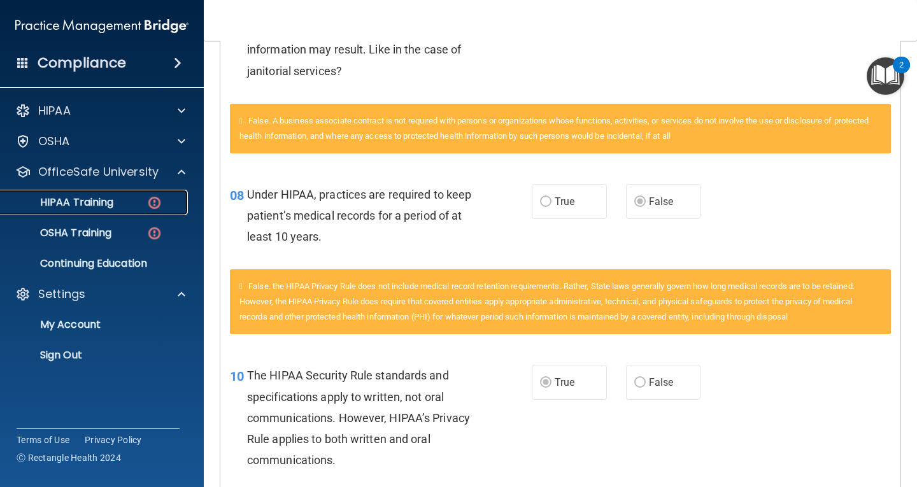
click at [145, 199] on div "HIPAA Training" at bounding box center [95, 202] width 174 height 13
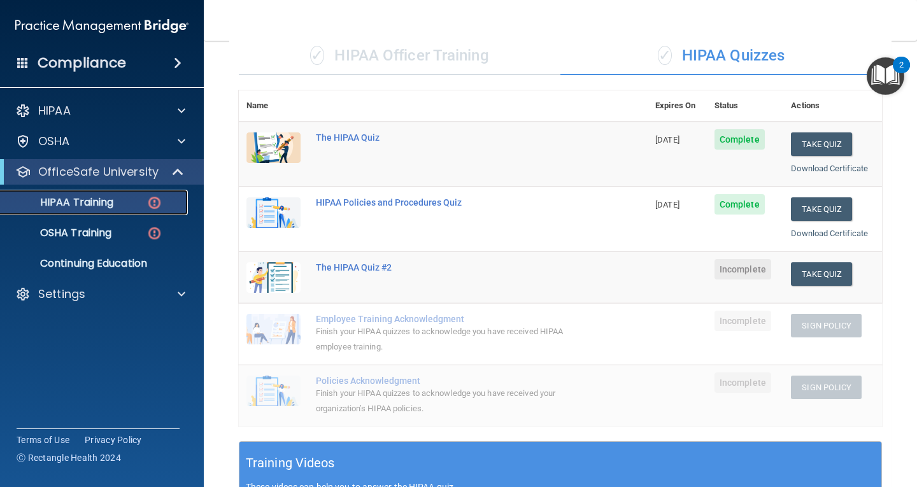
scroll to position [71, 0]
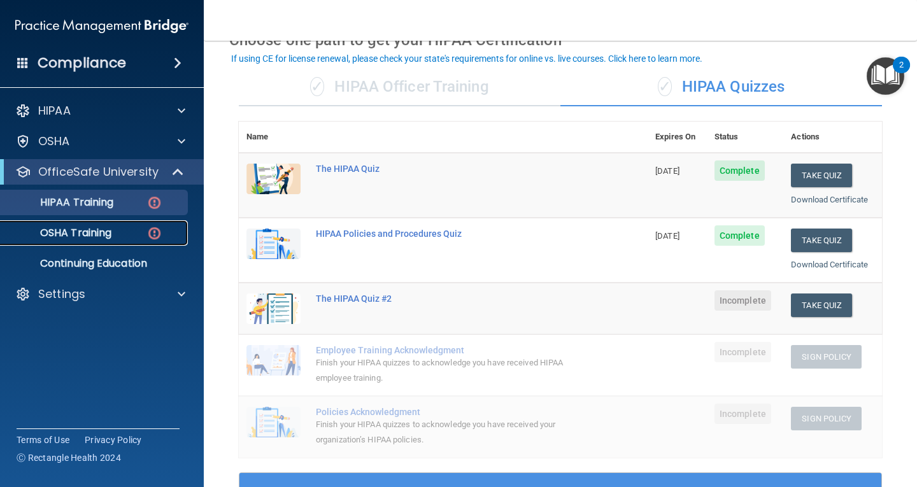
click at [82, 236] on p "OSHA Training" at bounding box center [59, 233] width 103 height 13
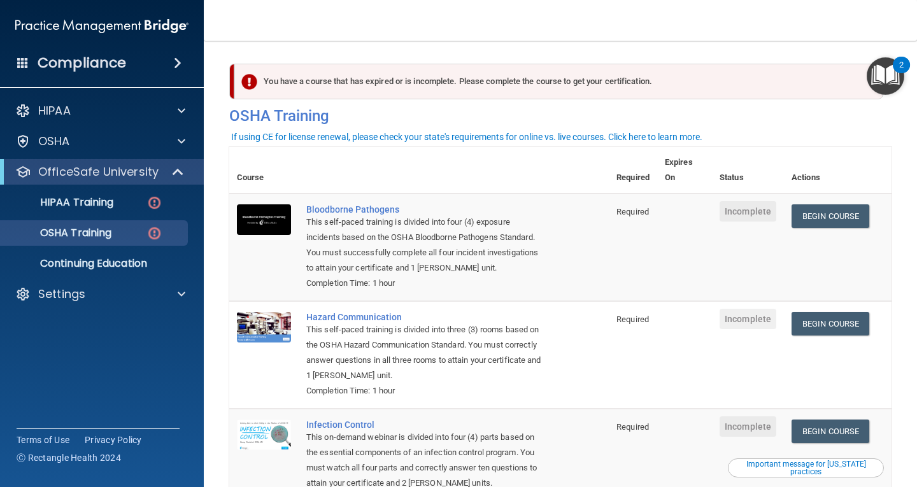
click at [460, 85] on div "You have a course that has expired or is incomplete. Please complete the course…" at bounding box center [558, 82] width 649 height 36
click at [371, 211] on div "Bloodborne Pathogens" at bounding box center [425, 209] width 239 height 10
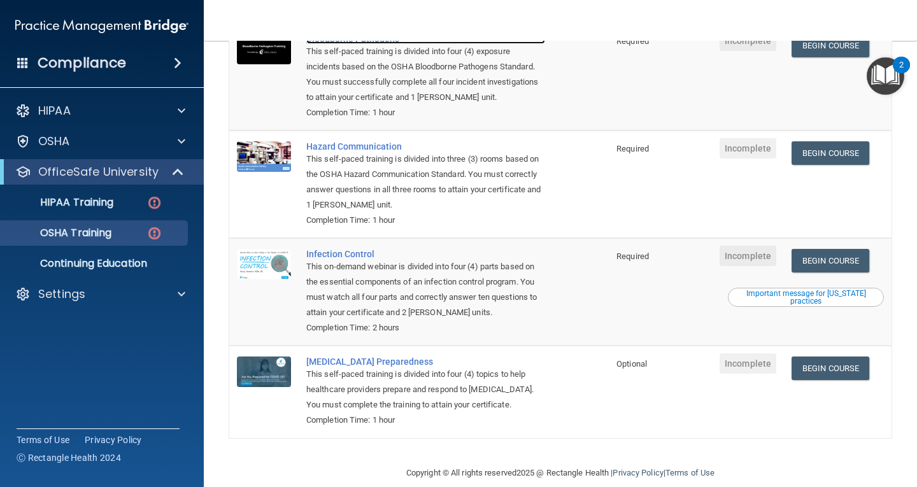
scroll to position [190, 0]
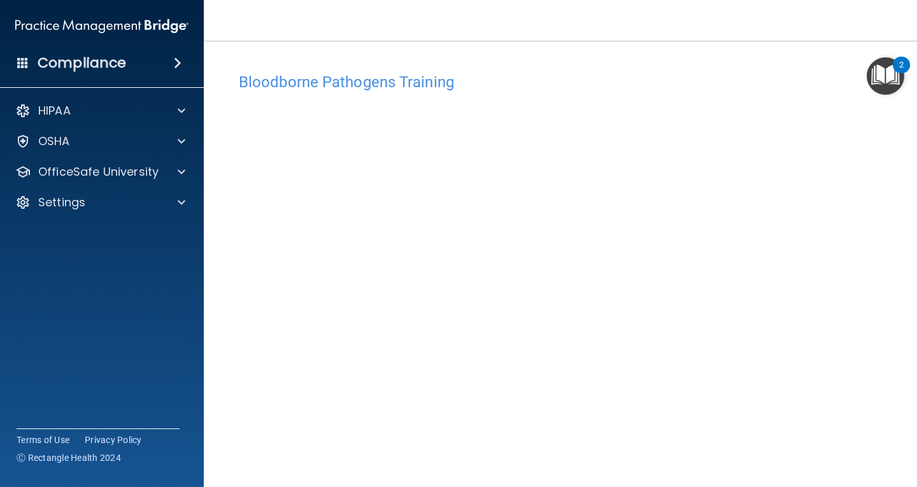
scroll to position [58, 0]
